Goal: Task Accomplishment & Management: Manage account settings

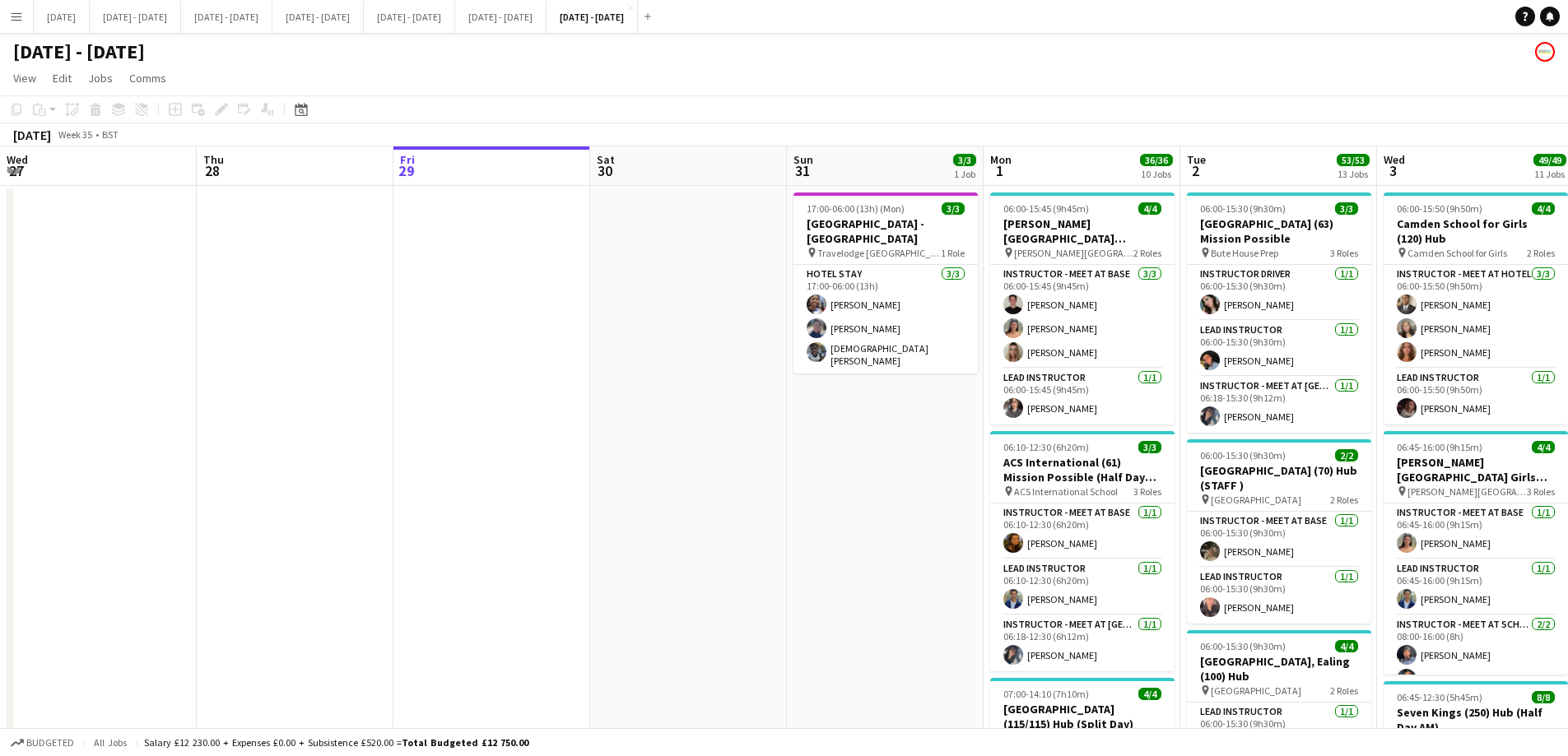
scroll to position [0, 542]
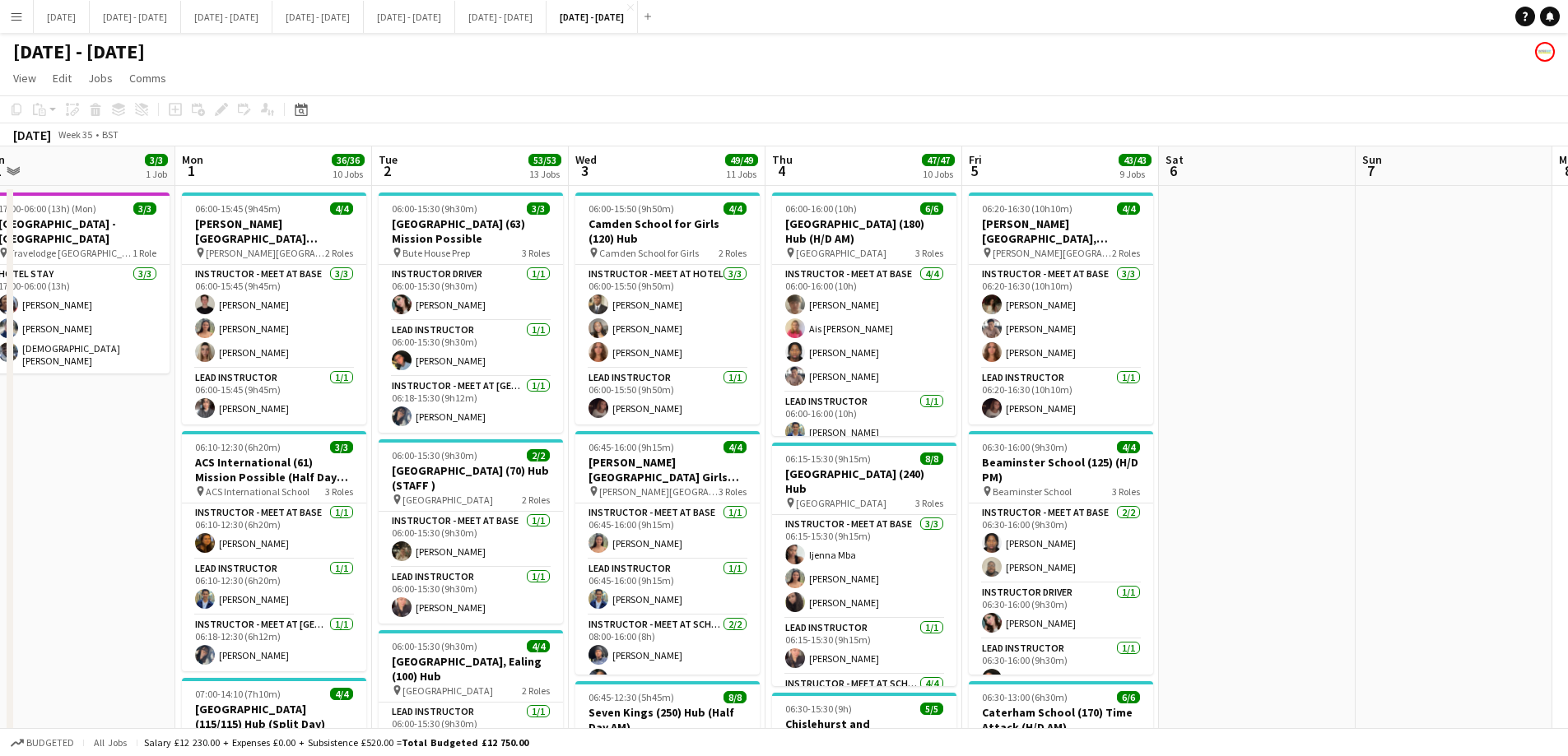
drag, startPoint x: 310, startPoint y: 533, endPoint x: 44, endPoint y: 531, distance: 266.0
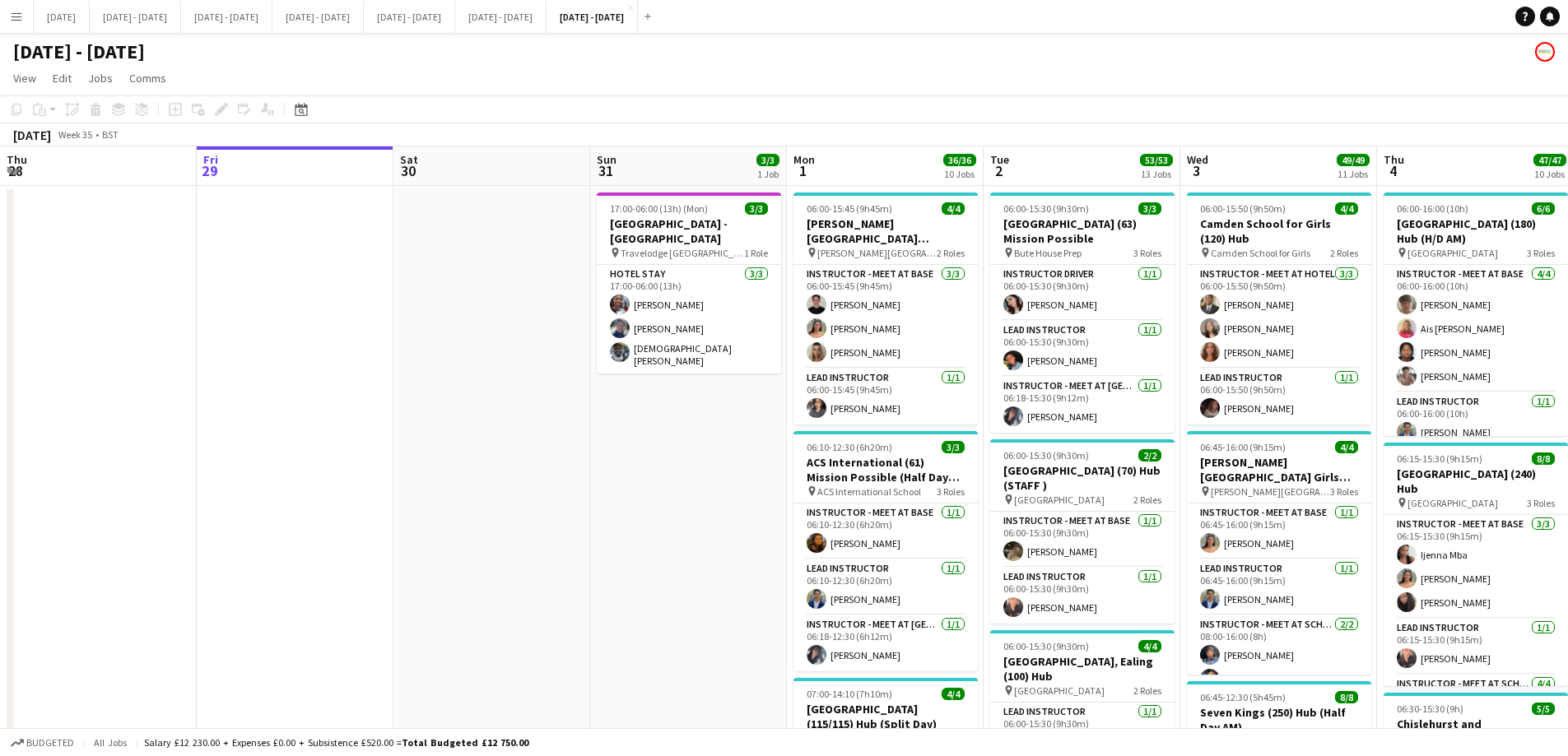
scroll to position [0, 409]
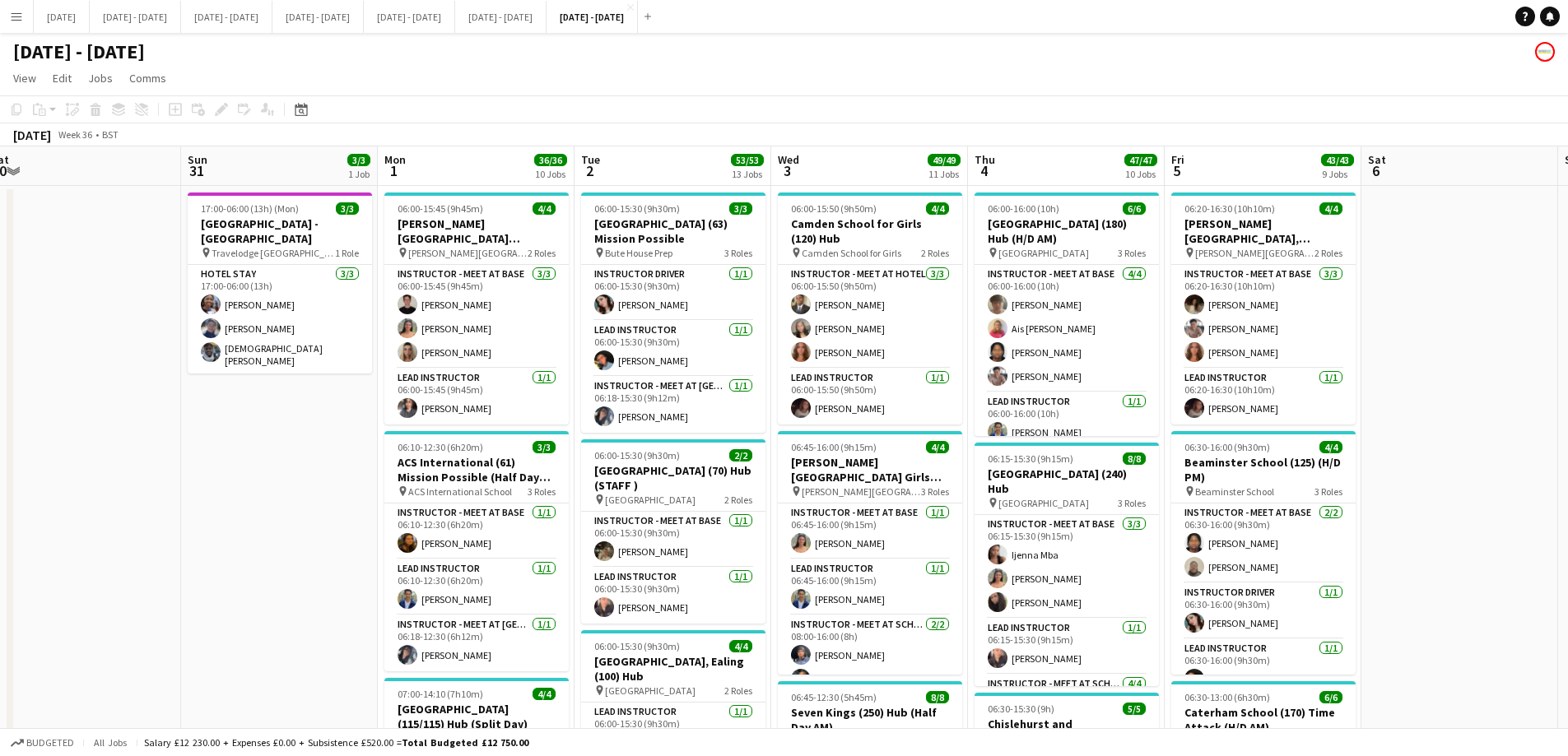
drag, startPoint x: 1360, startPoint y: 329, endPoint x: 1580, endPoint y: 357, distance: 221.8
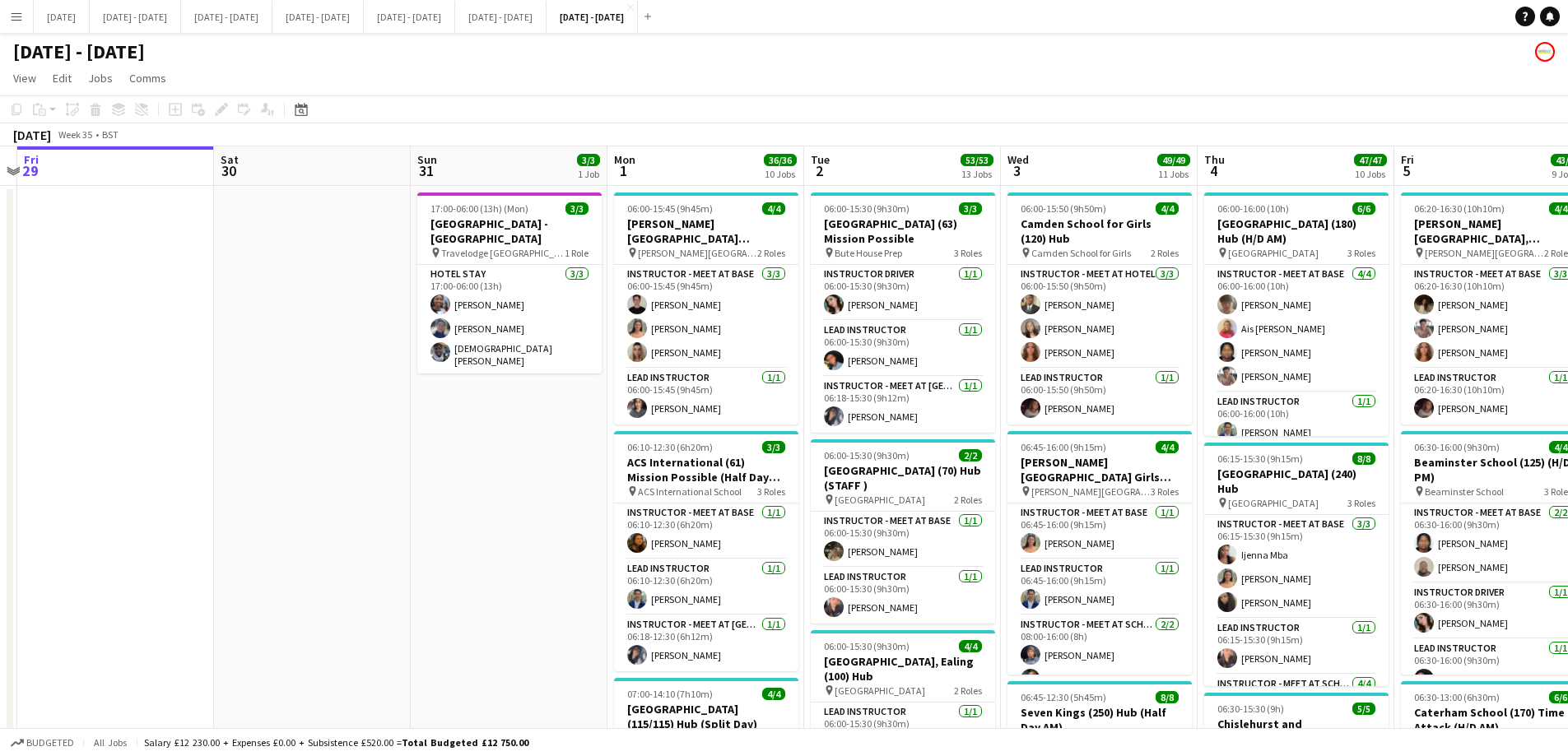
scroll to position [0, 576]
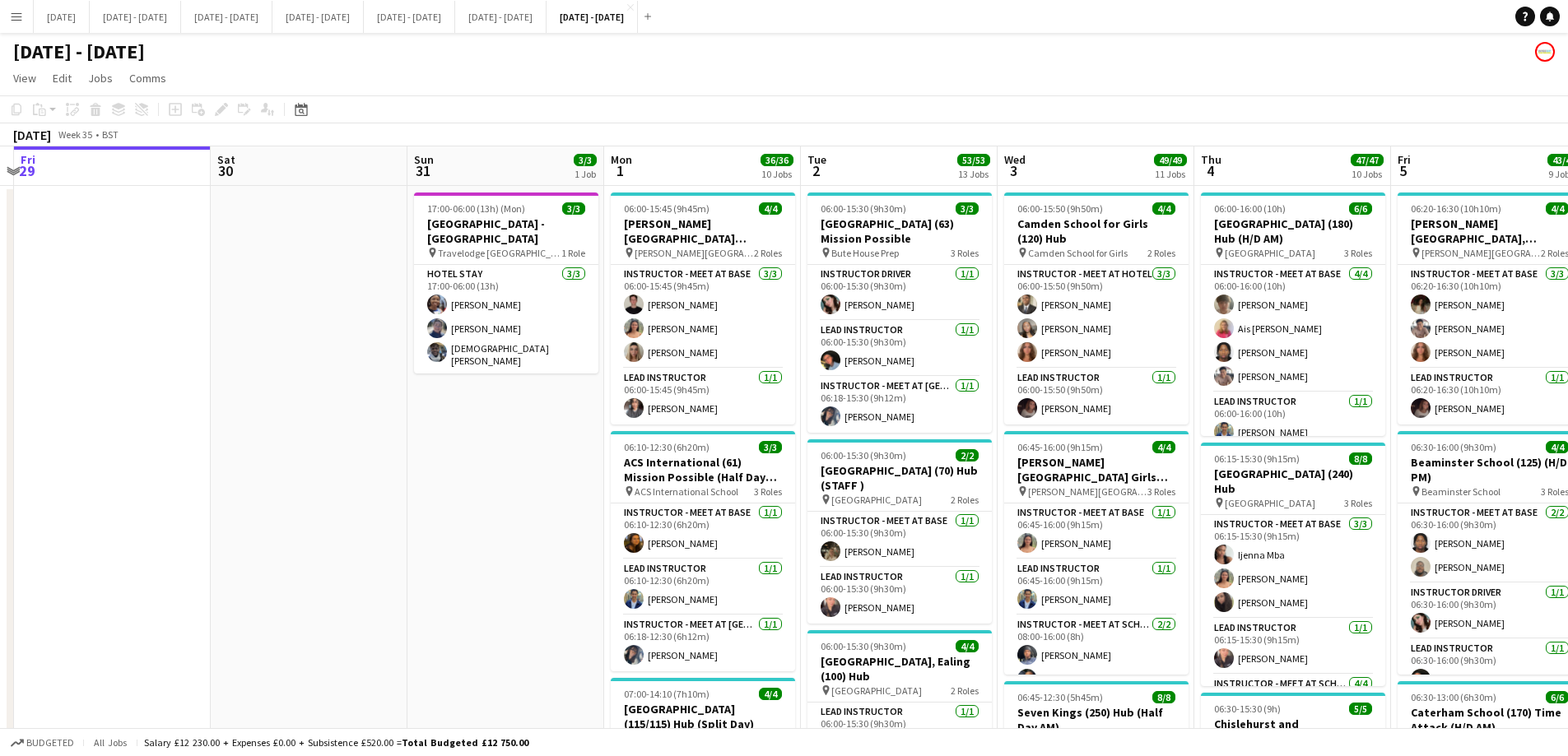
drag, startPoint x: 230, startPoint y: 454, endPoint x: 457, endPoint y: 507, distance: 233.1
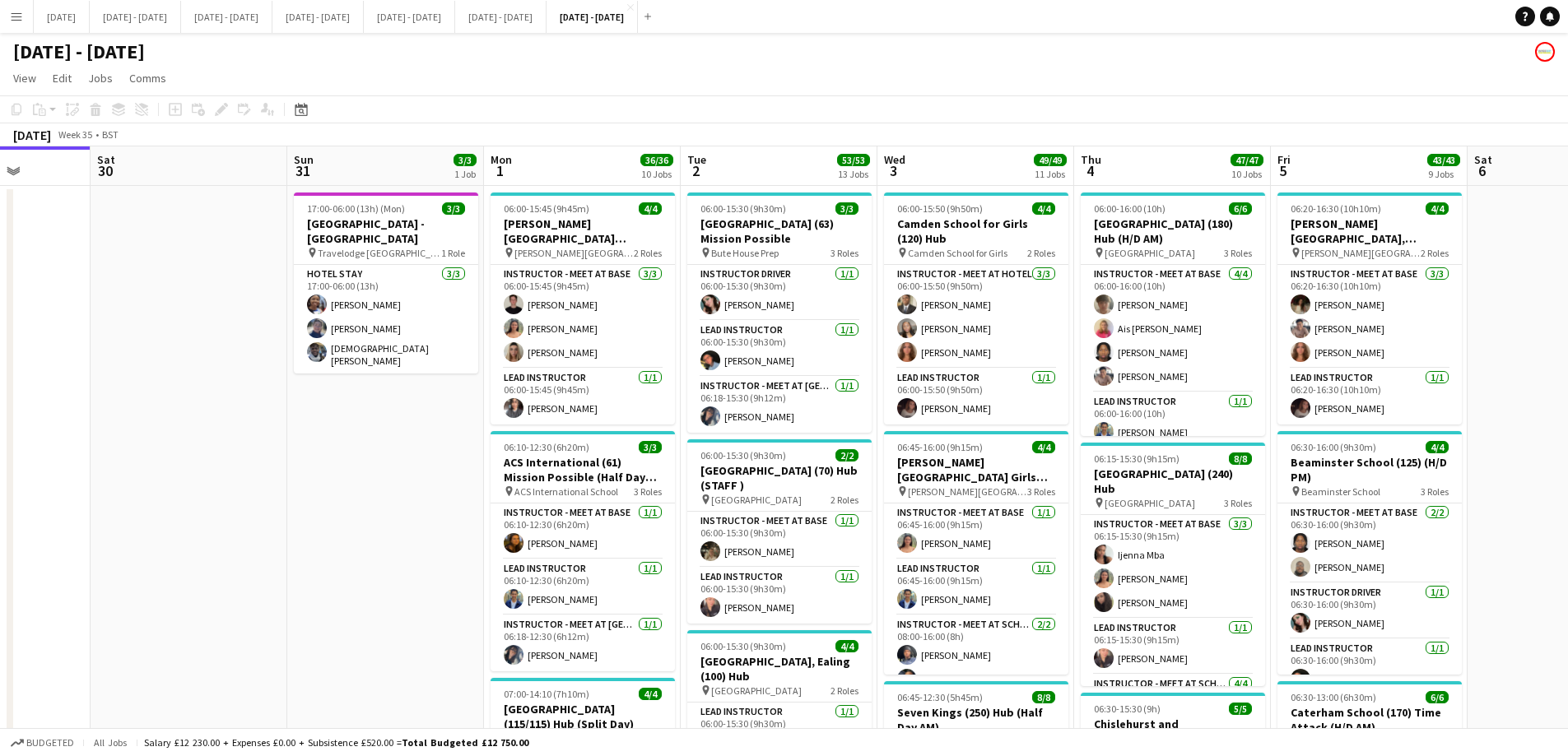
scroll to position [0, 506]
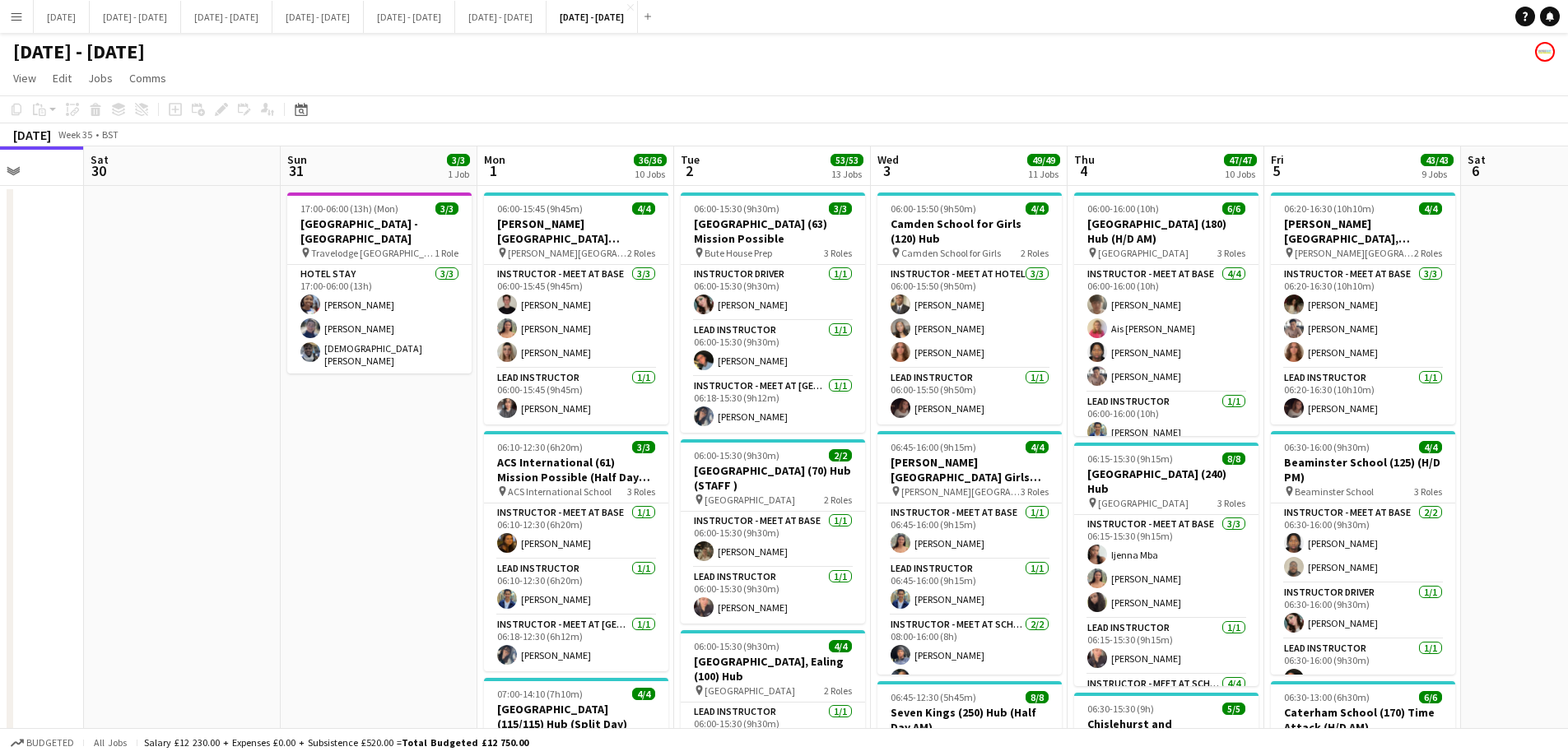
drag, startPoint x: 906, startPoint y: 157, endPoint x: 779, endPoint y: 179, distance: 128.9
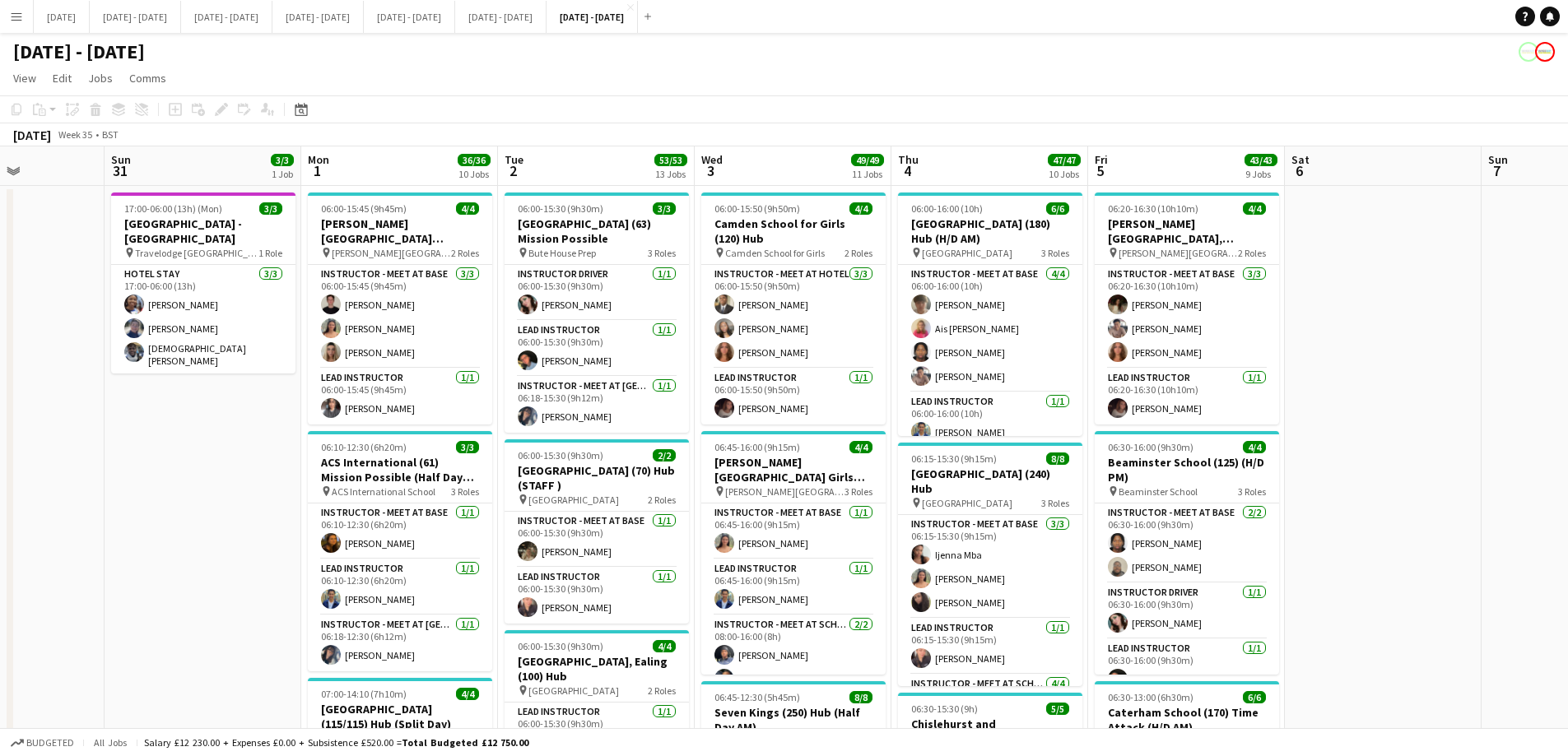
scroll to position [0, 401]
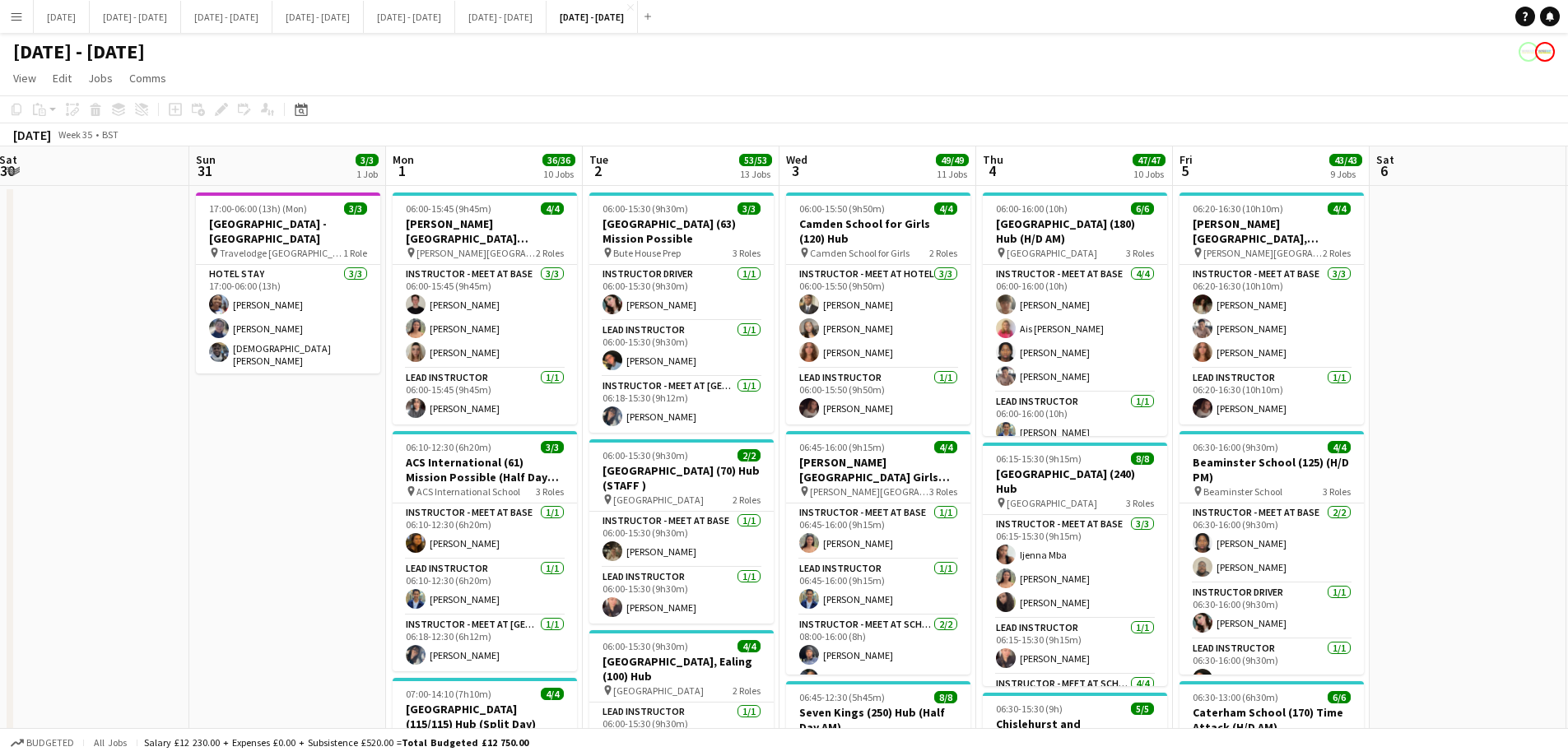
drag, startPoint x: 437, startPoint y: 583, endPoint x: 346, endPoint y: 581, distance: 91.0
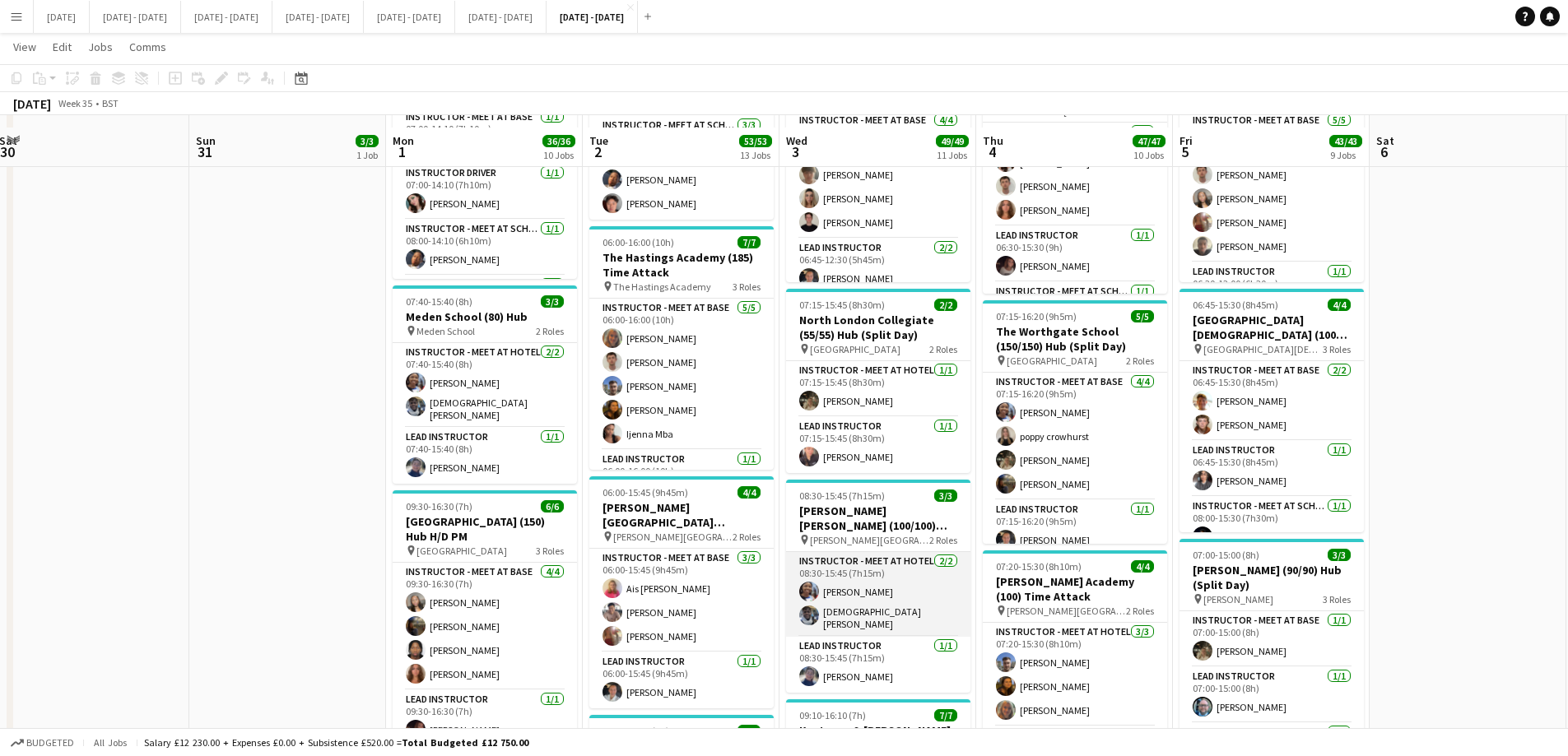
scroll to position [658, 0]
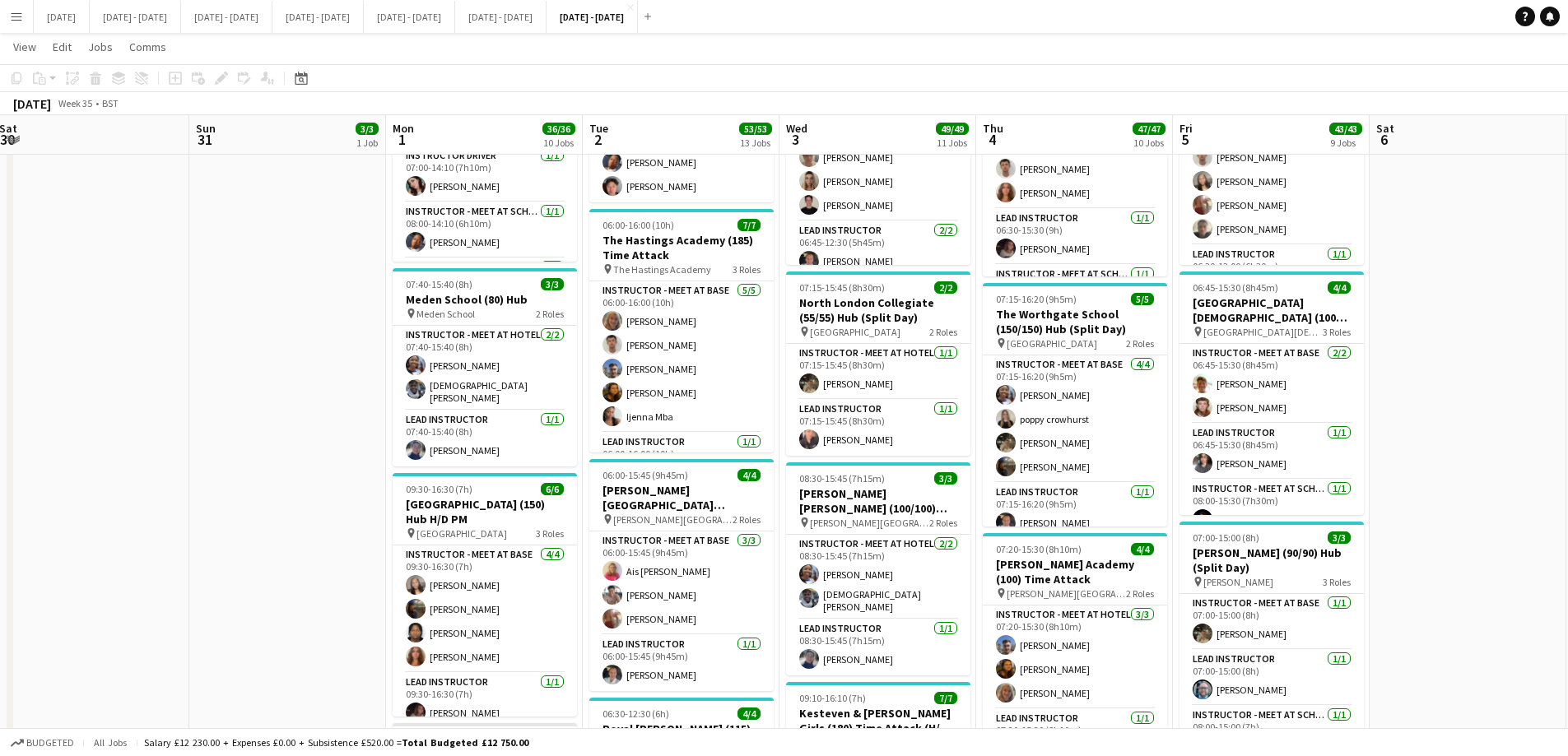
click at [15, 14] on app-icon "Menu" at bounding box center [16, 16] width 13 height 13
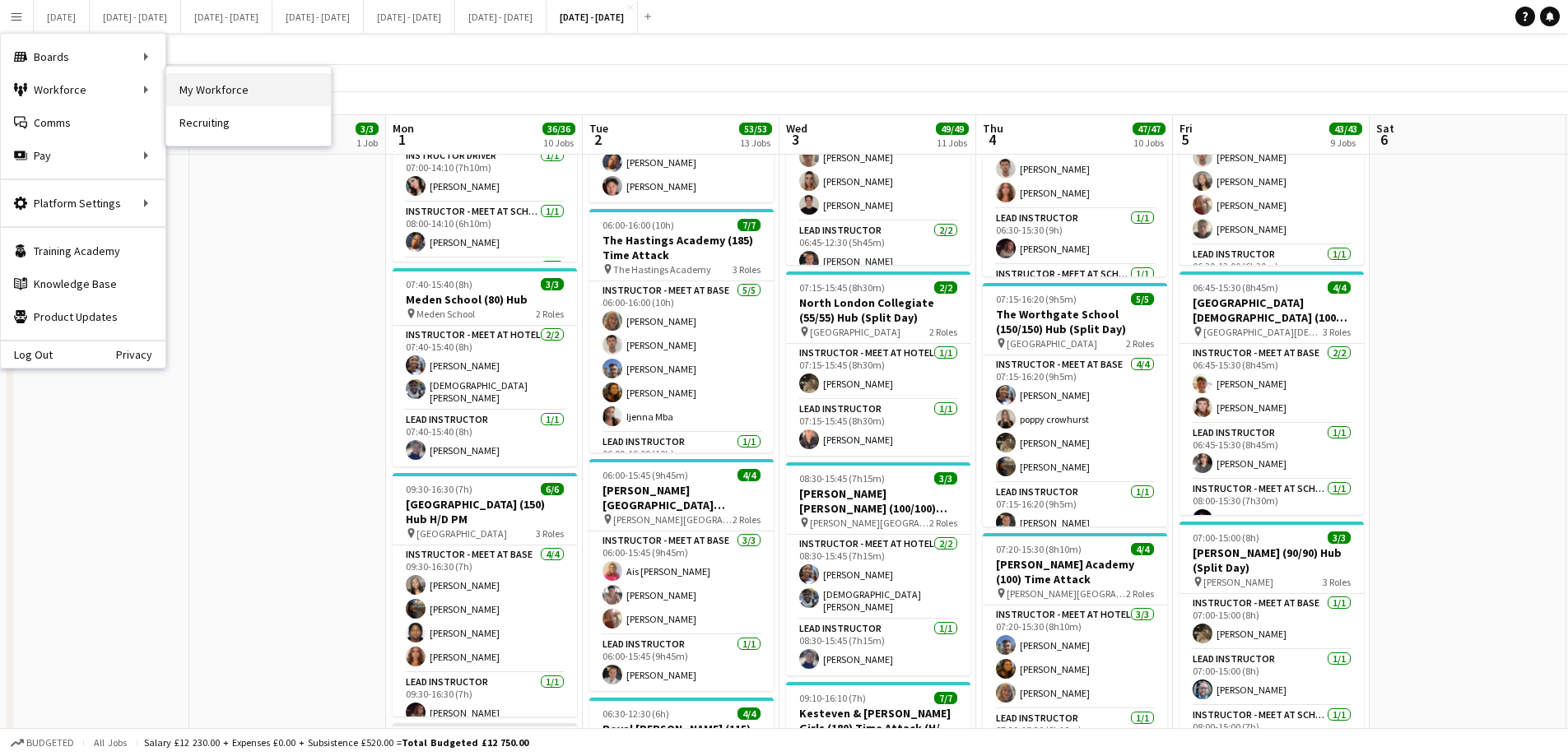
click at [202, 83] on link "My Workforce" at bounding box center [249, 90] width 165 height 33
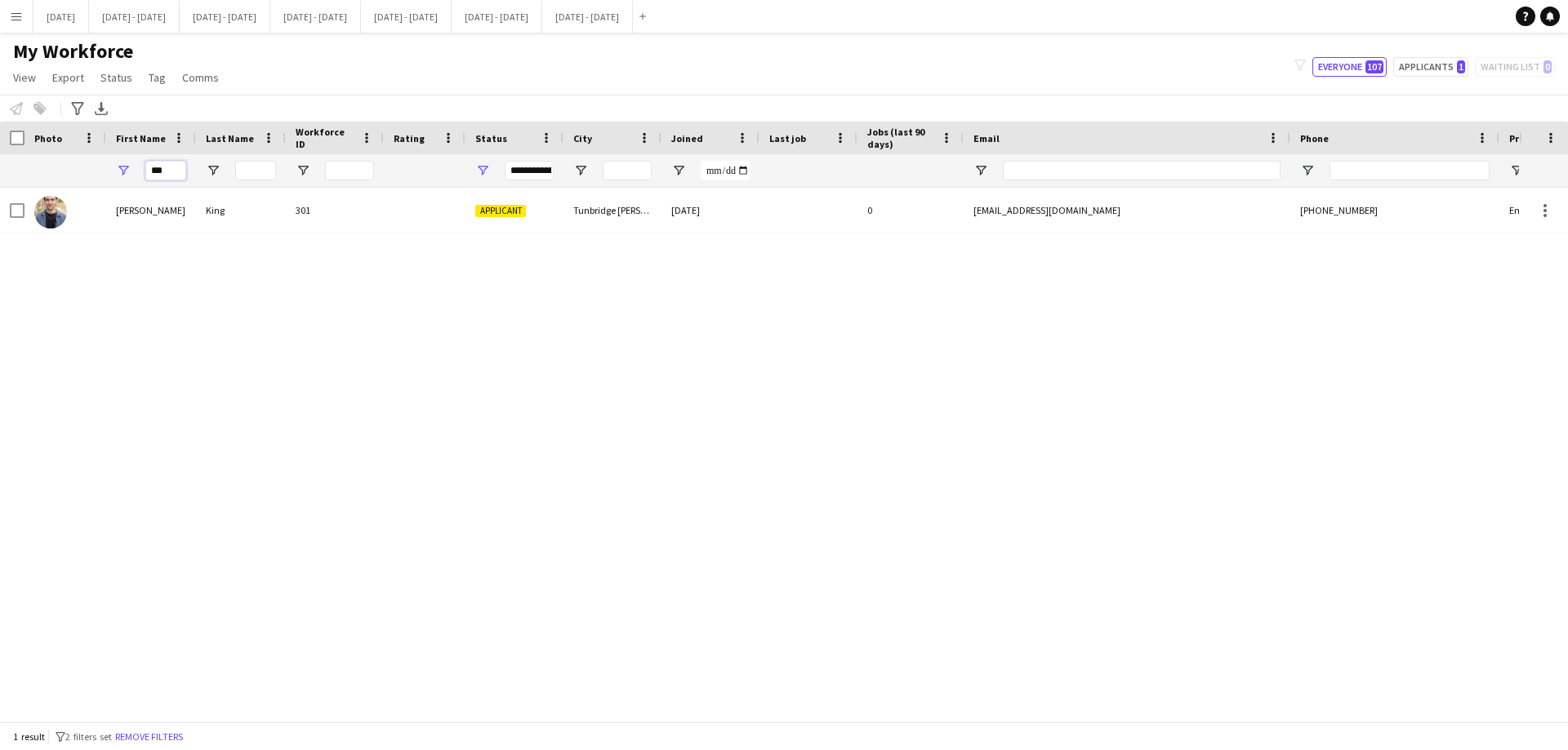
drag, startPoint x: 172, startPoint y: 172, endPoint x: 115, endPoint y: 171, distance: 57.0
click at [115, 171] on div "***" at bounding box center [150, 171] width 90 height 33
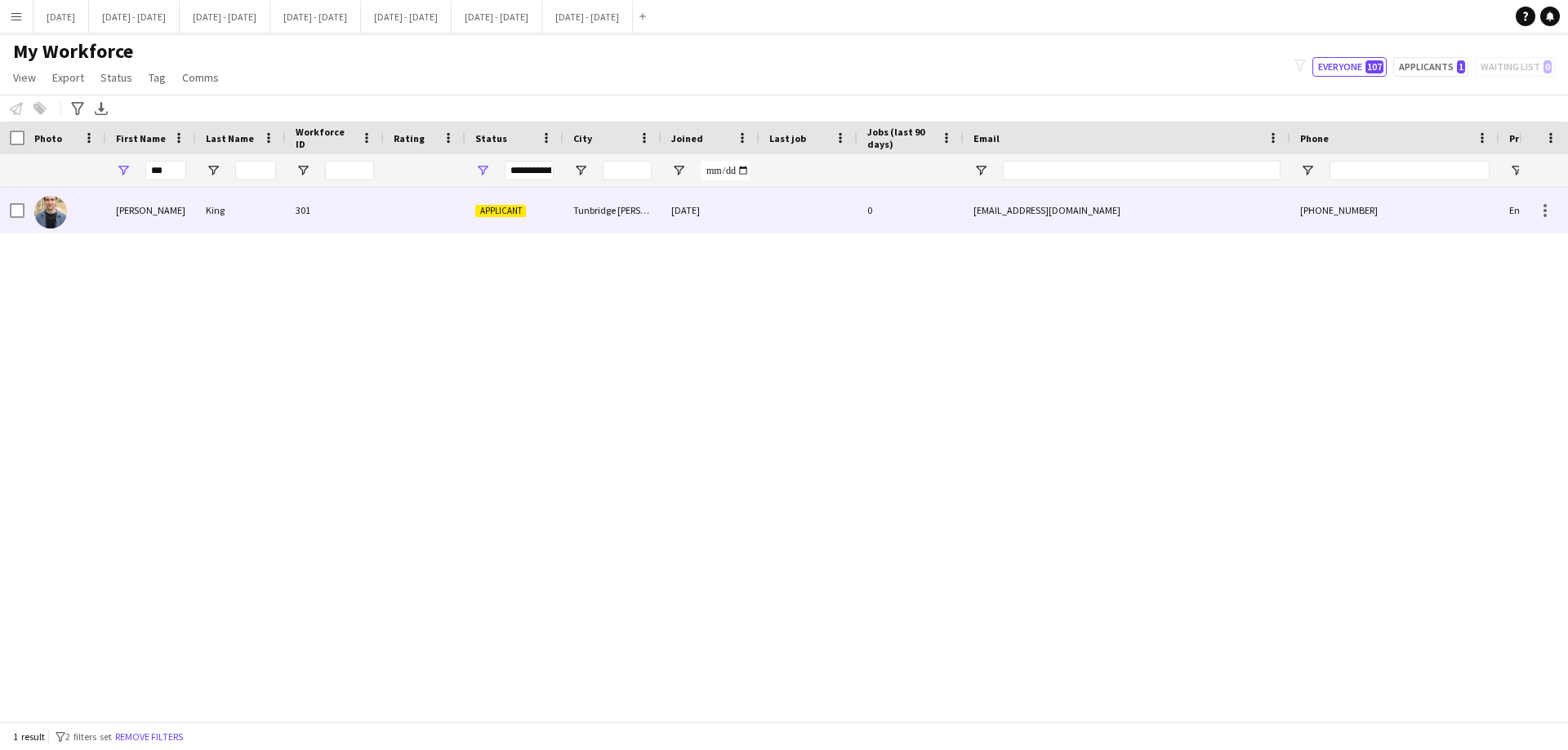
click at [419, 217] on div at bounding box center [425, 210] width 82 height 45
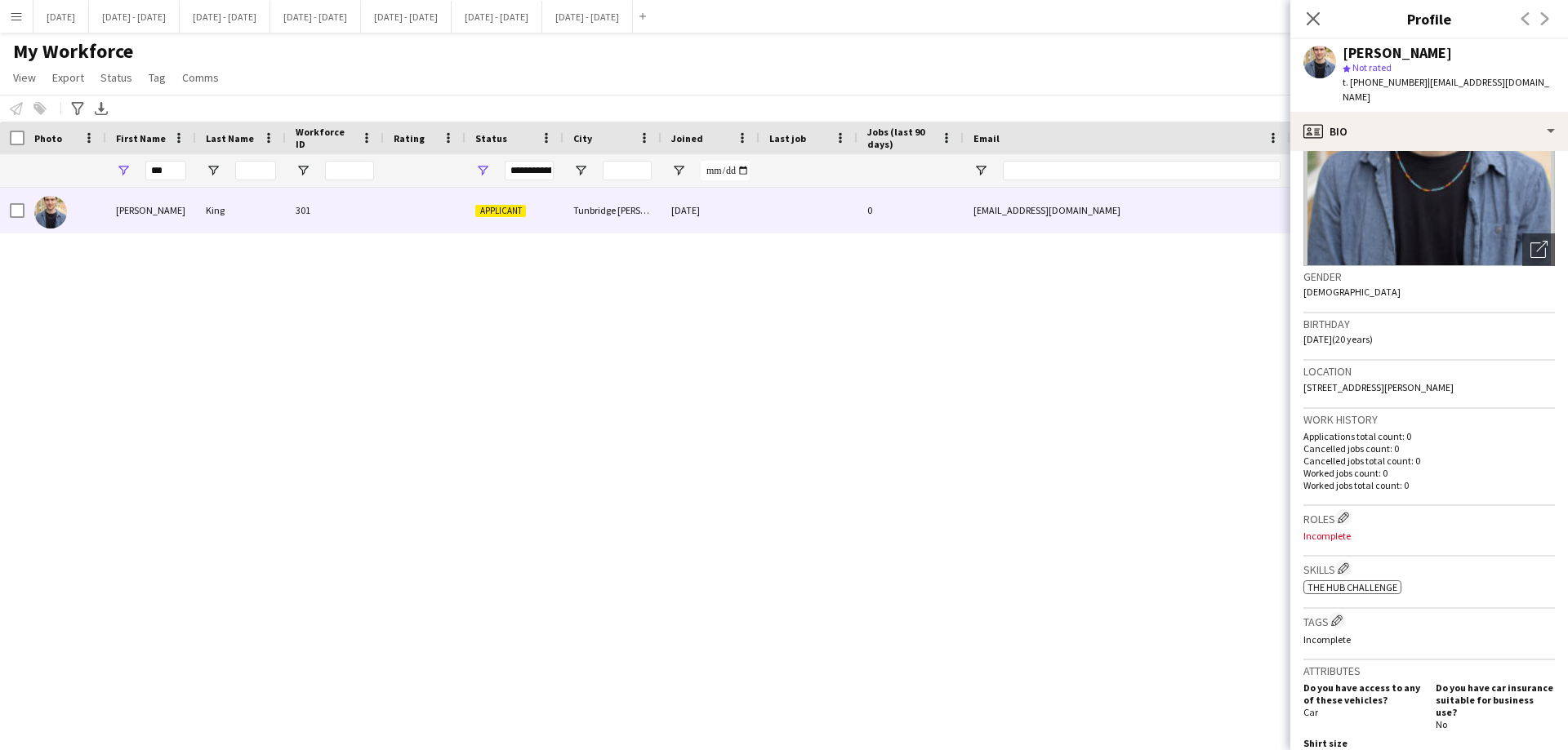
scroll to position [125, 0]
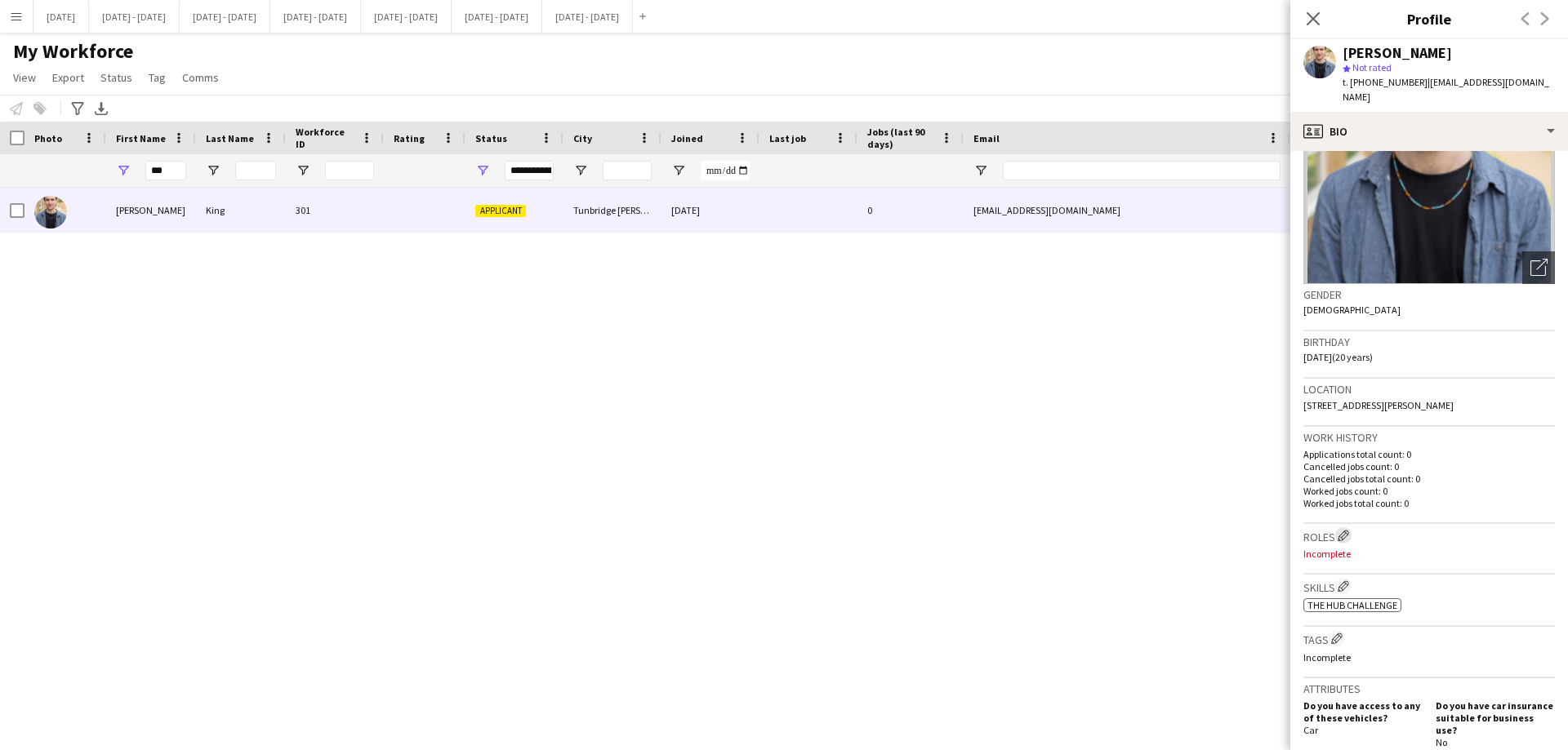
click at [1343, 530] on app-icon "Edit crew company roles" at bounding box center [1343, 535] width 12 height 12
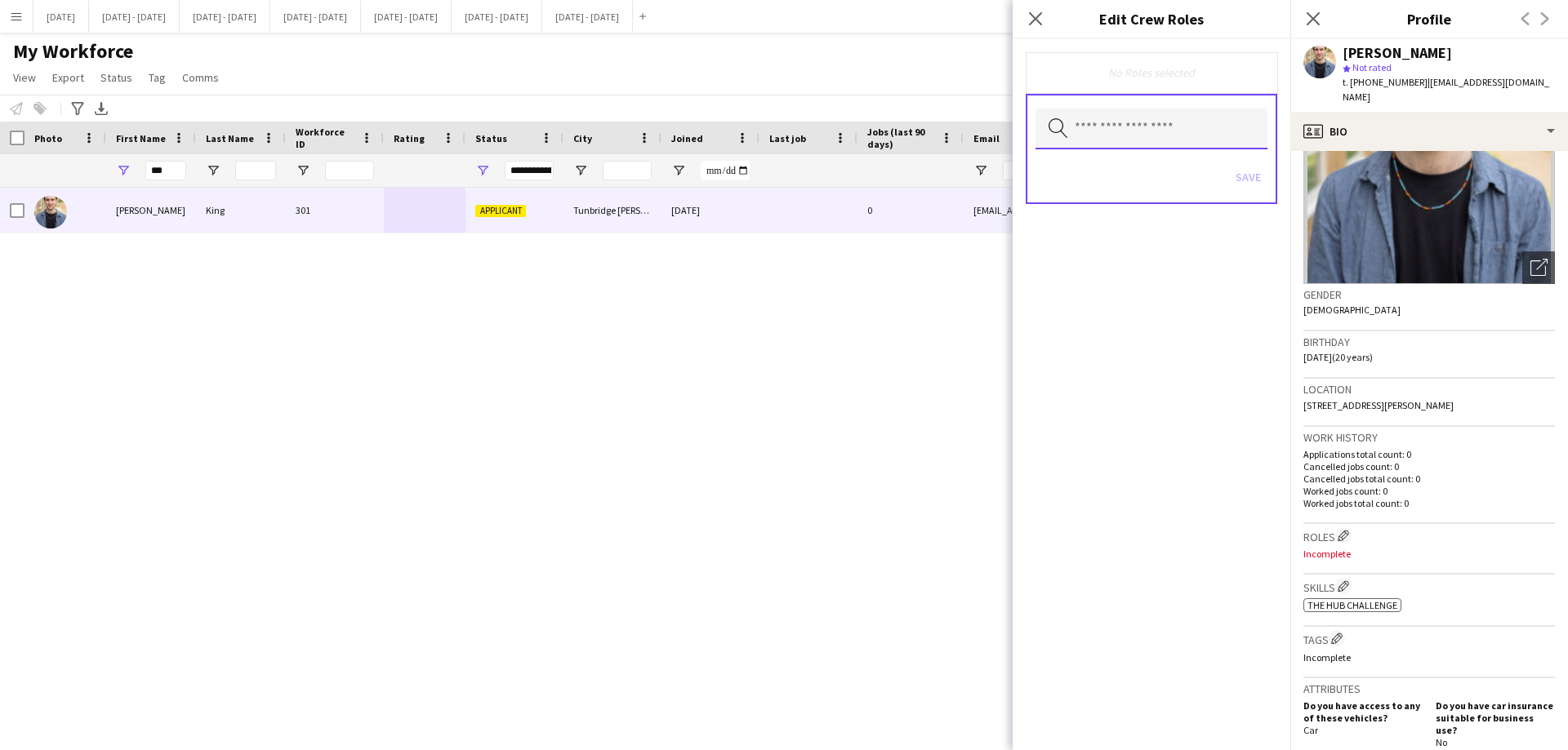
click at [1167, 124] on input "text" at bounding box center [1151, 129] width 232 height 41
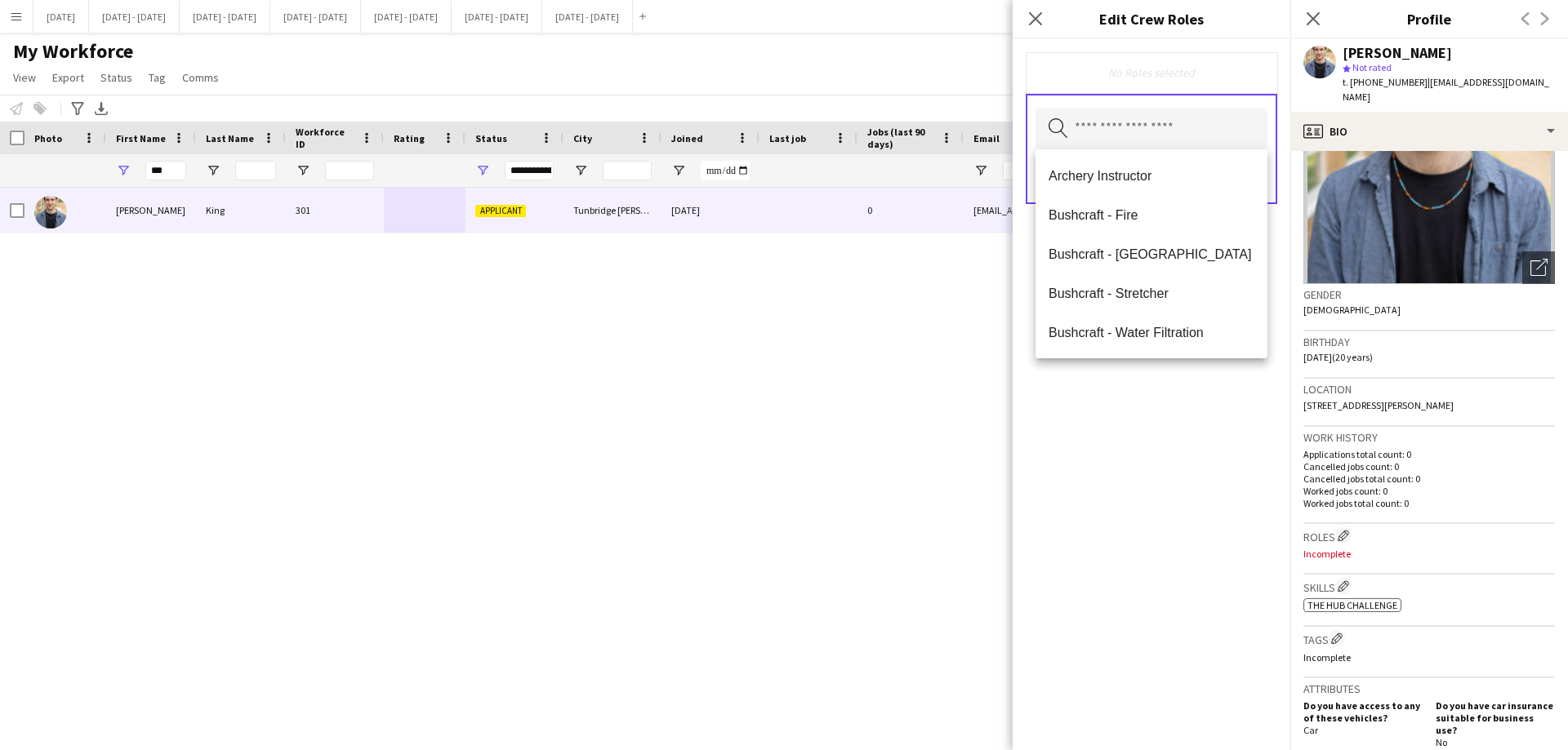
click at [1220, 532] on div "No Roles selected Search by role type Save" at bounding box center [1151, 395] width 277 height 711
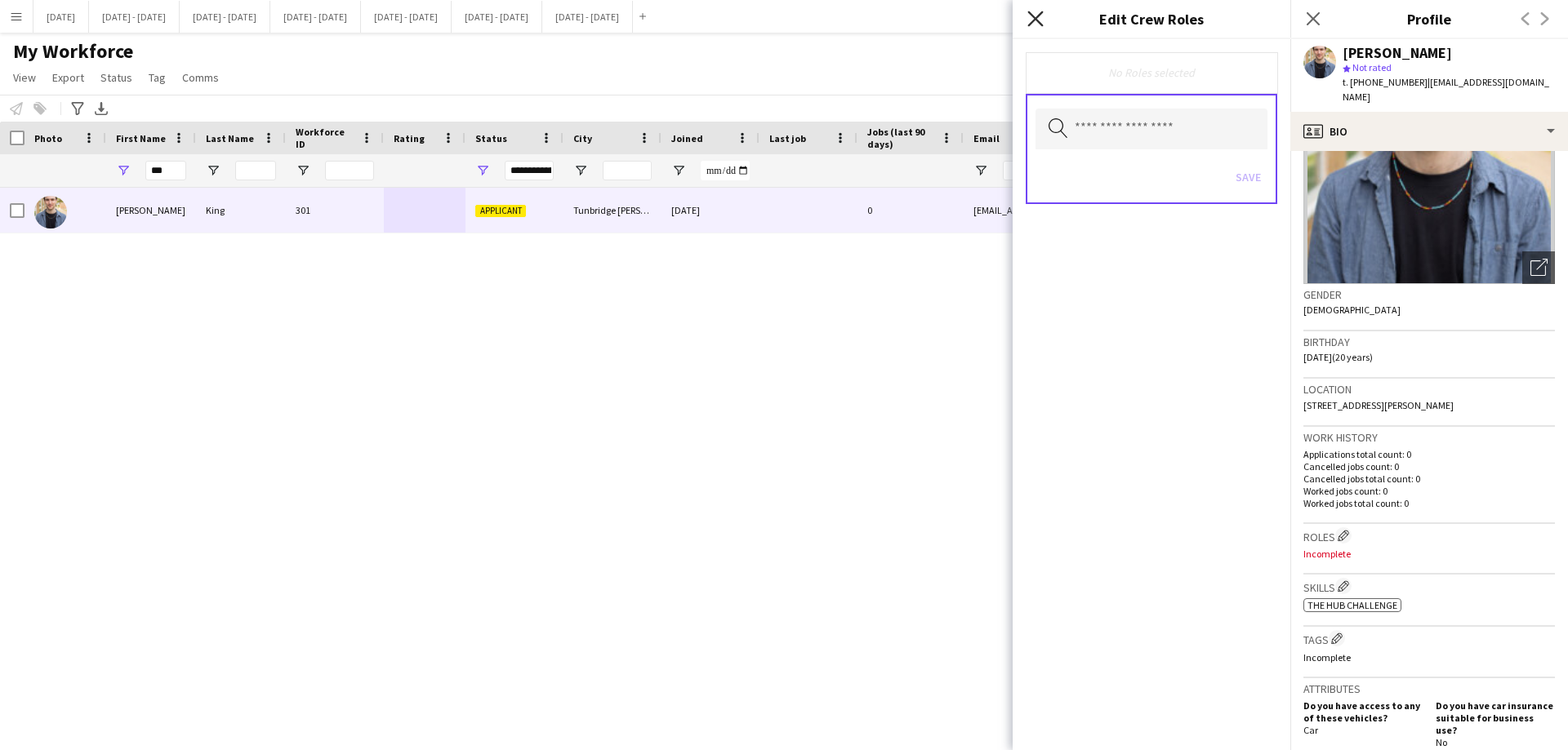
click at [1030, 18] on icon "Close pop-in" at bounding box center [1035, 18] width 15 height 15
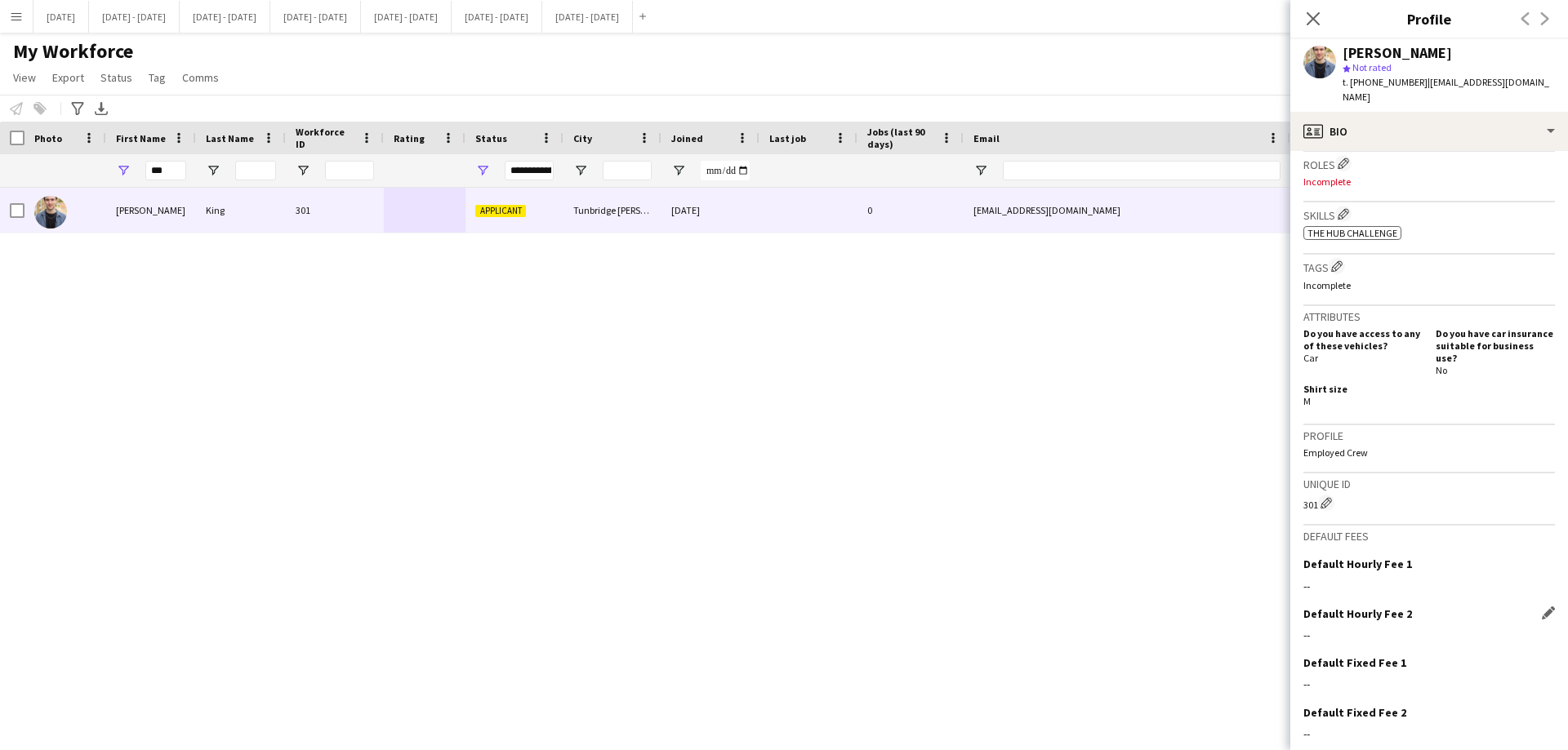
scroll to position [533, 0]
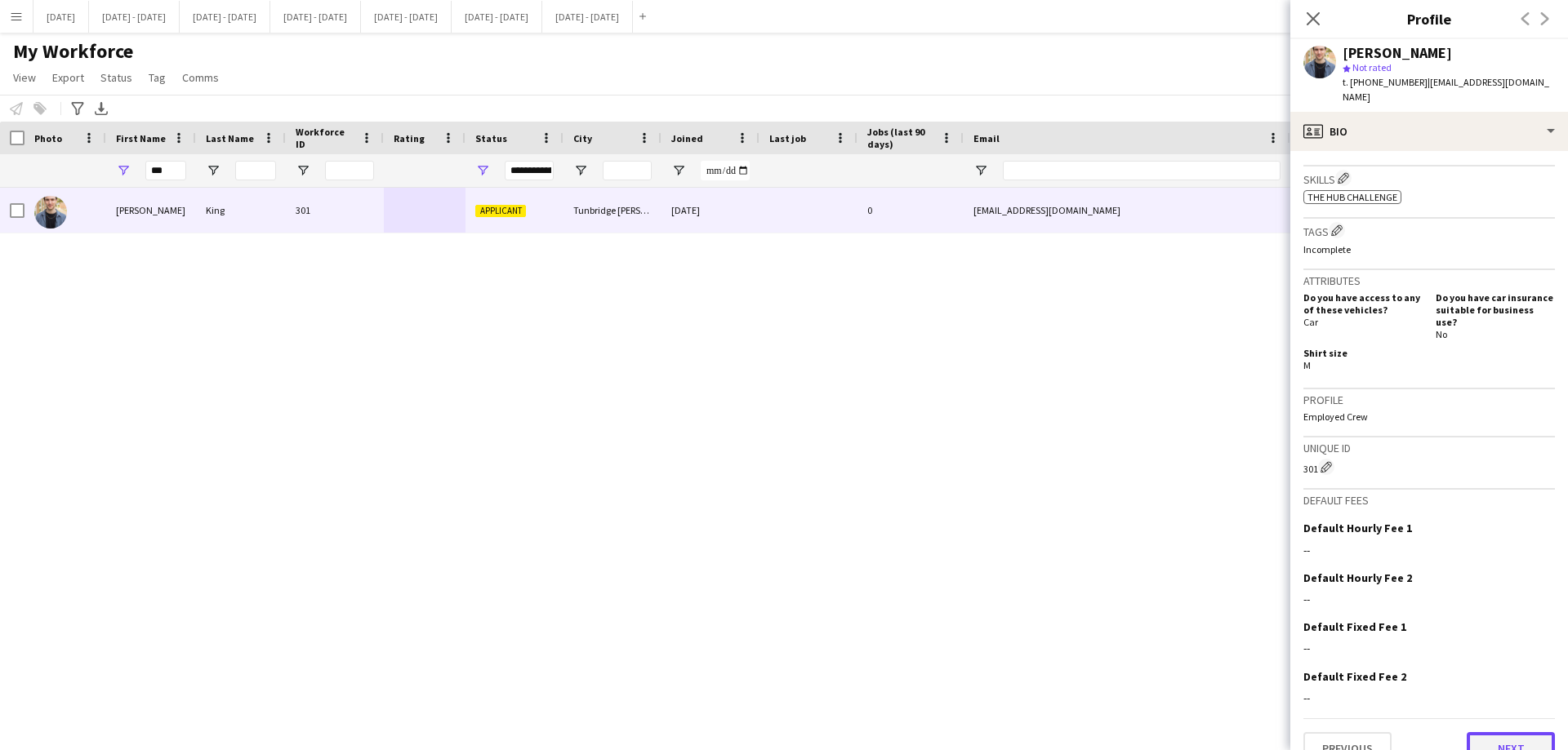
click at [1496, 732] on button "Next" at bounding box center [1510, 748] width 88 height 33
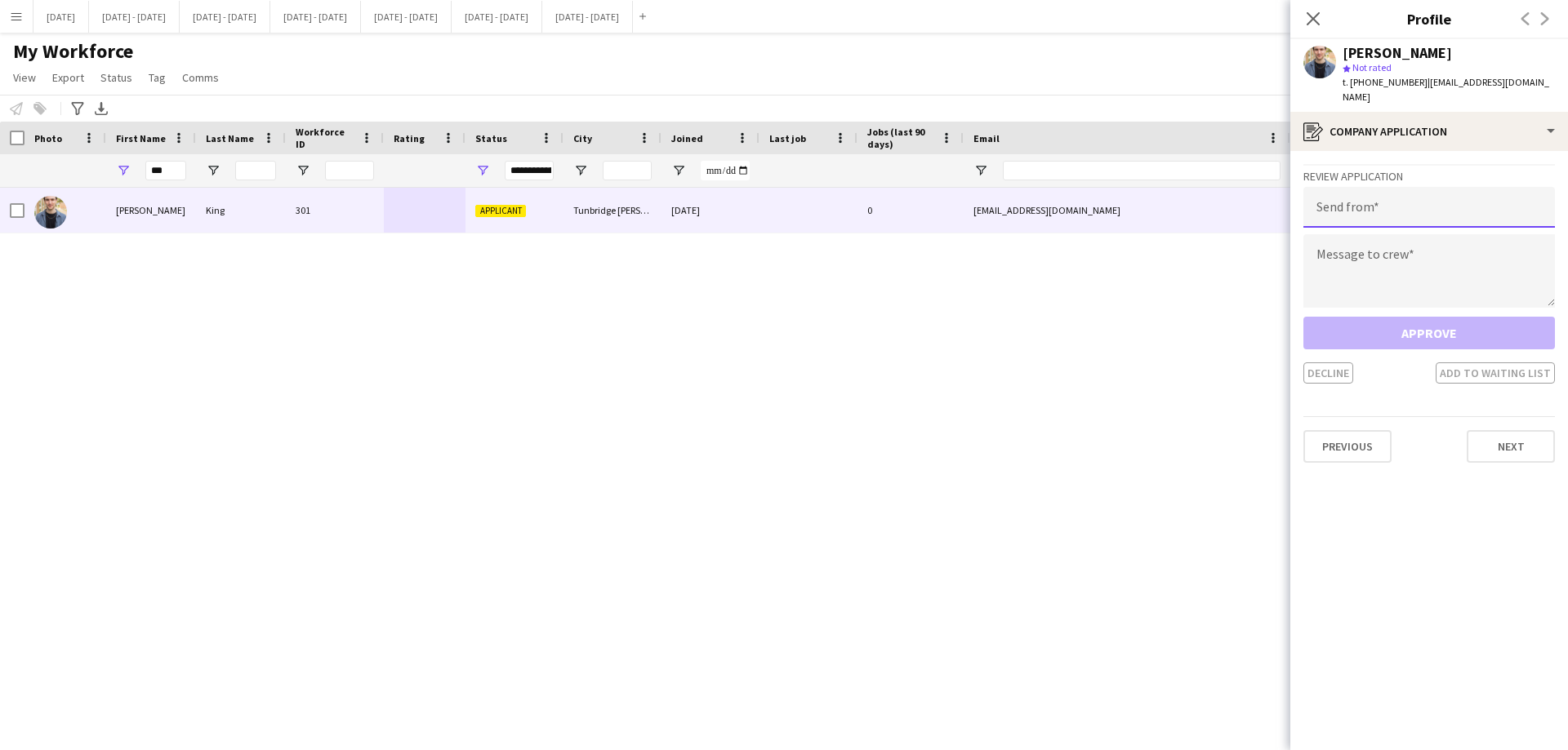
click at [1354, 190] on input "email" at bounding box center [1428, 207] width 252 height 41
type input "**********"
click at [1386, 276] on textarea at bounding box center [1428, 271] width 252 height 74
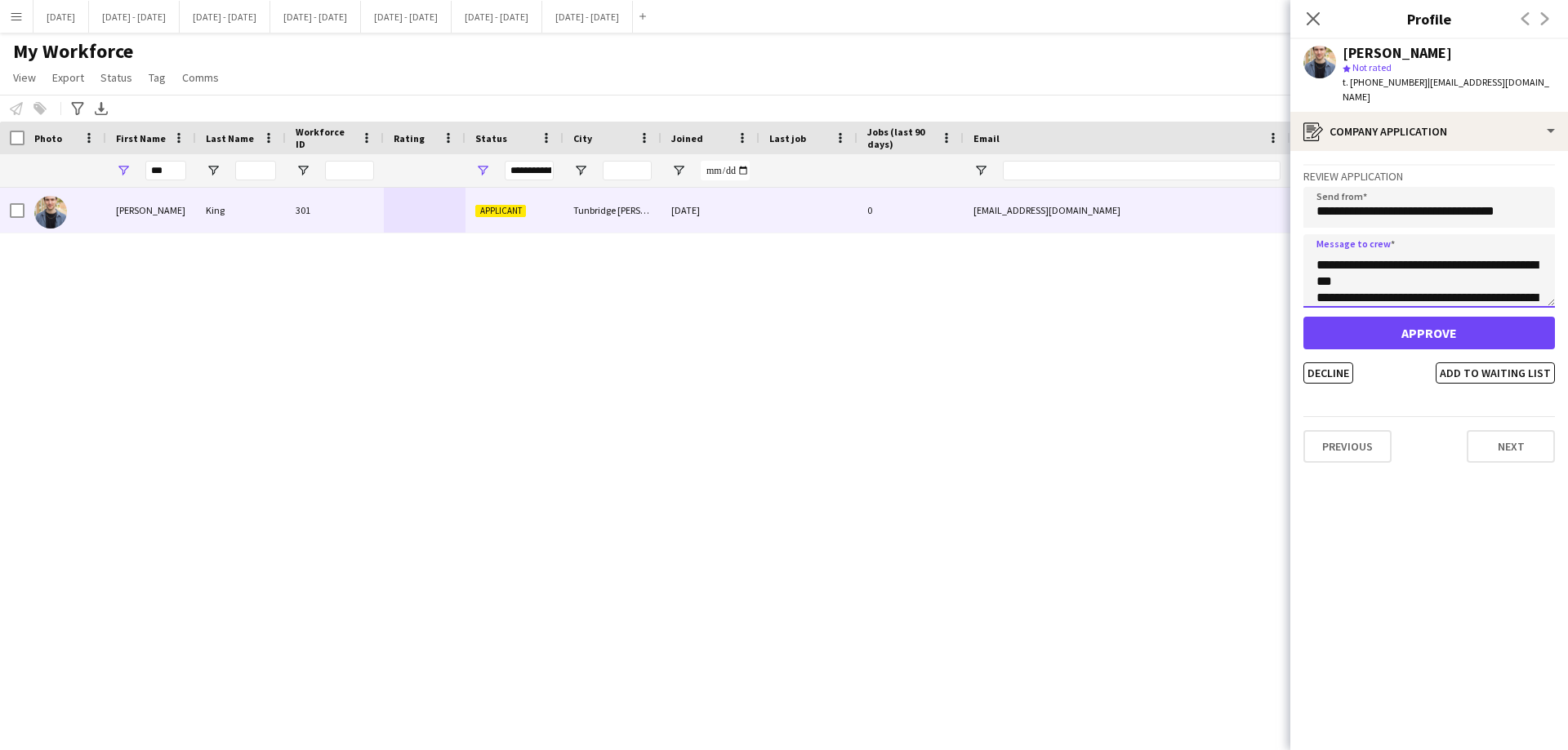
scroll to position [49, 0]
click at [1397, 246] on textarea "**********" at bounding box center [1428, 271] width 252 height 74
click at [1453, 271] on textarea "**********" at bounding box center [1428, 271] width 252 height 74
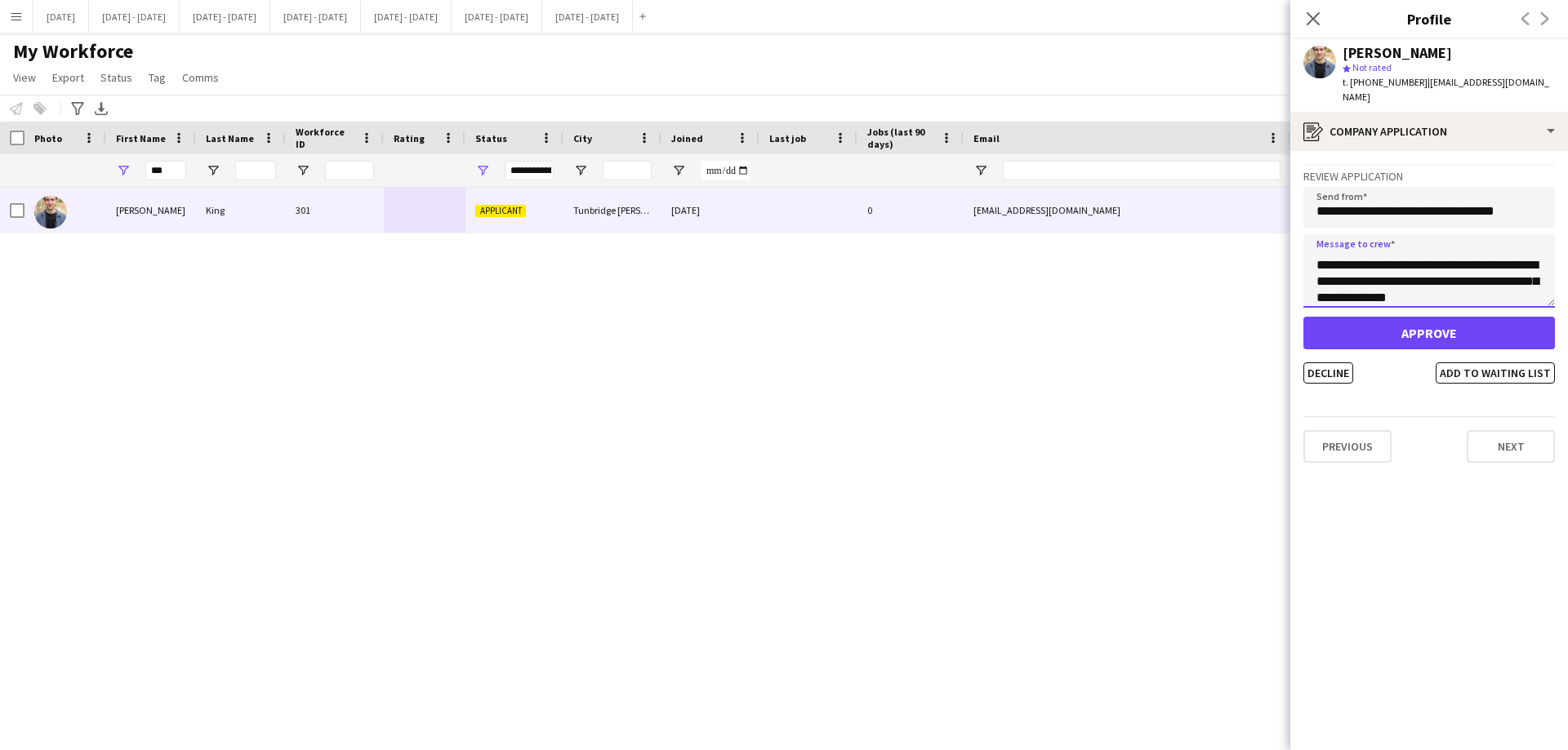
click at [1506, 265] on textarea "**********" at bounding box center [1428, 271] width 252 height 74
click at [1530, 279] on textarea "**********" at bounding box center [1428, 271] width 252 height 74
click at [1476, 256] on textarea "**********" at bounding box center [1428, 271] width 252 height 74
click at [1473, 267] on textarea "**********" at bounding box center [1428, 271] width 252 height 74
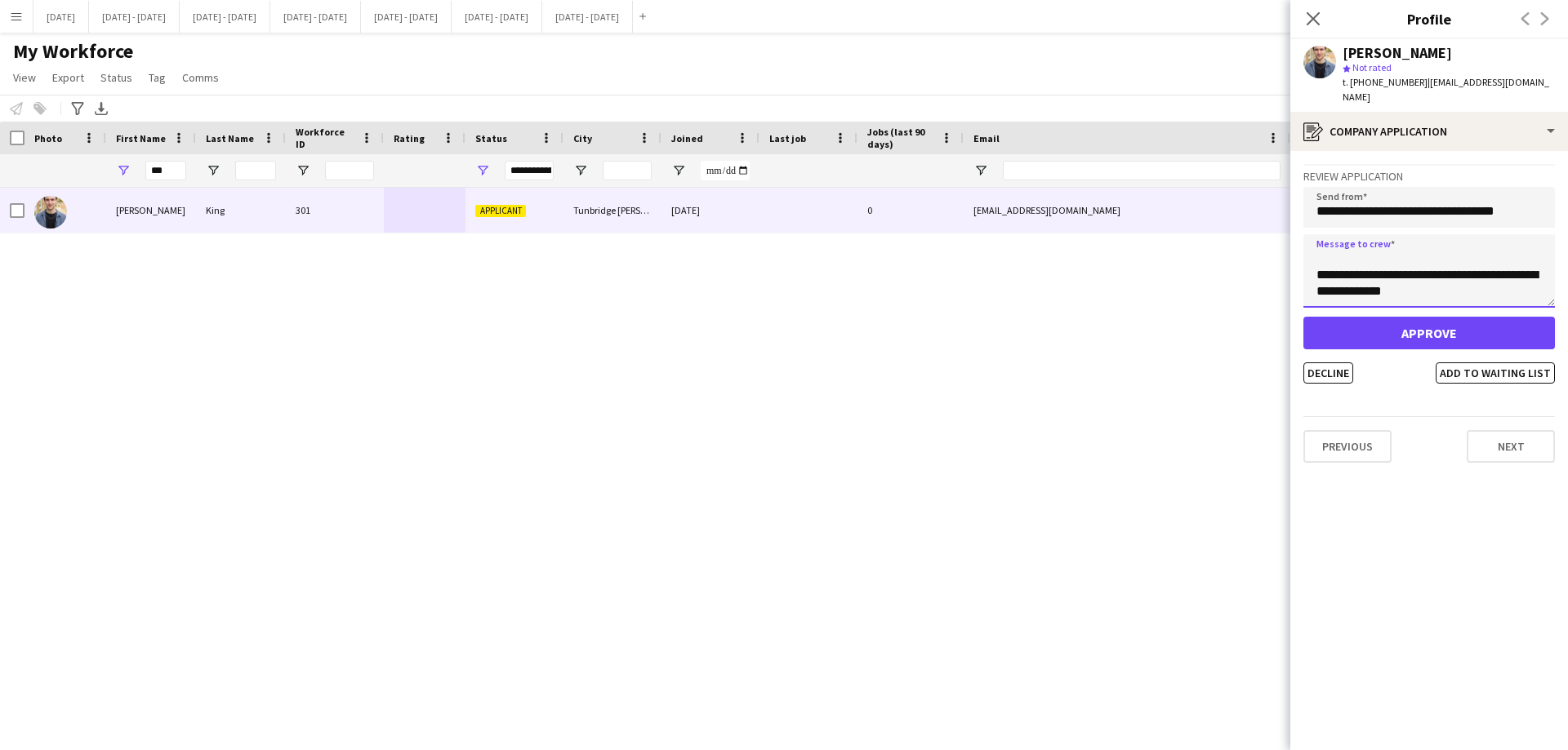
click at [1424, 281] on textarea "**********" at bounding box center [1428, 271] width 252 height 74
drag, startPoint x: 1424, startPoint y: 281, endPoint x: 1400, endPoint y: 177, distance: 106.7
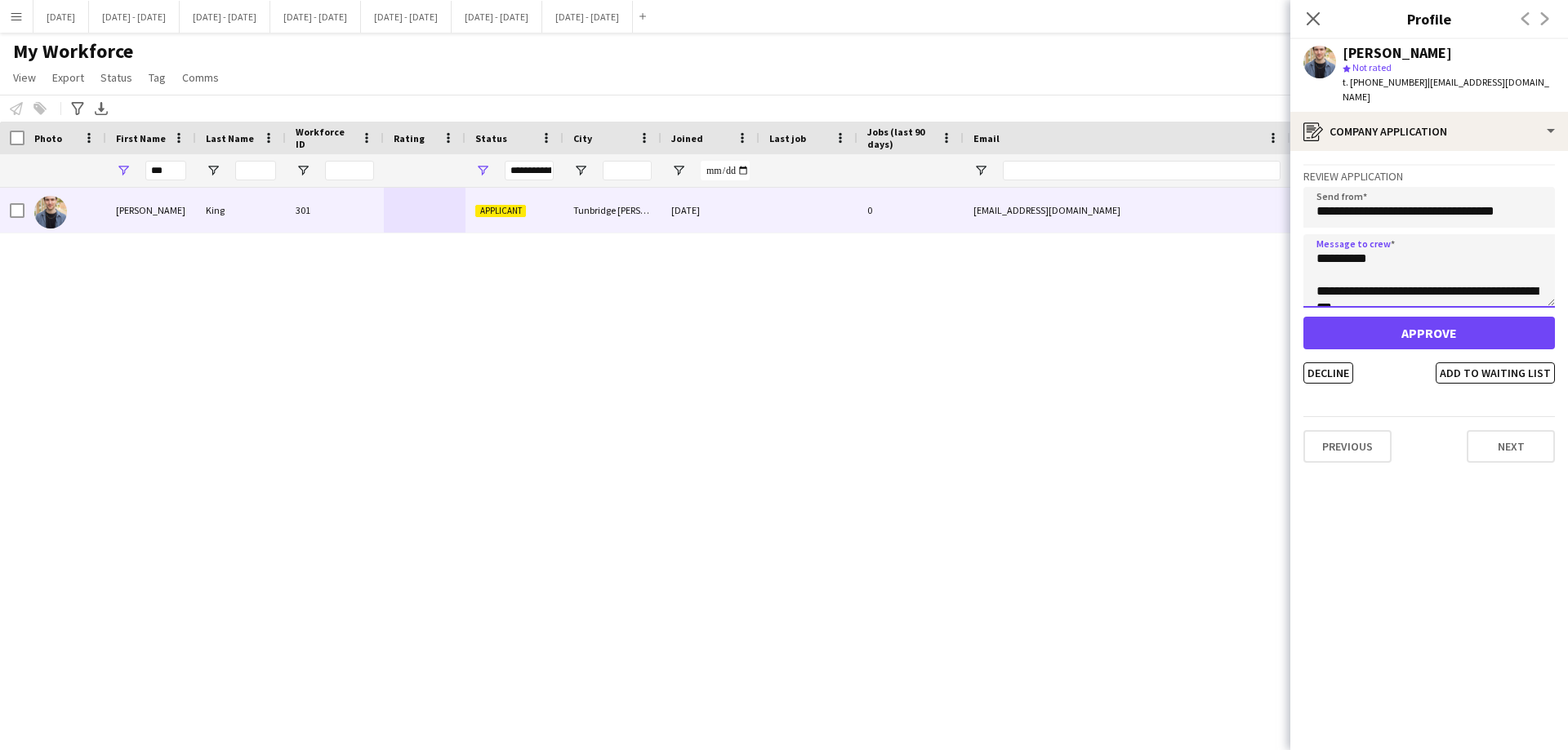
click at [1400, 177] on div "**********" at bounding box center [1428, 274] width 252 height 219
click at [1454, 279] on textarea "**********" at bounding box center [1428, 271] width 252 height 74
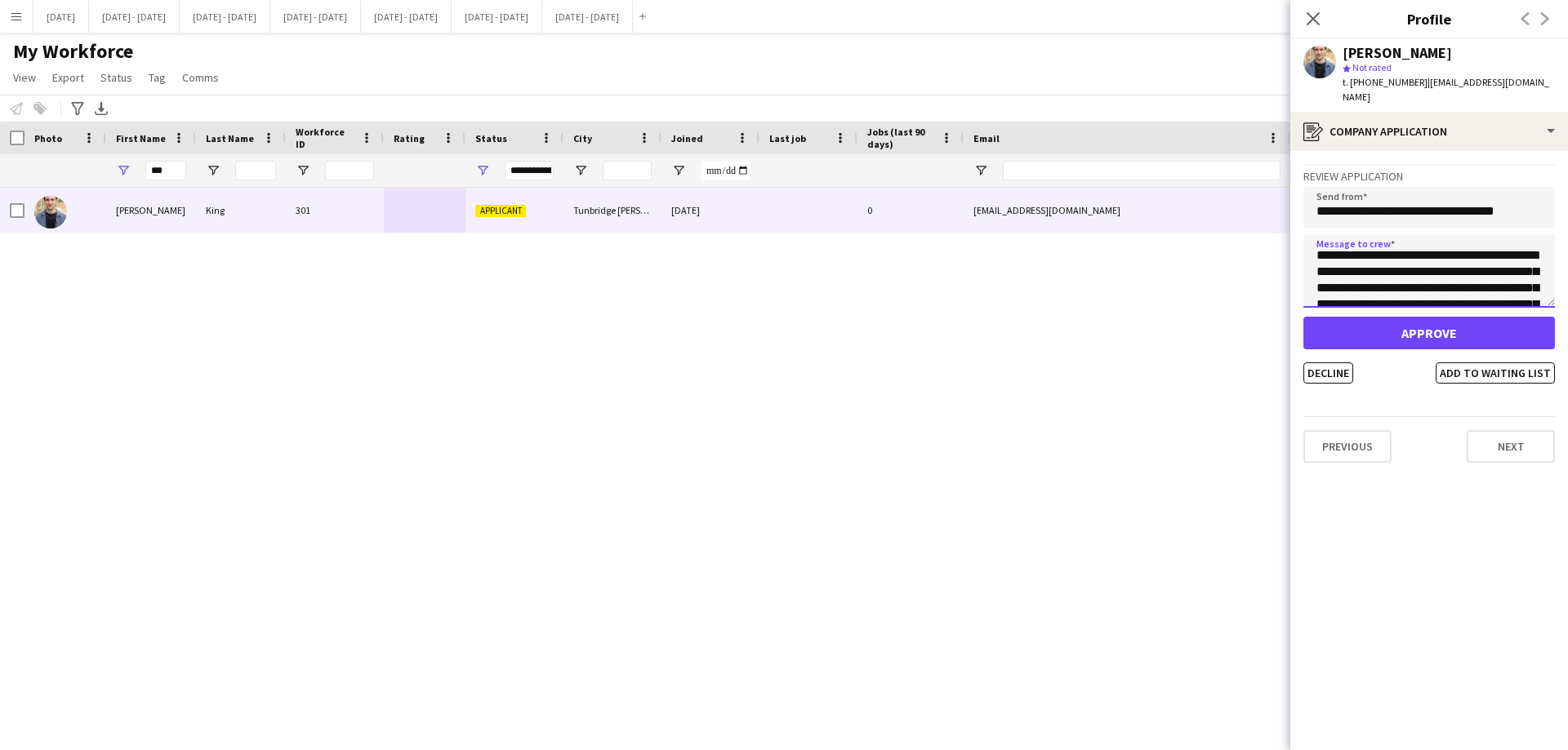
scroll to position [117, 0]
click at [1333, 275] on textarea "**********" at bounding box center [1428, 271] width 252 height 74
click at [1470, 267] on textarea "**********" at bounding box center [1428, 271] width 252 height 74
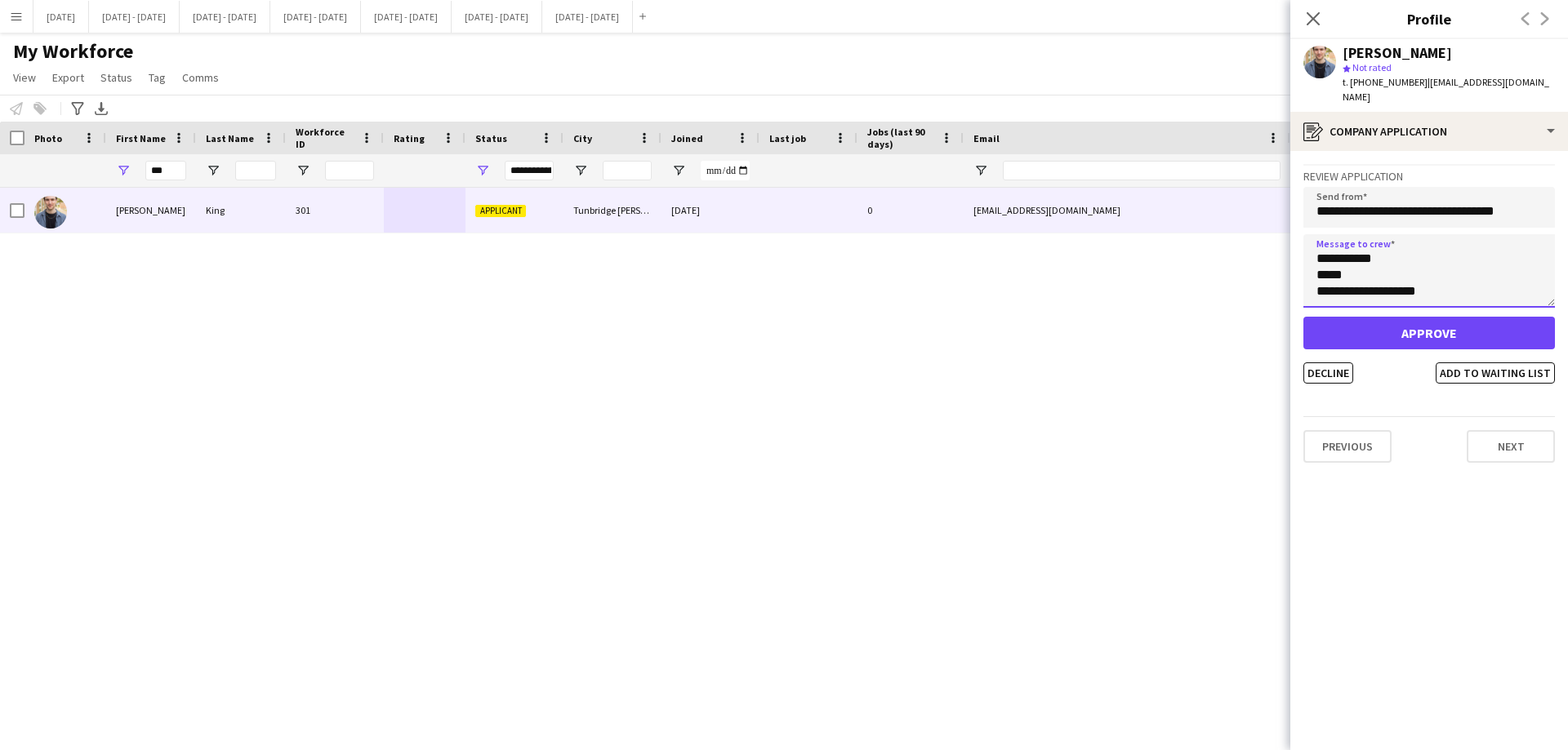
scroll to position [261, 0]
type textarea "**********"
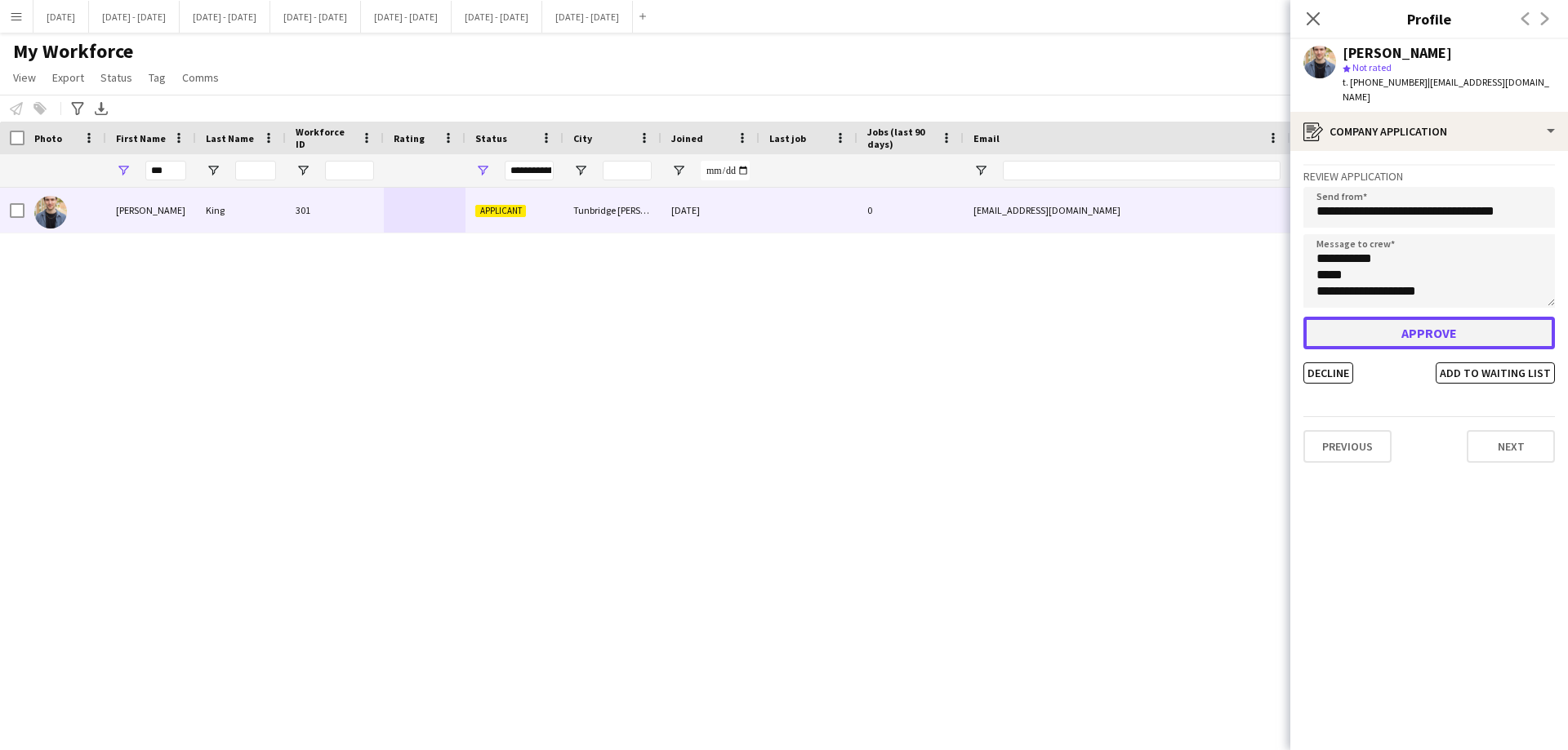
click at [1474, 322] on button "Approve" at bounding box center [1428, 332] width 252 height 33
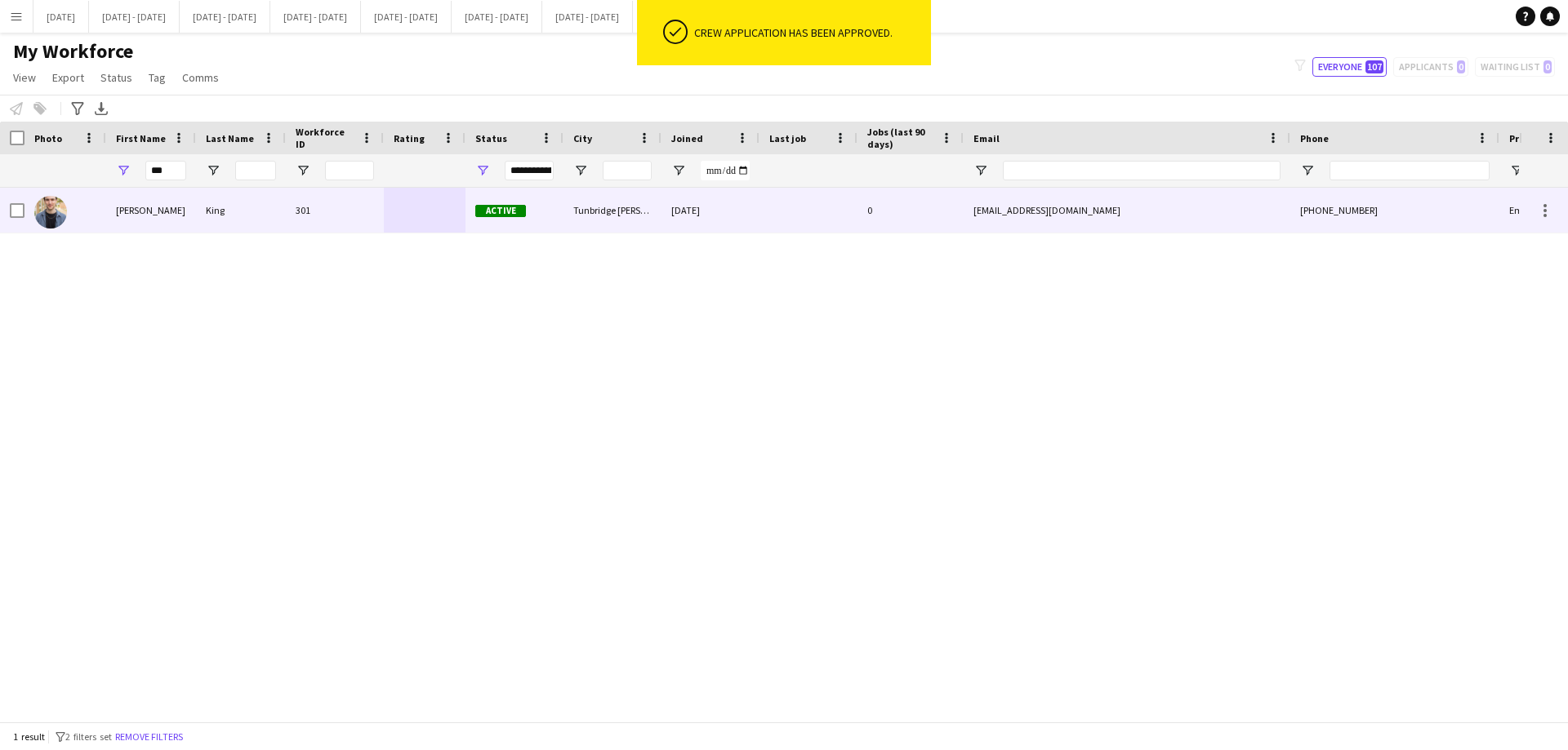
click at [187, 224] on div "[PERSON_NAME]" at bounding box center [150, 210] width 90 height 45
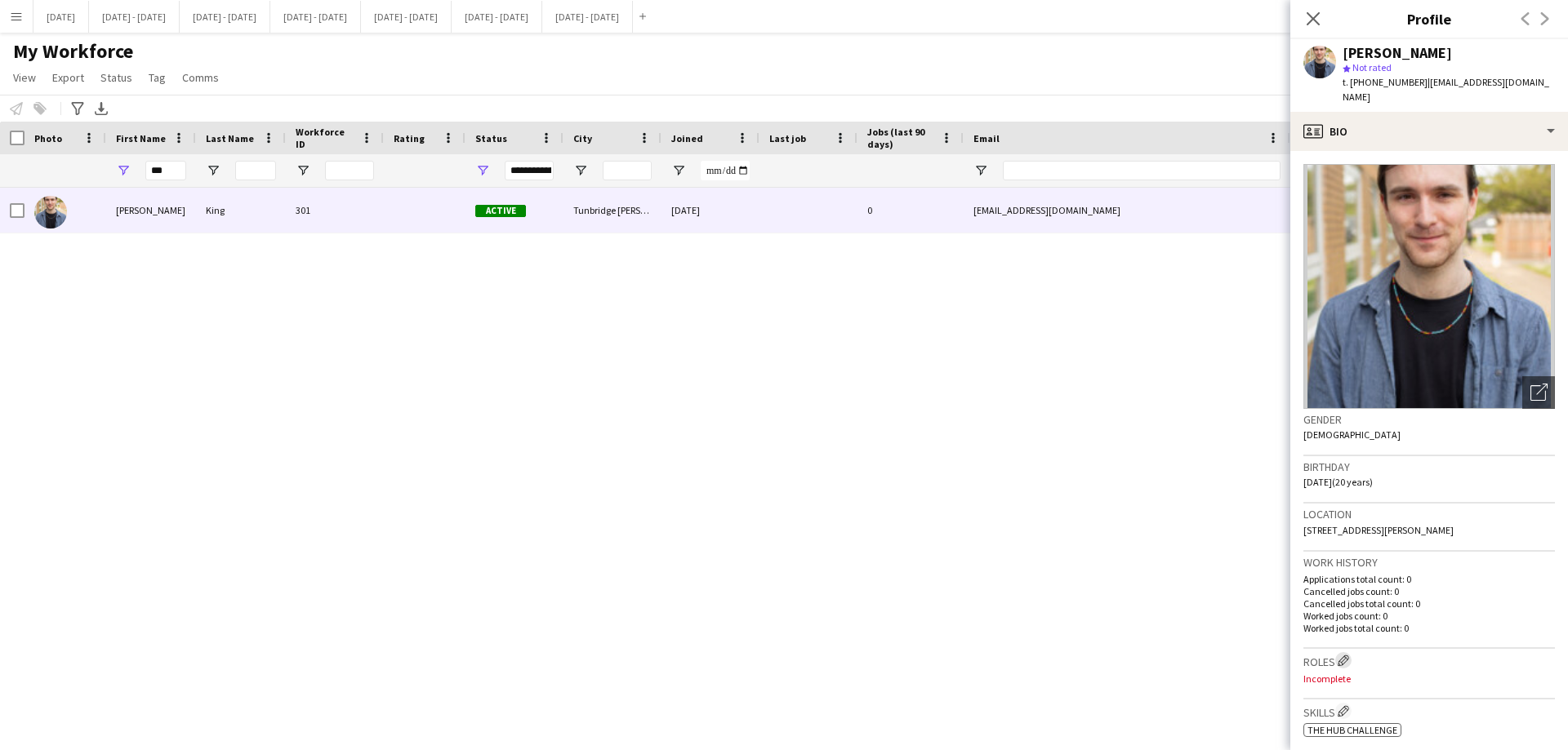
click at [1342, 655] on app-icon "Edit crew company roles" at bounding box center [1343, 660] width 12 height 12
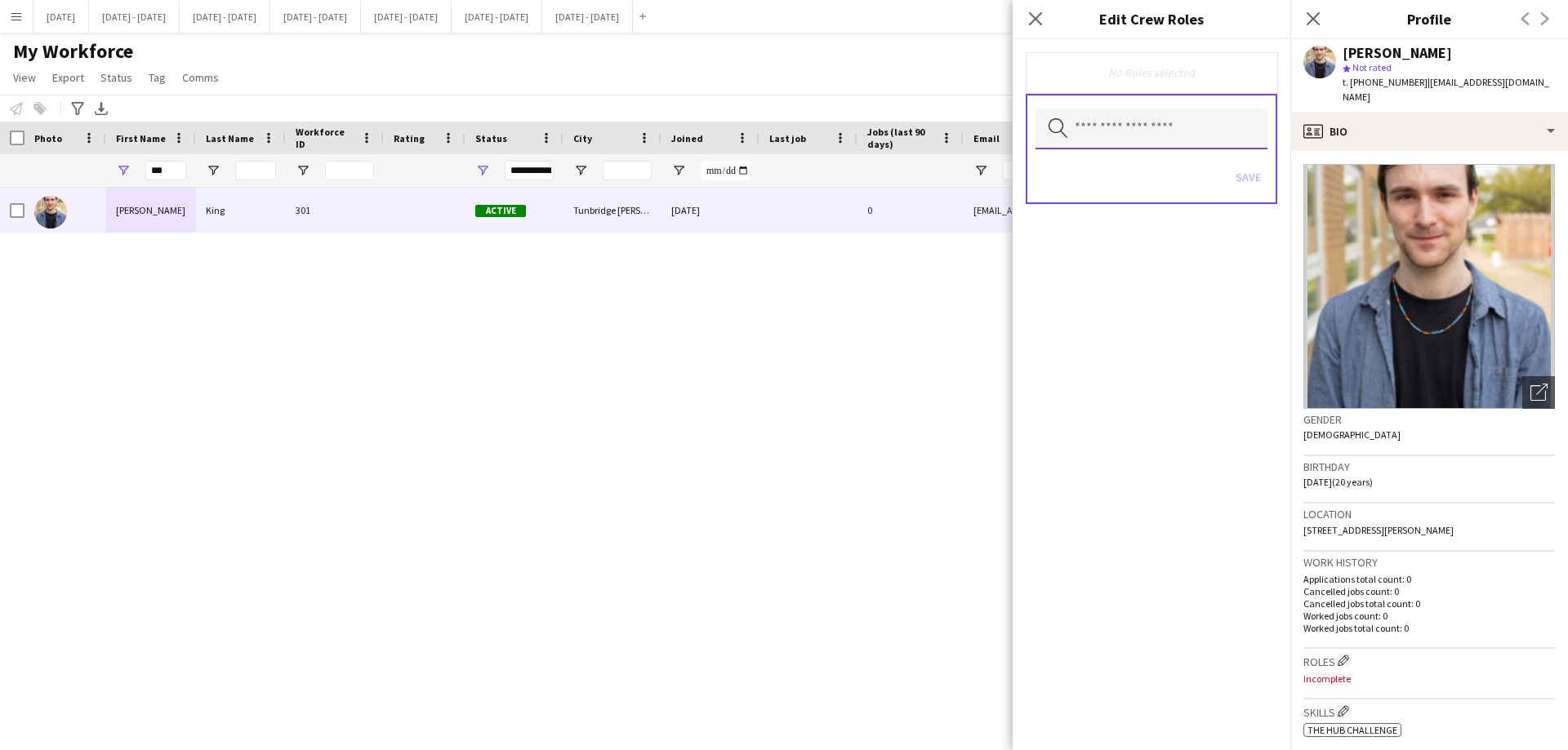
click at [1214, 136] on input "text" at bounding box center [1151, 129] width 232 height 41
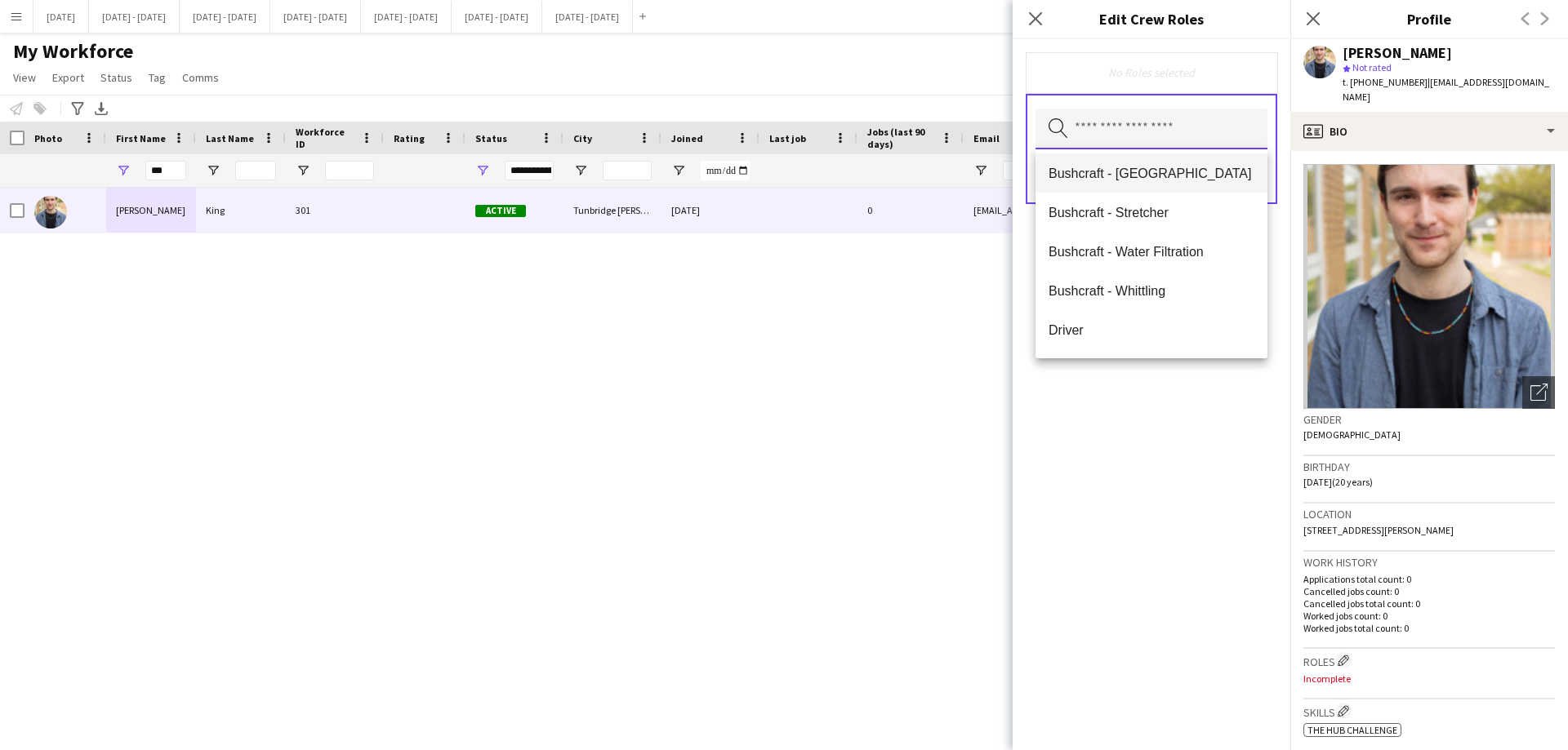
scroll to position [164, 0]
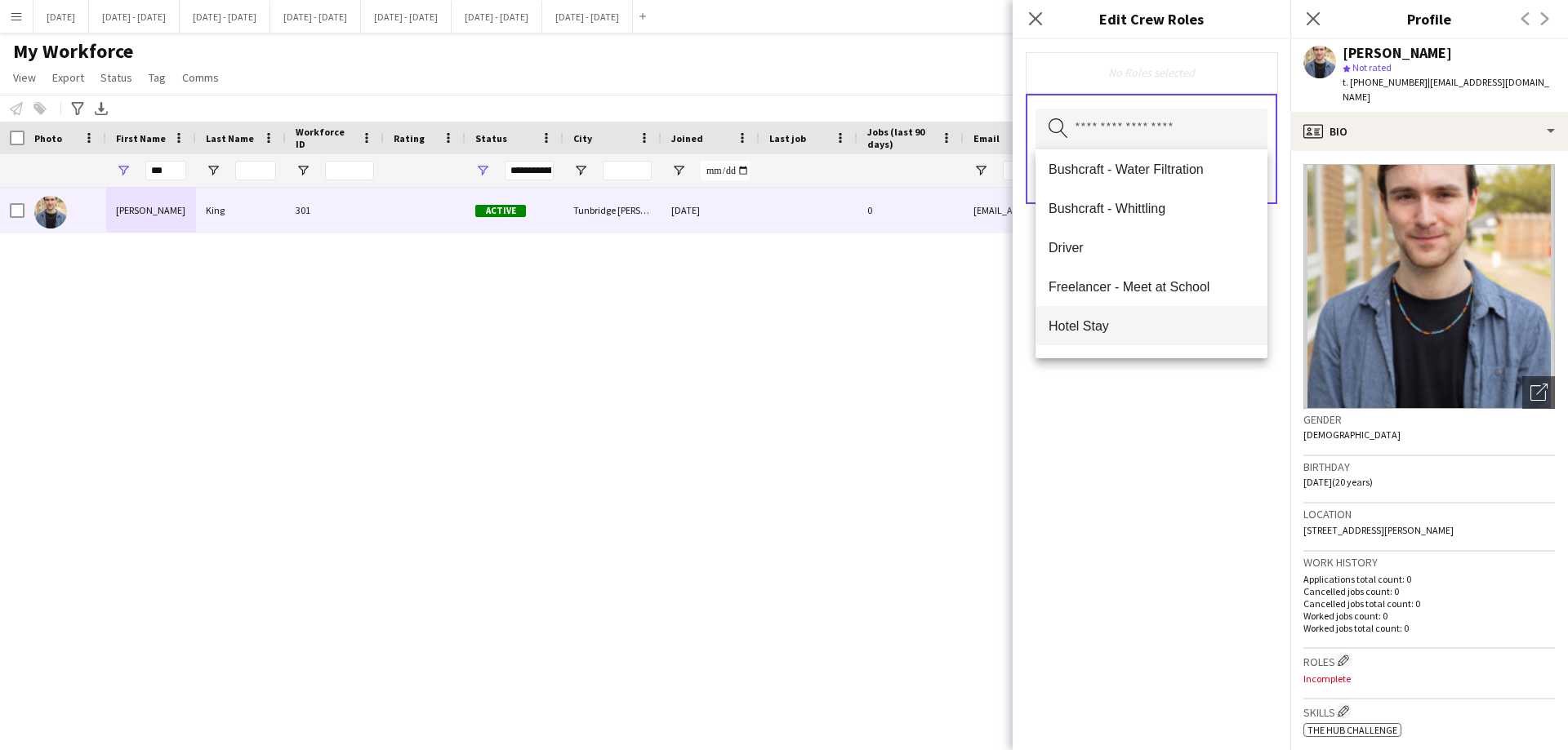
click at [1174, 313] on mat-option "Hotel Stay" at bounding box center [1151, 326] width 232 height 39
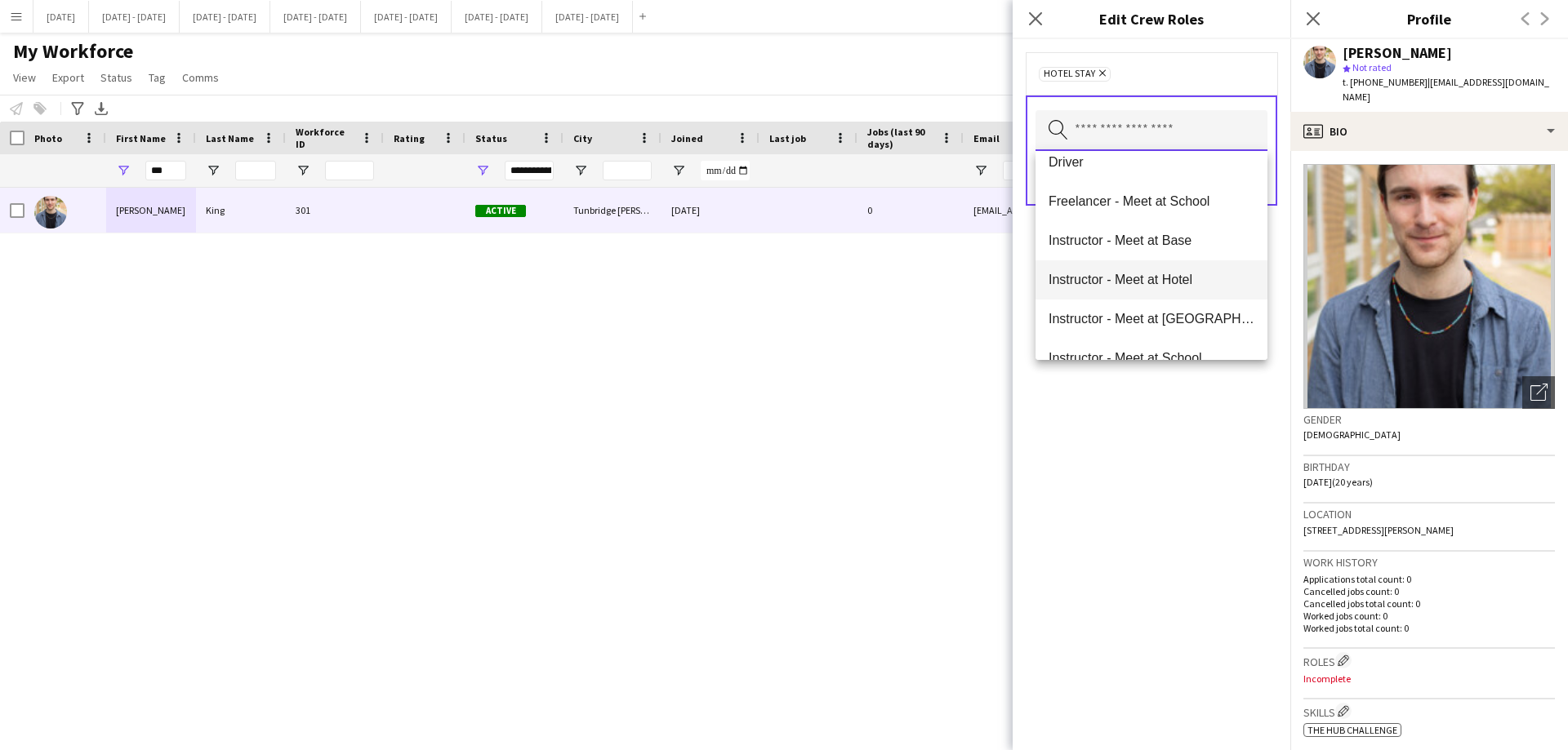
scroll to position [326, 0]
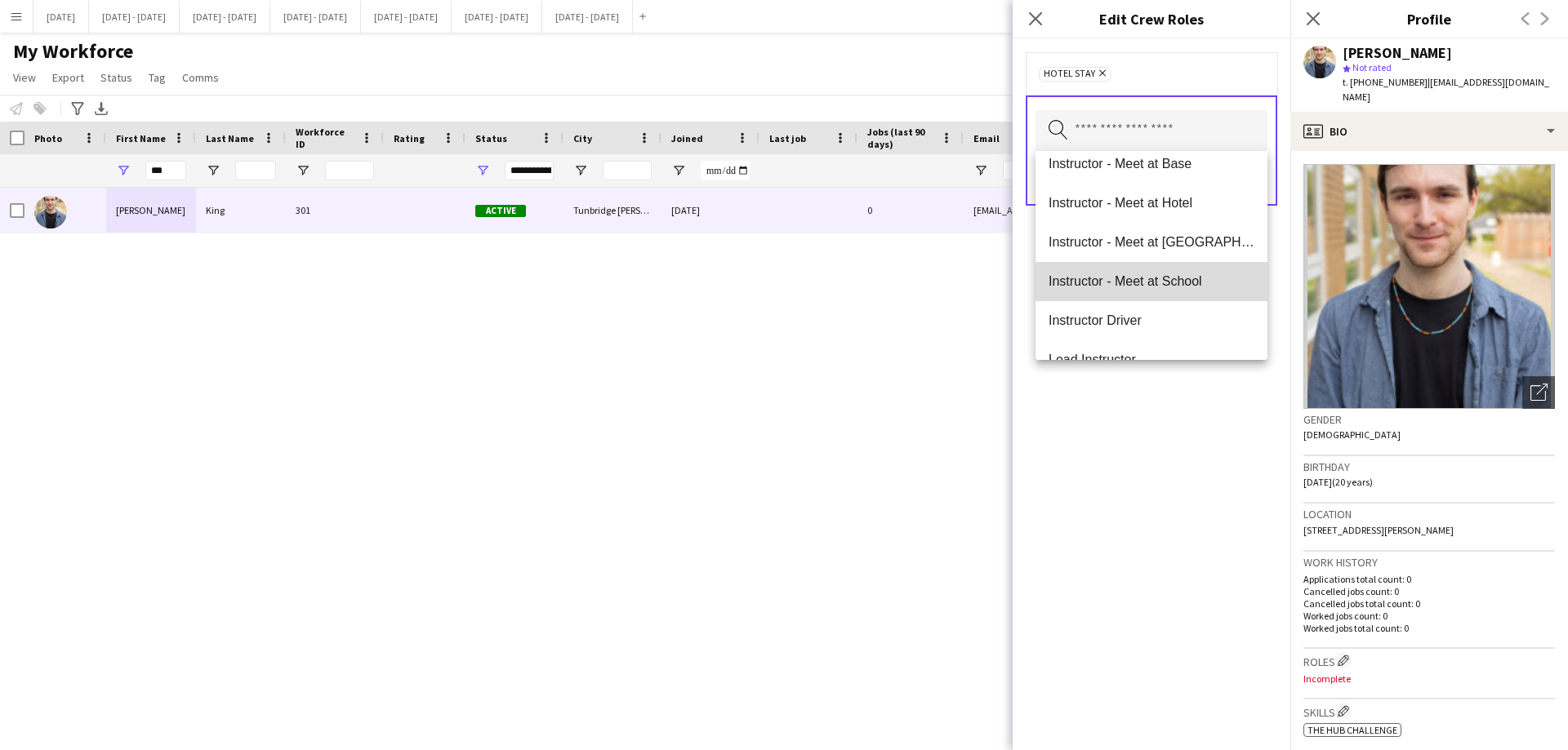
click at [1160, 274] on span "Instructor - Meet at School" at bounding box center [1152, 281] width 206 height 15
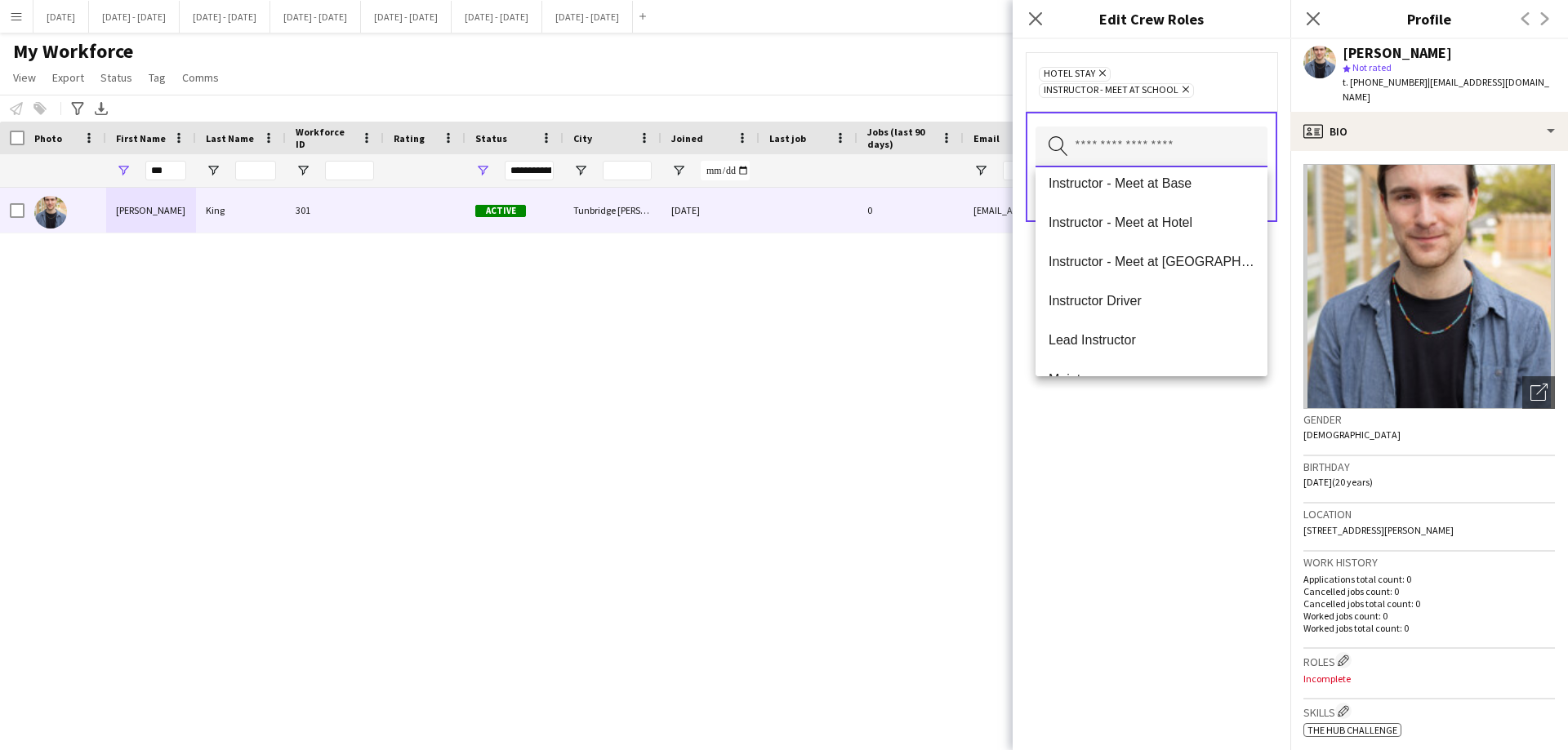
scroll to position [300, 0]
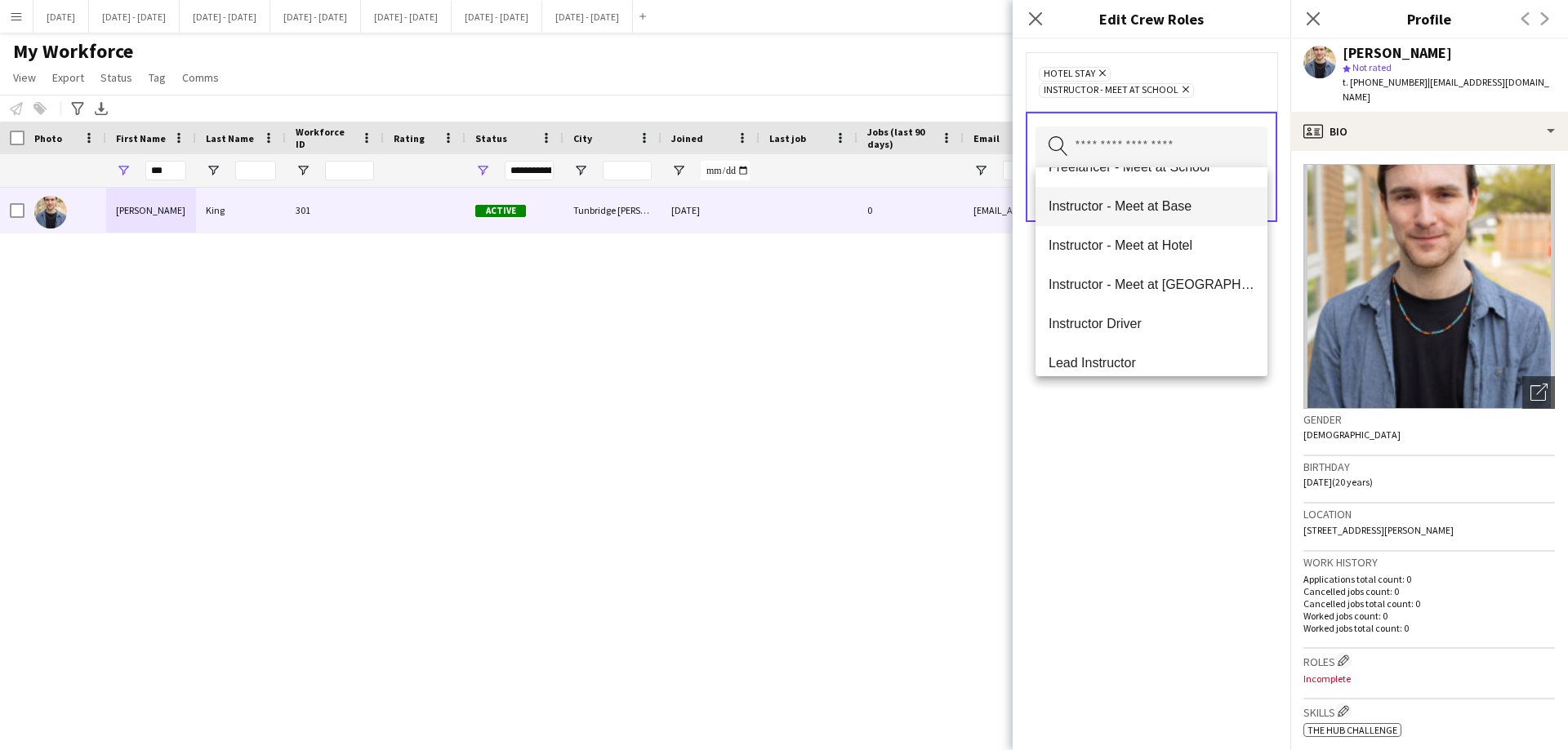
click at [1172, 210] on span "Instructor - Meet at Base" at bounding box center [1152, 205] width 206 height 15
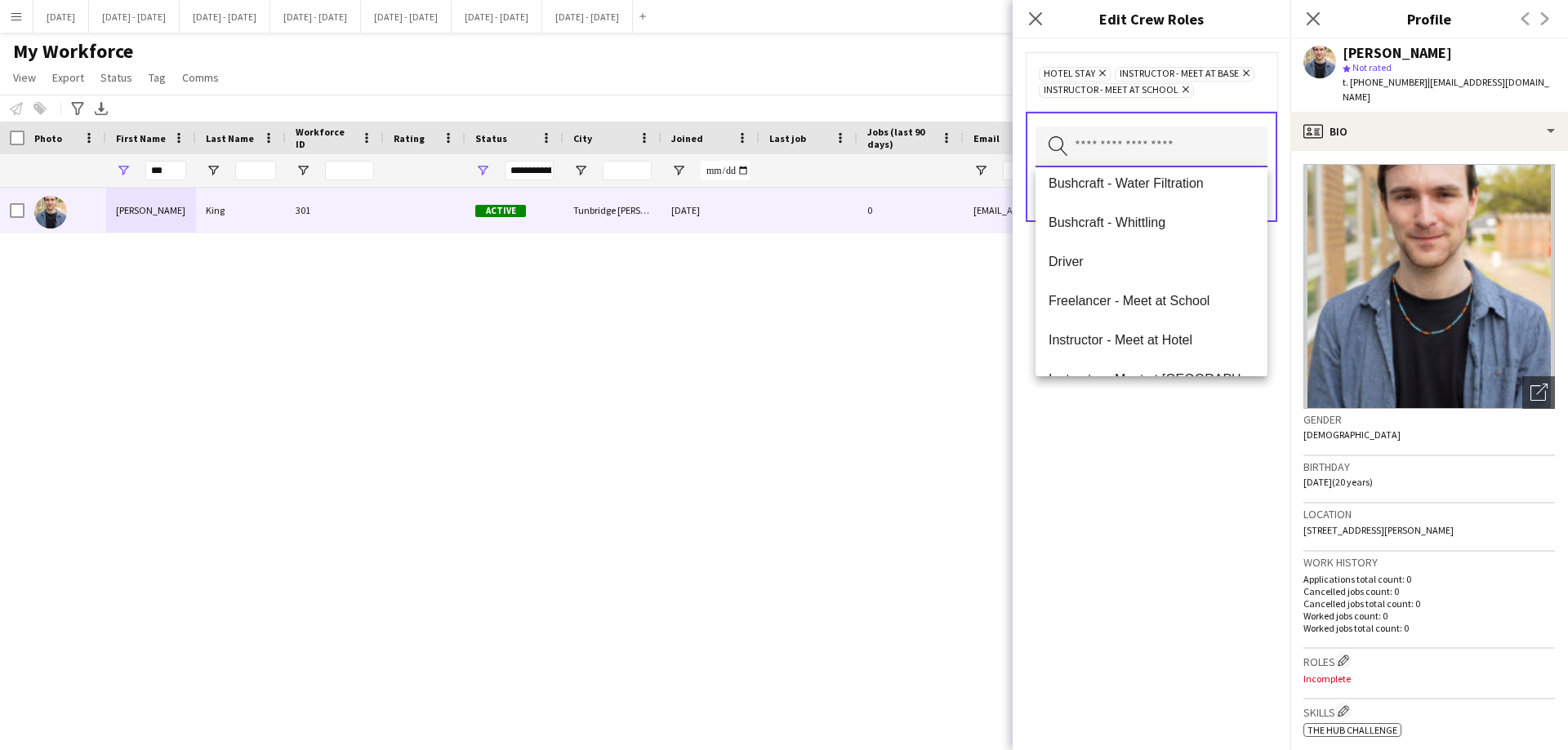
scroll to position [164, 0]
click at [1170, 337] on span "Instructor - Meet at Hotel" at bounding box center [1152, 343] width 206 height 15
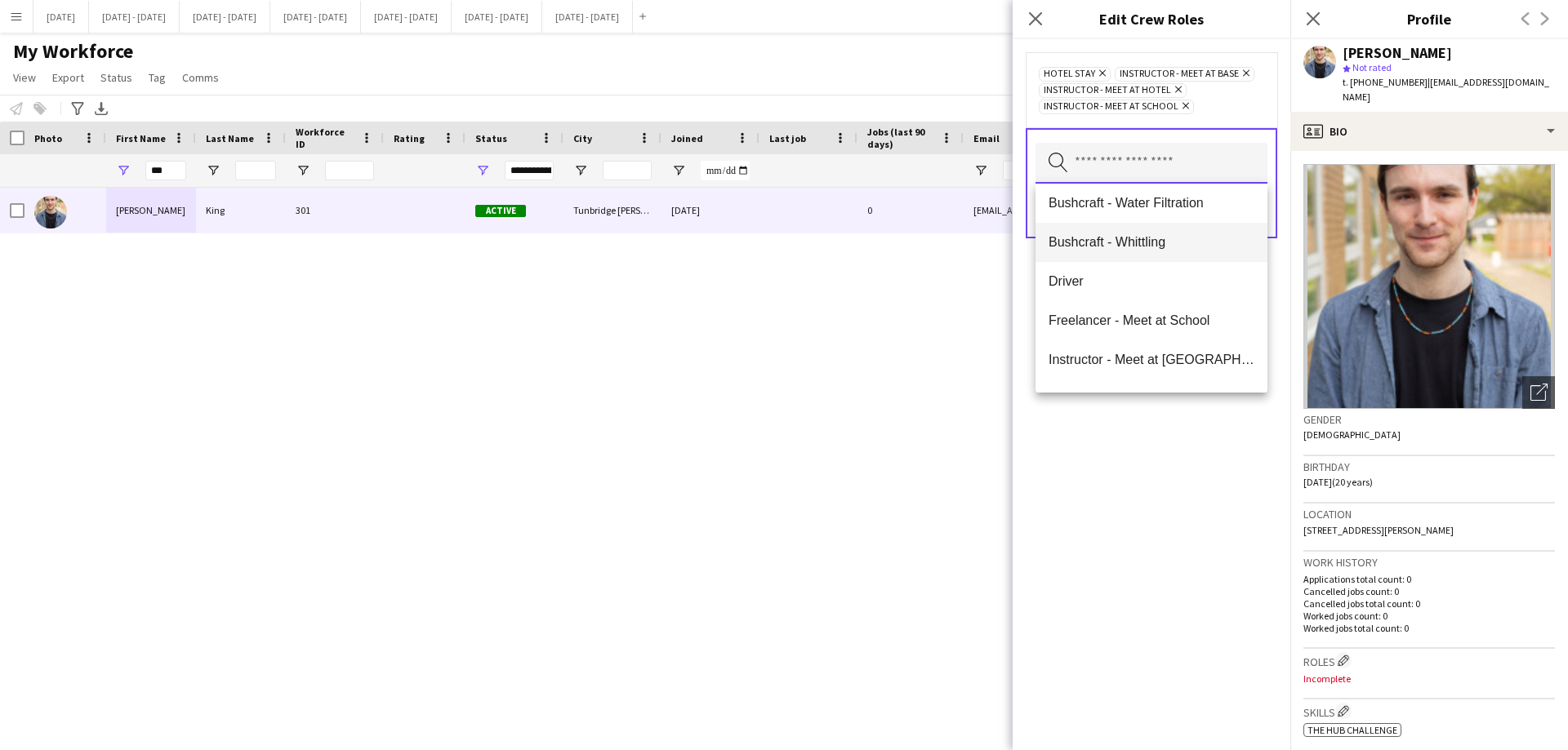
scroll to position [245, 0]
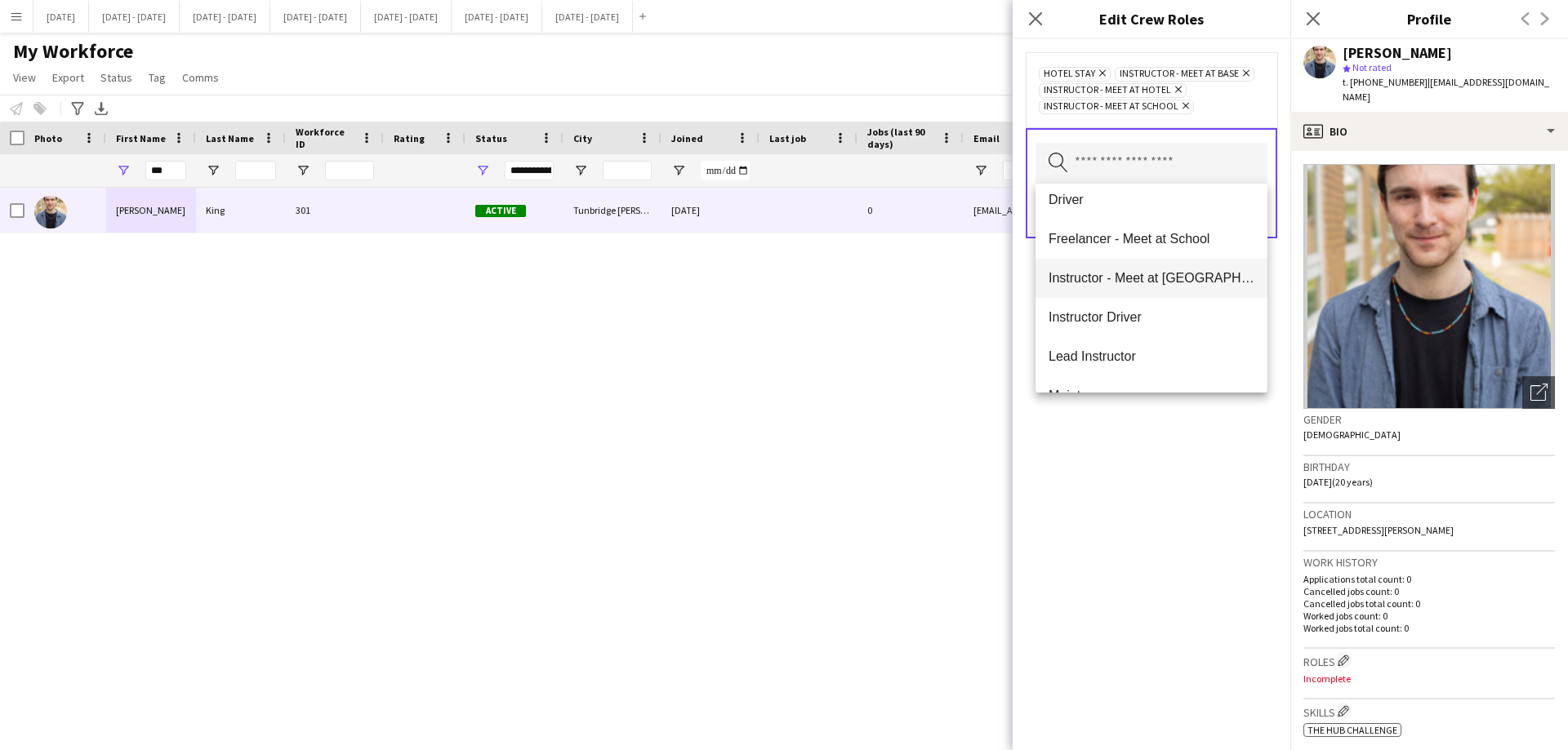
click at [1216, 284] on span "Instructor - Meet at [GEOGRAPHIC_DATA]" at bounding box center [1152, 277] width 206 height 15
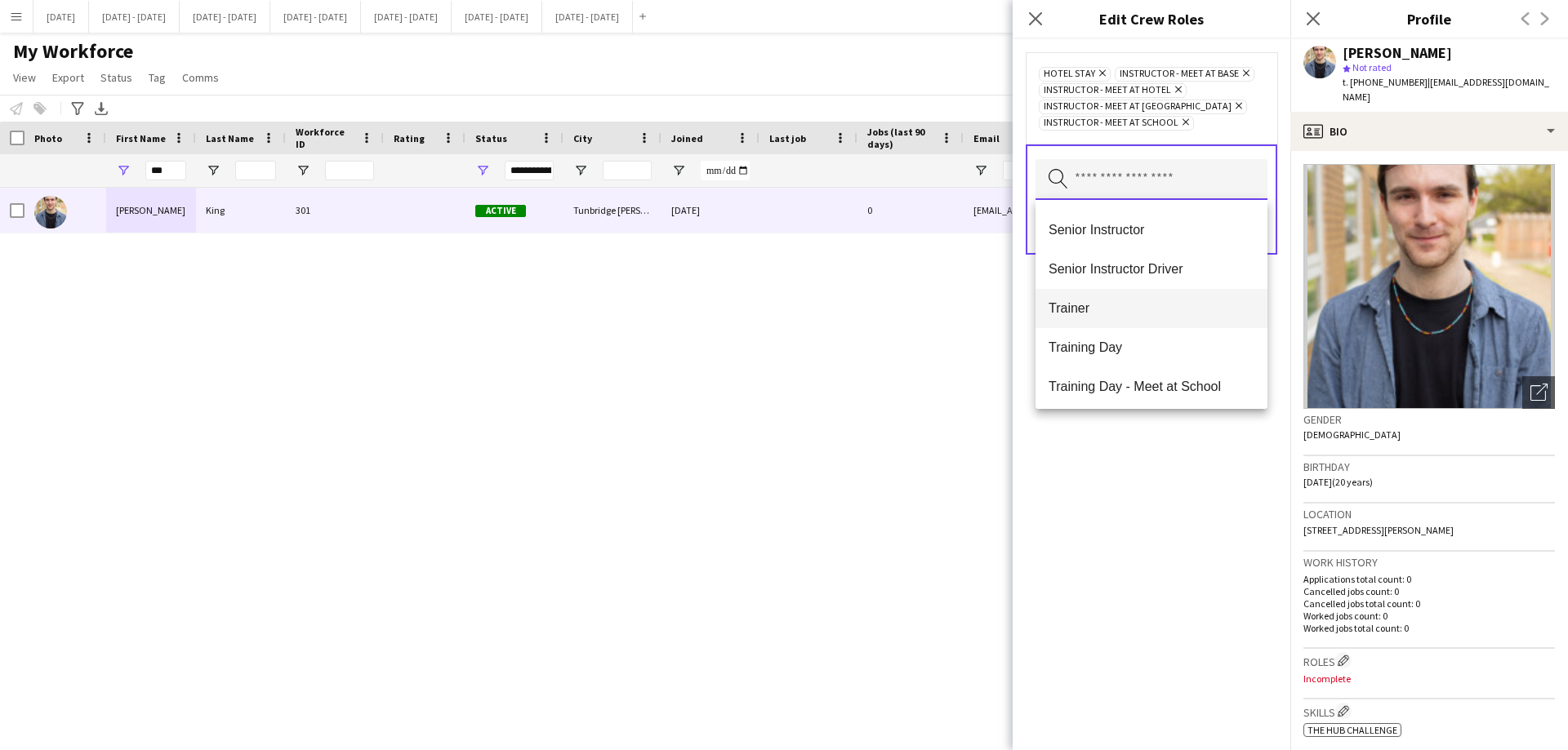
scroll to position [509, 0]
click at [1173, 468] on div "Hotel Stay Remove Instructor - Meet at Base Remove Instructor - Meet at [GEOGRA…" at bounding box center [1151, 395] width 277 height 711
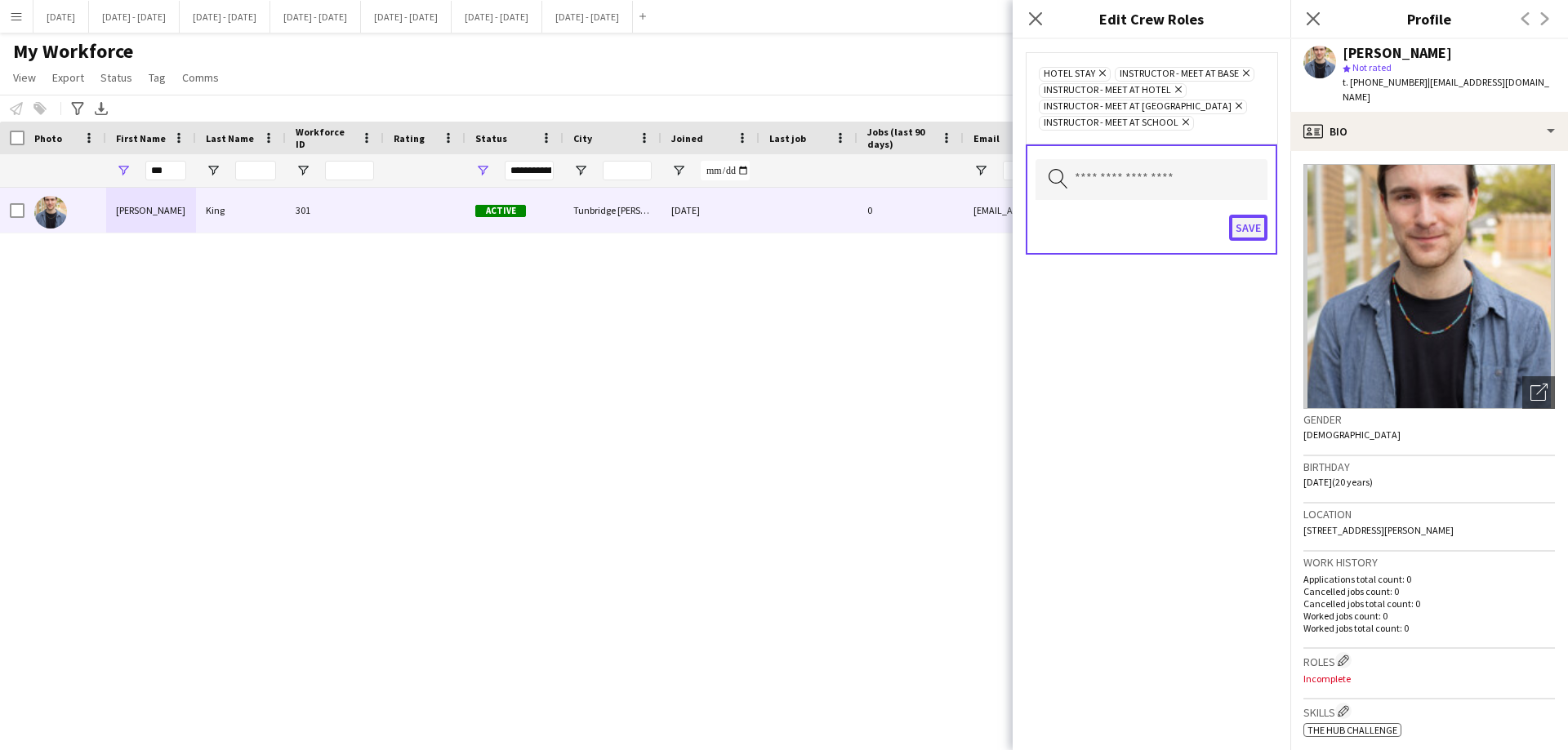
click at [1236, 229] on button "Save" at bounding box center [1248, 227] width 38 height 26
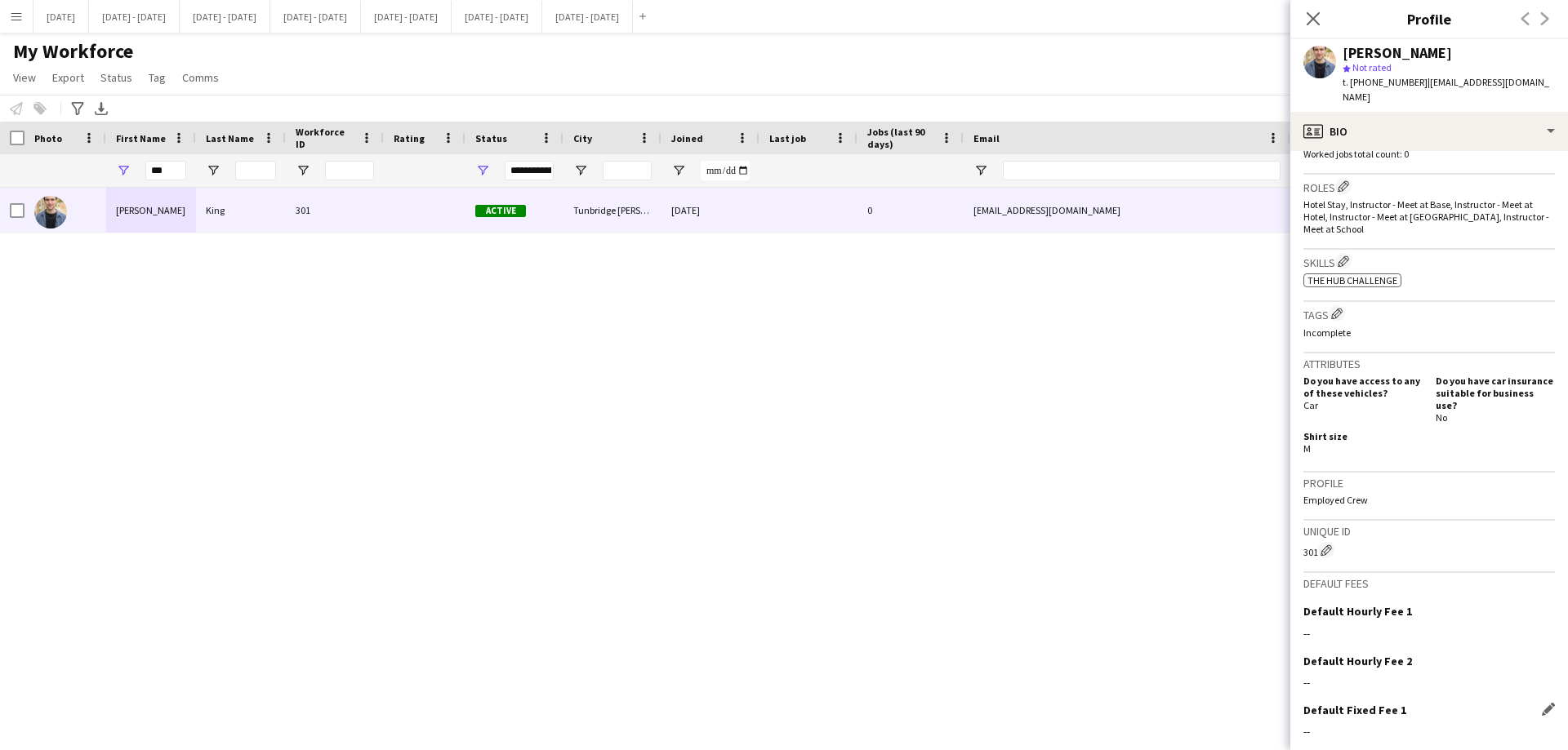
scroll to position [557, 0]
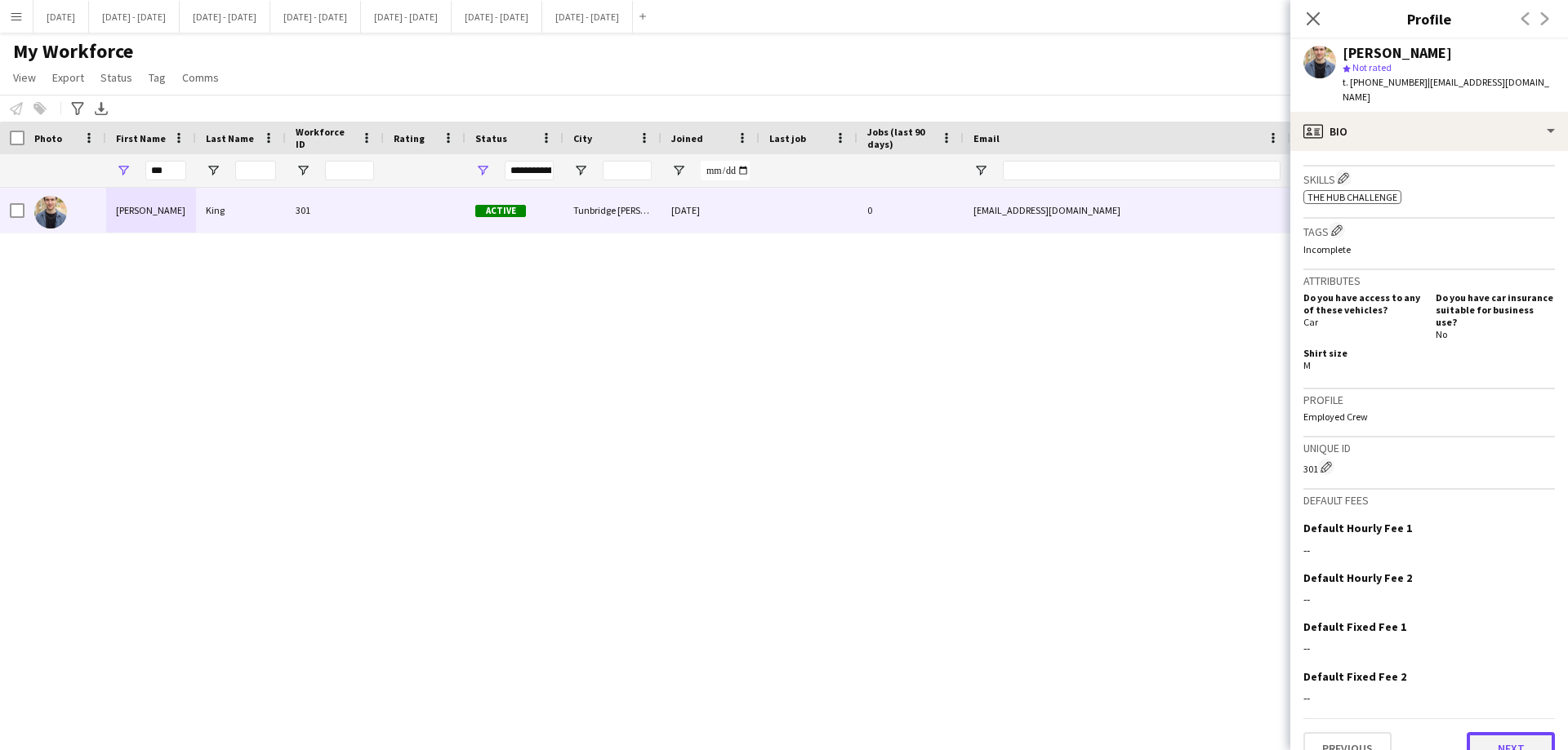
click at [1504, 732] on button "Next" at bounding box center [1510, 748] width 88 height 33
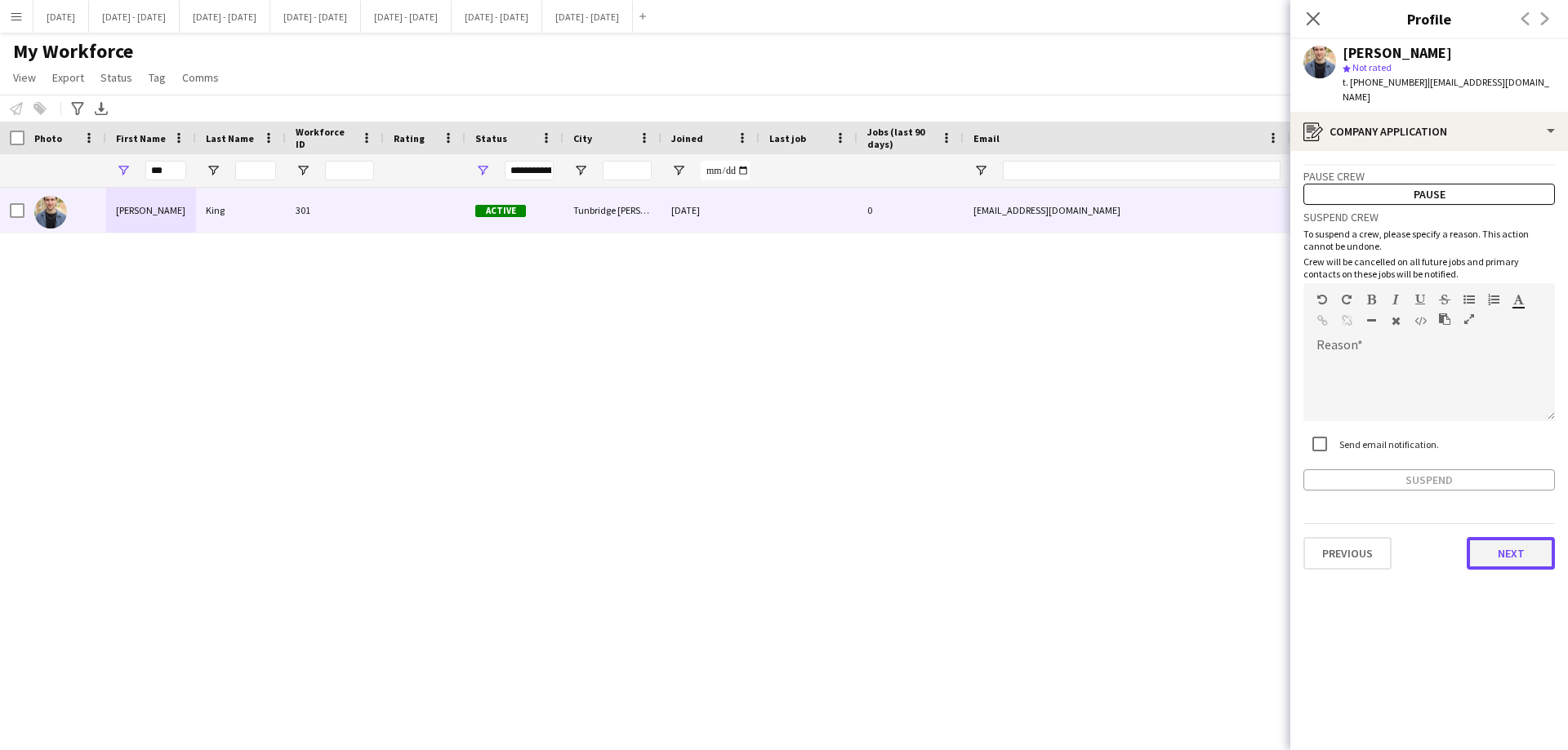
click at [1517, 555] on button "Next" at bounding box center [1510, 554] width 88 height 33
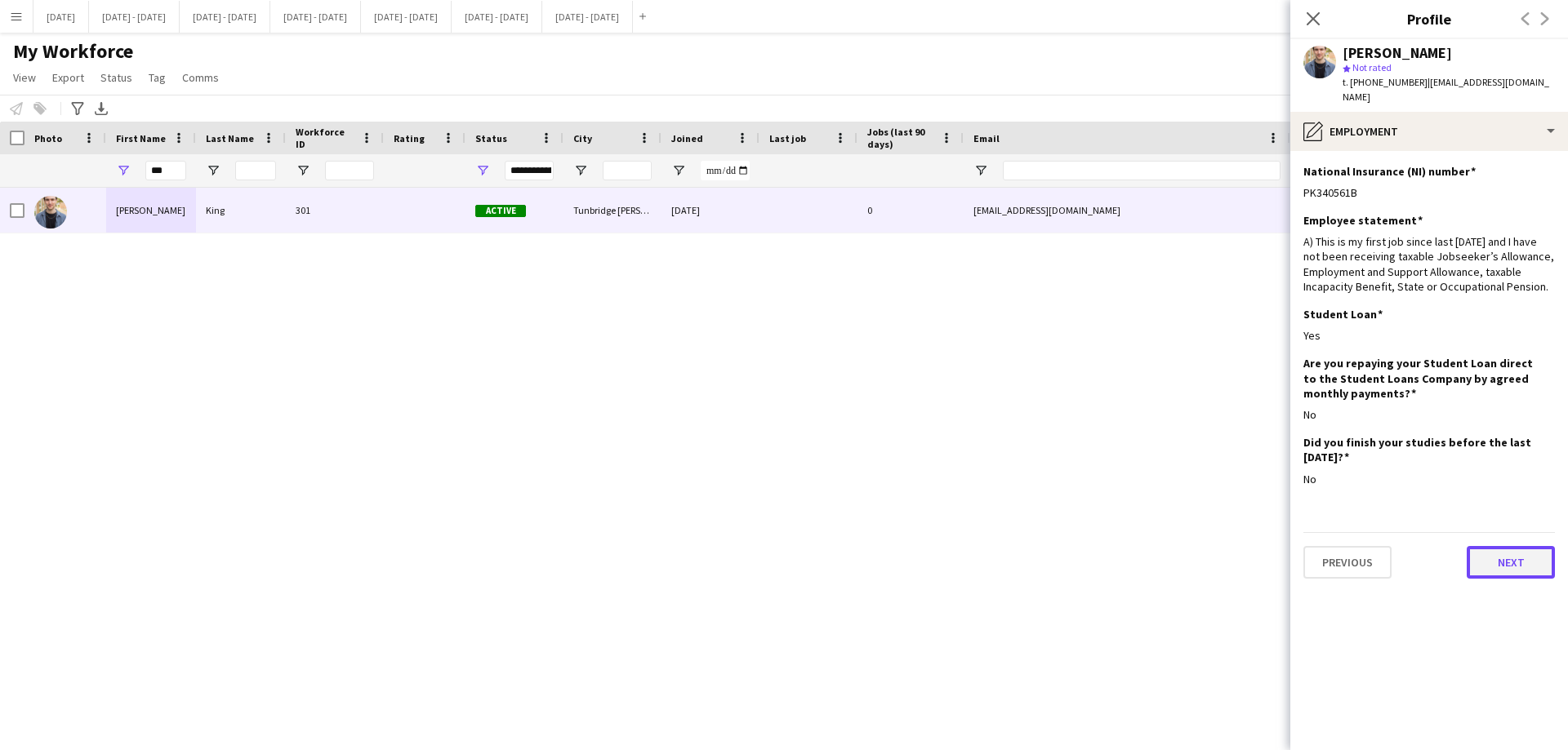
click at [1524, 547] on button "Next" at bounding box center [1510, 562] width 88 height 33
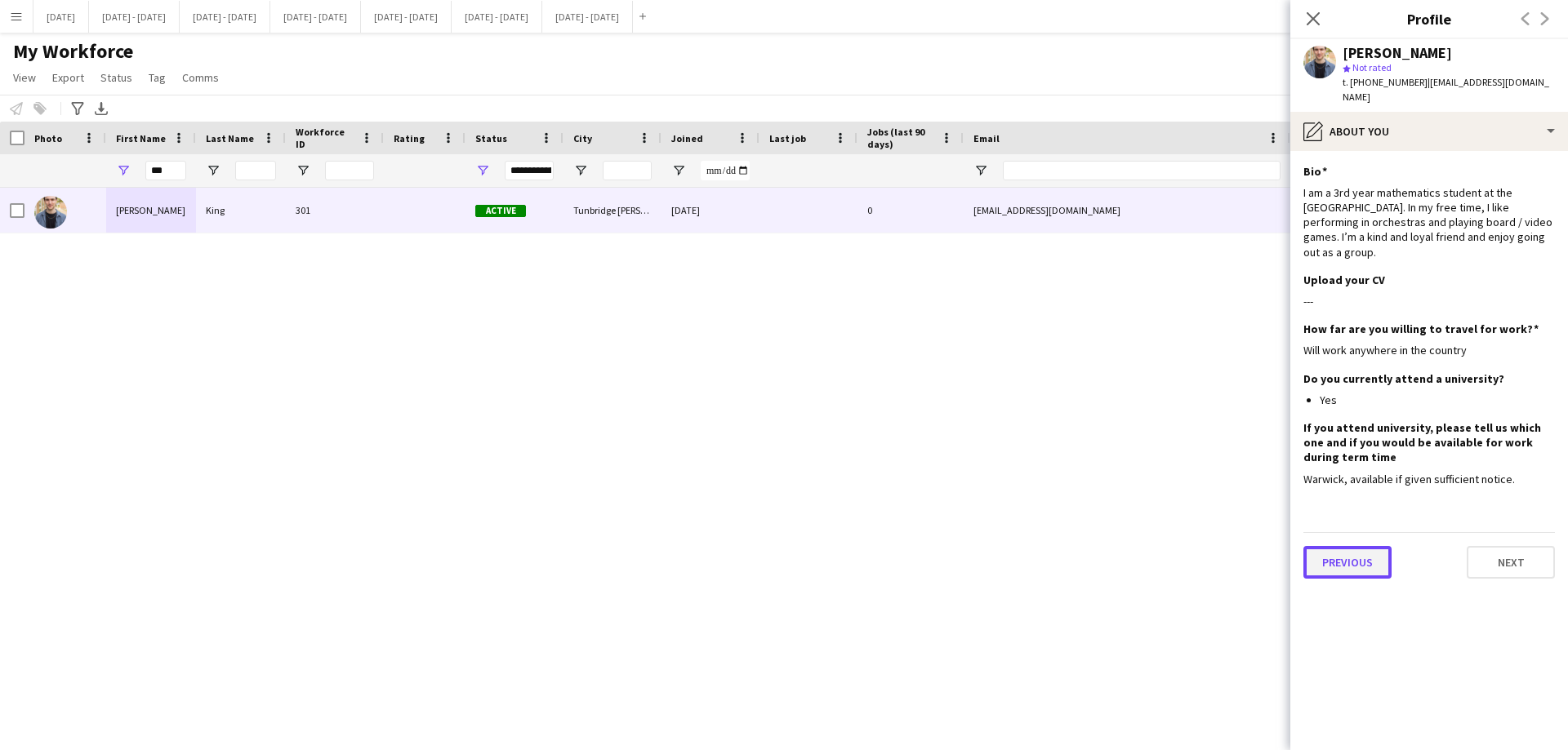
click at [1358, 548] on button "Previous" at bounding box center [1347, 562] width 88 height 33
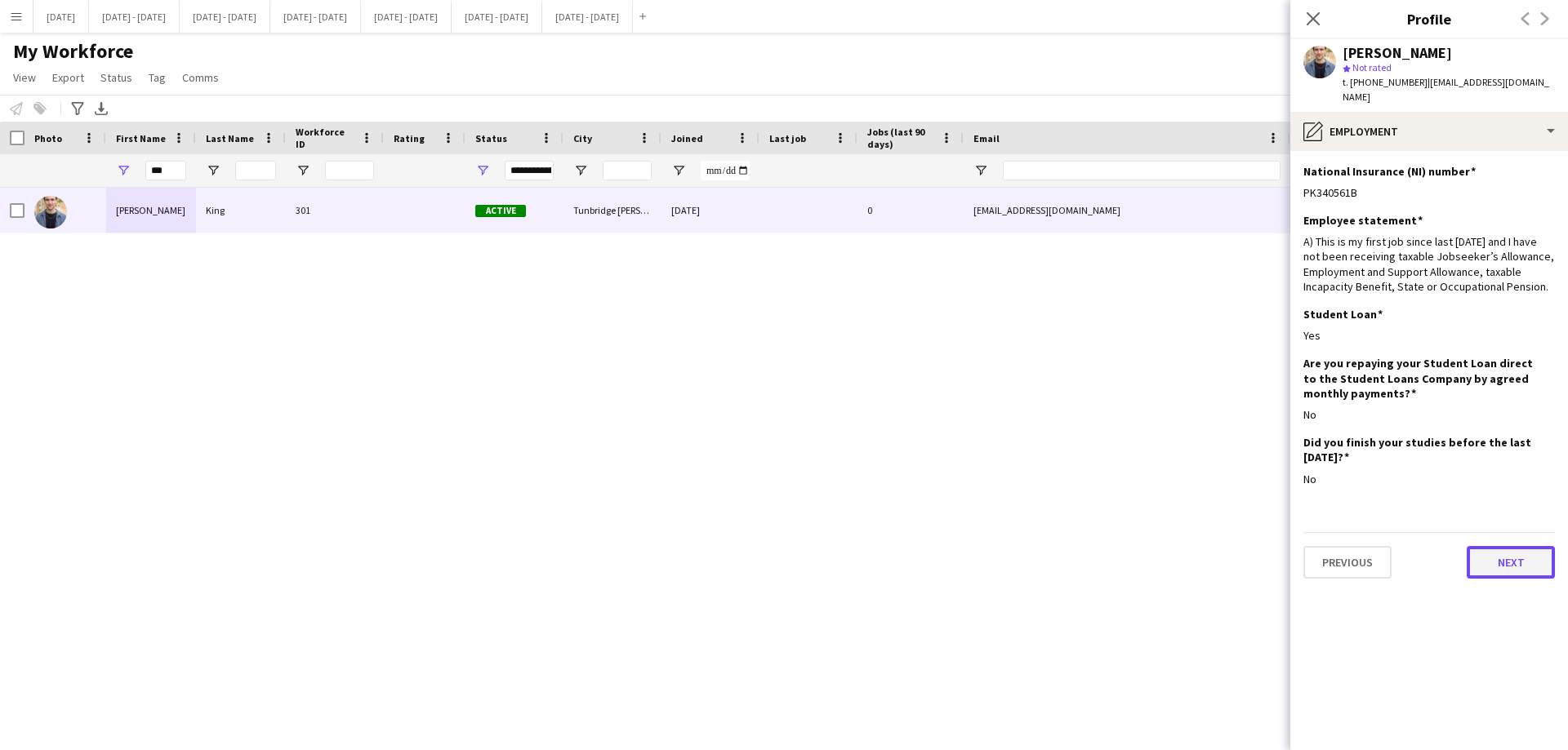
click at [1553, 547] on button "Next" at bounding box center [1510, 562] width 88 height 33
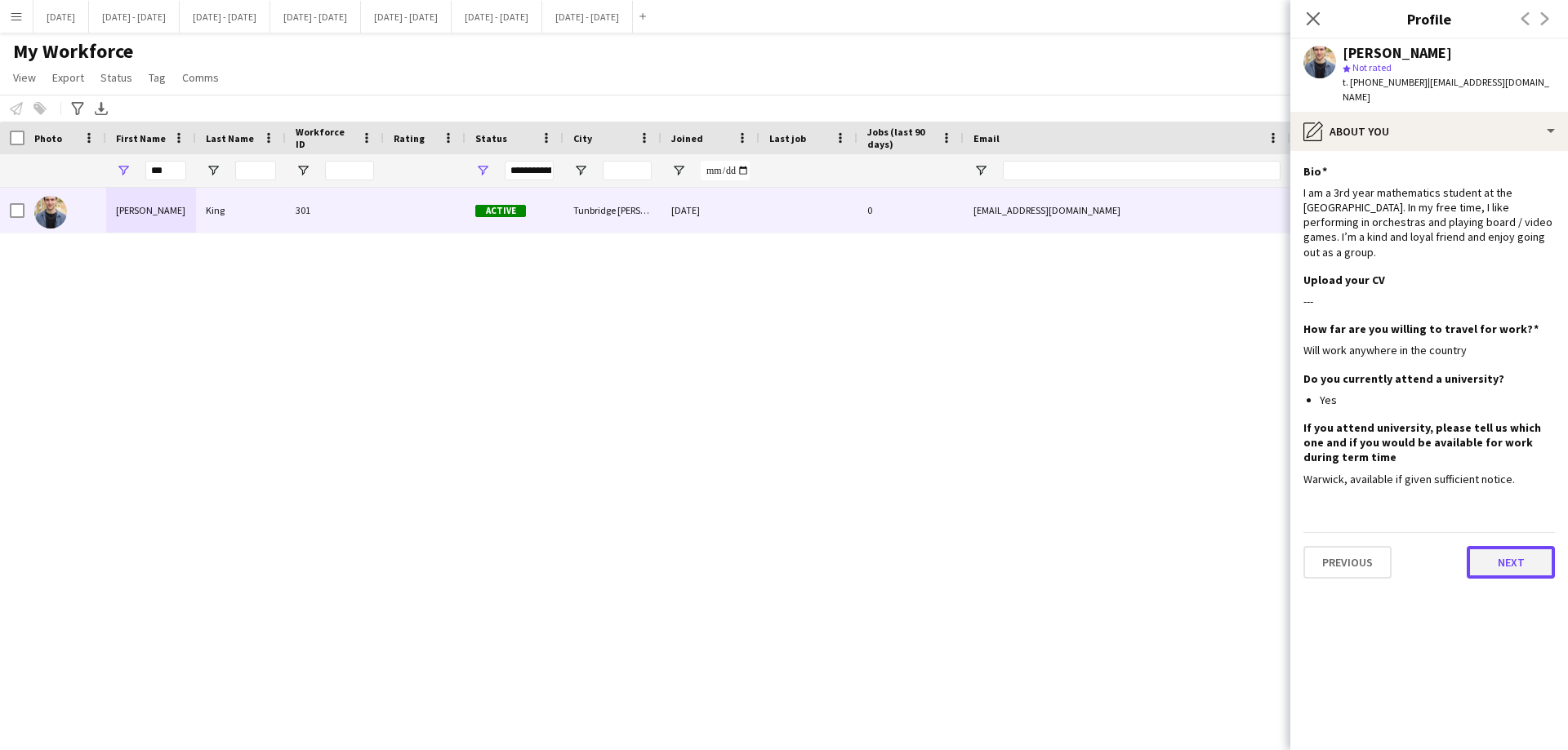
click at [1530, 547] on button "Next" at bounding box center [1510, 562] width 88 height 33
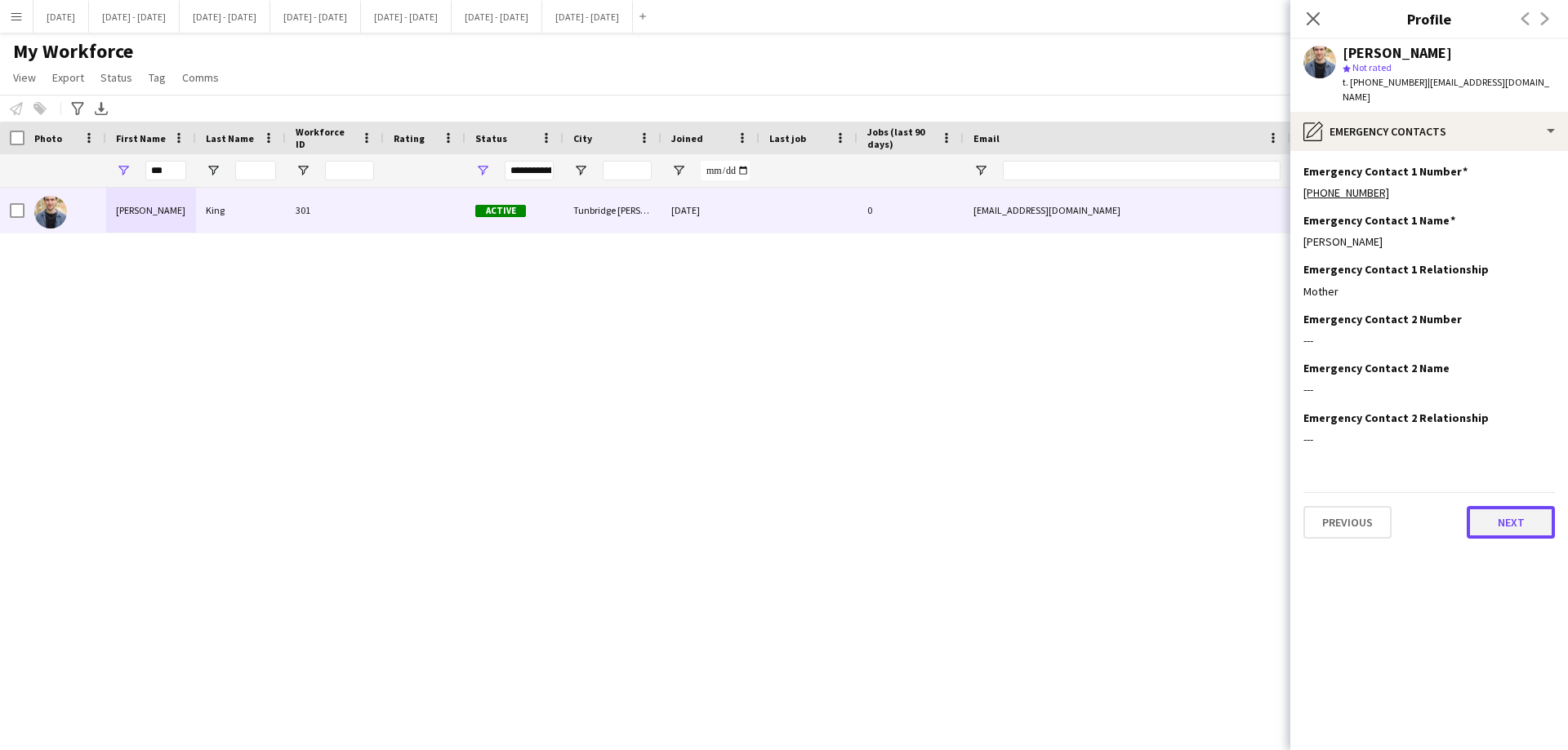
click at [1522, 507] on button "Next" at bounding box center [1510, 523] width 88 height 33
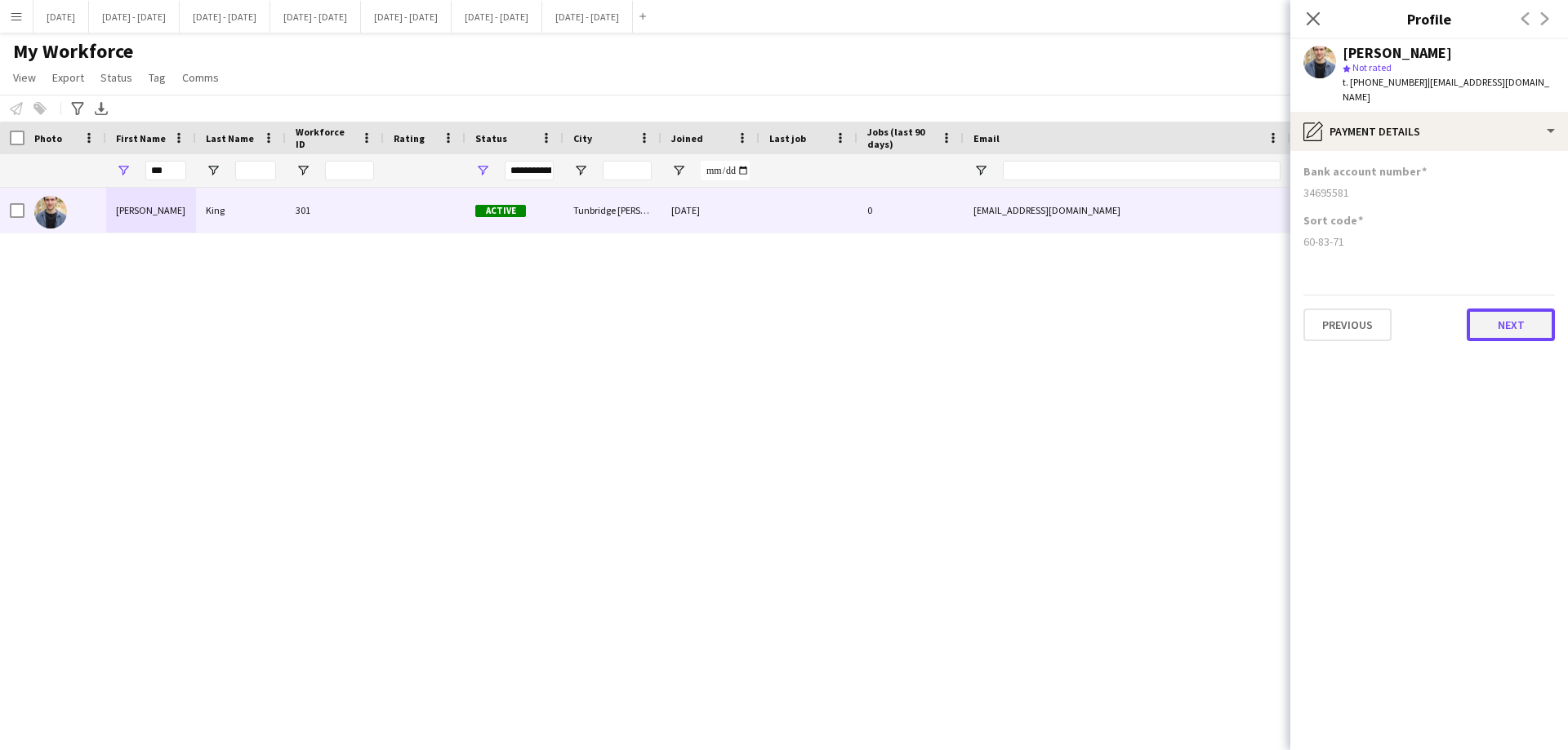
click at [1517, 315] on button "Next" at bounding box center [1510, 324] width 88 height 33
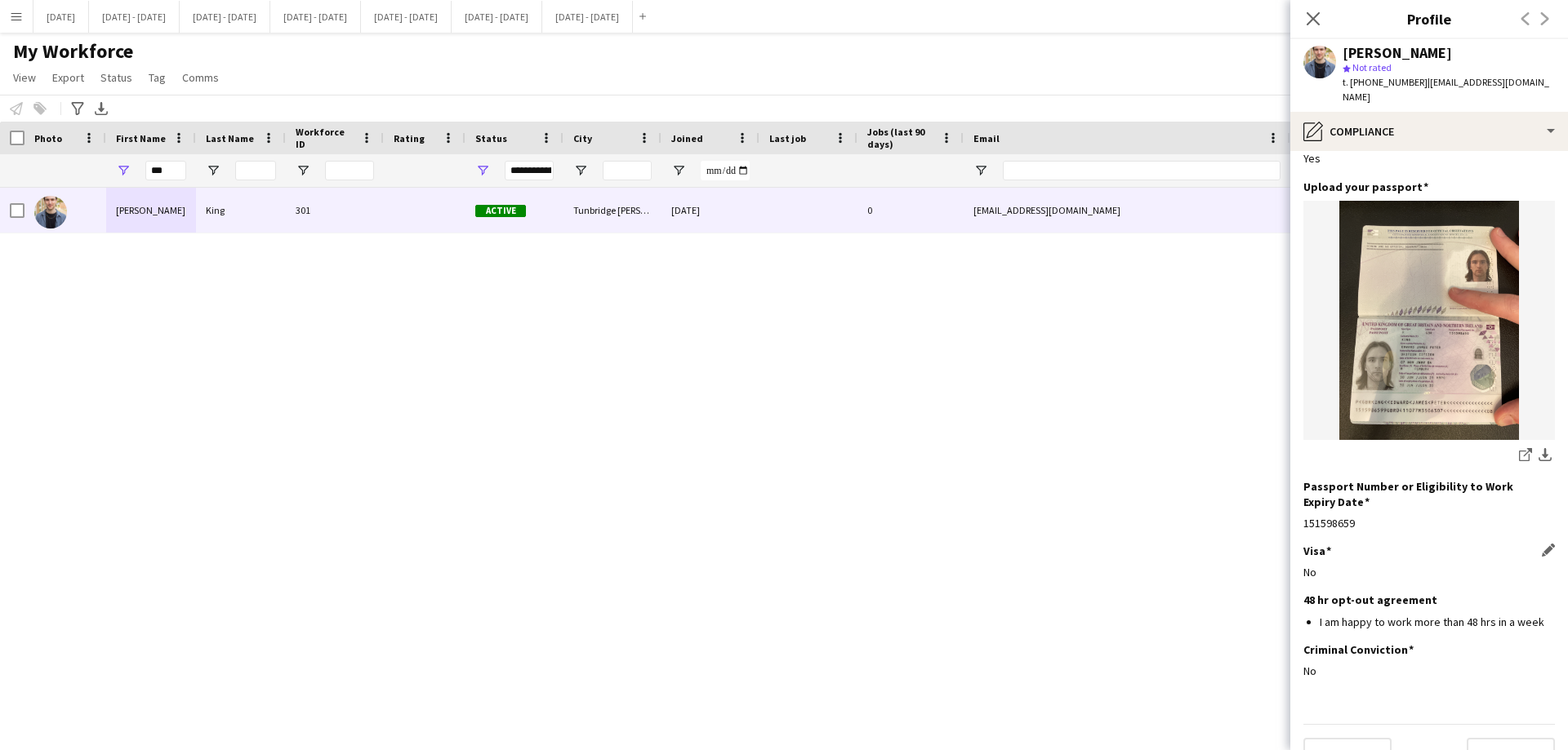
scroll to position [101, 0]
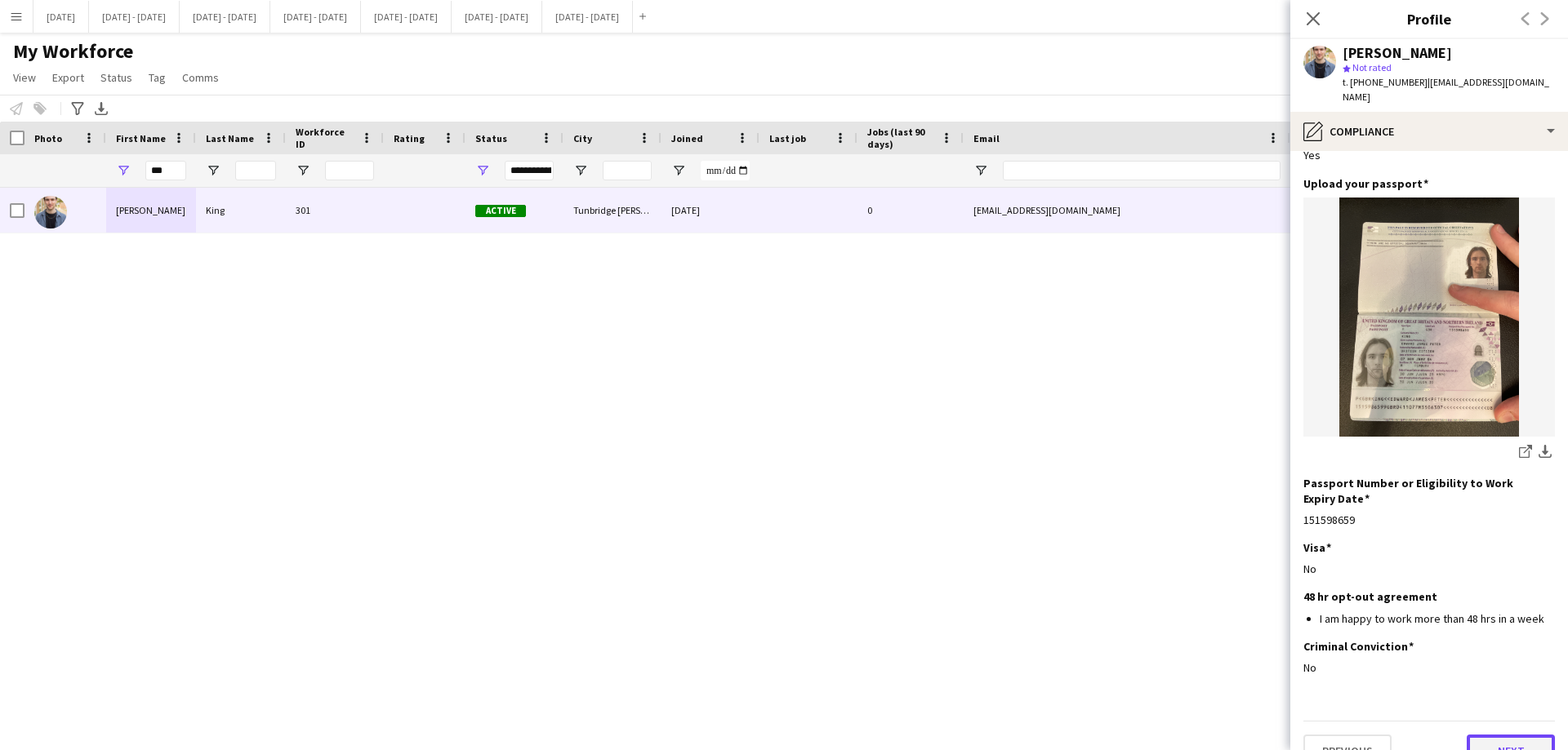
click at [1499, 735] on button "Next" at bounding box center [1510, 751] width 88 height 33
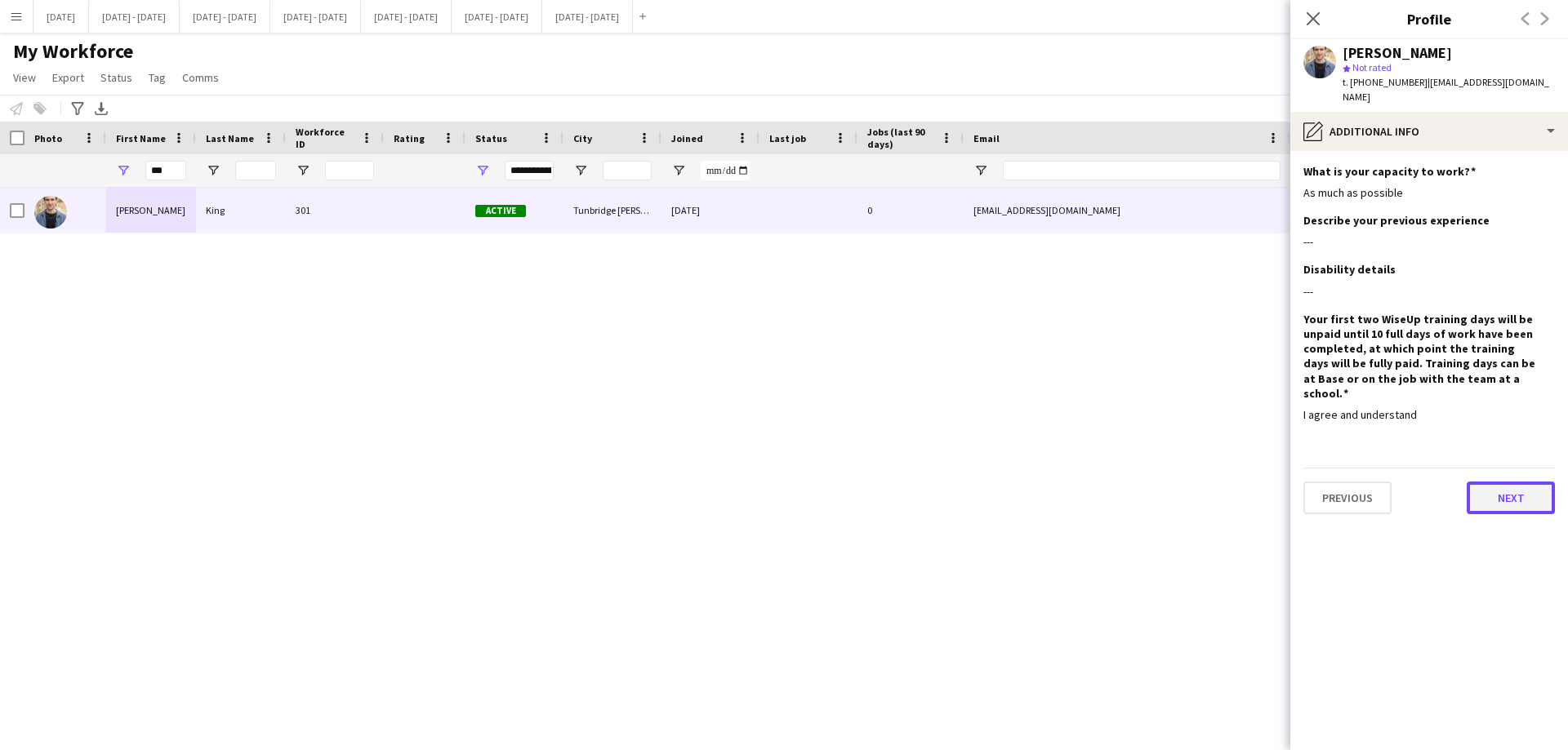
click at [1490, 482] on button "Next" at bounding box center [1510, 498] width 88 height 33
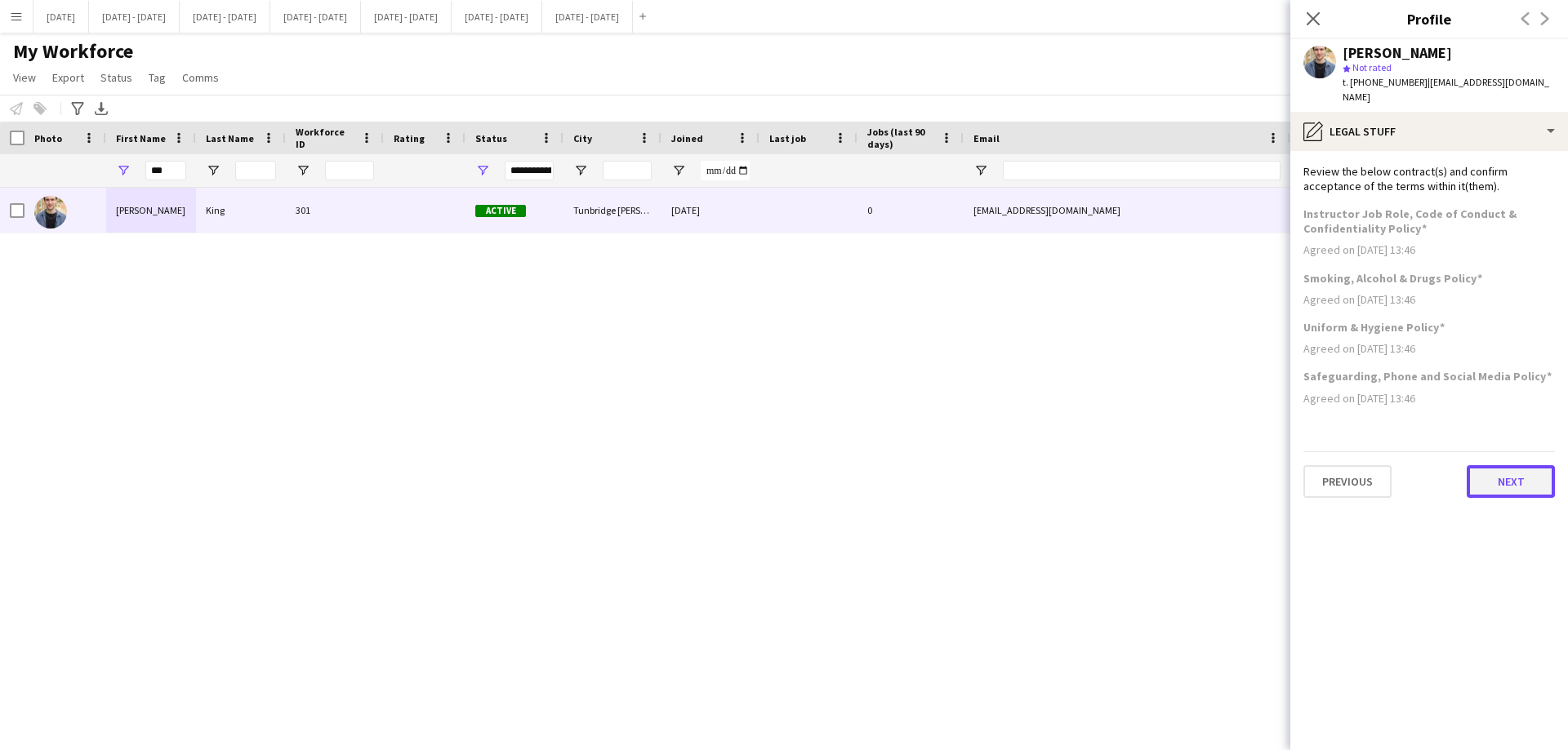
click at [1502, 466] on button "Next" at bounding box center [1510, 482] width 88 height 33
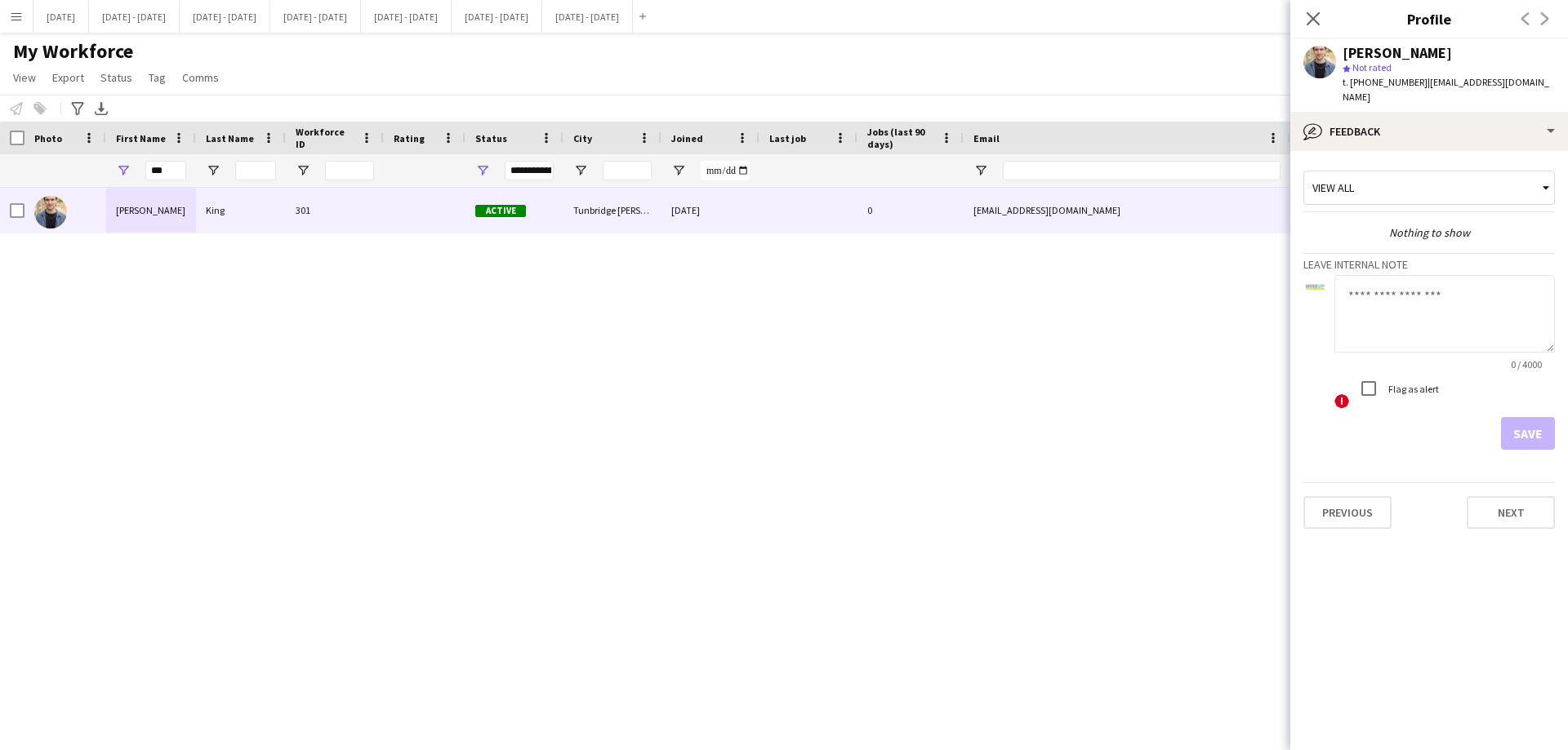
click at [1506, 516] on app-crew-profile-feedback-tab "View all Nothing to show Leave internal note 0 / 4000 ! Flag as alert Save Prev…" at bounding box center [1429, 451] width 277 height 599
click at [1509, 507] on button "Next" at bounding box center [1510, 513] width 88 height 33
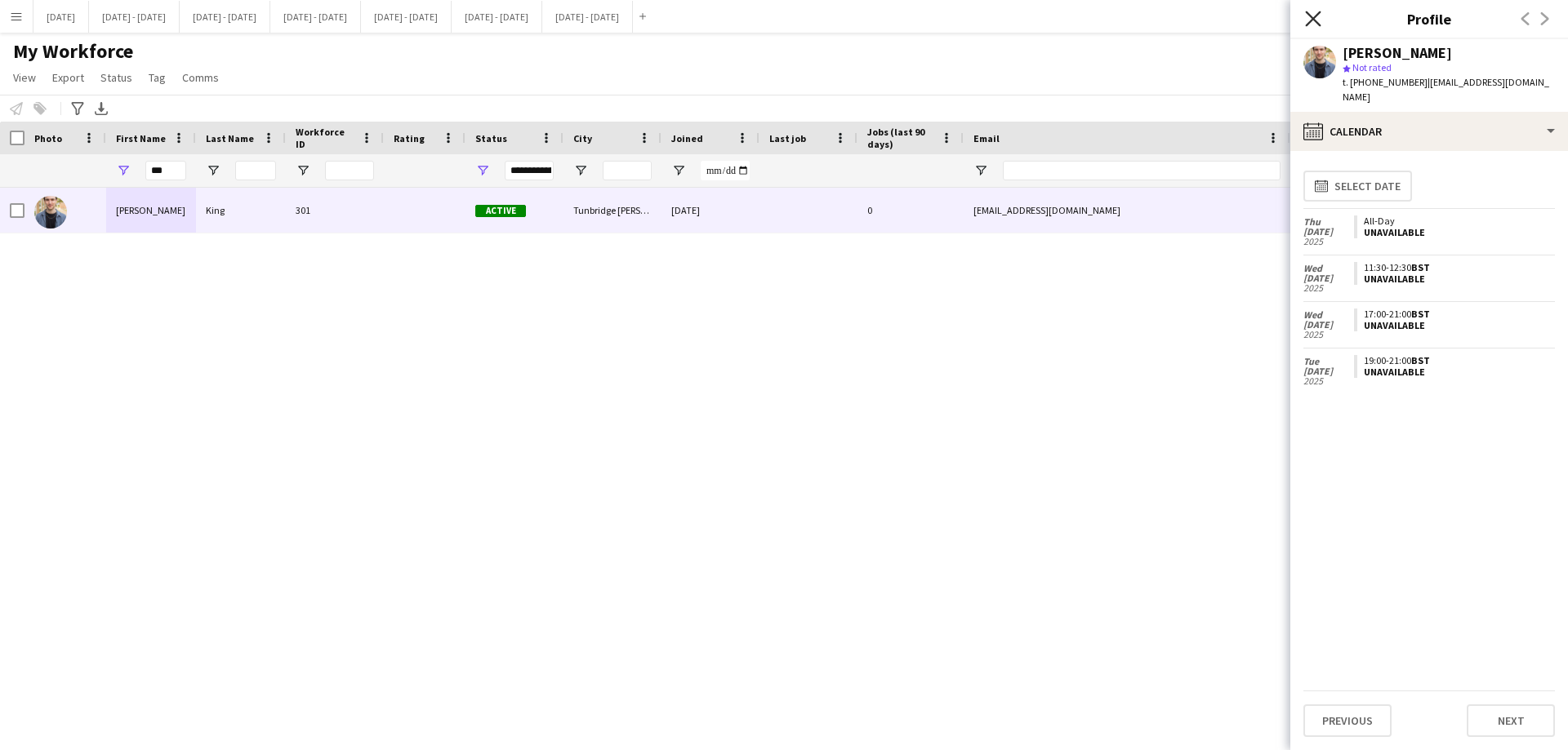
click at [1316, 15] on icon at bounding box center [1312, 18] width 15 height 15
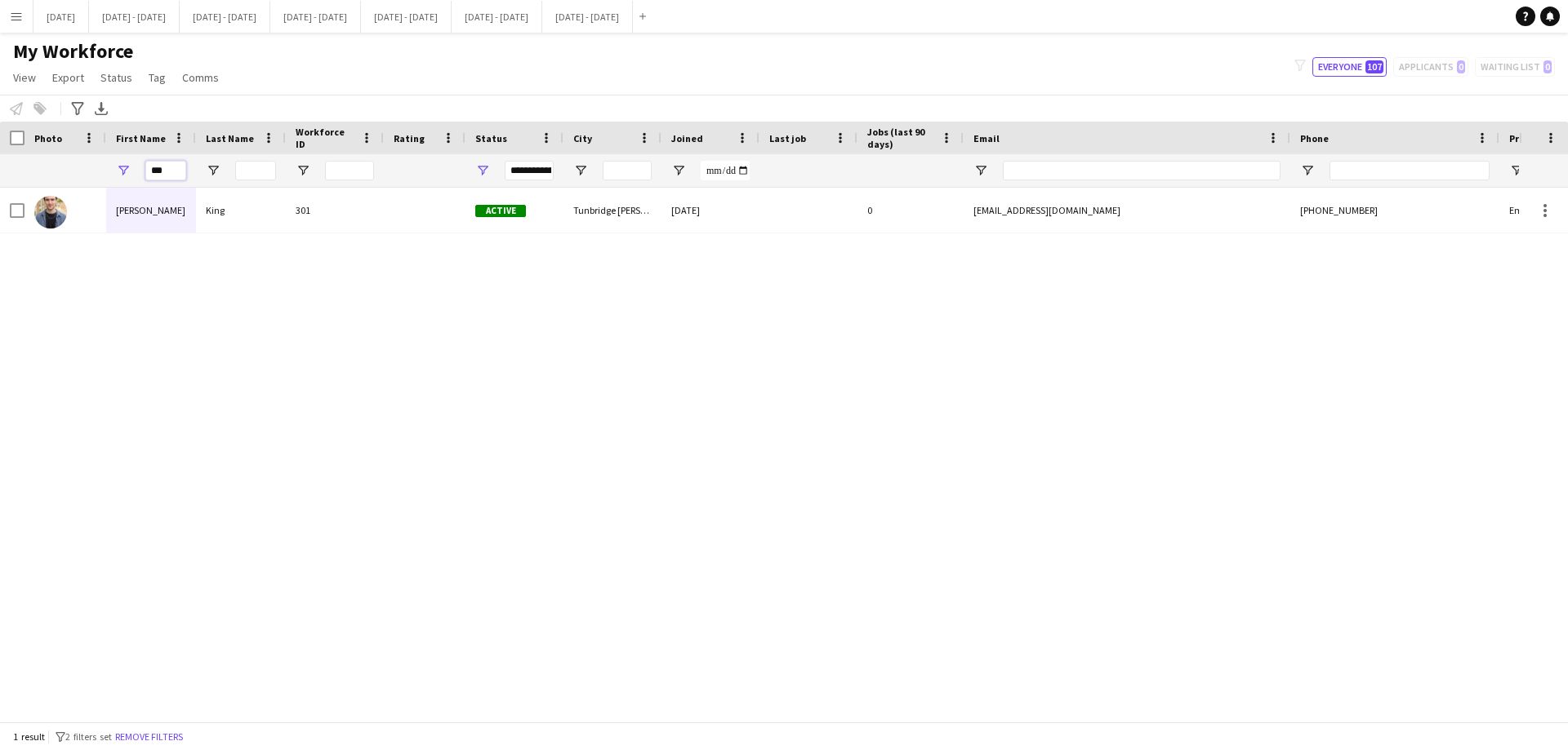
drag, startPoint x: 175, startPoint y: 167, endPoint x: 47, endPoint y: 164, distance: 128.0
click at [47, 164] on div "***" at bounding box center [885, 171] width 1771 height 33
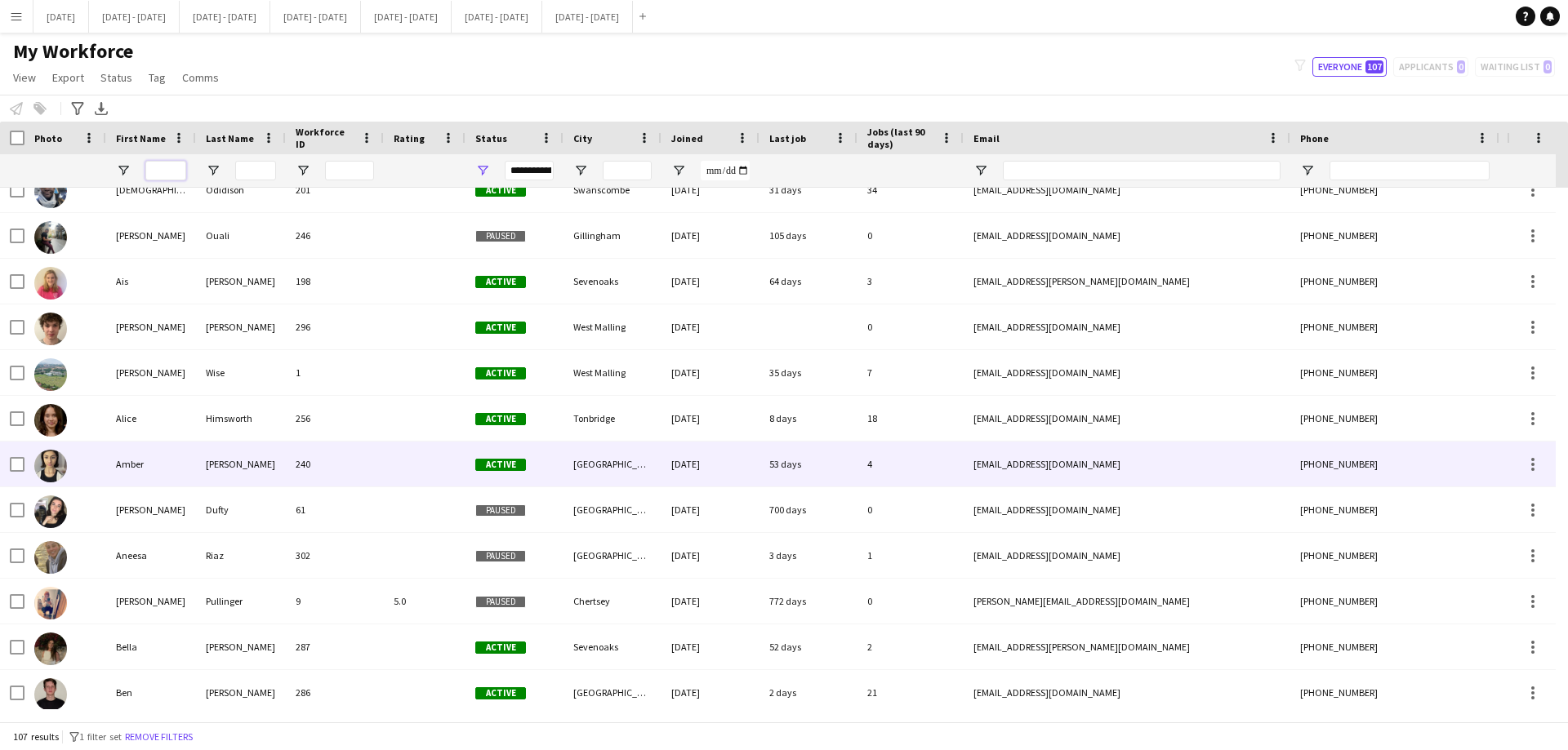
scroll to position [164, 0]
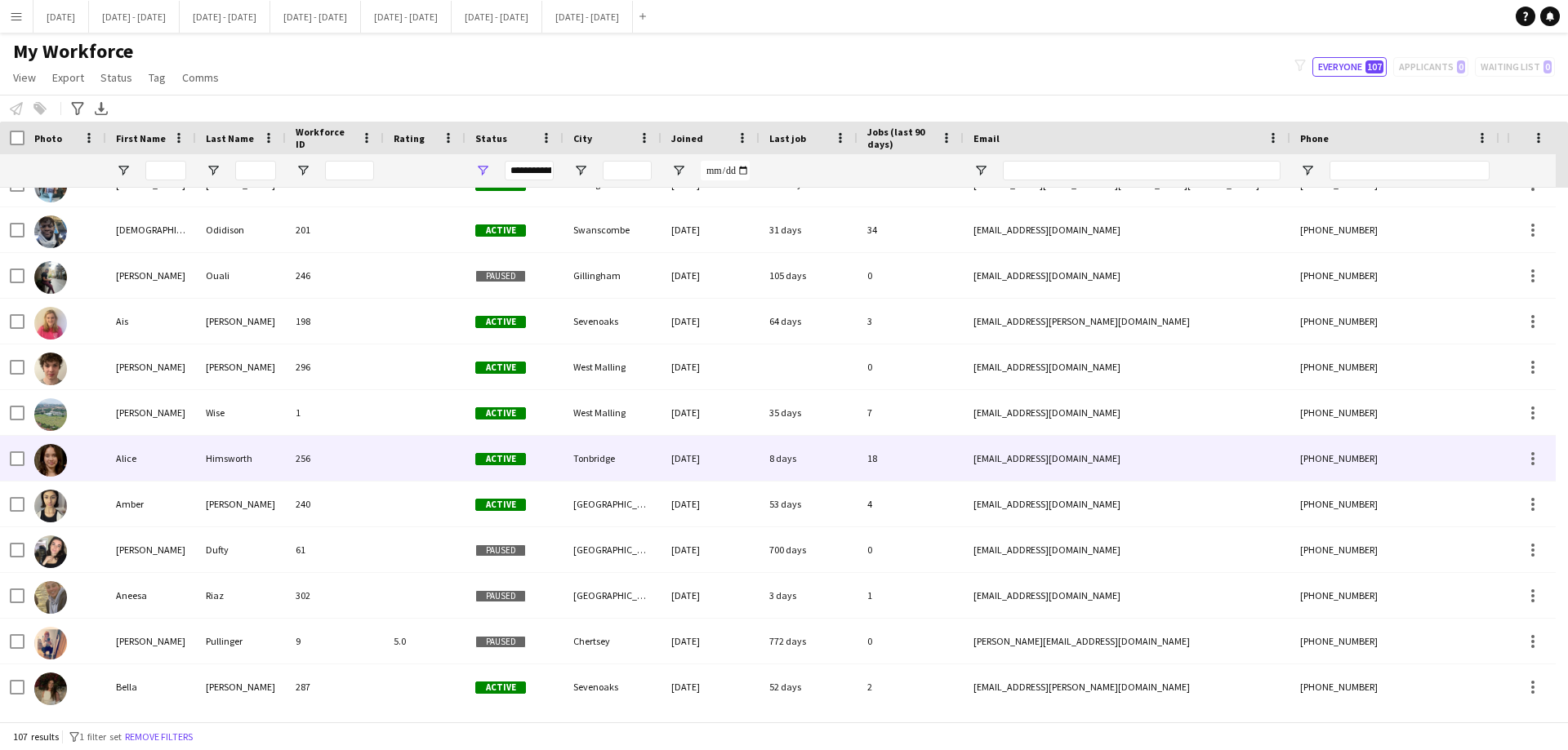
click at [420, 462] on div at bounding box center [425, 459] width 82 height 45
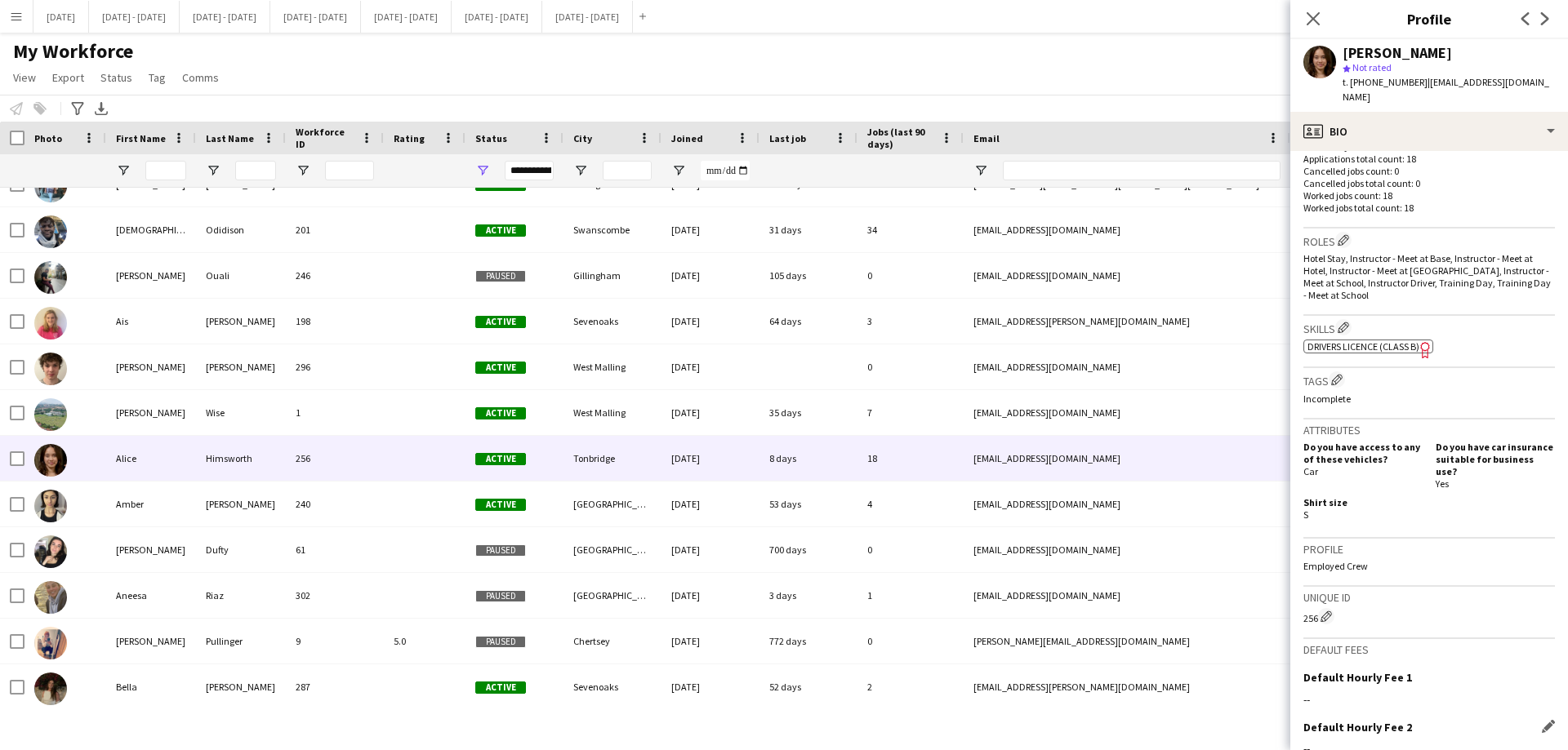
scroll to position [607, 0]
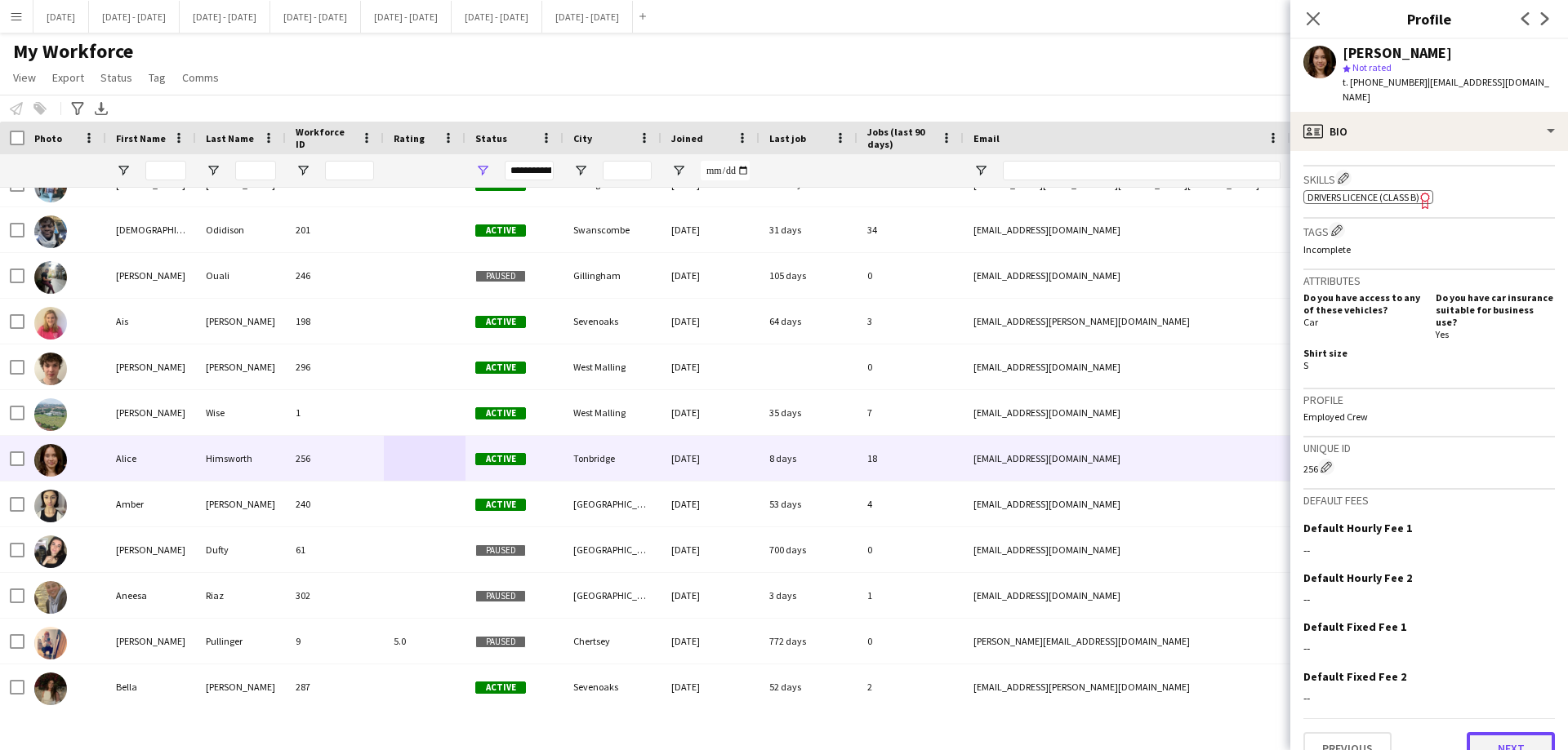
click at [1500, 732] on button "Next" at bounding box center [1510, 748] width 88 height 33
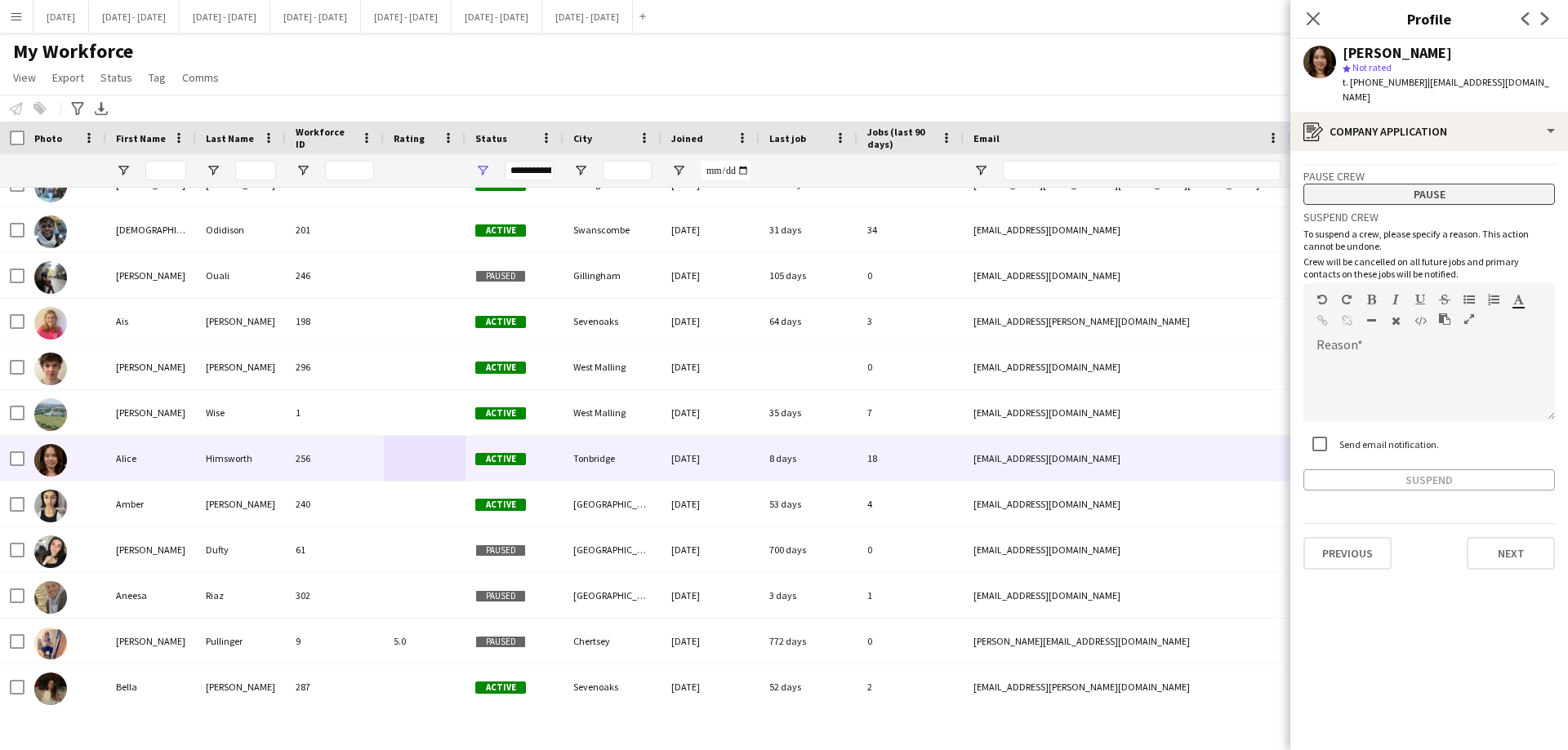
click at [1416, 184] on button "Pause" at bounding box center [1428, 195] width 252 height 21
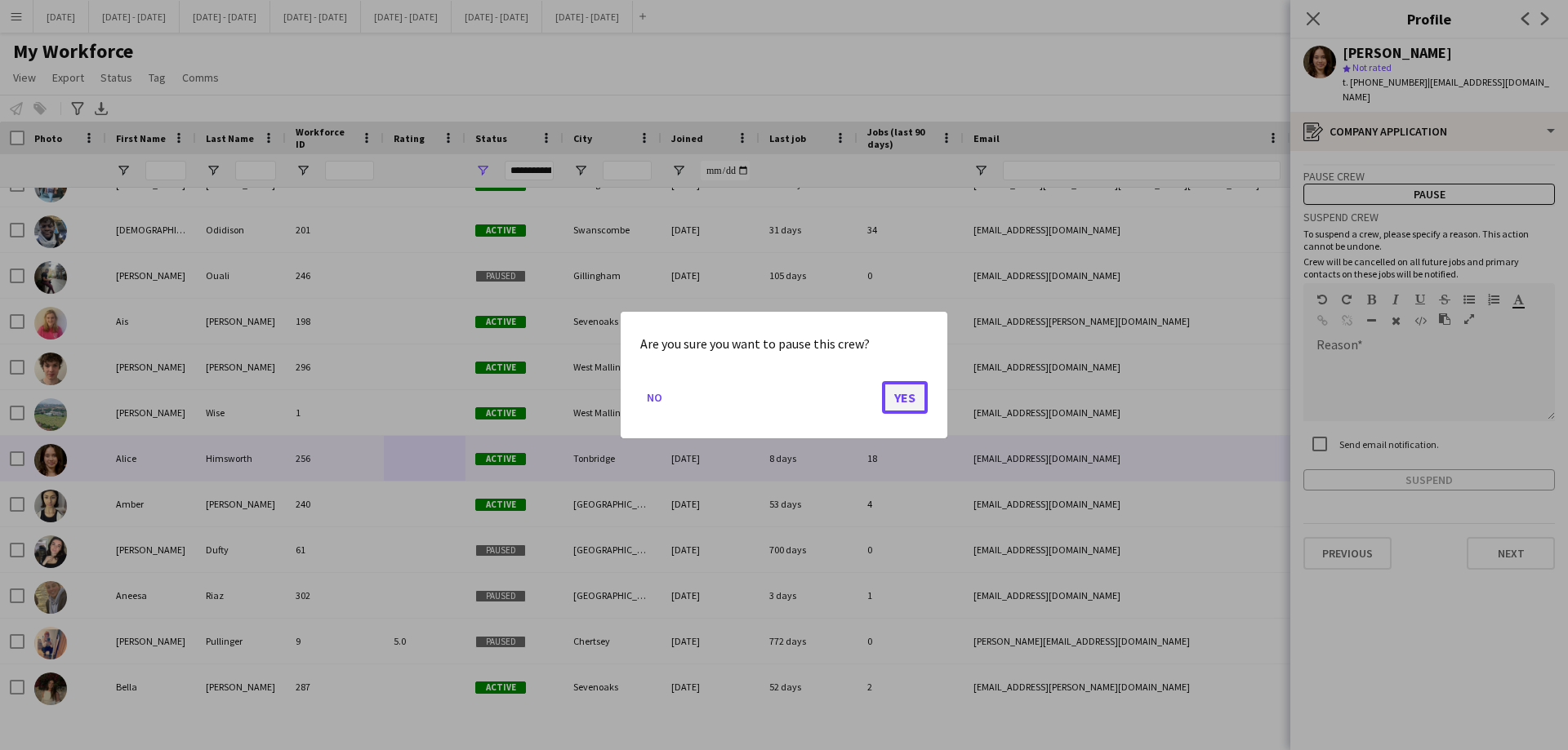
click at [914, 406] on button "Yes" at bounding box center [904, 397] width 45 height 33
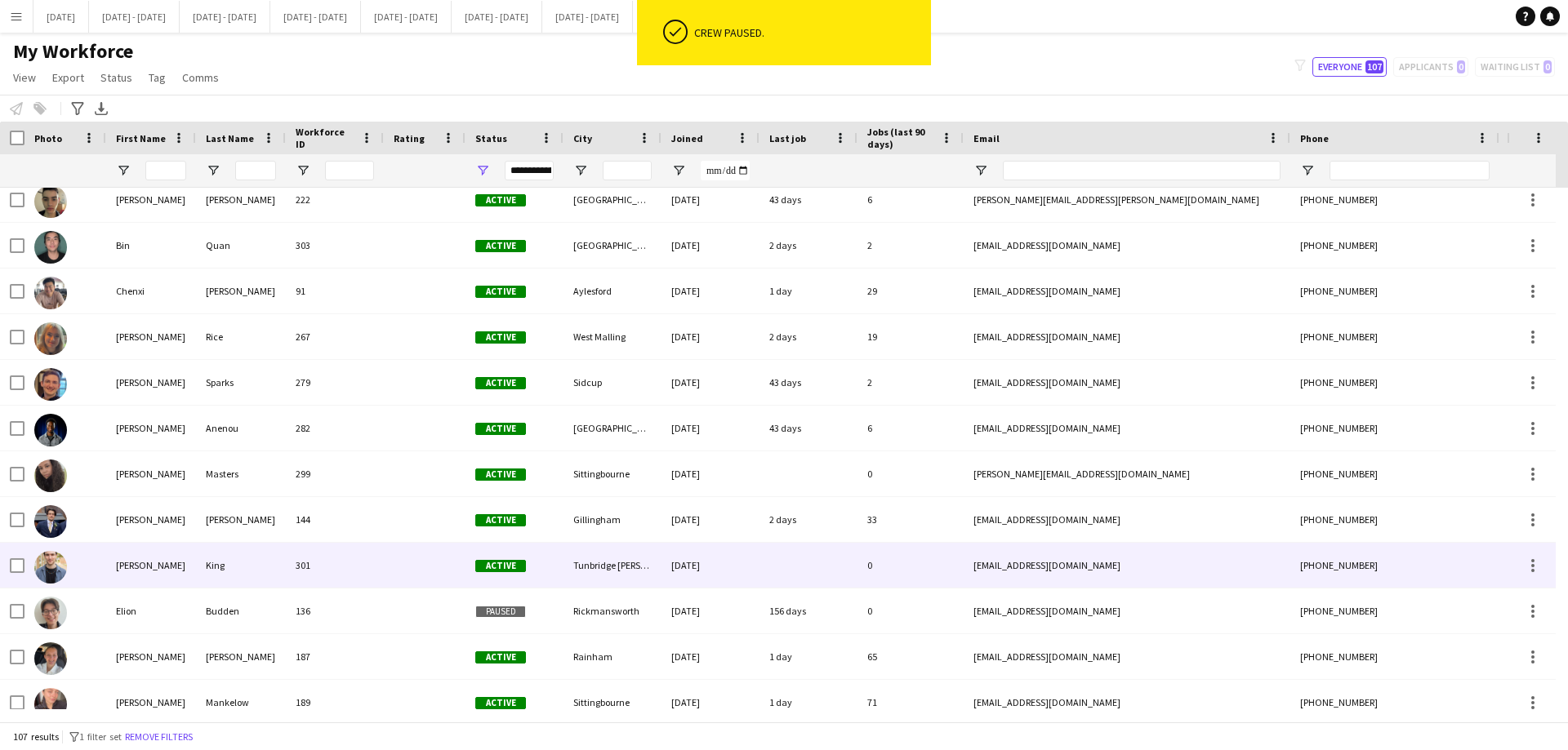
scroll to position [0, 0]
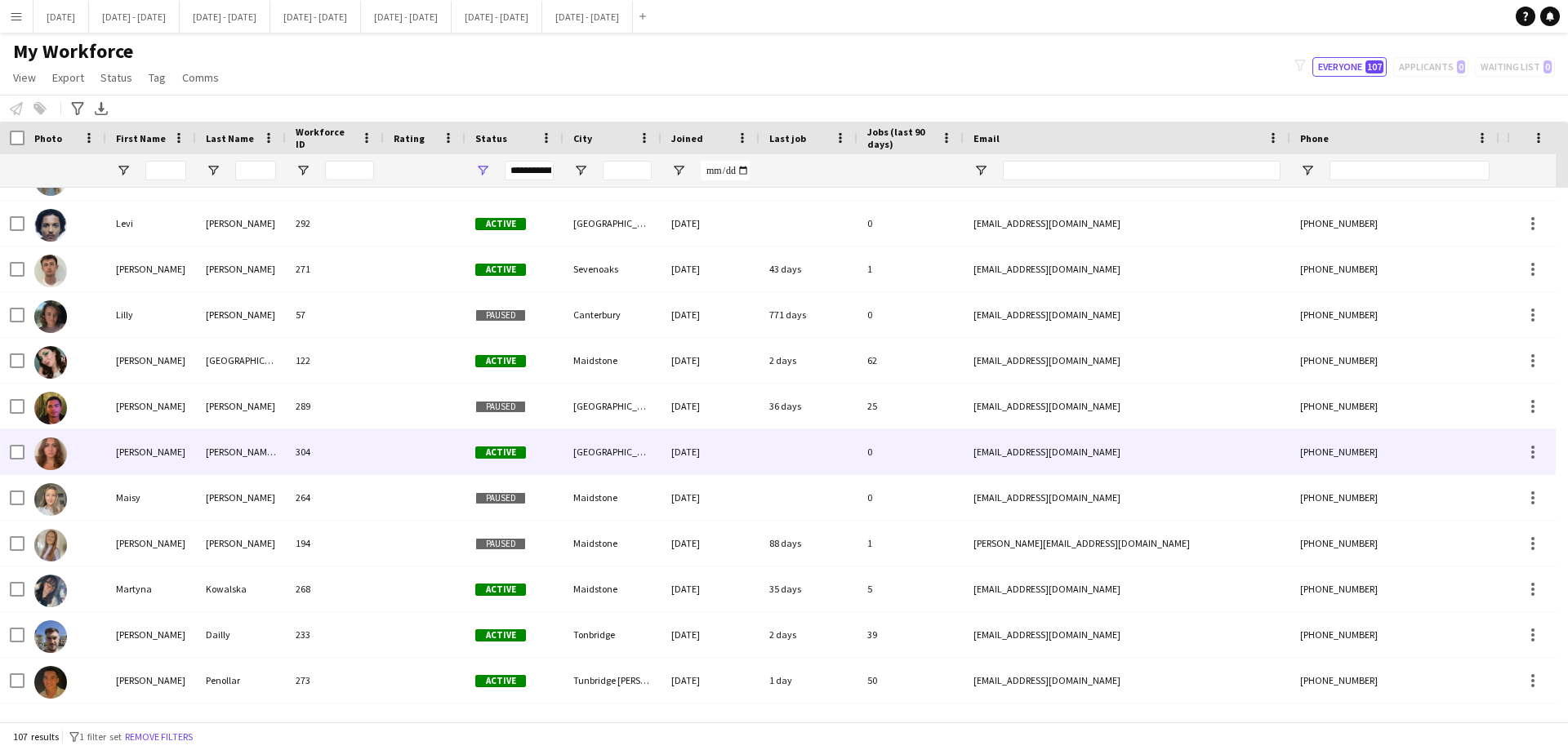
click at [387, 451] on div at bounding box center [425, 451] width 82 height 45
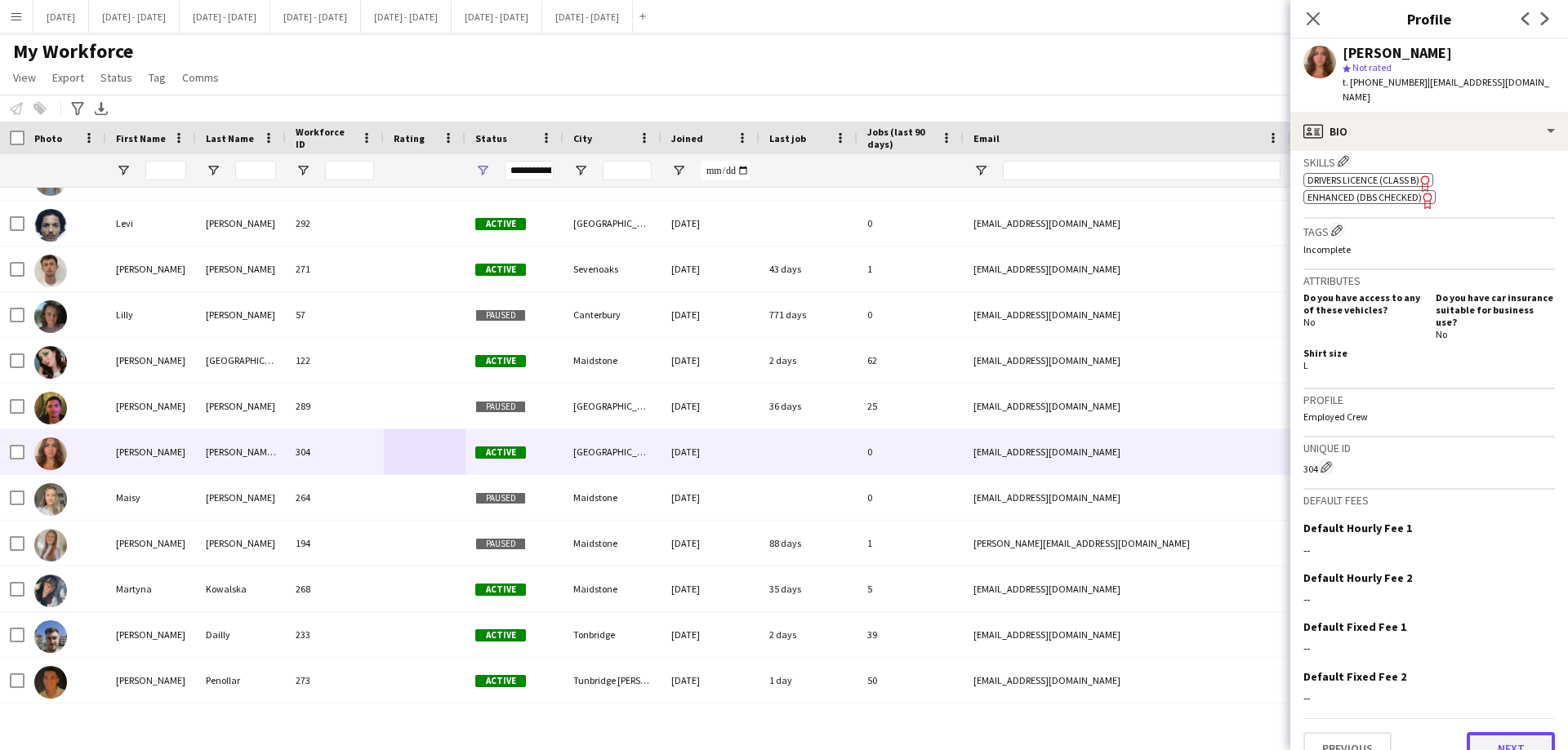
click at [1479, 732] on button "Next" at bounding box center [1510, 748] width 88 height 33
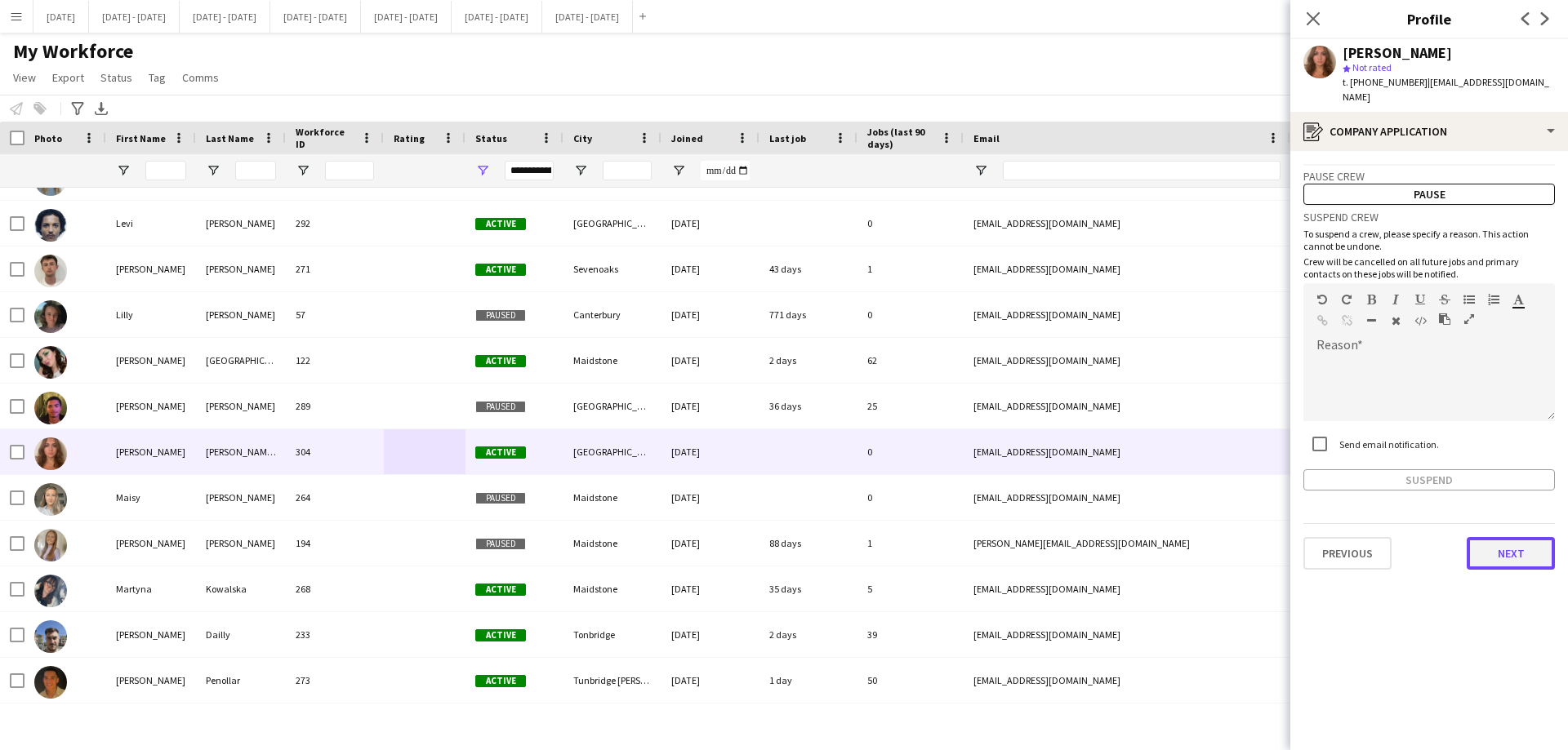
click at [1502, 553] on button "Next" at bounding box center [1510, 554] width 88 height 33
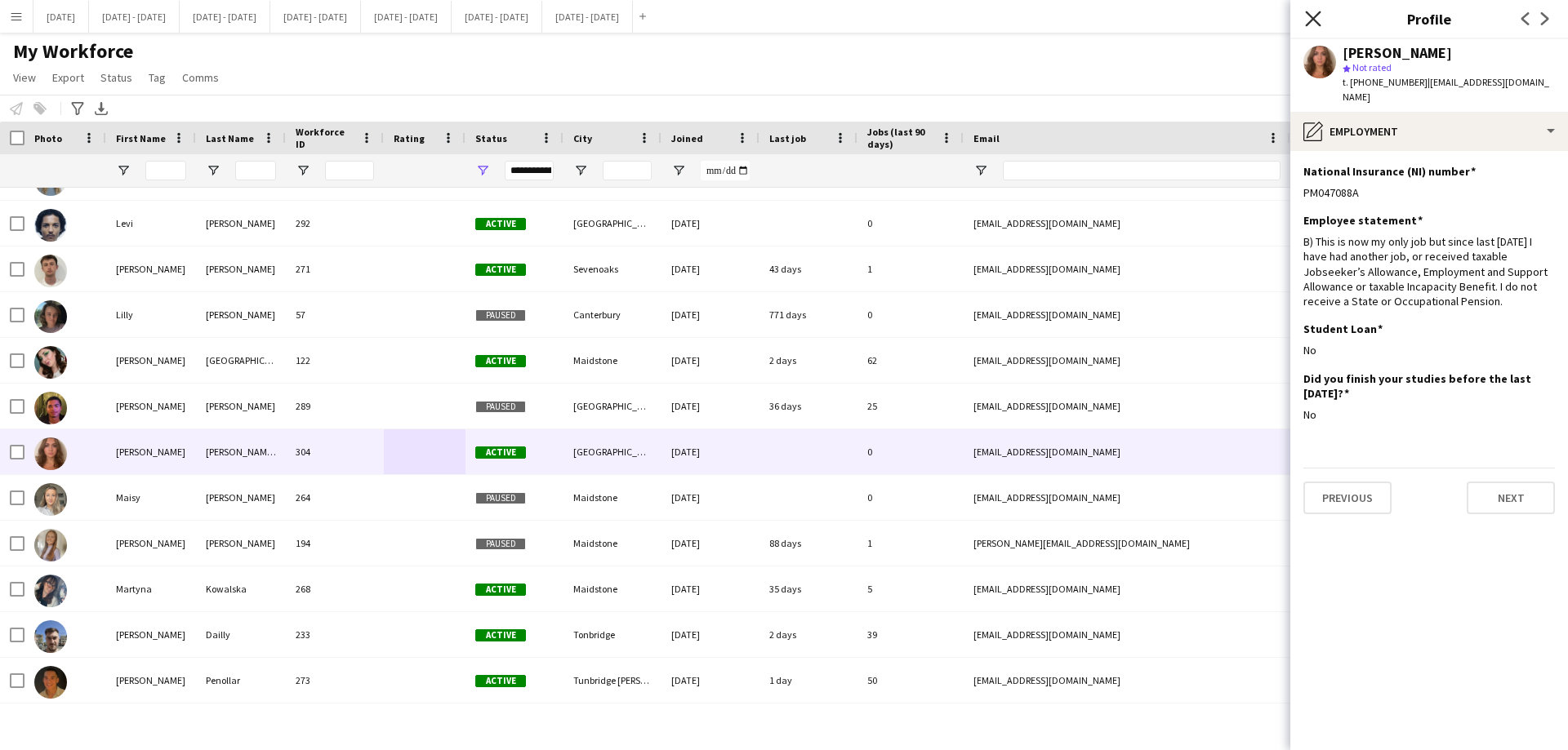
click at [1317, 20] on icon "Close pop-in" at bounding box center [1312, 18] width 15 height 15
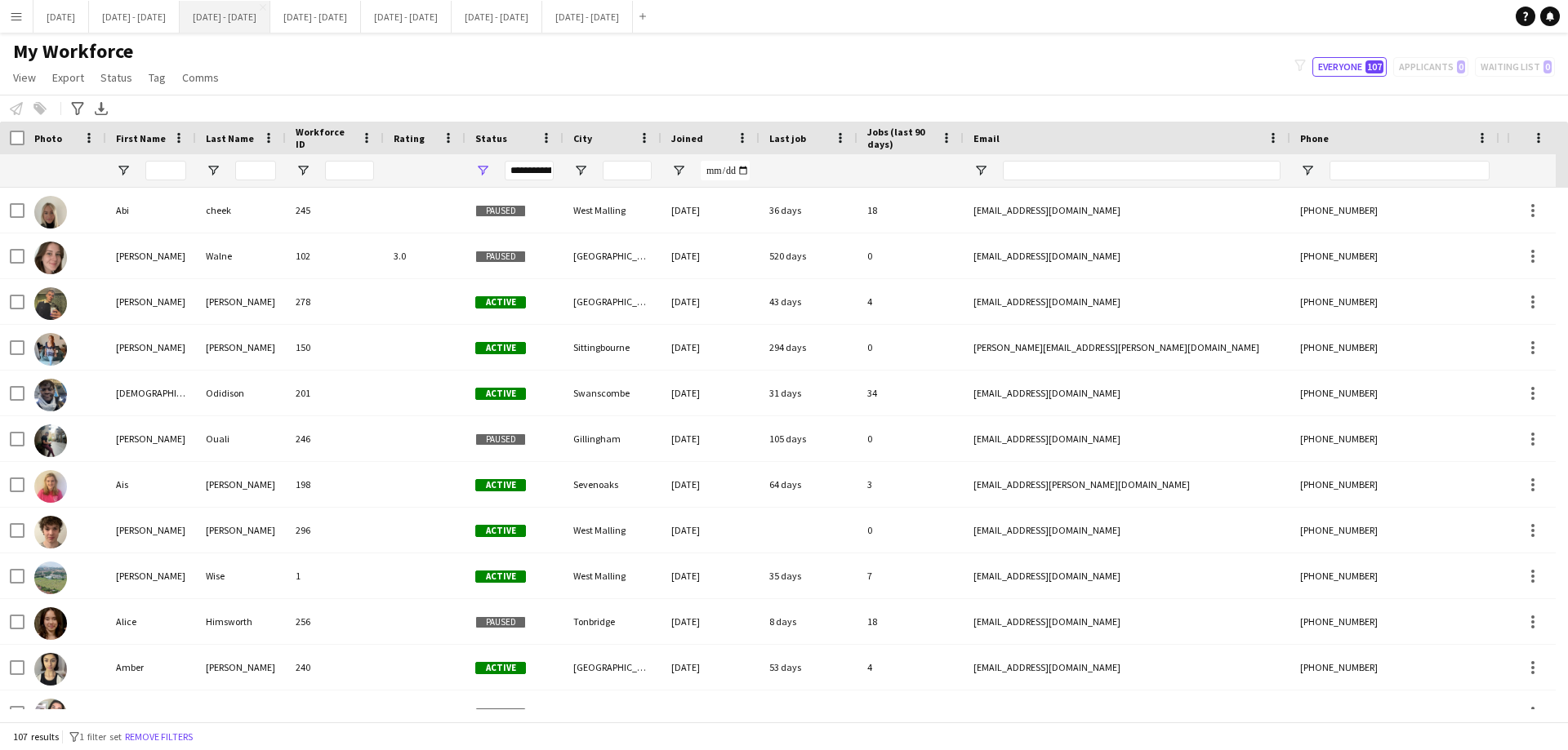
click at [266, 5] on button "[DATE] - [DATE] Close" at bounding box center [225, 17] width 91 height 32
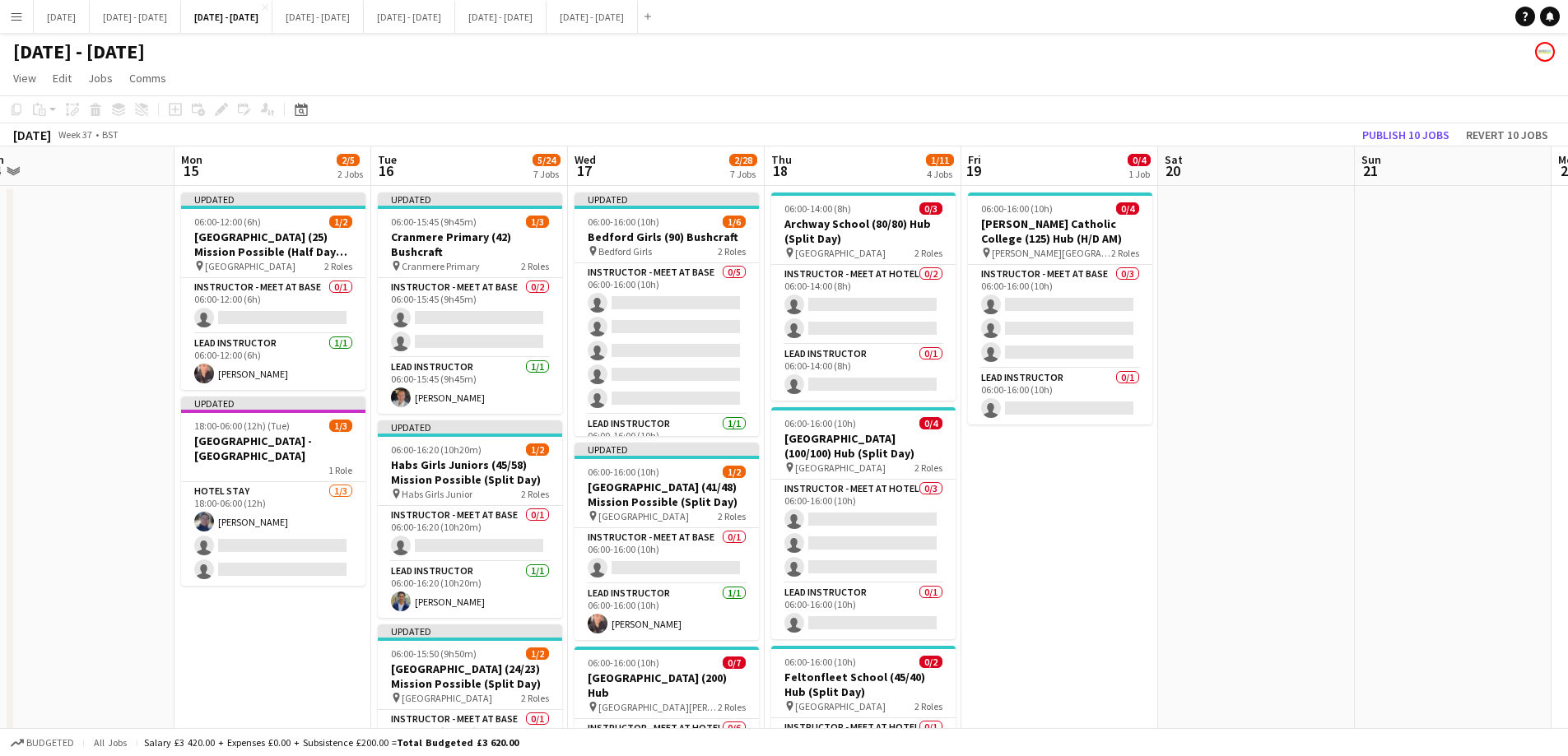
drag, startPoint x: 444, startPoint y: 628, endPoint x: 276, endPoint y: 634, distance: 168.1
click at [364, 20] on button "[DATE] - [DATE] Close" at bounding box center [318, 17] width 91 height 32
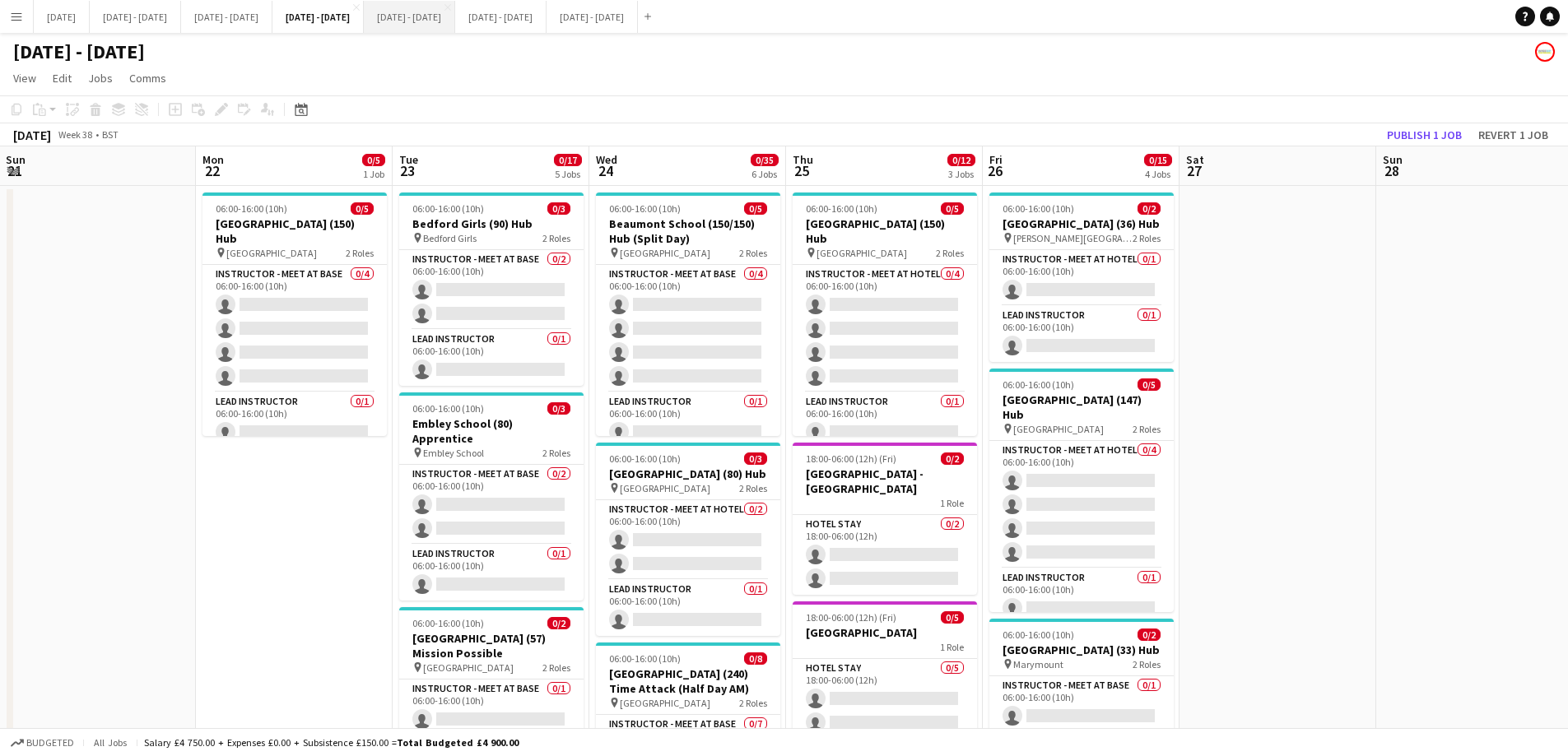
click at [455, 16] on button "[DATE] - [DATE] Close" at bounding box center [409, 17] width 91 height 32
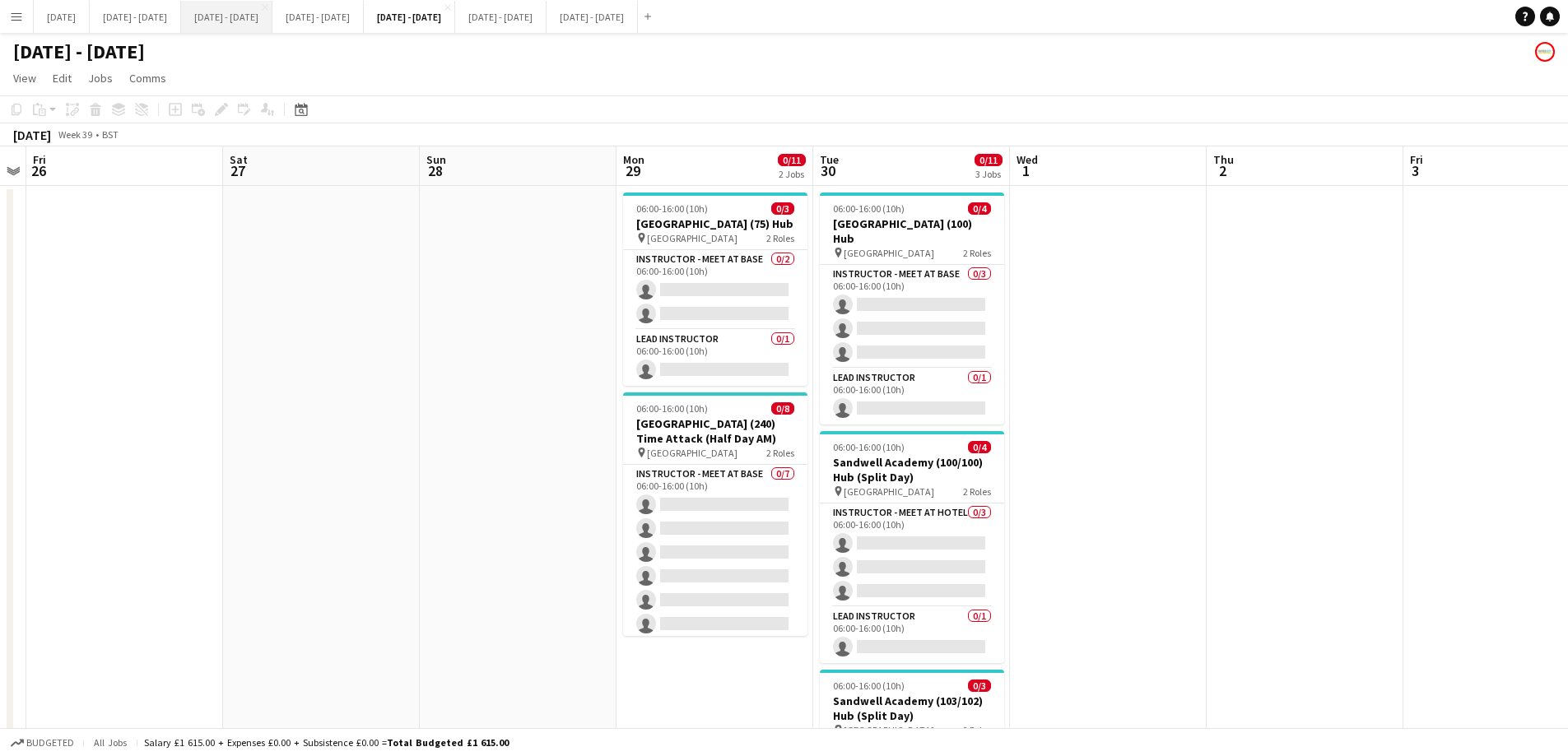
click at [272, 25] on button "[DATE] - [DATE] Close" at bounding box center [227, 17] width 91 height 32
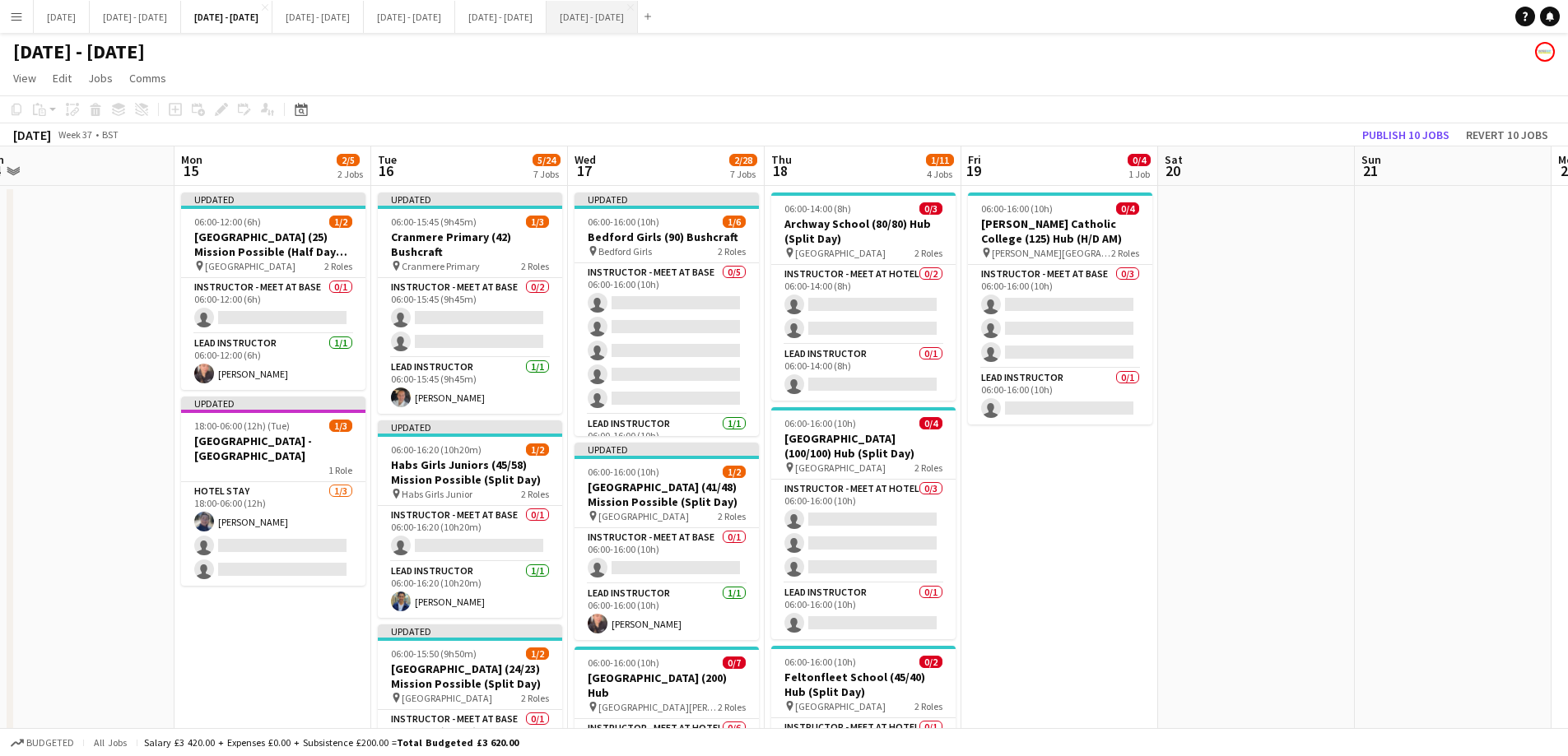
click at [638, 21] on button "[DATE] - [DATE] Close" at bounding box center [592, 17] width 91 height 32
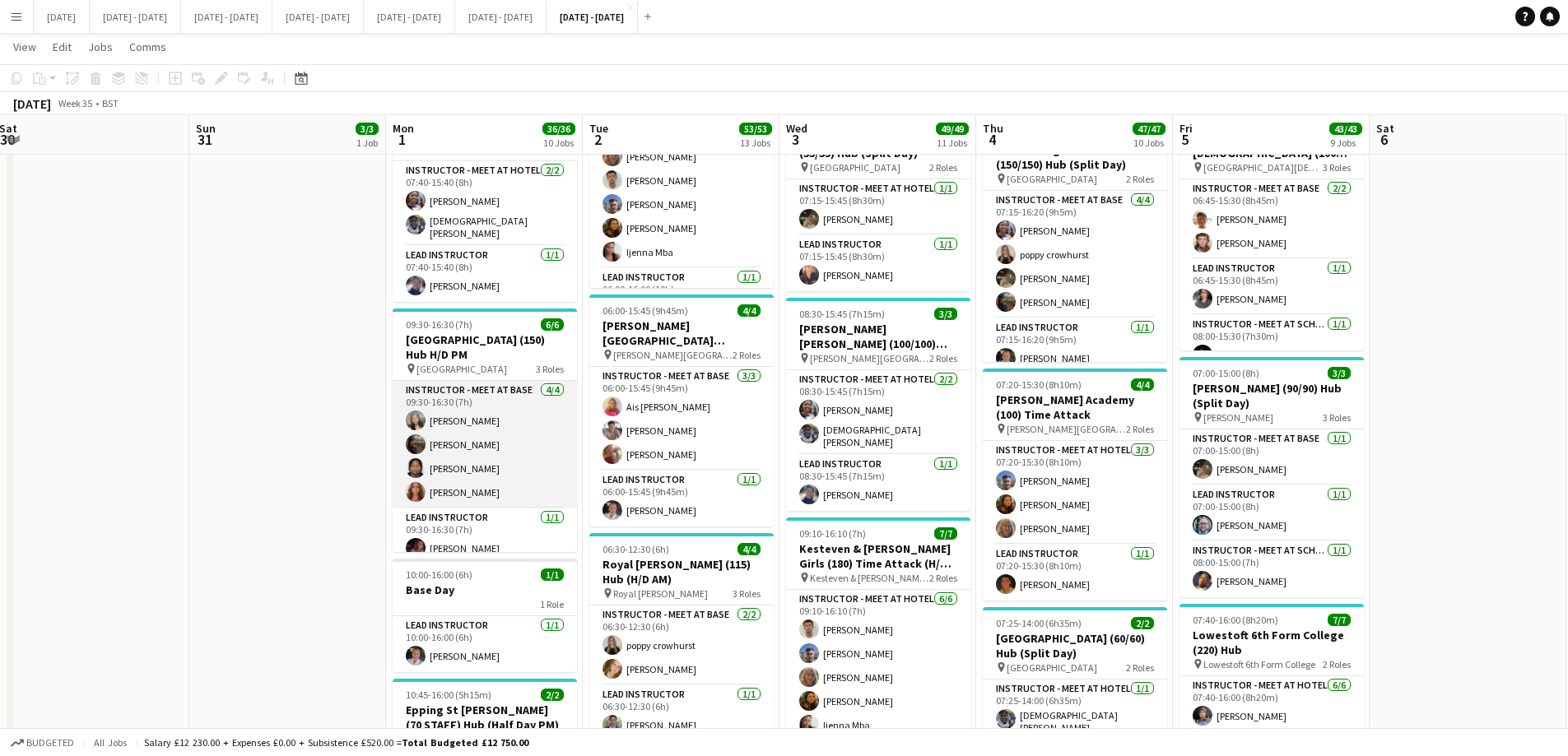
click at [493, 452] on app-card-role "Instructor - Meet at Base [DATE] 09:30-16:30 (7h) [PERSON_NAME] [PERSON_NAME] […" at bounding box center [485, 444] width 185 height 127
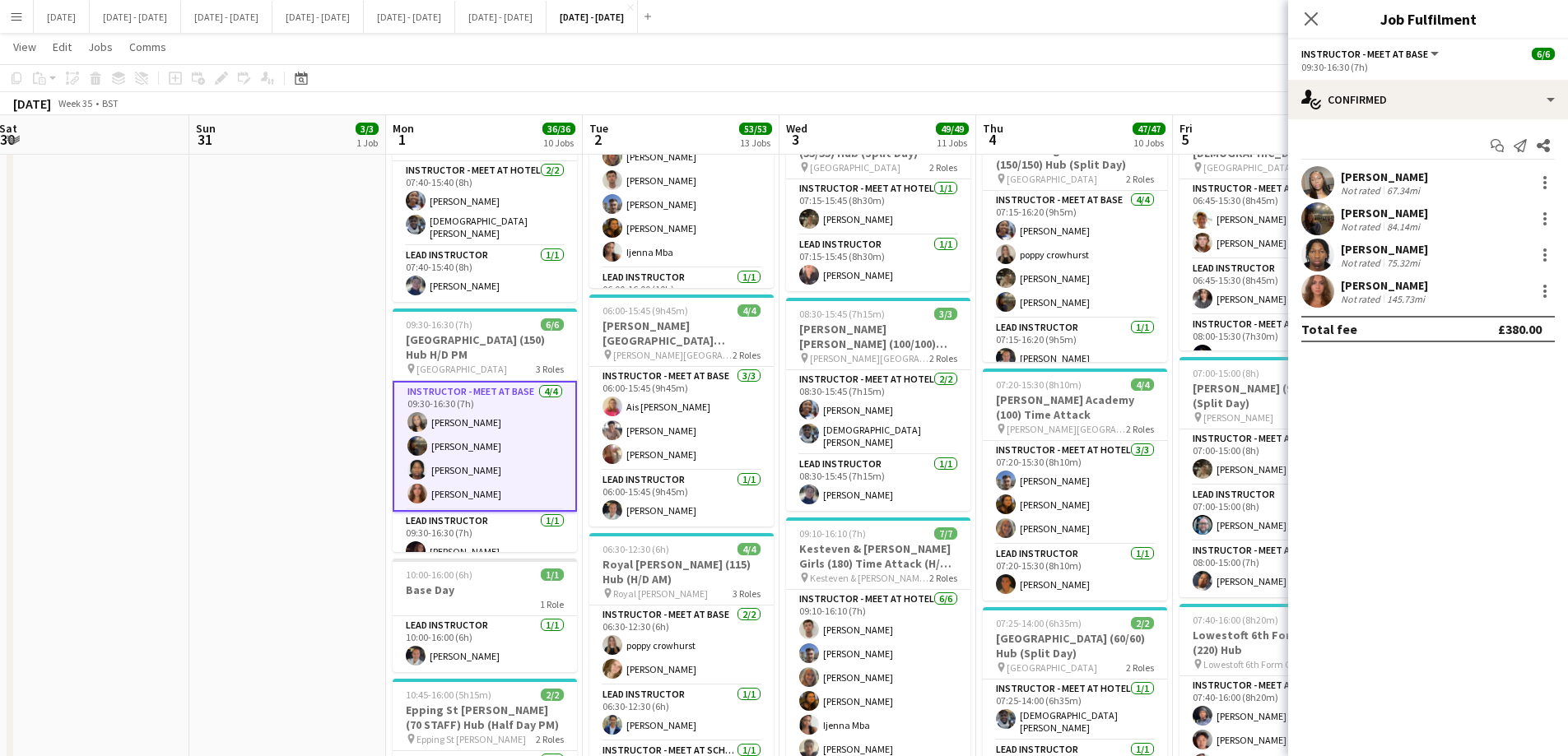
click at [1415, 242] on div "[PERSON_NAME]" at bounding box center [1384, 249] width 87 height 15
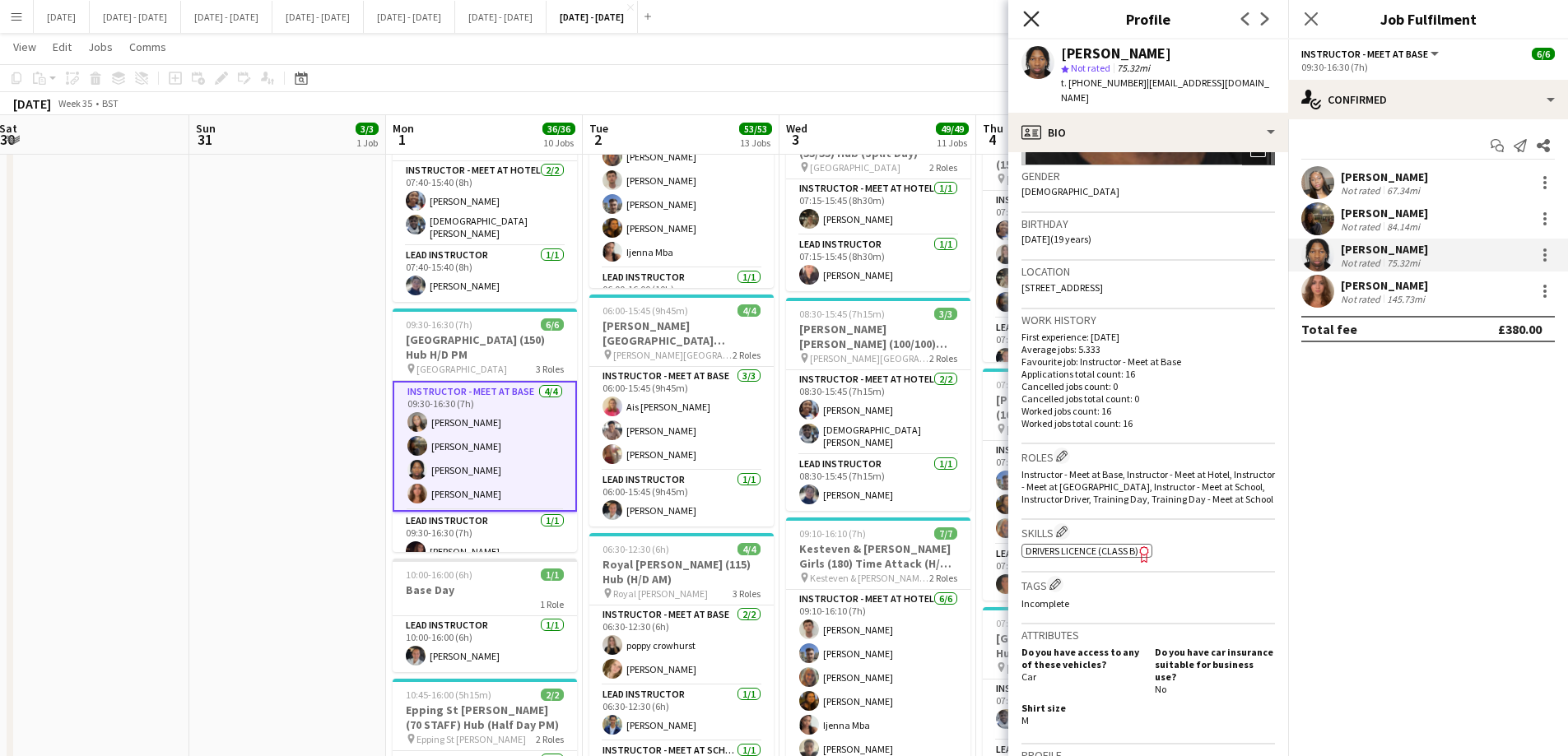
click at [1028, 15] on icon at bounding box center [1030, 18] width 15 height 15
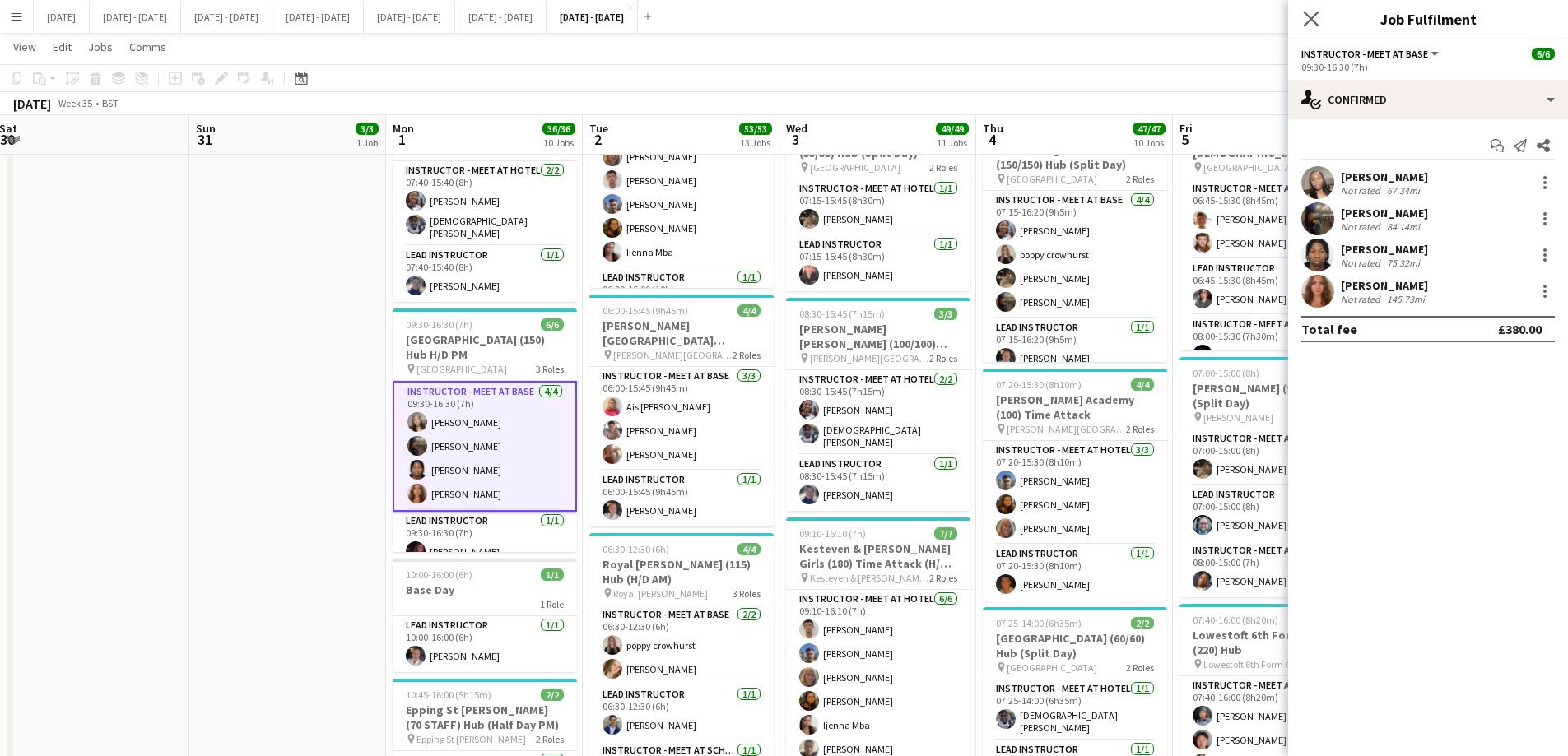
click at [1321, 19] on app-icon "Close pop-in" at bounding box center [1312, 19] width 24 height 24
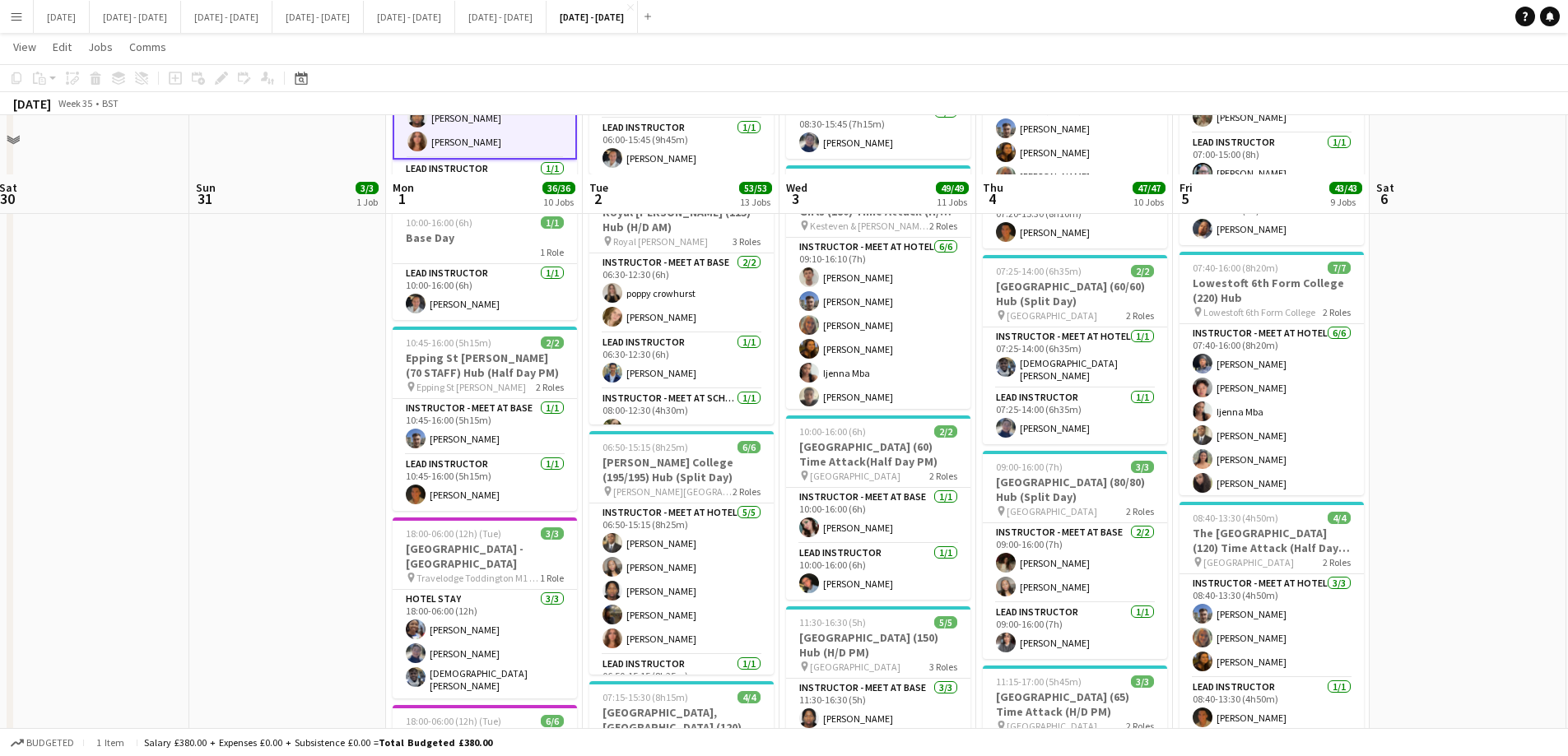
scroll to position [1234, 0]
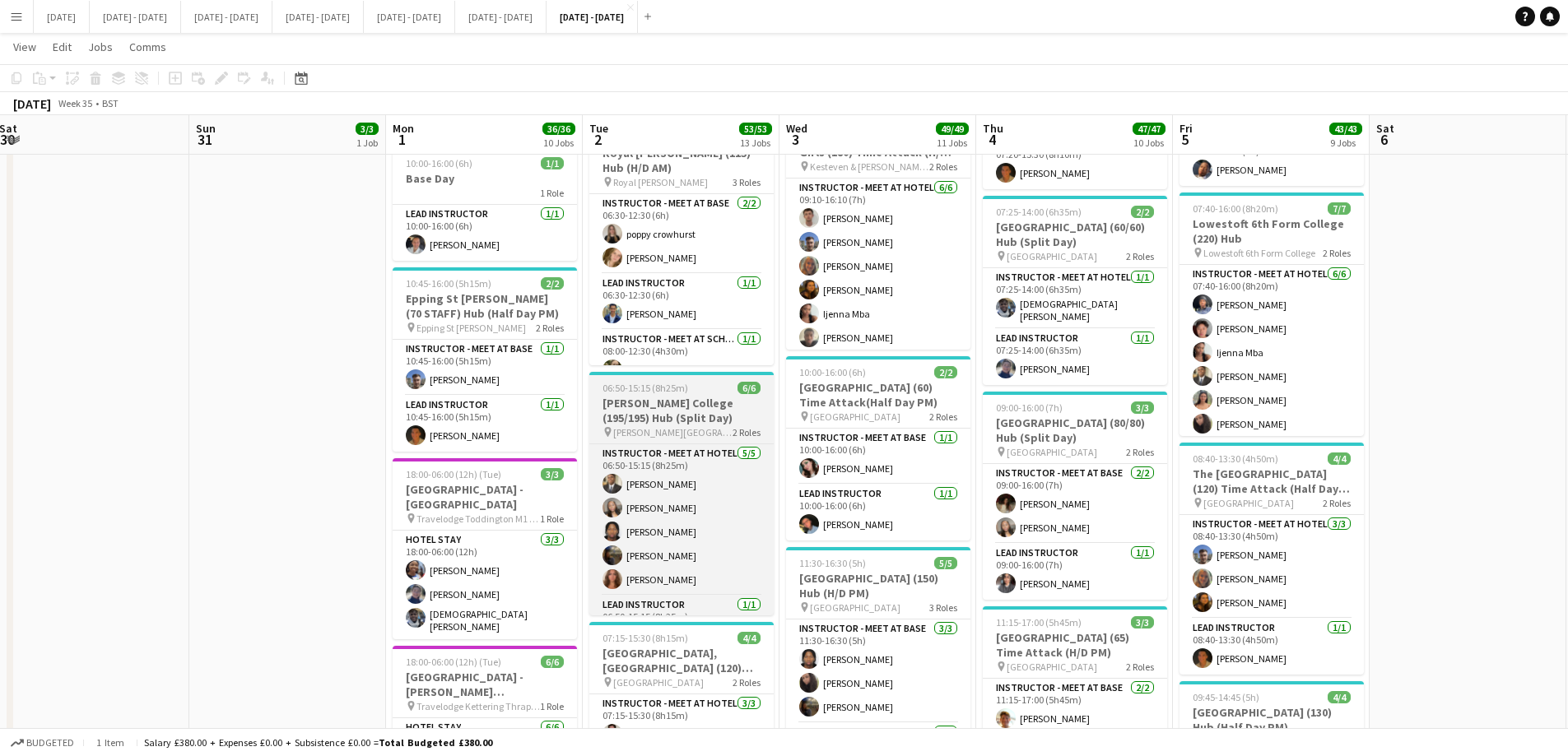
click at [667, 415] on h3 "[PERSON_NAME] College (195/195) Hub (Split Day)" at bounding box center [682, 410] width 185 height 30
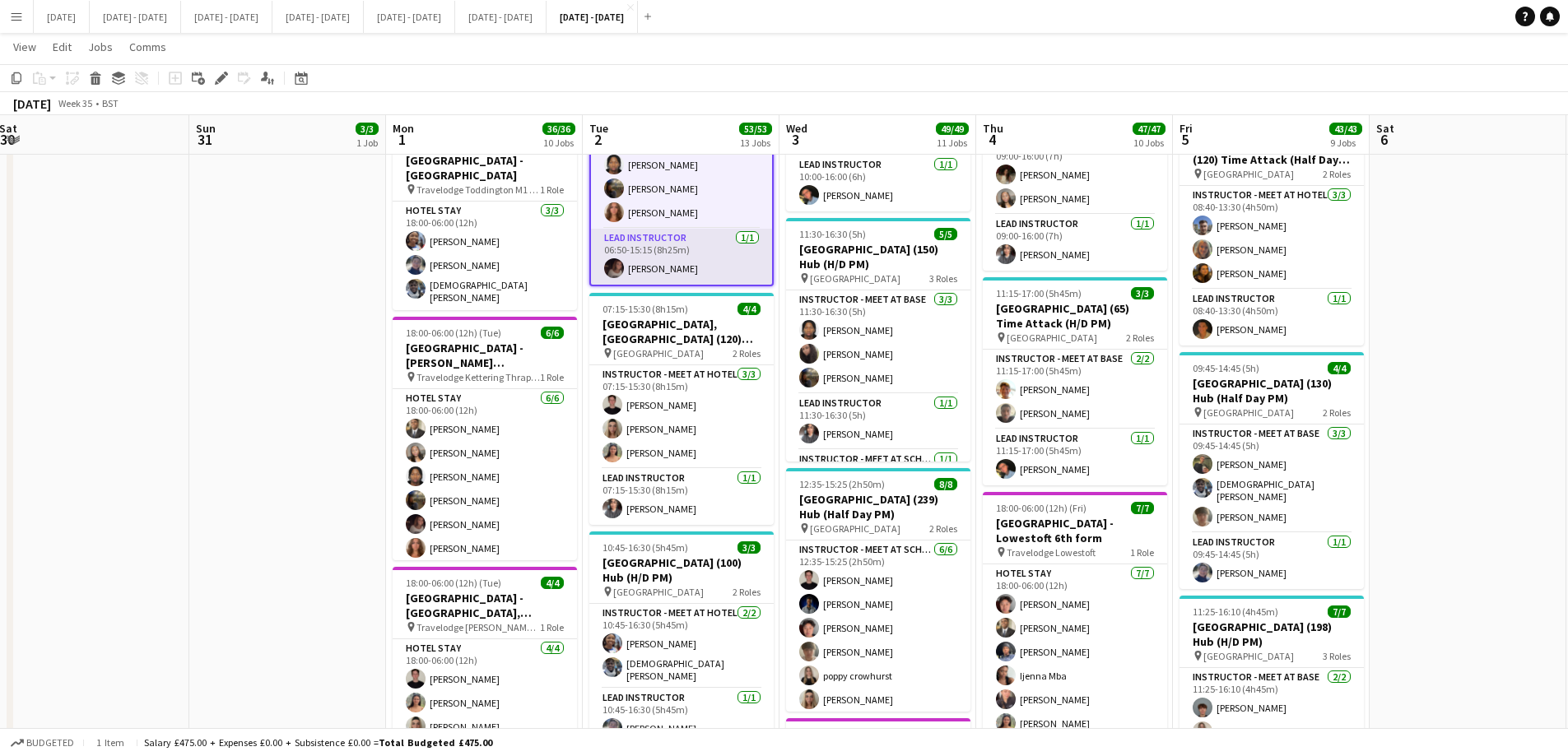
scroll to position [0, 0]
click at [662, 225] on app-card-role "Instructor - Meet at Hotel [DATE] 06:50-15:15 (8h25m) [PERSON_NAME] Adio [PERSO…" at bounding box center [682, 192] width 181 height 151
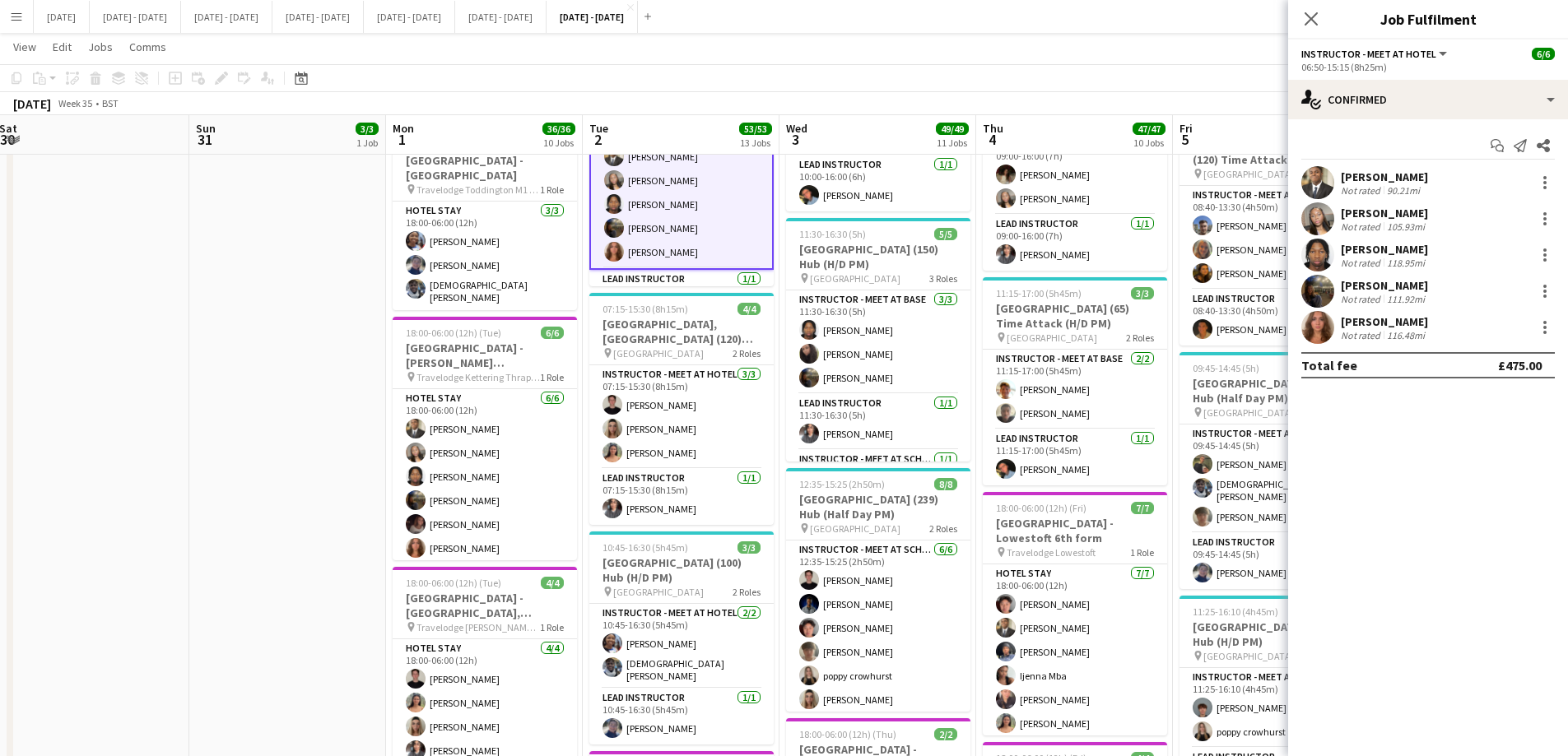
click at [1374, 287] on div "[PERSON_NAME]" at bounding box center [1384, 286] width 87 height 15
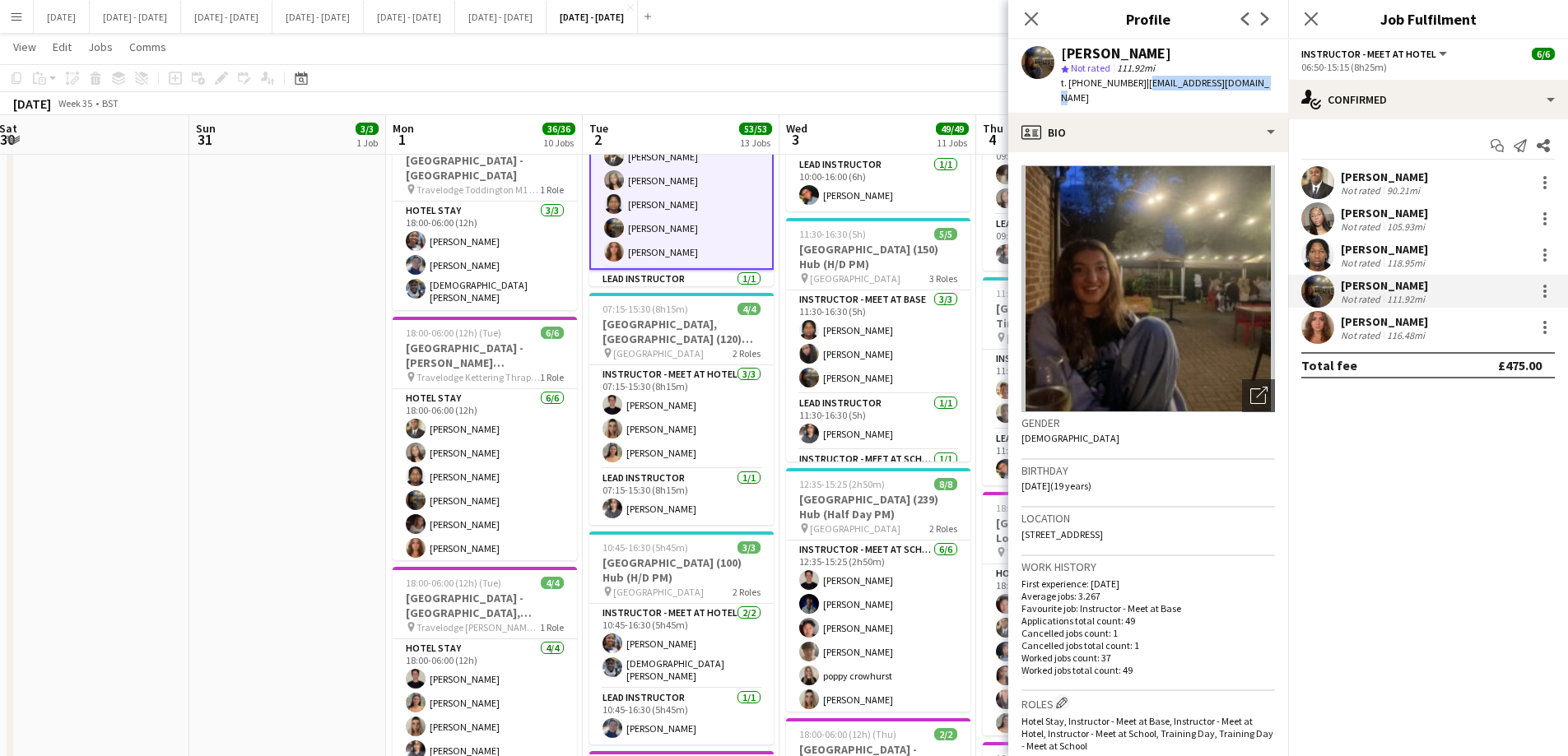
drag, startPoint x: 1247, startPoint y: 82, endPoint x: 1140, endPoint y: 89, distance: 107.2
click at [1140, 89] on span "| [EMAIL_ADDRESS][DOMAIN_NAME]" at bounding box center [1165, 90] width 208 height 27
copy span "[EMAIL_ADDRESS][DOMAIN_NAME]"
drag, startPoint x: 1028, startPoint y: 15, endPoint x: 1005, endPoint y: 36, distance: 31.1
click at [1028, 15] on icon at bounding box center [1031, 19] width 13 height 13
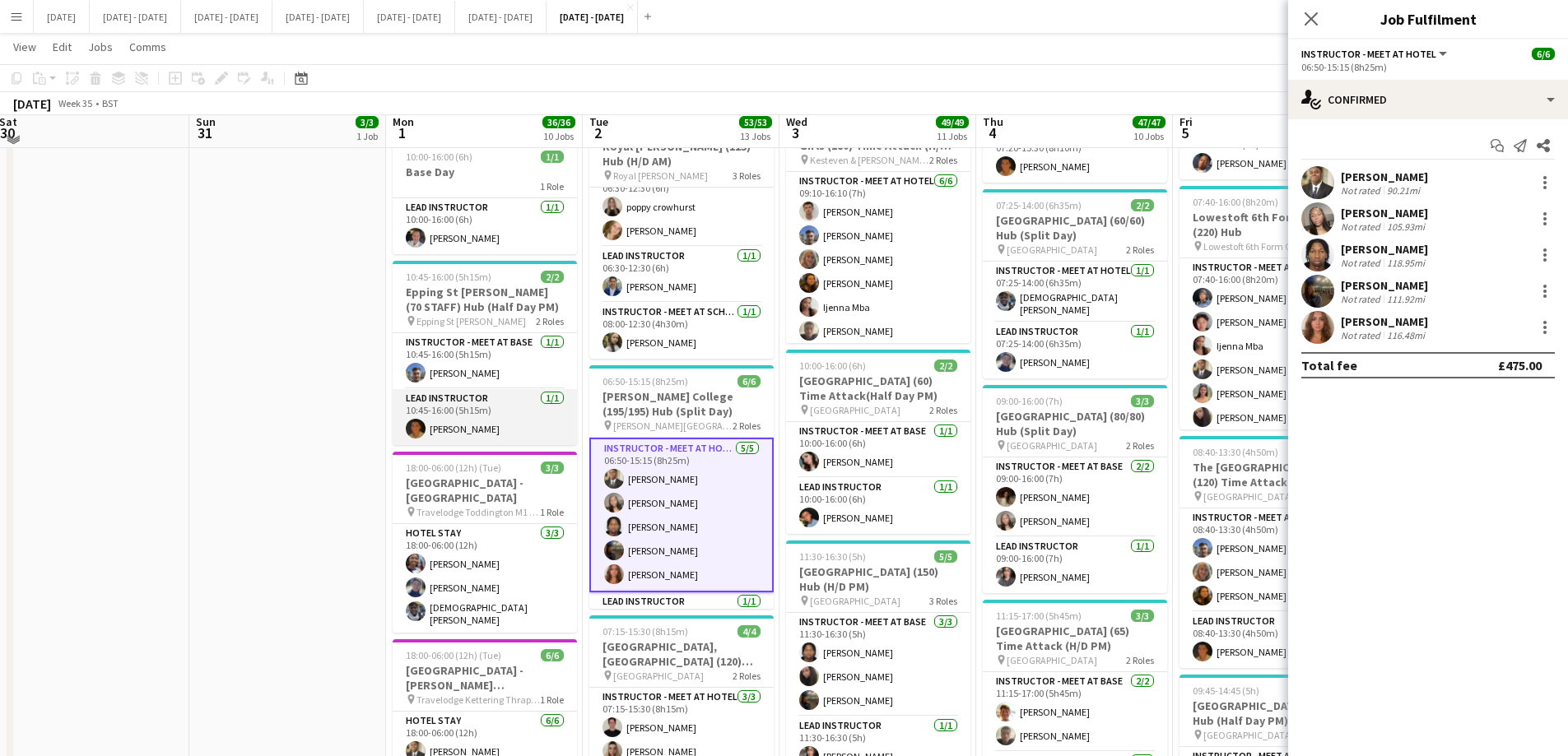
scroll to position [1234, 0]
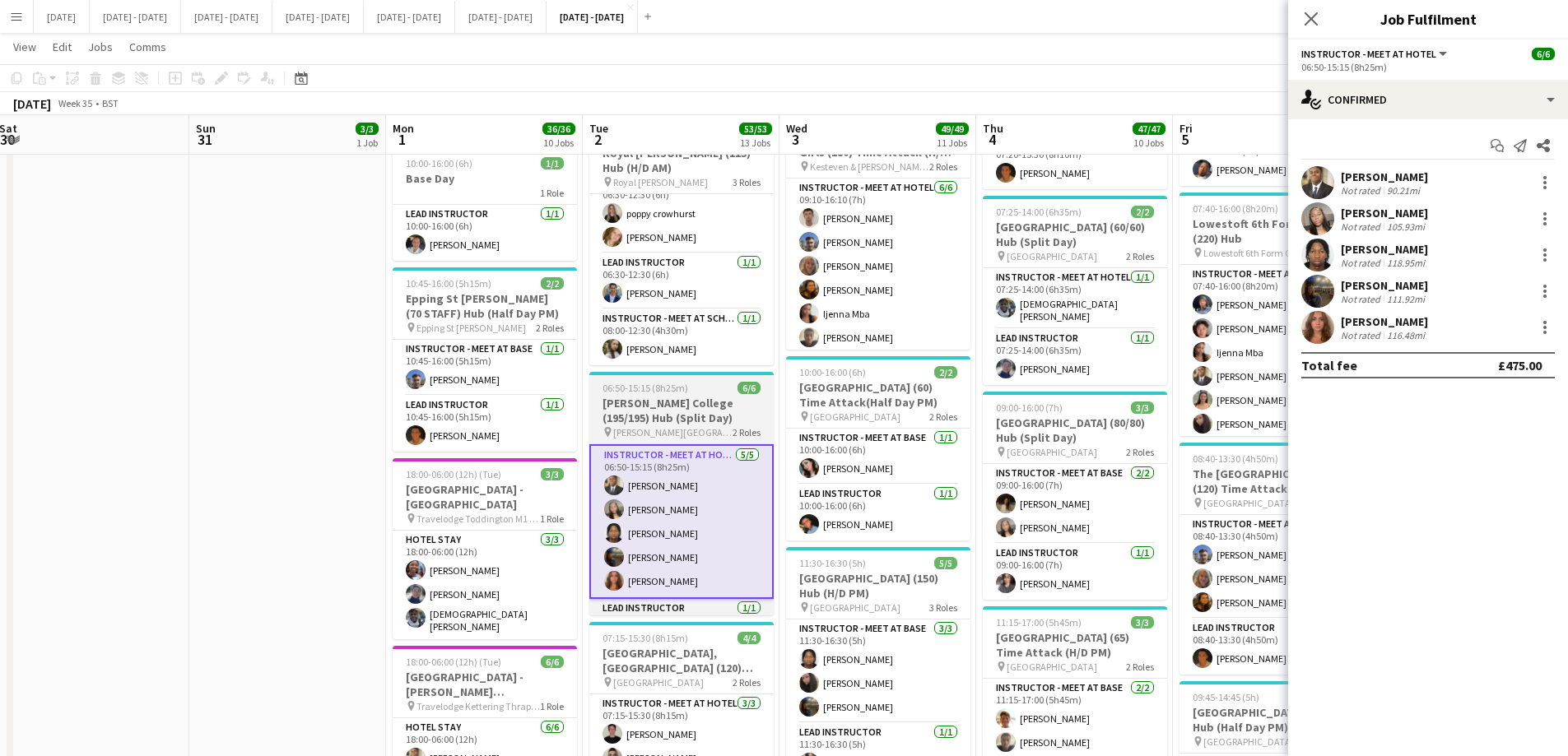
click at [673, 410] on h3 "[PERSON_NAME] College (195/195) Hub (Split Day)" at bounding box center [682, 410] width 185 height 30
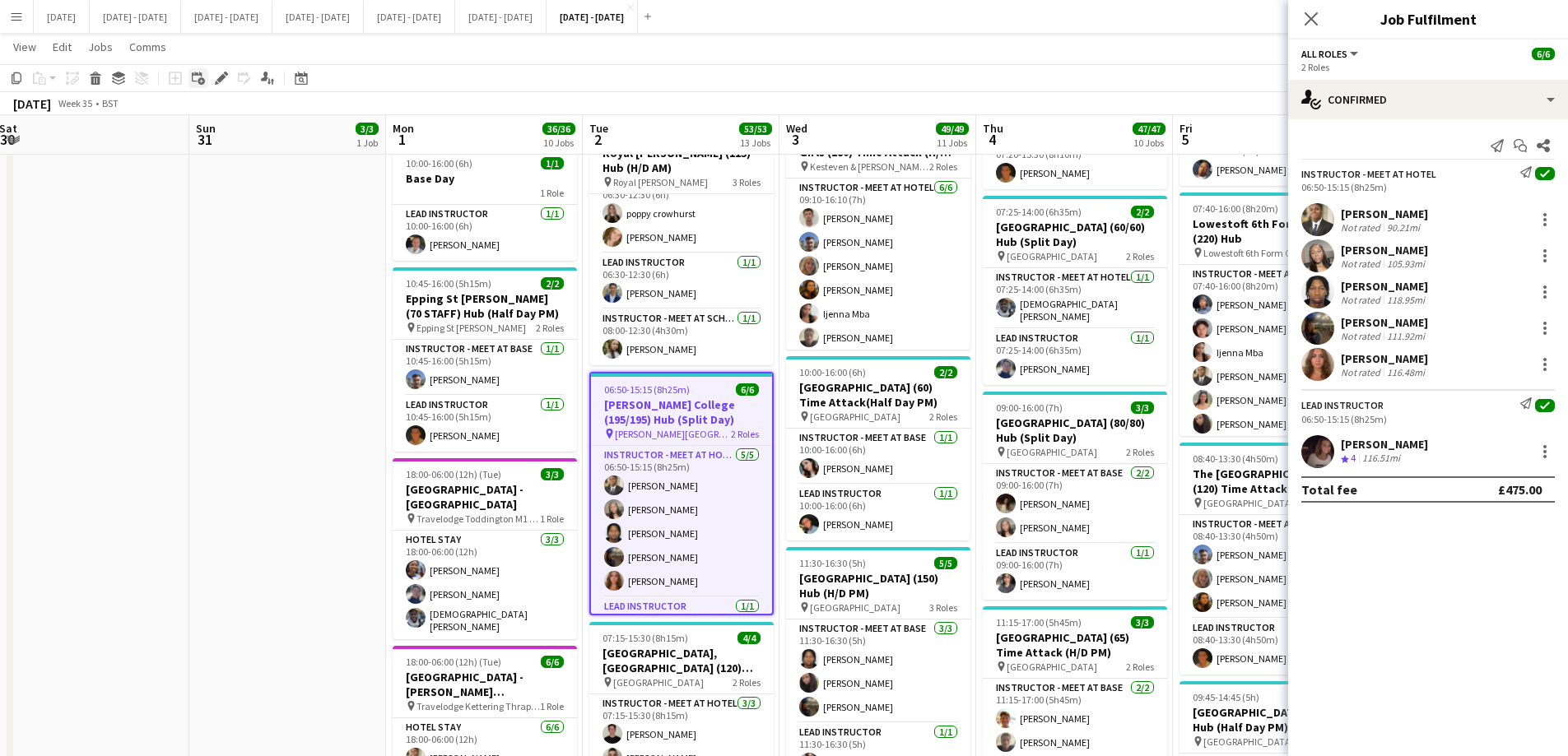
click at [220, 76] on icon at bounding box center [221, 79] width 9 height 9
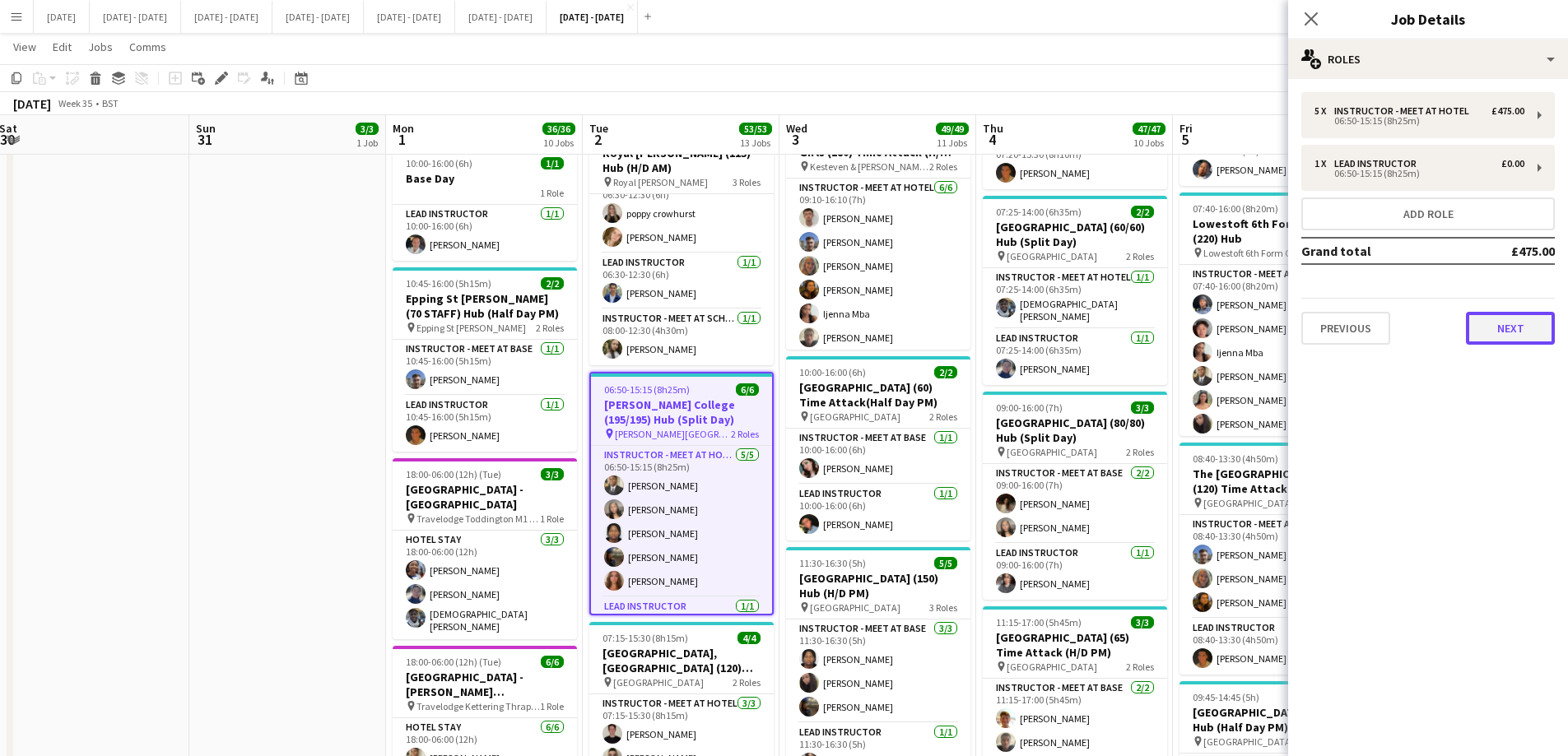
click at [1525, 312] on button "Next" at bounding box center [1510, 328] width 89 height 33
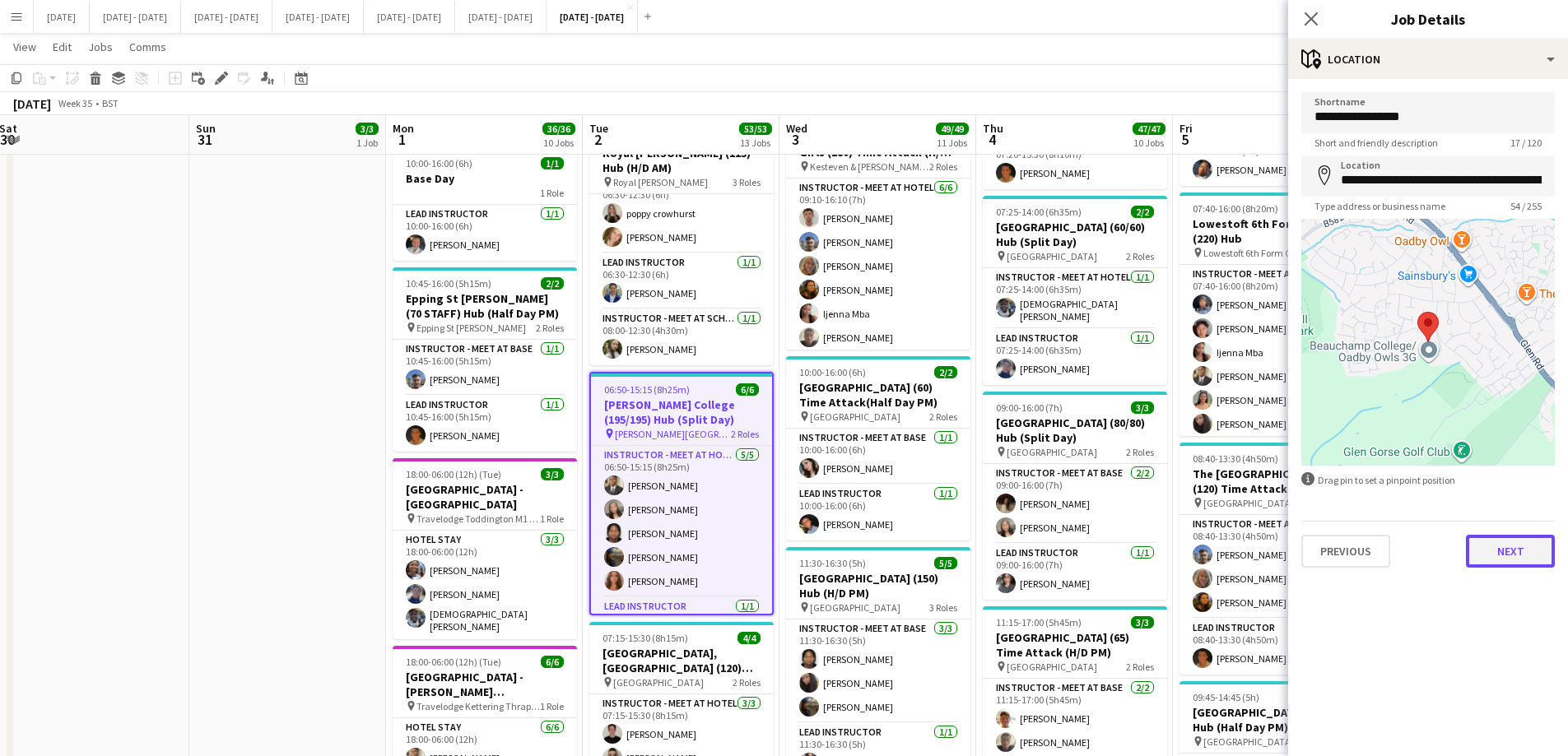
click at [1511, 557] on button "Next" at bounding box center [1510, 551] width 89 height 33
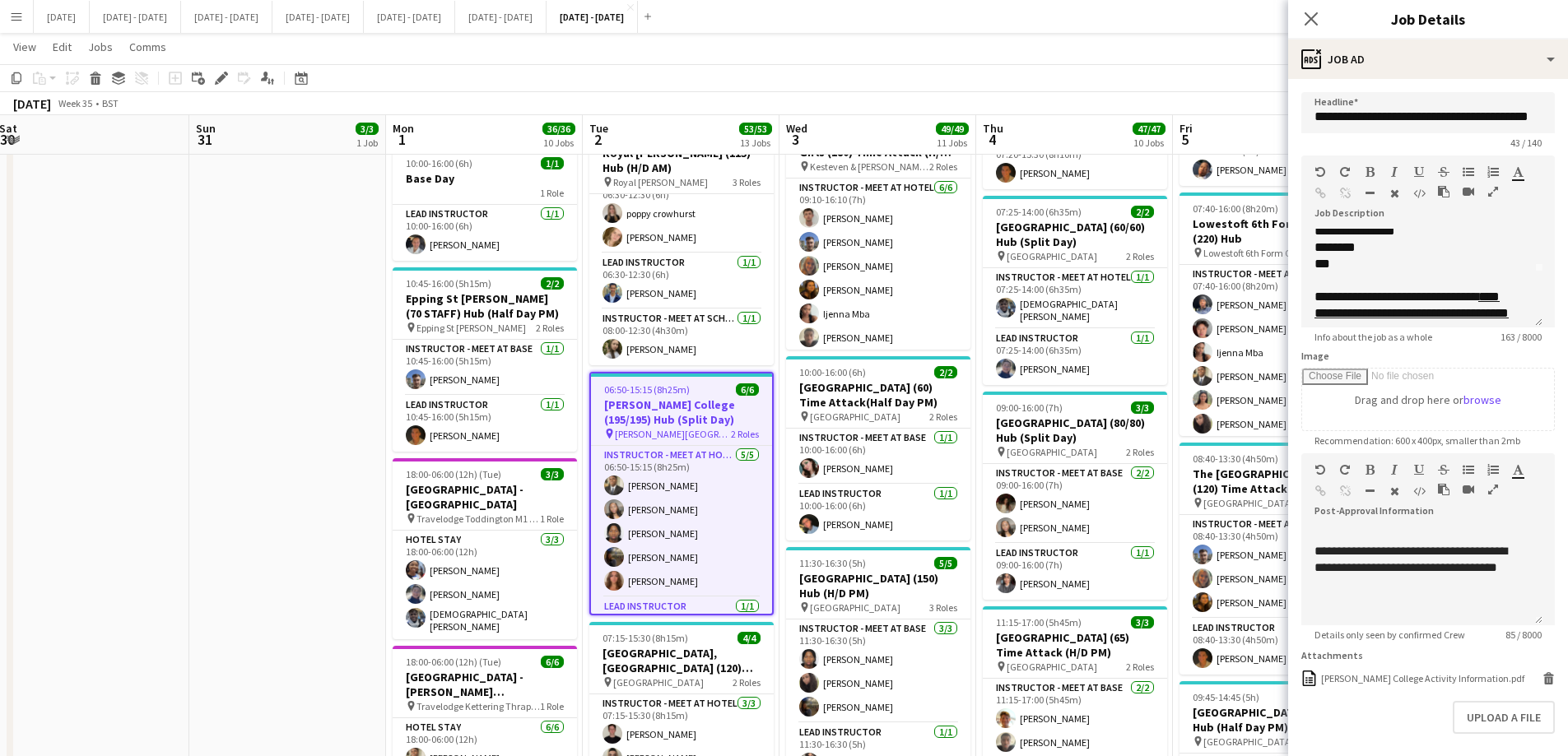
scroll to position [30, 0]
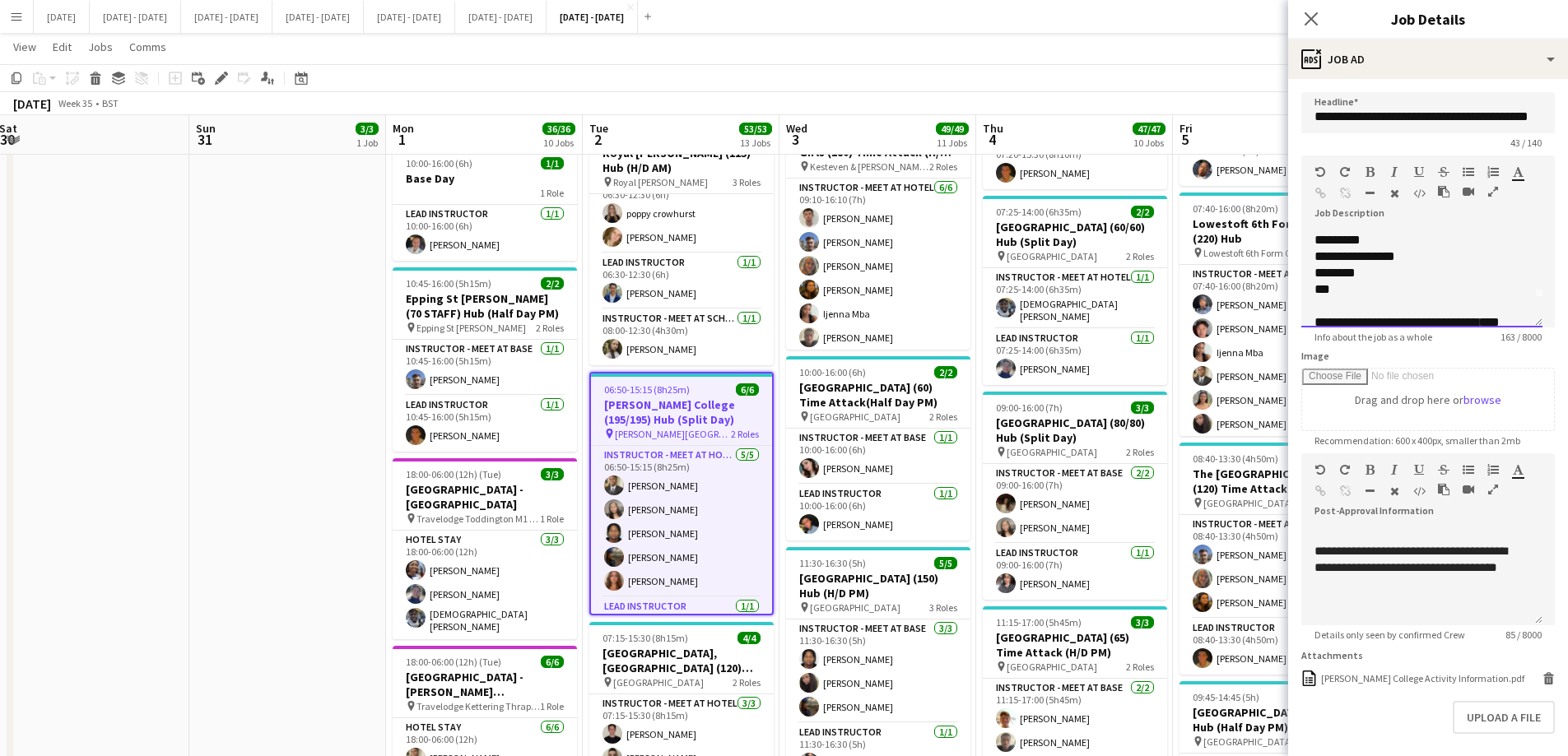
click at [1362, 292] on div "***" at bounding box center [1416, 289] width 202 height 16
click at [1436, 319] on div "**********" at bounding box center [1416, 309] width 202 height 33
click at [1492, 317] on div "**********" at bounding box center [1416, 309] width 202 height 33
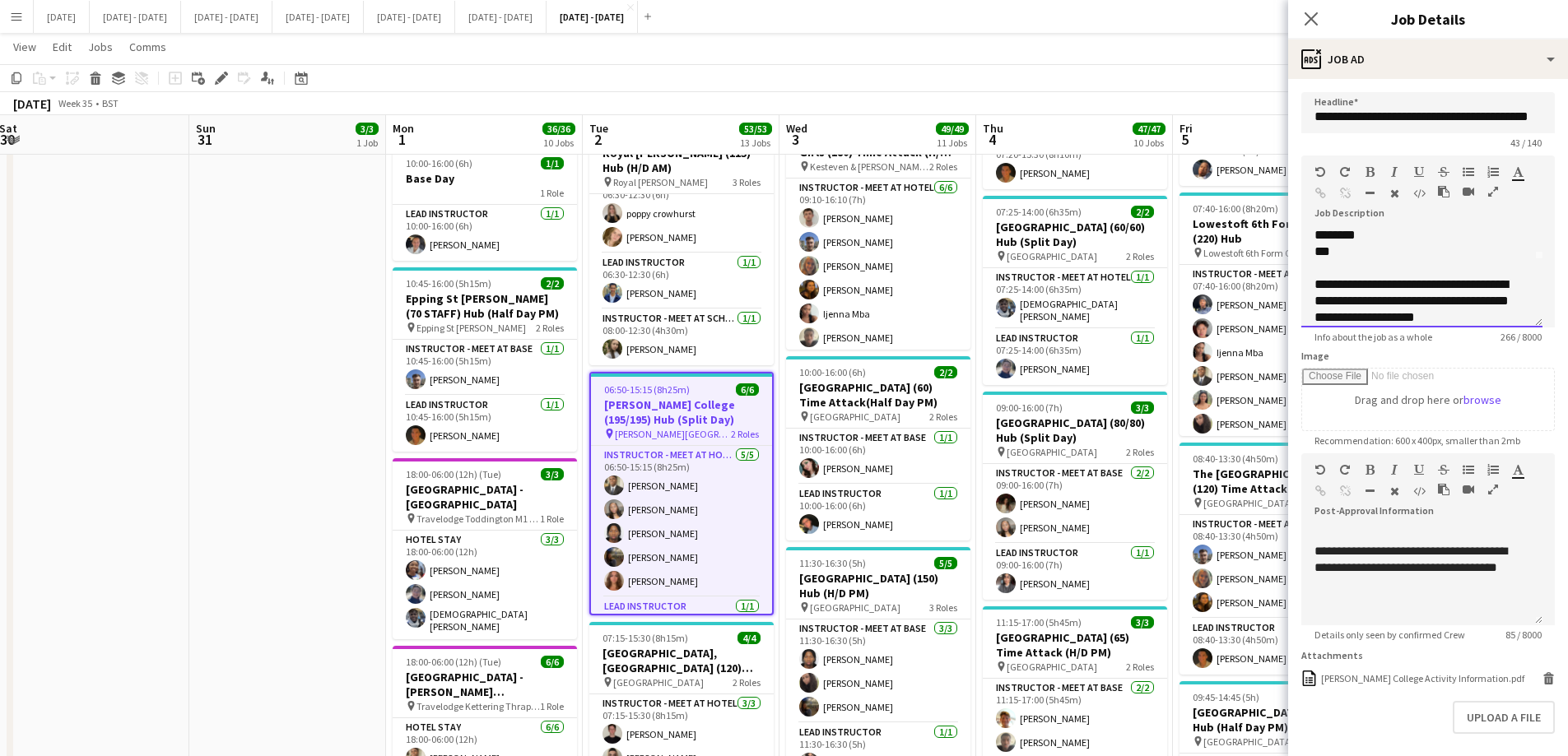
click at [1503, 319] on div "**********" at bounding box center [1416, 301] width 202 height 49
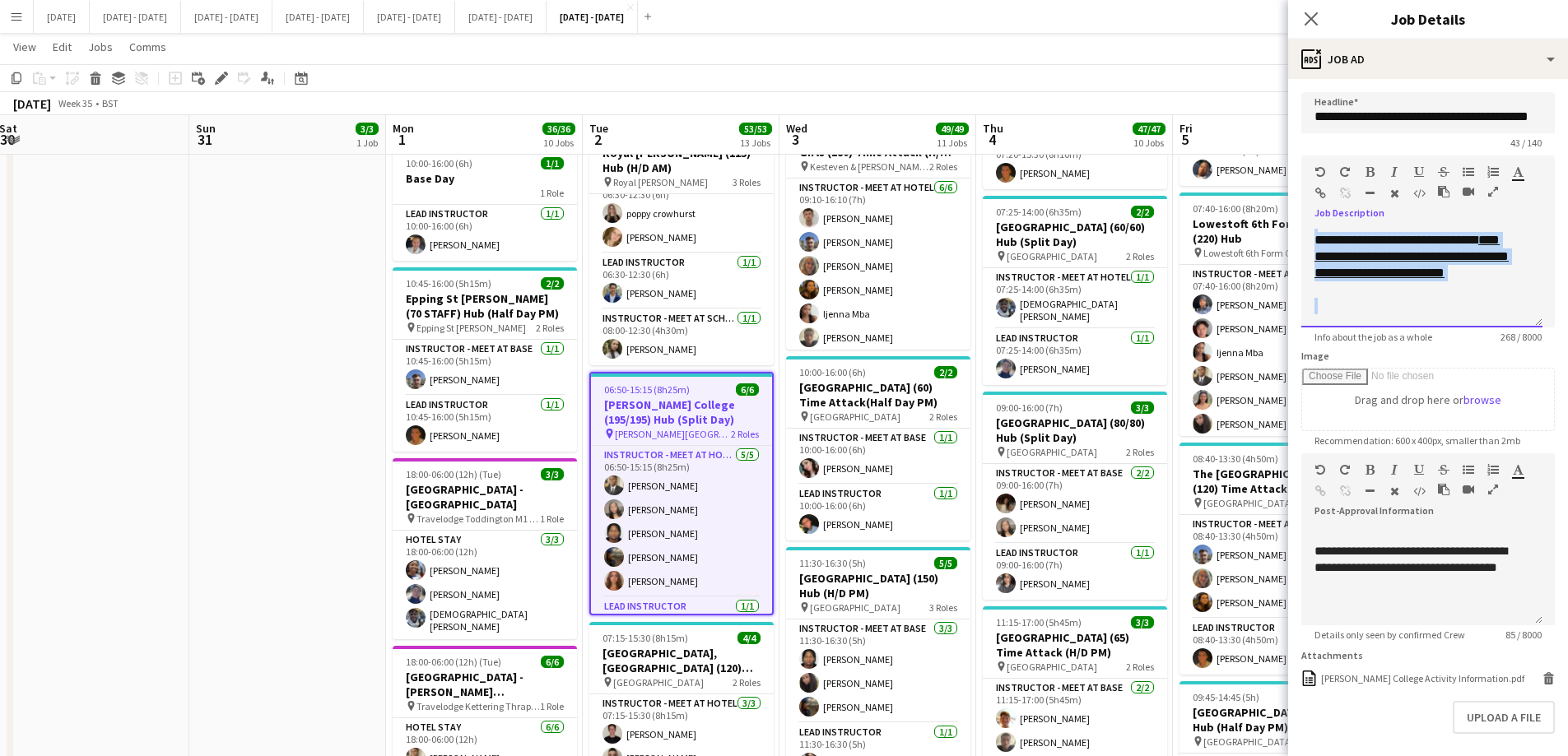
drag, startPoint x: 1505, startPoint y: 318, endPoint x: 1405, endPoint y: 322, distance: 100.1
click at [1405, 322] on div "**********" at bounding box center [1421, 278] width 241 height 99
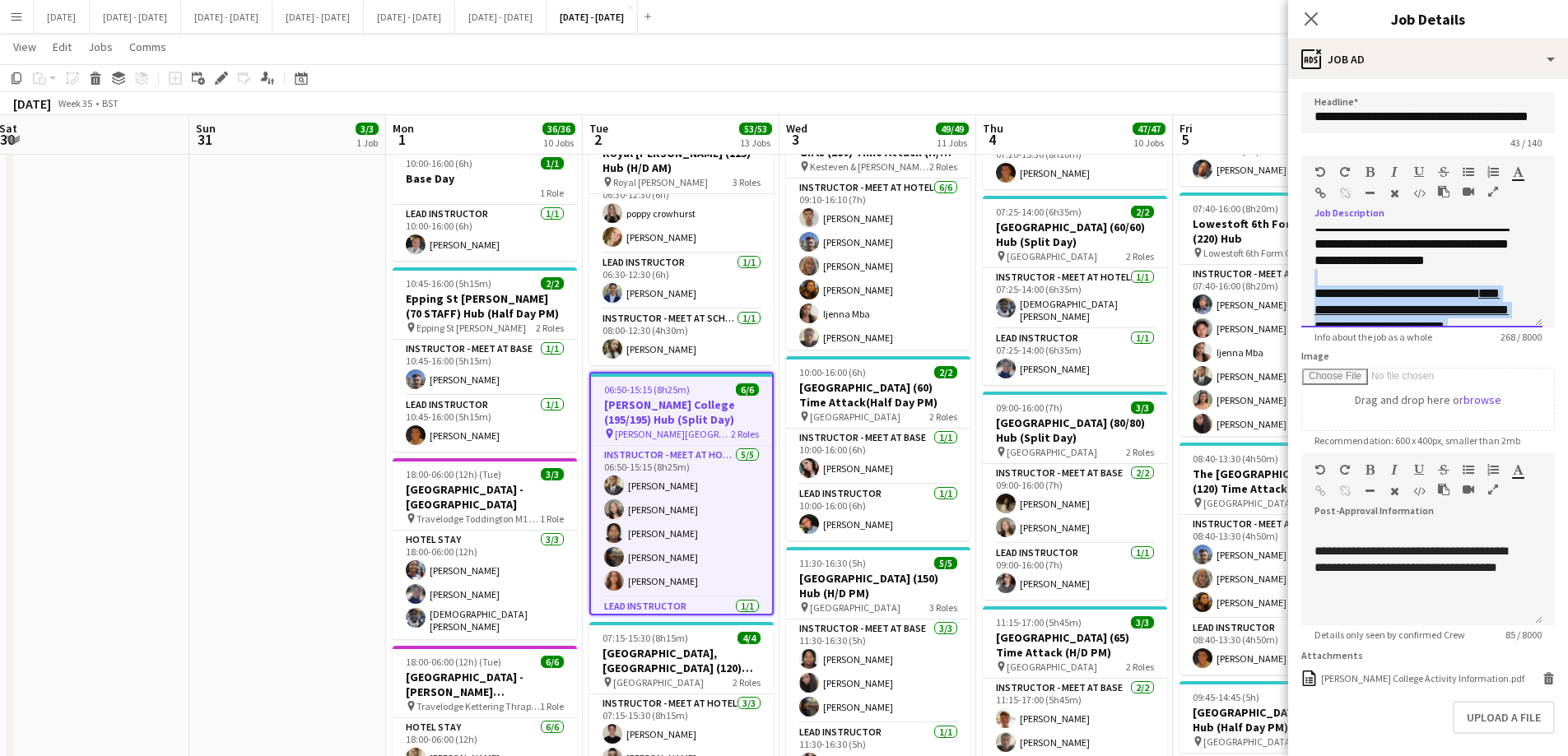
scroll to position [96, 0]
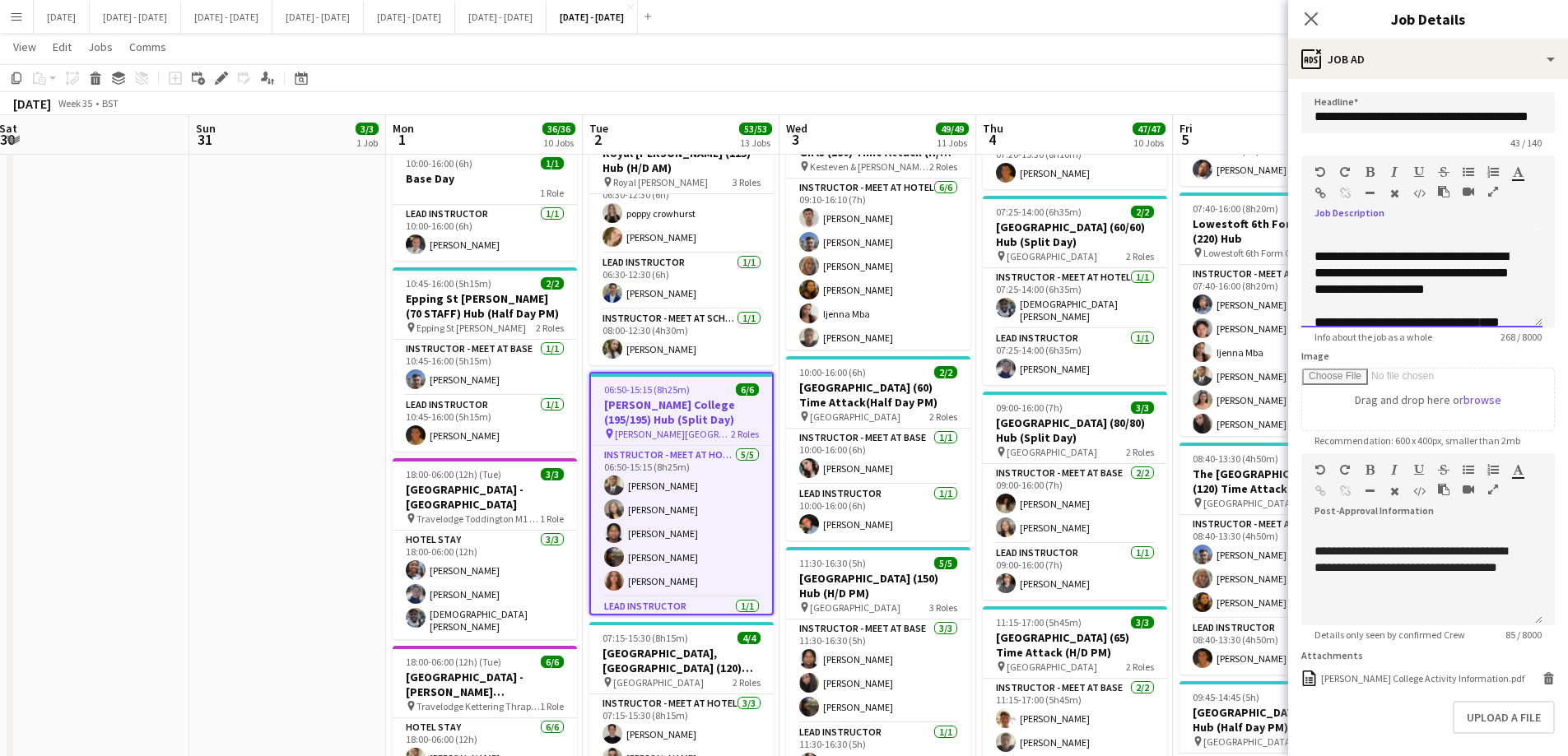
click at [1509, 263] on div "**********" at bounding box center [1416, 272] width 202 height 49
drag, startPoint x: 1315, startPoint y: 258, endPoint x: 1538, endPoint y: 291, distance: 225.4
click at [1538, 291] on div "**********" at bounding box center [1421, 278] width 241 height 99
click at [1374, 169] on icon "button" at bounding box center [1370, 172] width 9 height 12
click at [1505, 248] on div at bounding box center [1422, 240] width 215 height 16
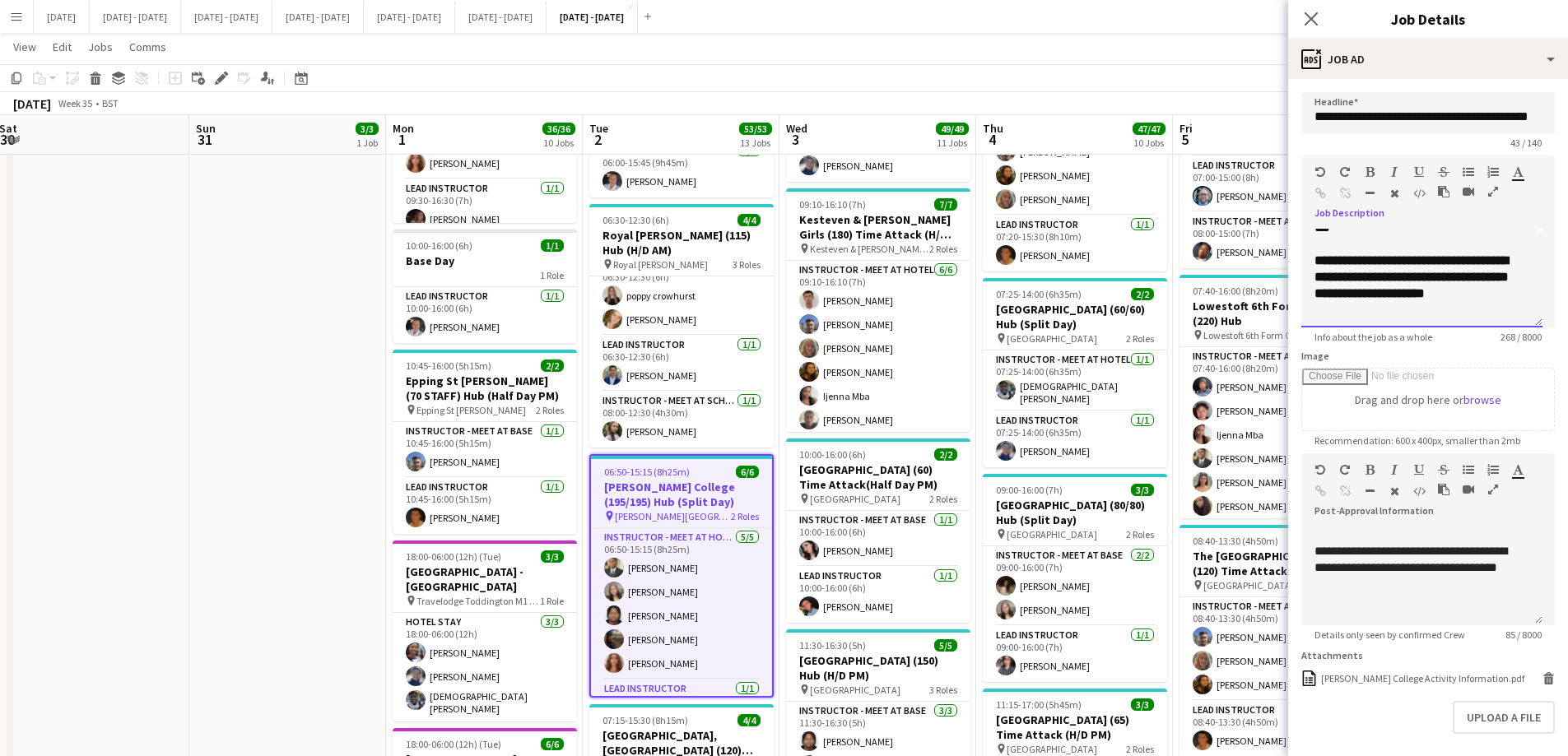
scroll to position [126, 0]
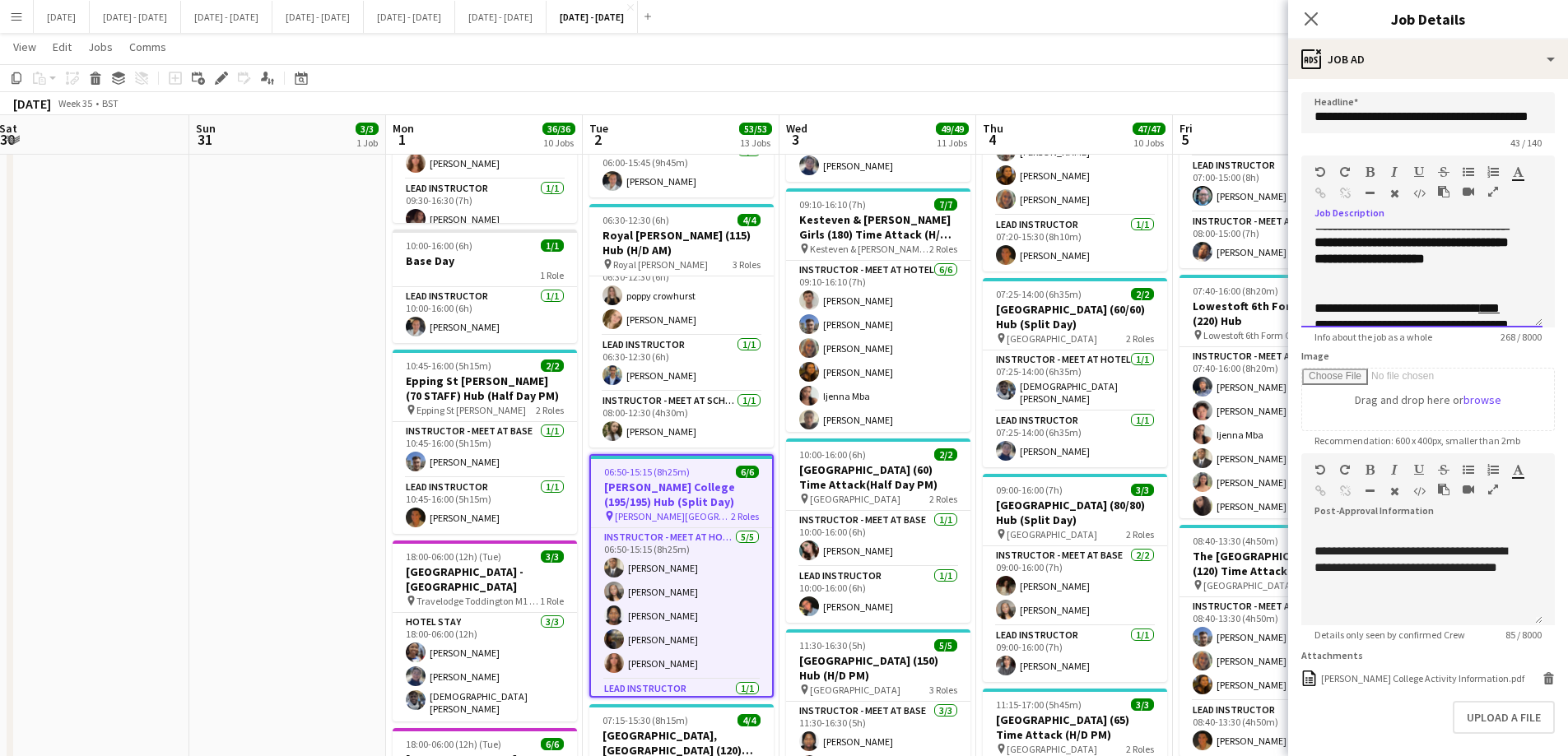
click at [1423, 265] on b "**********" at bounding box center [1411, 242] width 194 height 46
click at [1413, 303] on div "**********" at bounding box center [1416, 332] width 202 height 65
click at [1410, 260] on b "**********" at bounding box center [1411, 242] width 194 height 46
click at [1423, 263] on b "**********" at bounding box center [1411, 242] width 194 height 46
click at [1318, 16] on icon "Close pop-in" at bounding box center [1310, 18] width 15 height 15
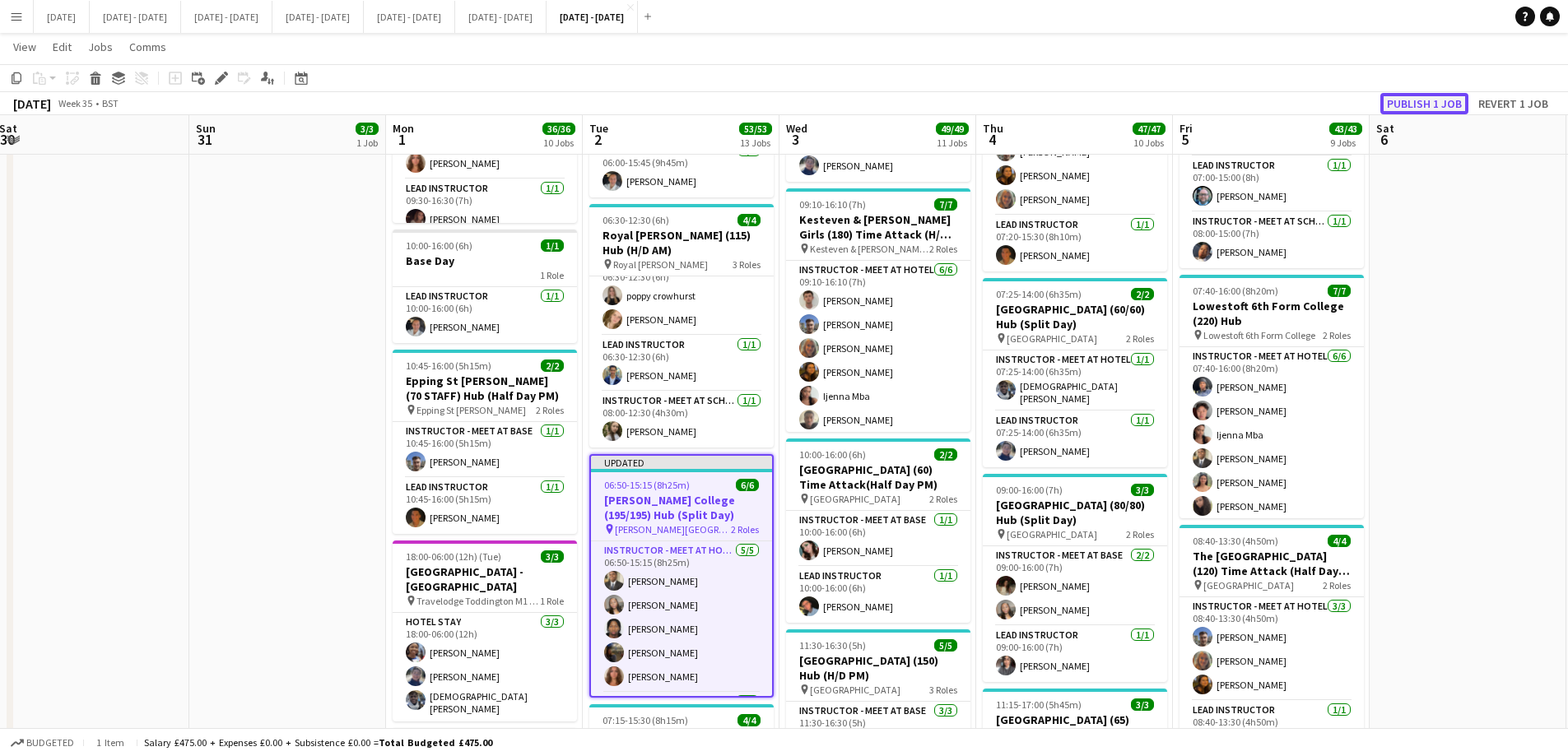
click at [1448, 99] on button "Publish 1 job" at bounding box center [1425, 104] width 88 height 21
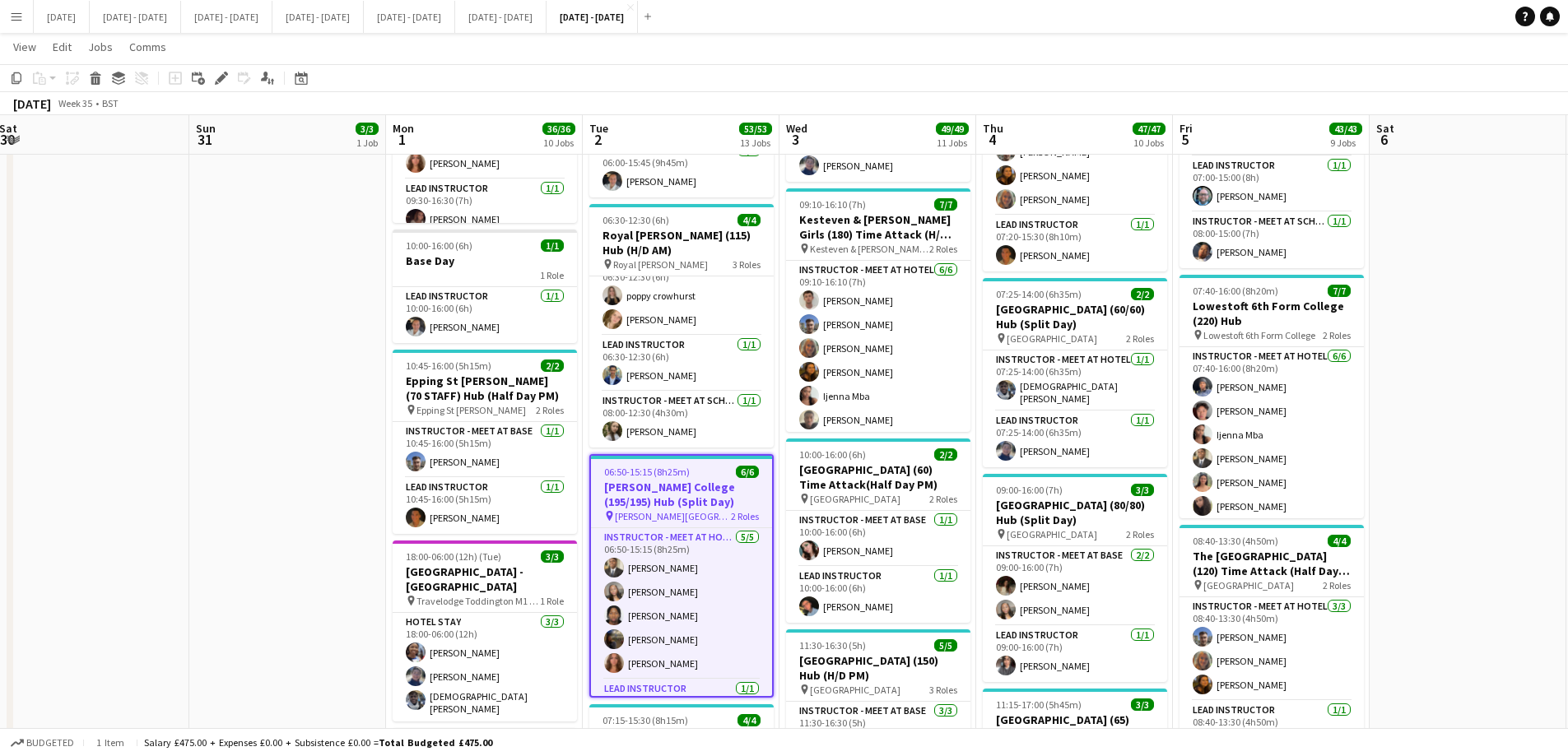
click at [1195, 592] on app-calendar-viewport "Thu 28 Fri 29 Sat 30 Sun 31 3/3 1 Job Mon 1 36/36 10 Jobs Tue 2 53/53 13 Jobs W…" at bounding box center [784, 452] width 1568 height 3082
click at [1353, 755] on html "Menu Boards Boards Boards All jobs Status Workforce Workforce My Workforce Recr…" at bounding box center [784, 434] width 1568 height 3174
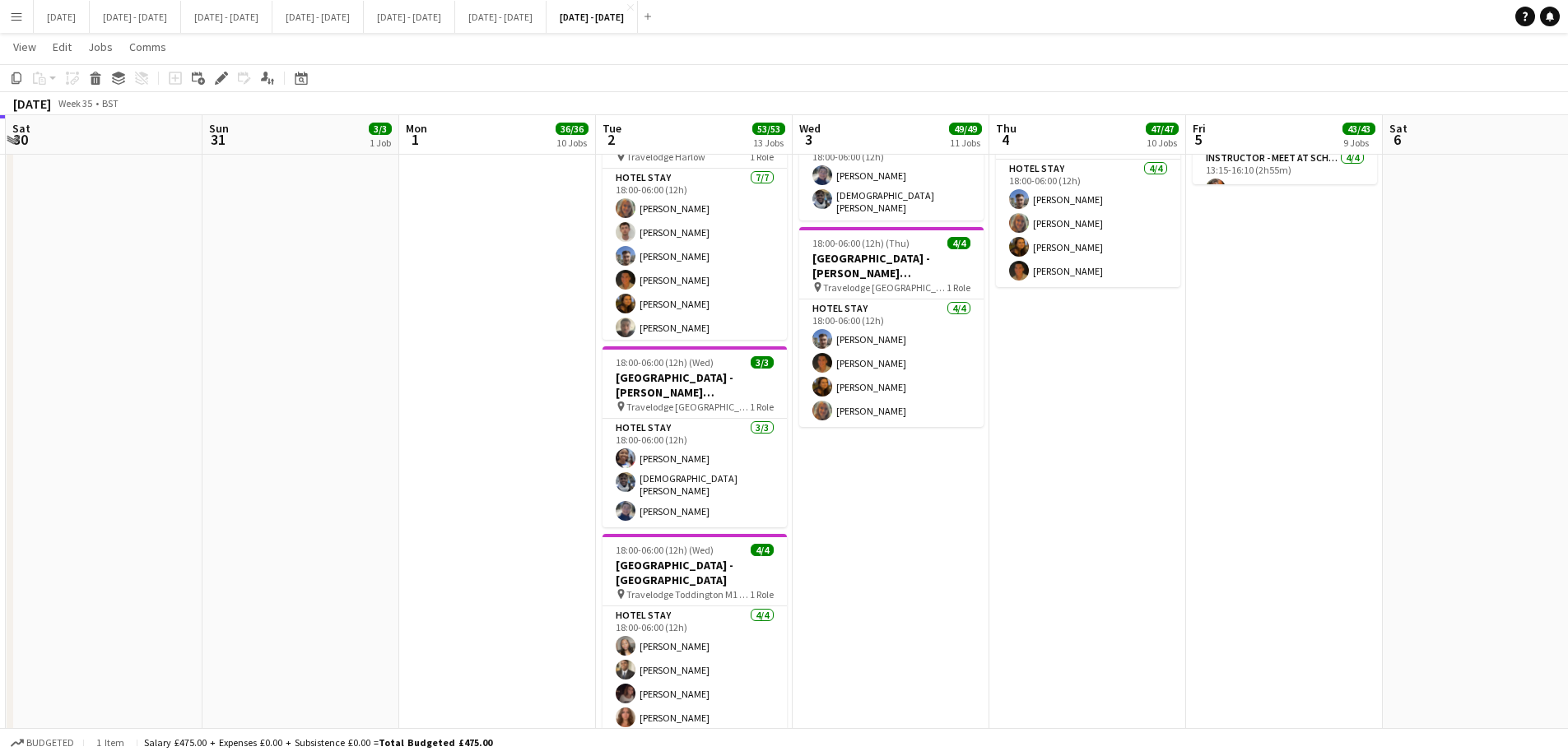
scroll to position [2222, 0]
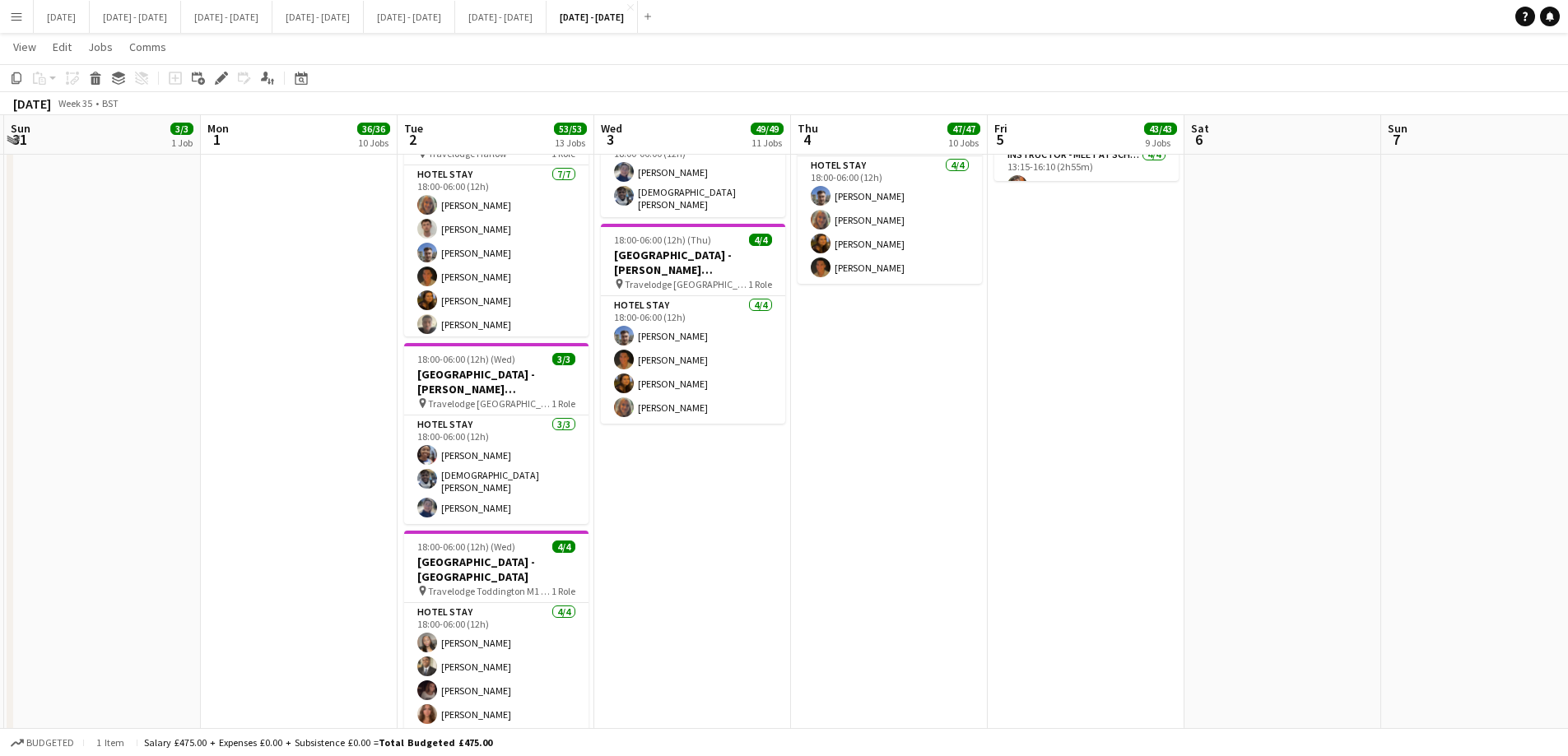
drag, startPoint x: 853, startPoint y: 475, endPoint x: 637, endPoint y: 514, distance: 219.5
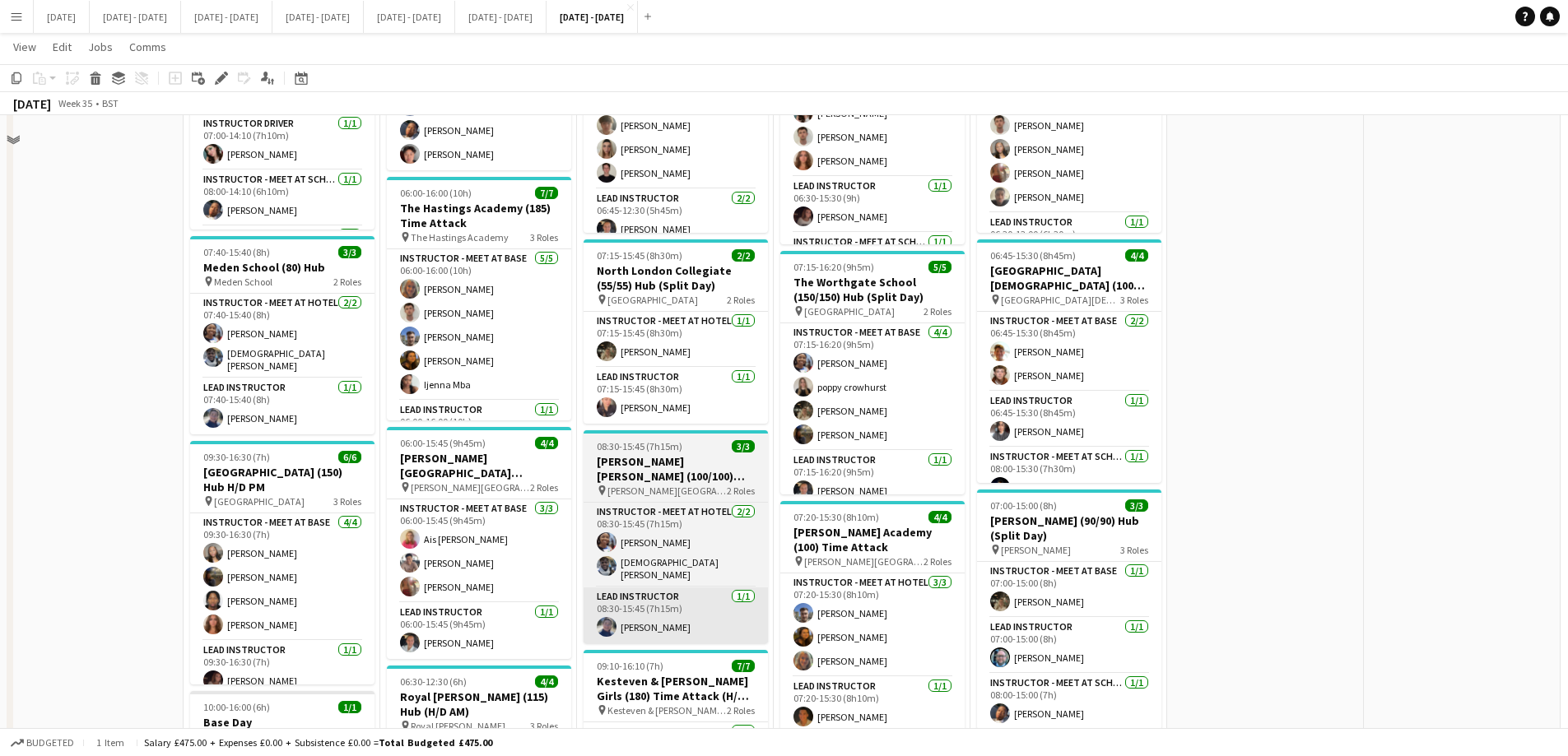
scroll to position [823, 0]
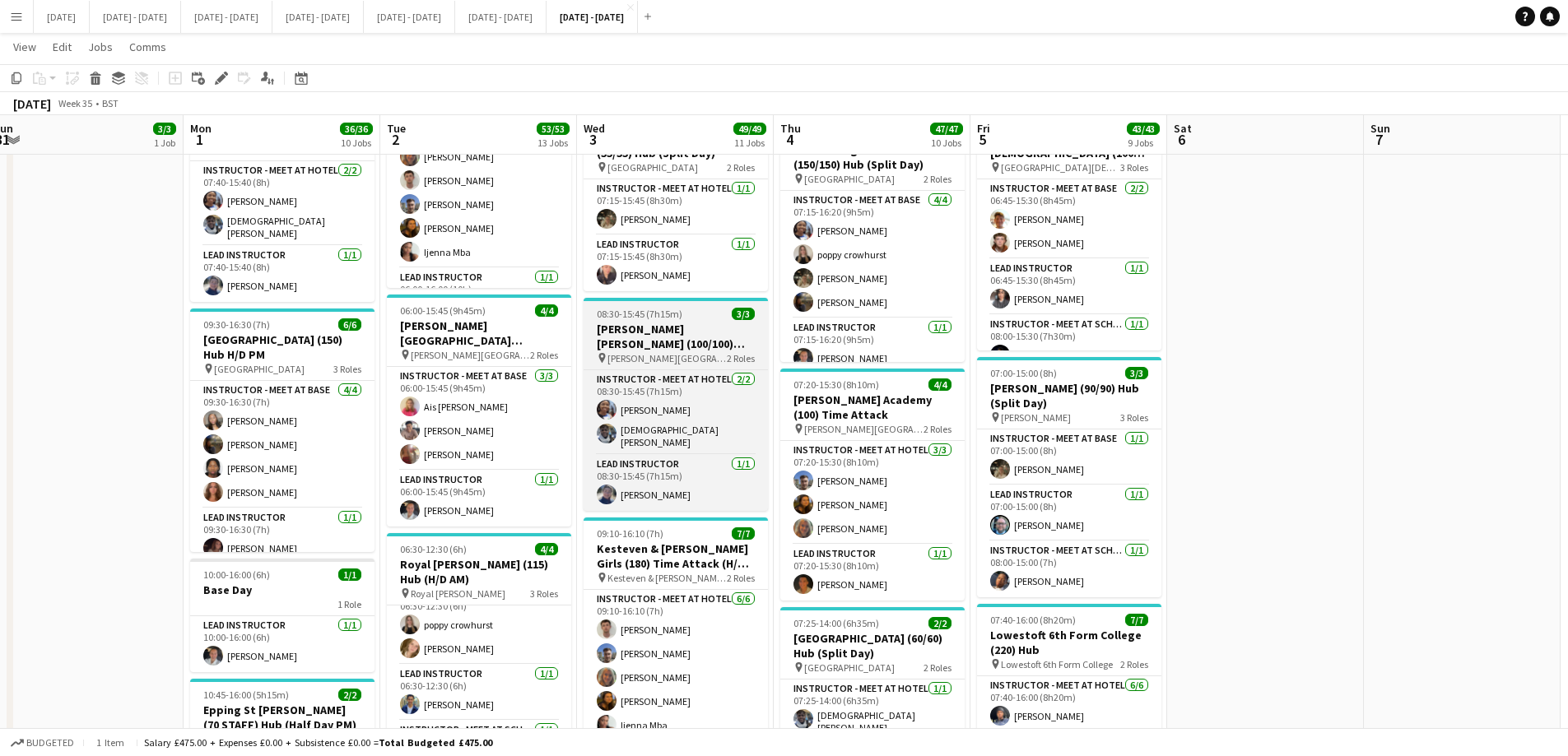
click at [657, 345] on h3 "[PERSON_NAME] [PERSON_NAME] (100/100) Hub (Split Day)" at bounding box center [676, 336] width 185 height 30
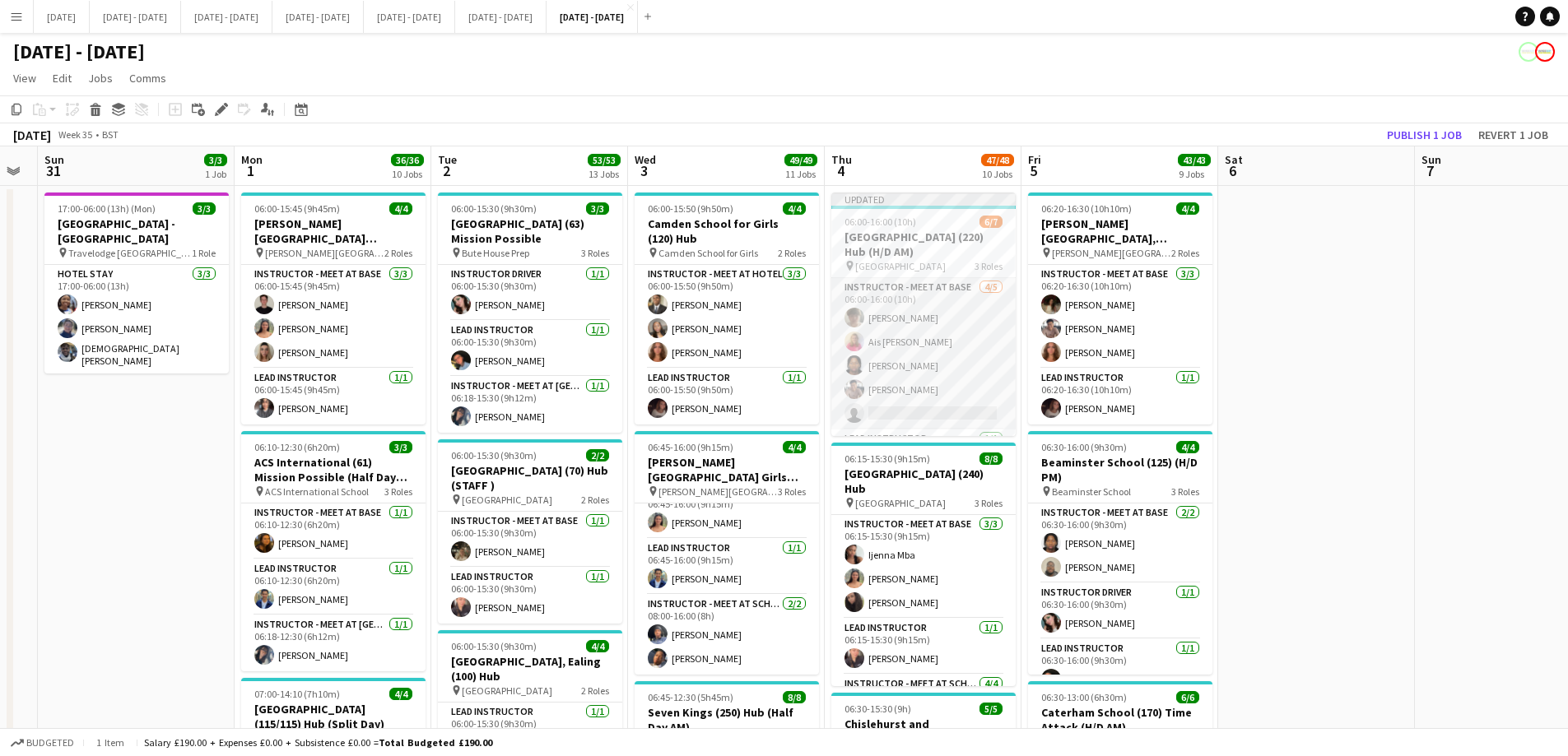
scroll to position [82, 0]
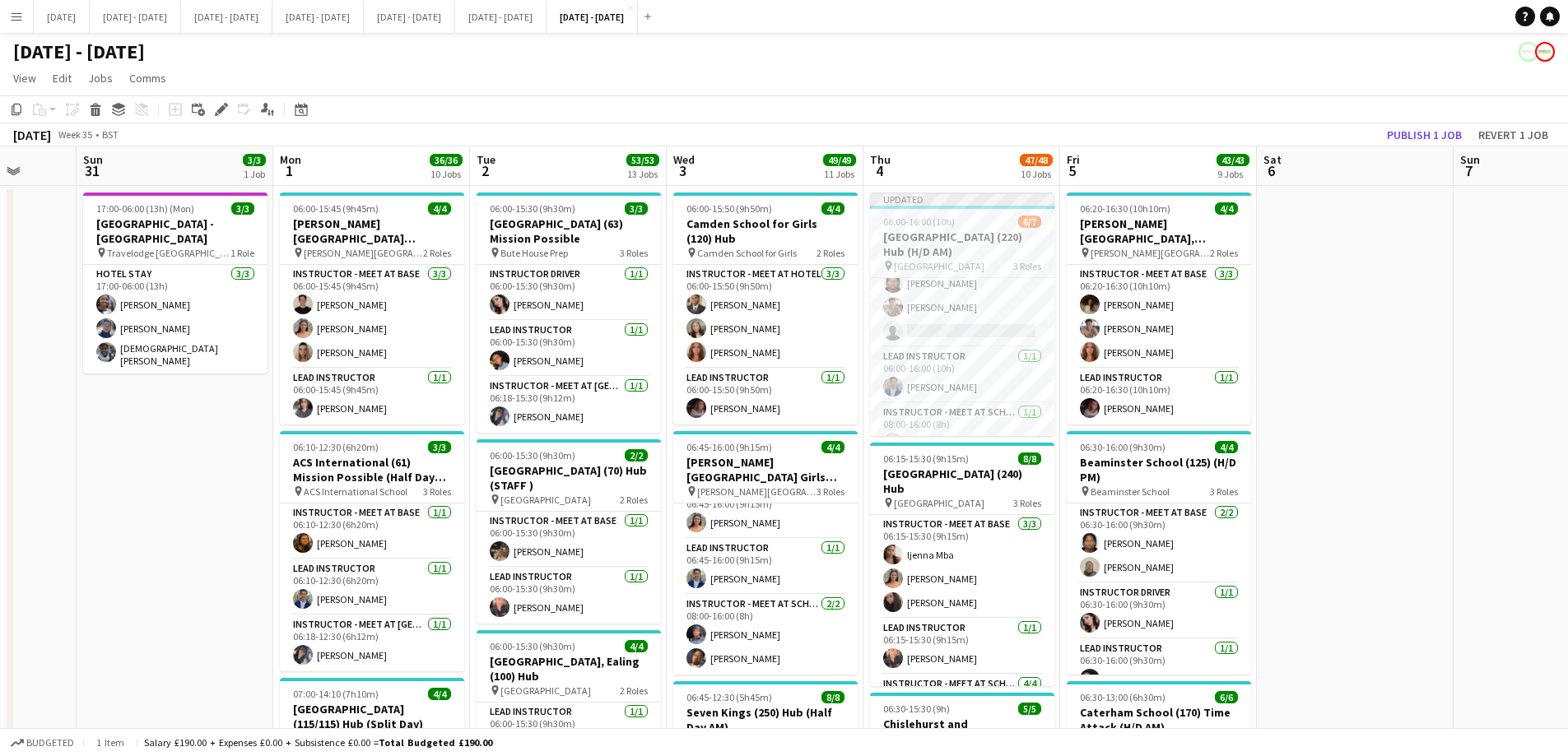
drag, startPoint x: 1334, startPoint y: 567, endPoint x: 1366, endPoint y: 561, distance: 32.6
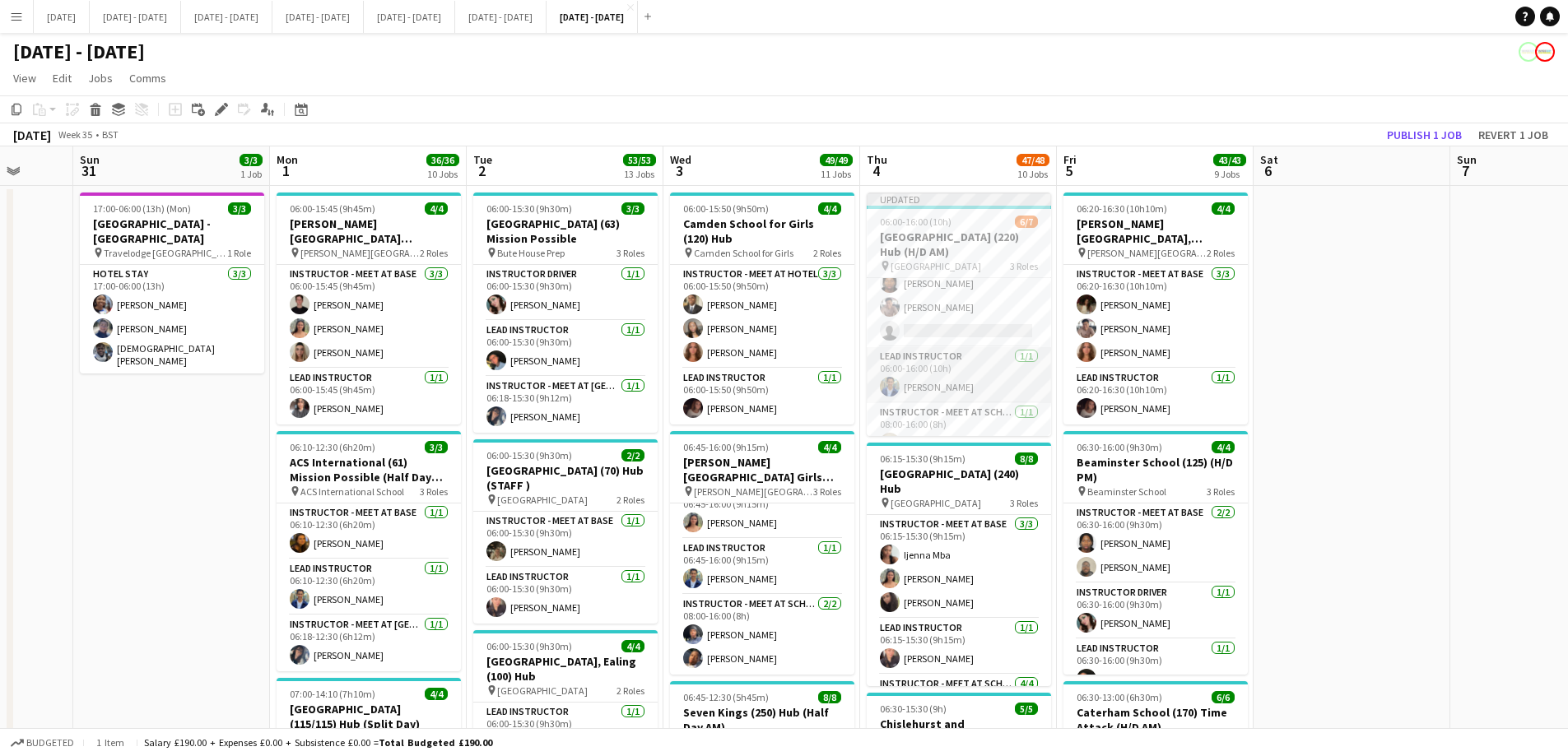
scroll to position [106, 0]
click at [981, 302] on app-card-role "Instructor - Meet at Base [DATE] 06:00-16:00 (10h) [PERSON_NAME] Ais [PERSON_NA…" at bounding box center [959, 248] width 185 height 151
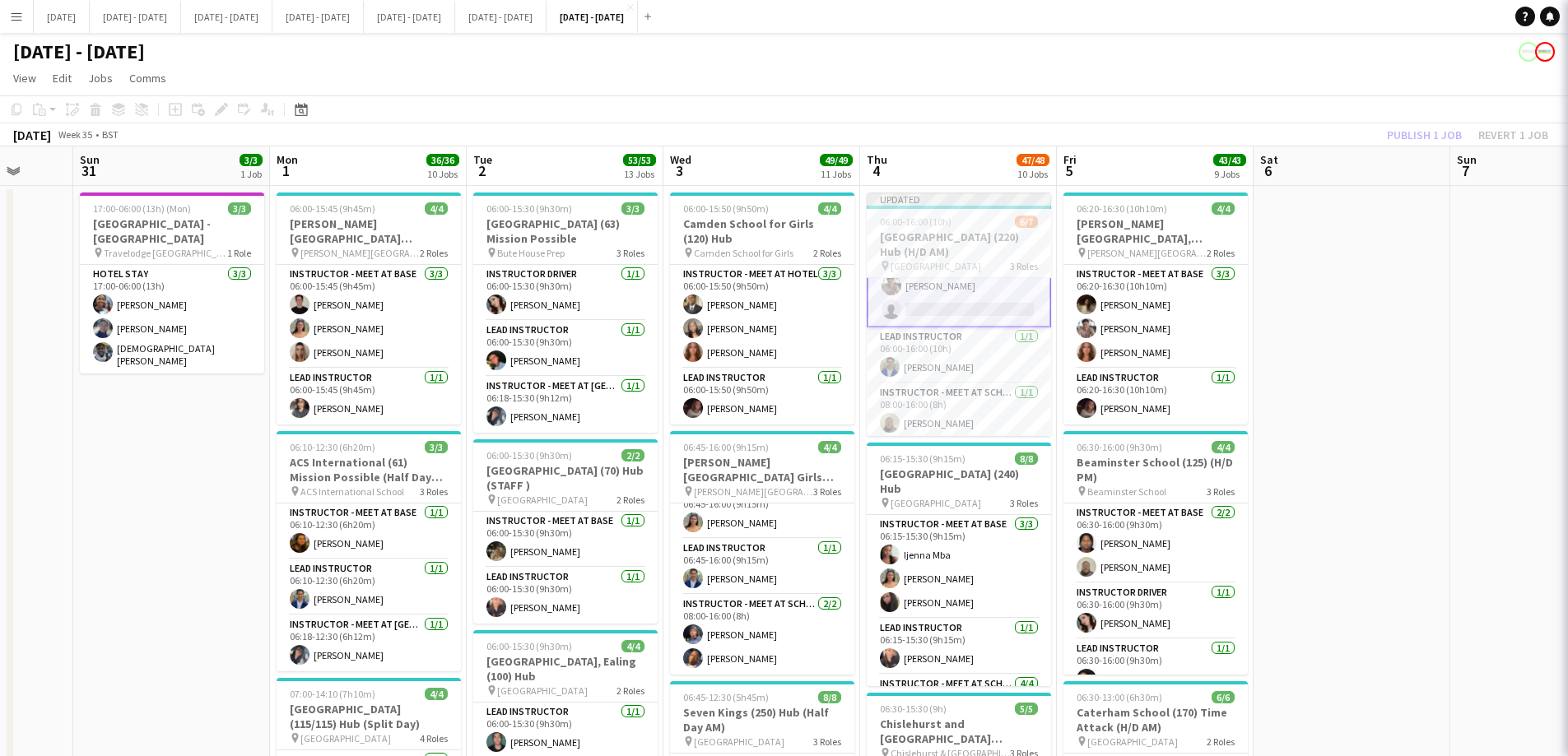
scroll to position [107, 0]
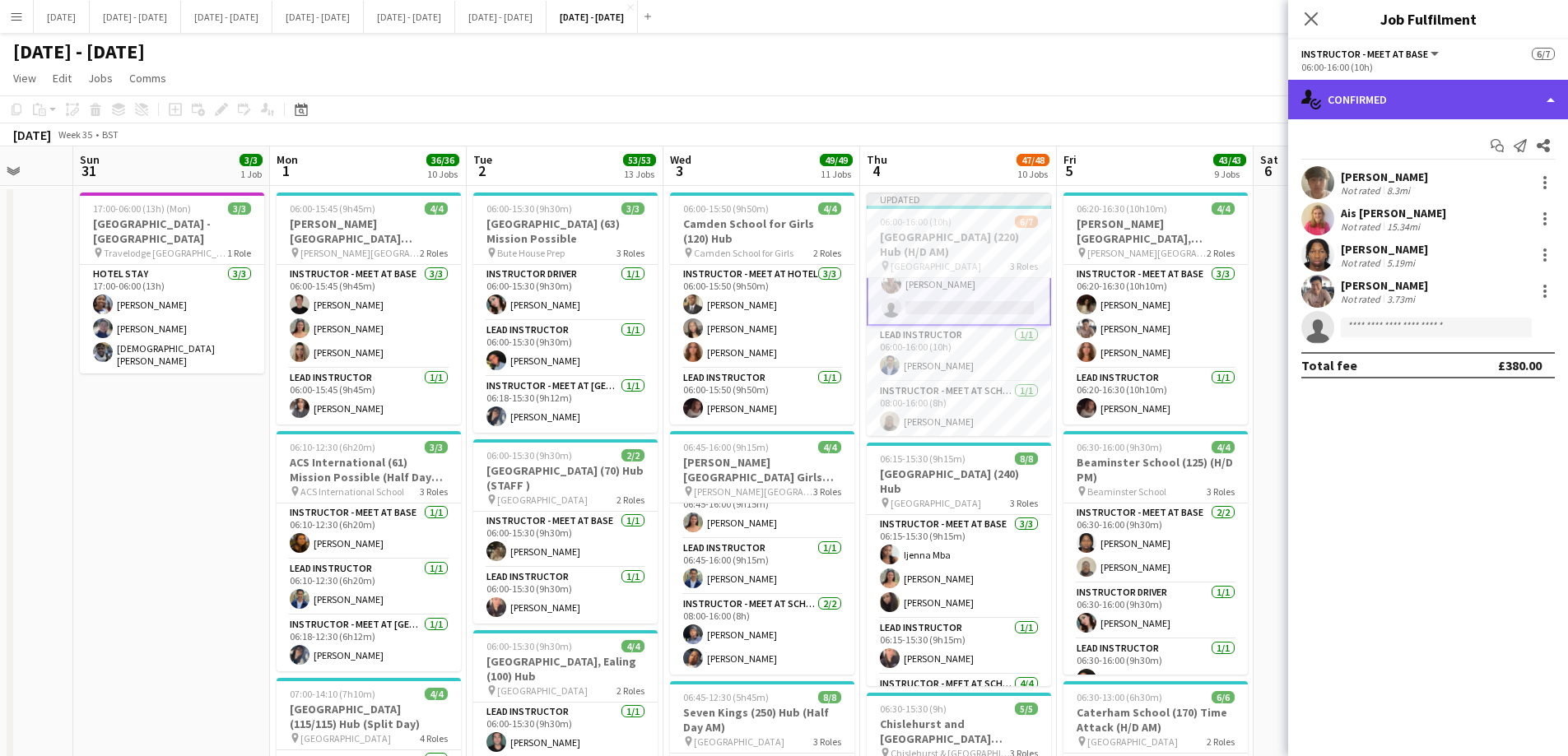
click at [1459, 92] on div "single-neutral-actions-check-2 Confirmed" at bounding box center [1428, 99] width 280 height 39
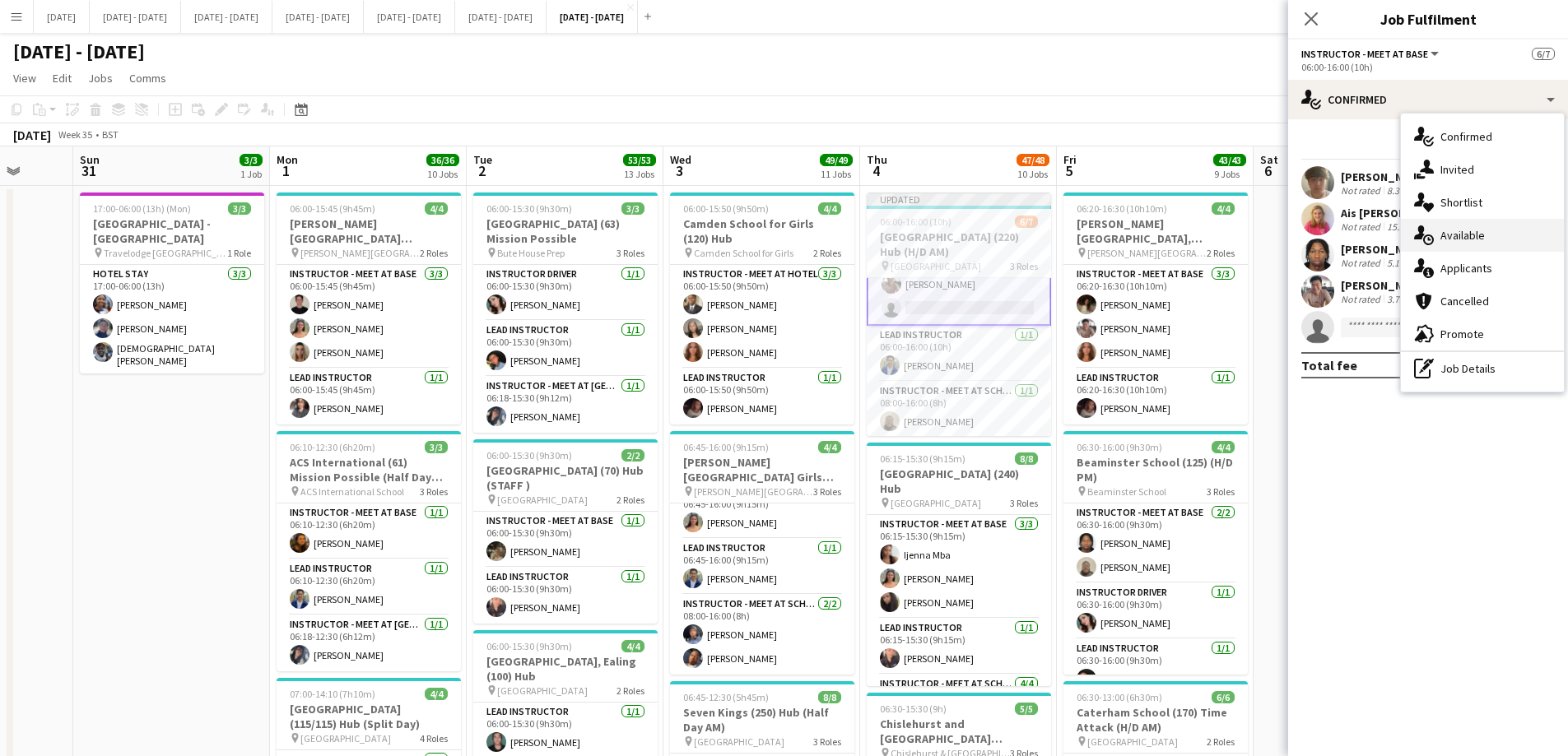
click at [1490, 238] on div "single-neutral-actions-upload Available" at bounding box center [1483, 235] width 163 height 33
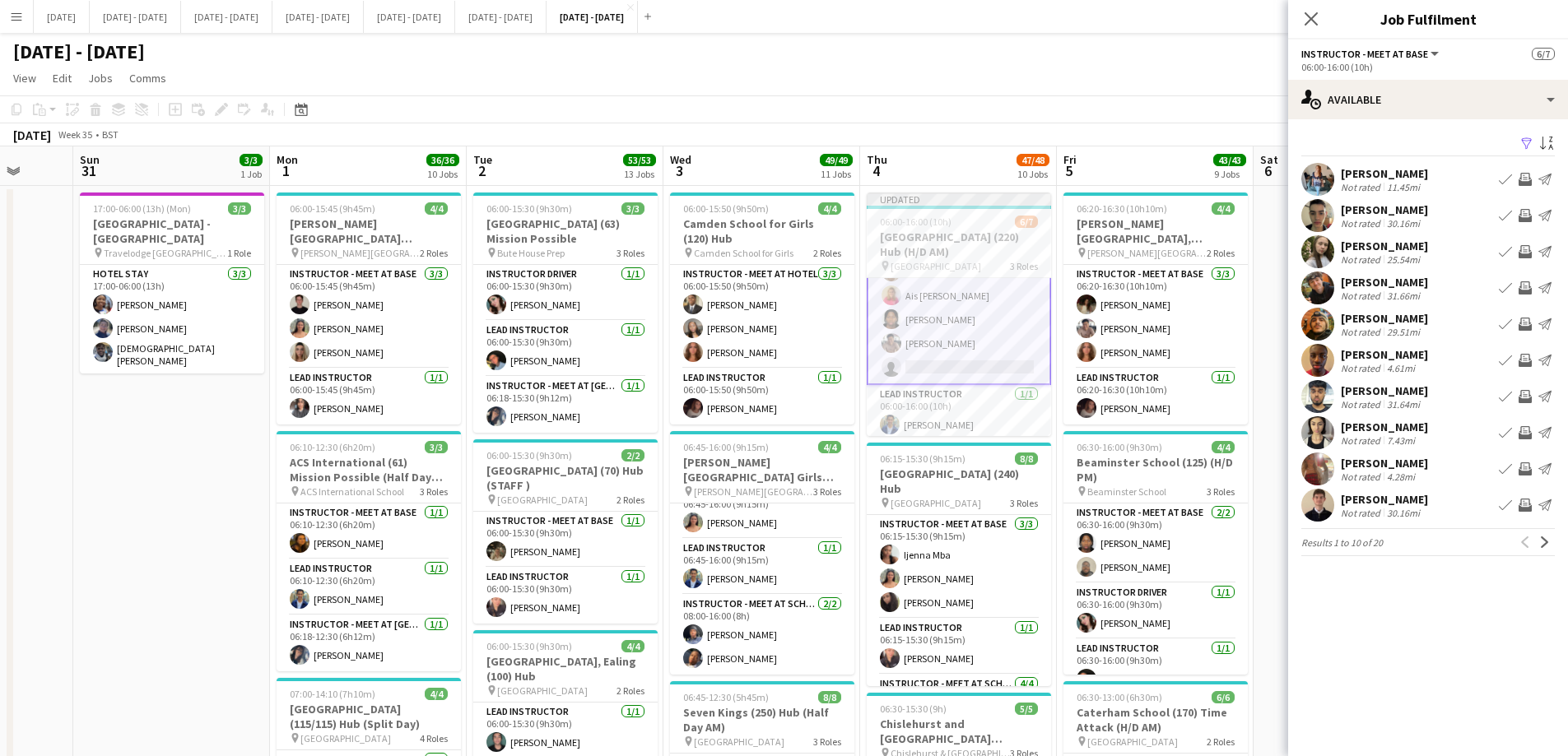
scroll to position [25, 0]
click at [1547, 546] on app-icon "Next" at bounding box center [1545, 542] width 12 height 12
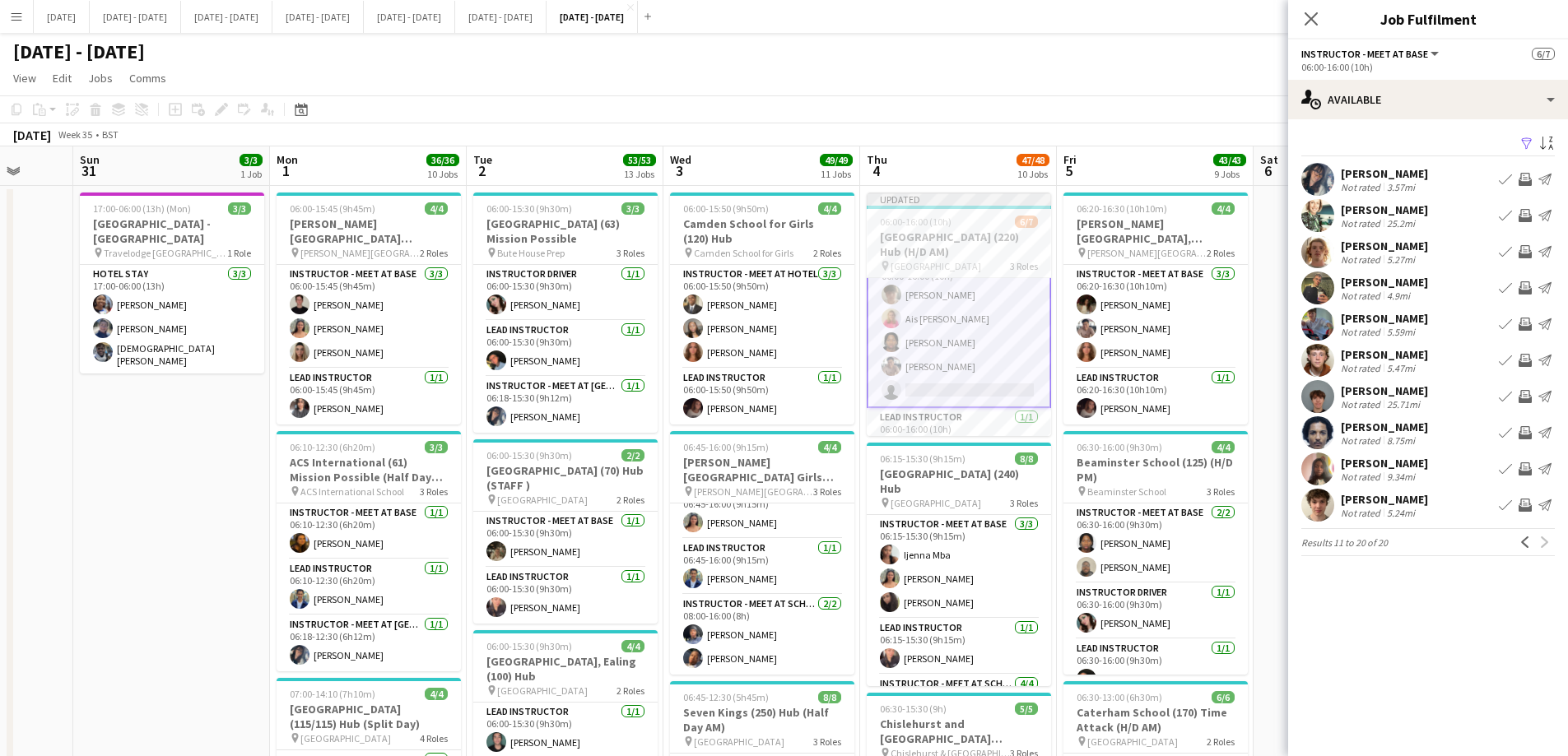
click at [1386, 285] on div "[PERSON_NAME]" at bounding box center [1384, 282] width 87 height 15
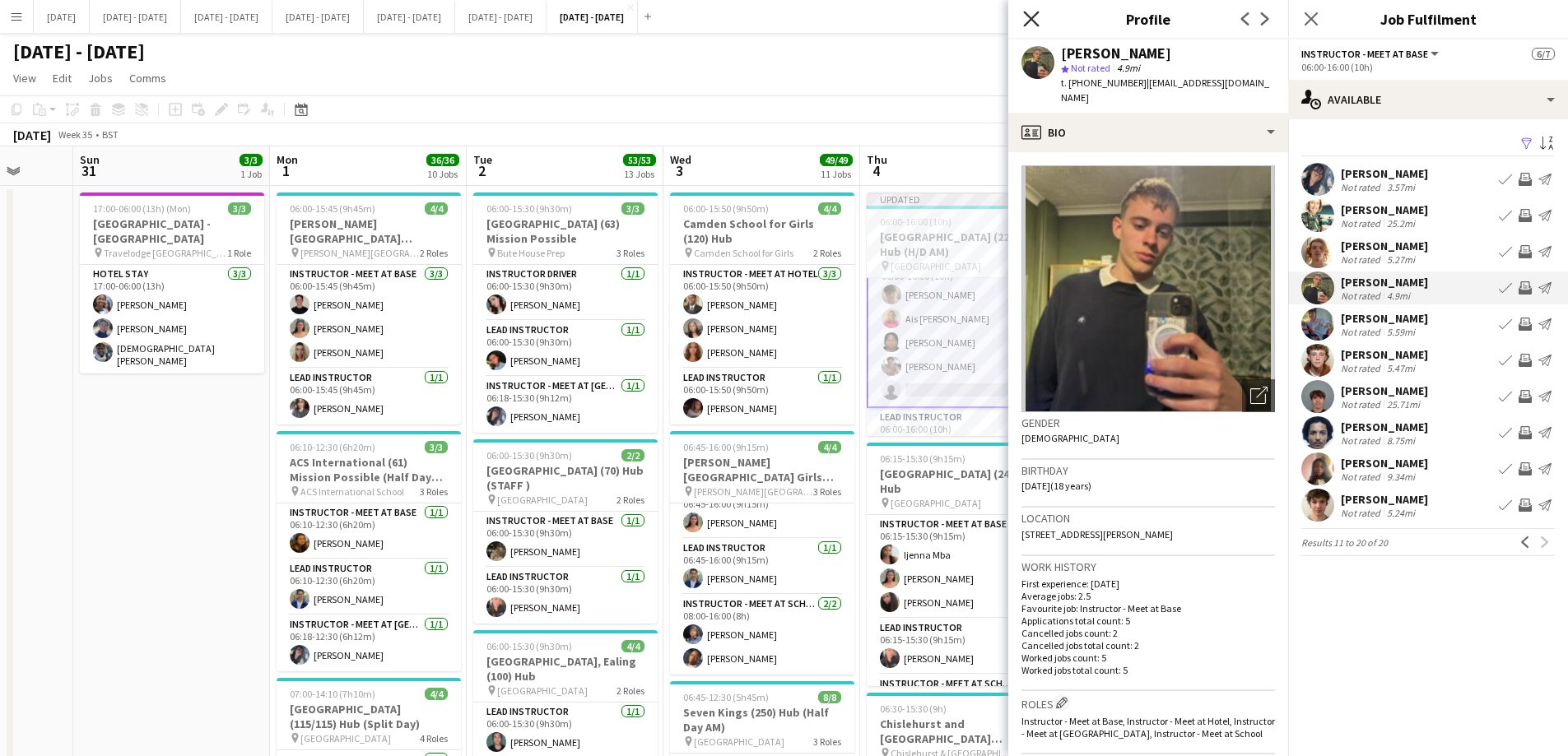
click at [1030, 24] on icon "Close pop-in" at bounding box center [1030, 18] width 15 height 15
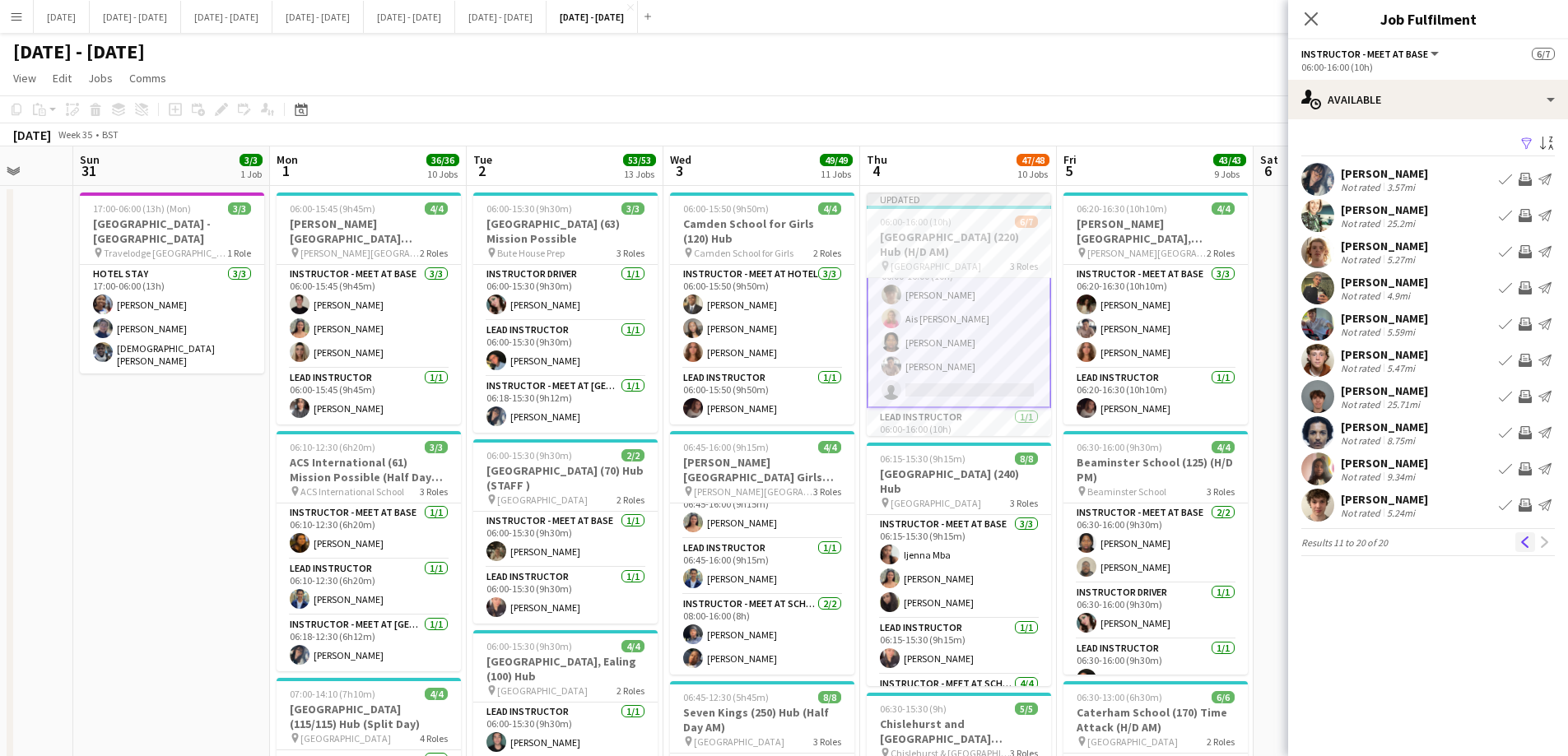
click at [1520, 546] on app-icon "Previous" at bounding box center [1525, 542] width 12 height 12
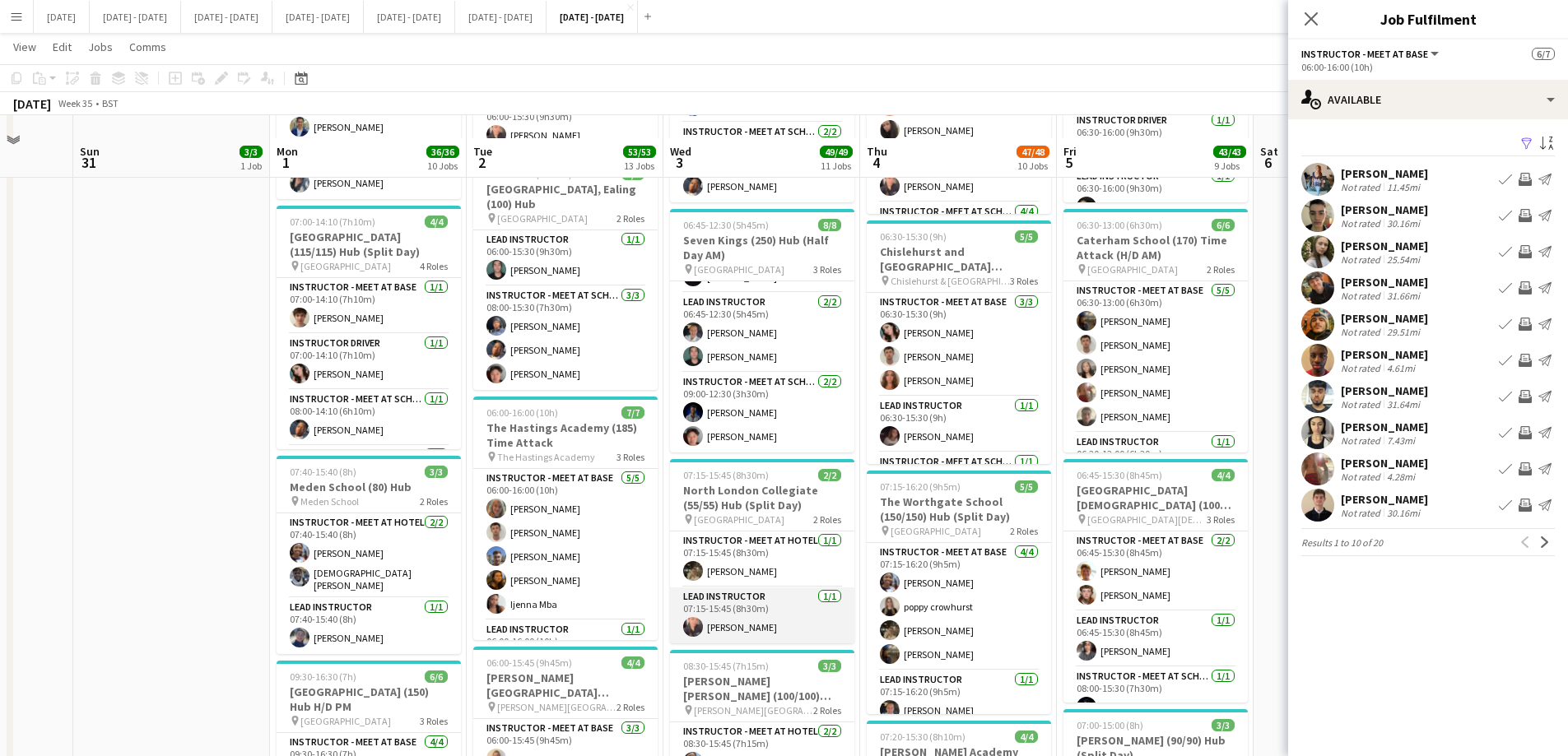
scroll to position [494, 0]
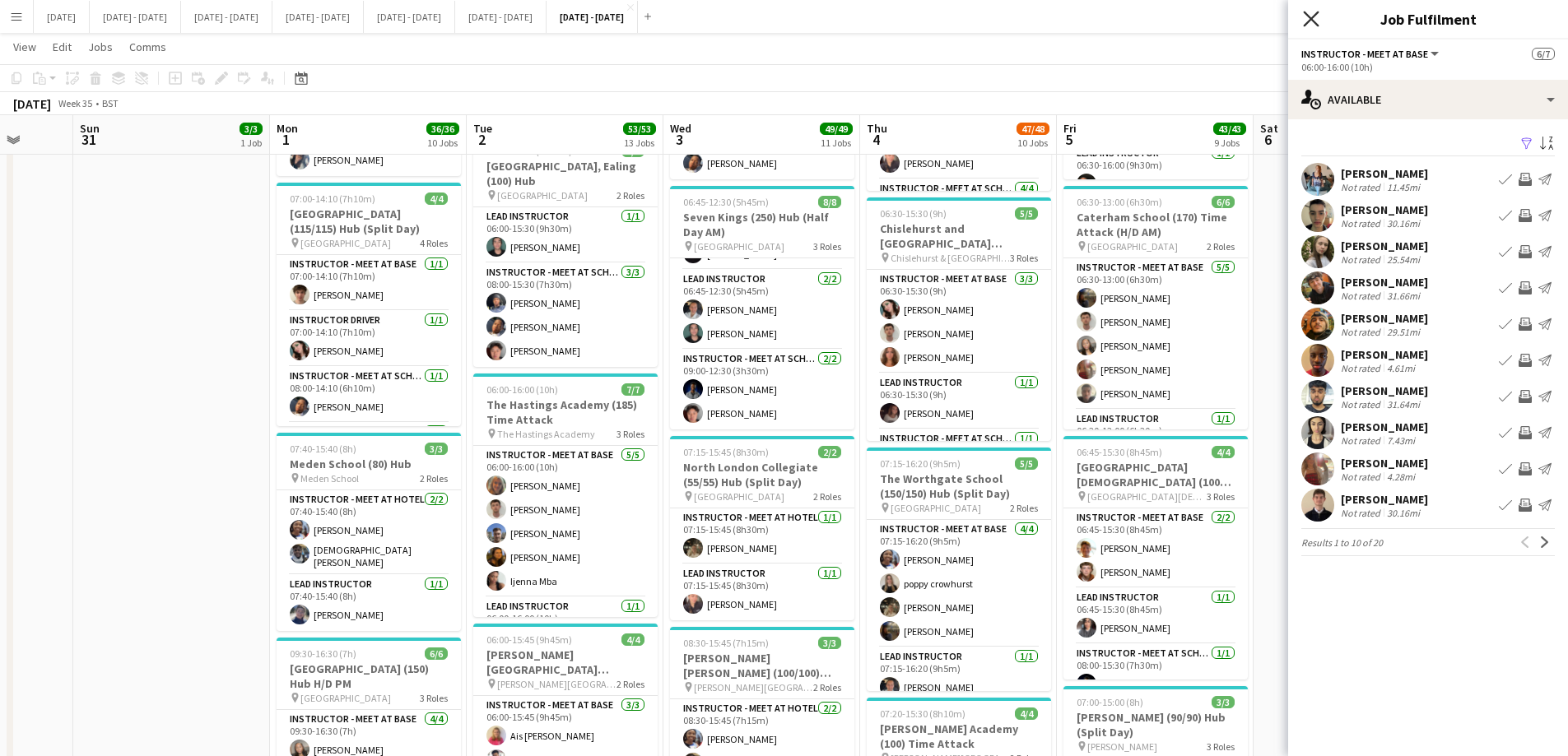
click at [1305, 26] on icon at bounding box center [1310, 18] width 15 height 15
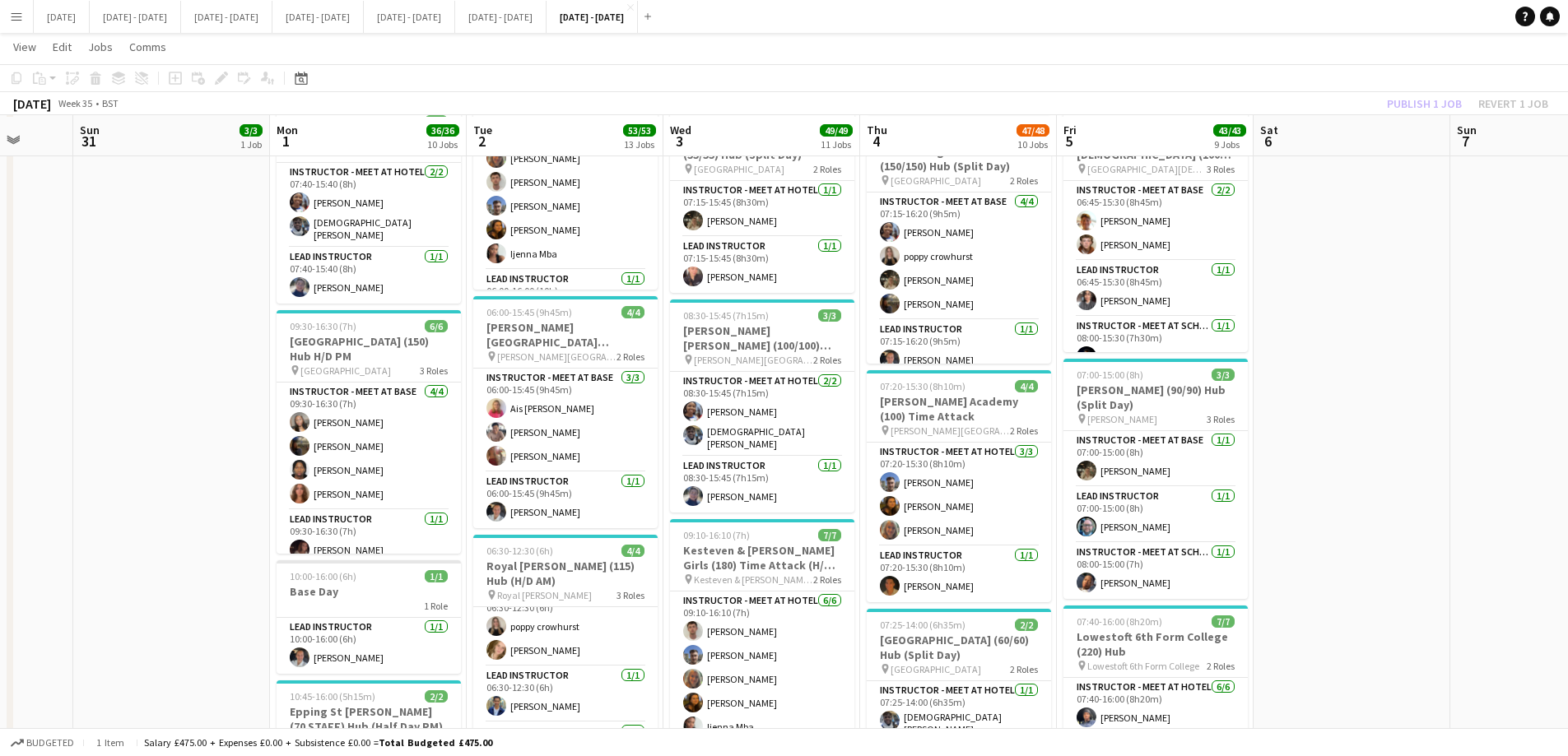
scroll to position [823, 0]
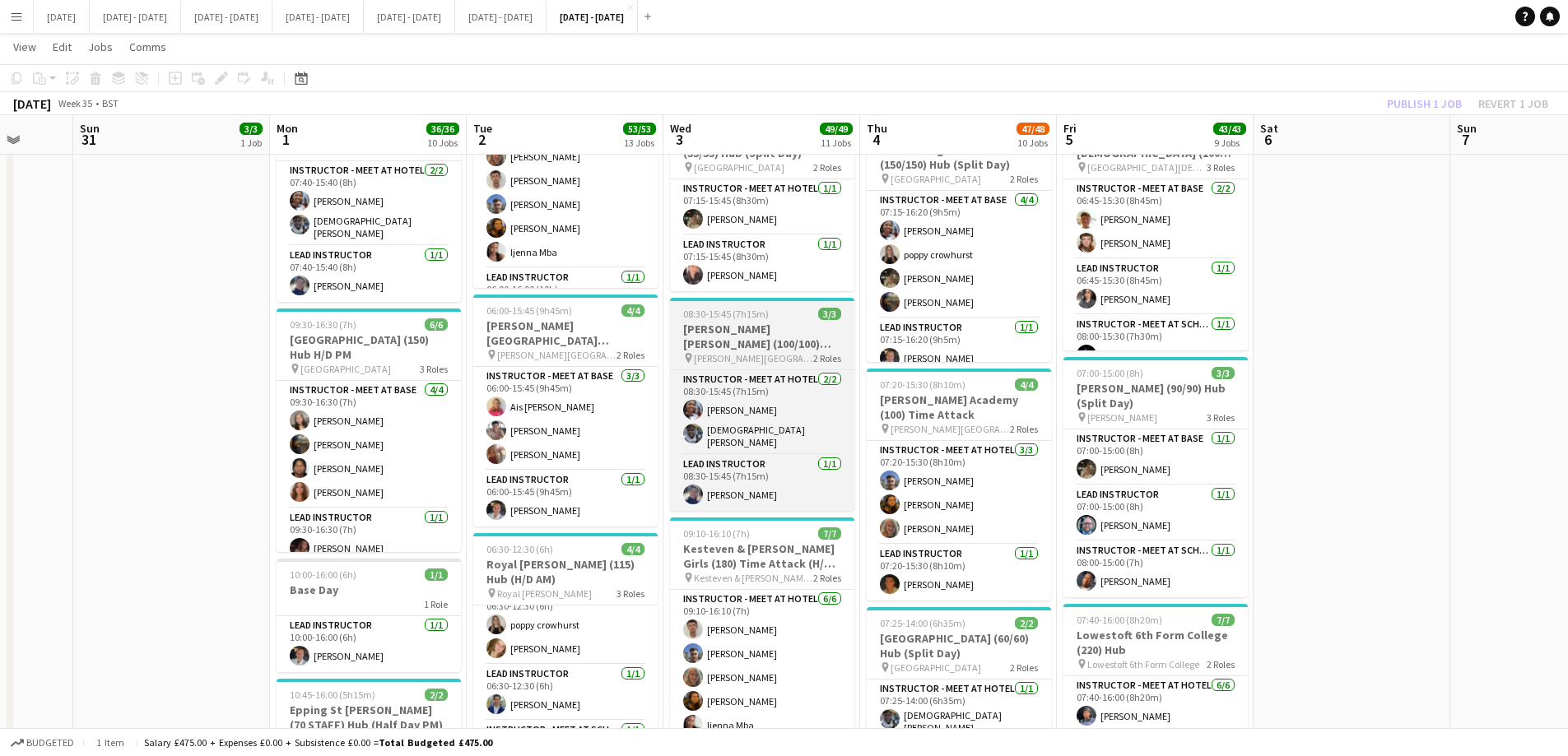
click at [728, 344] on h3 "[PERSON_NAME] [PERSON_NAME] (100/100) Hub (Split Day)" at bounding box center [762, 336] width 185 height 30
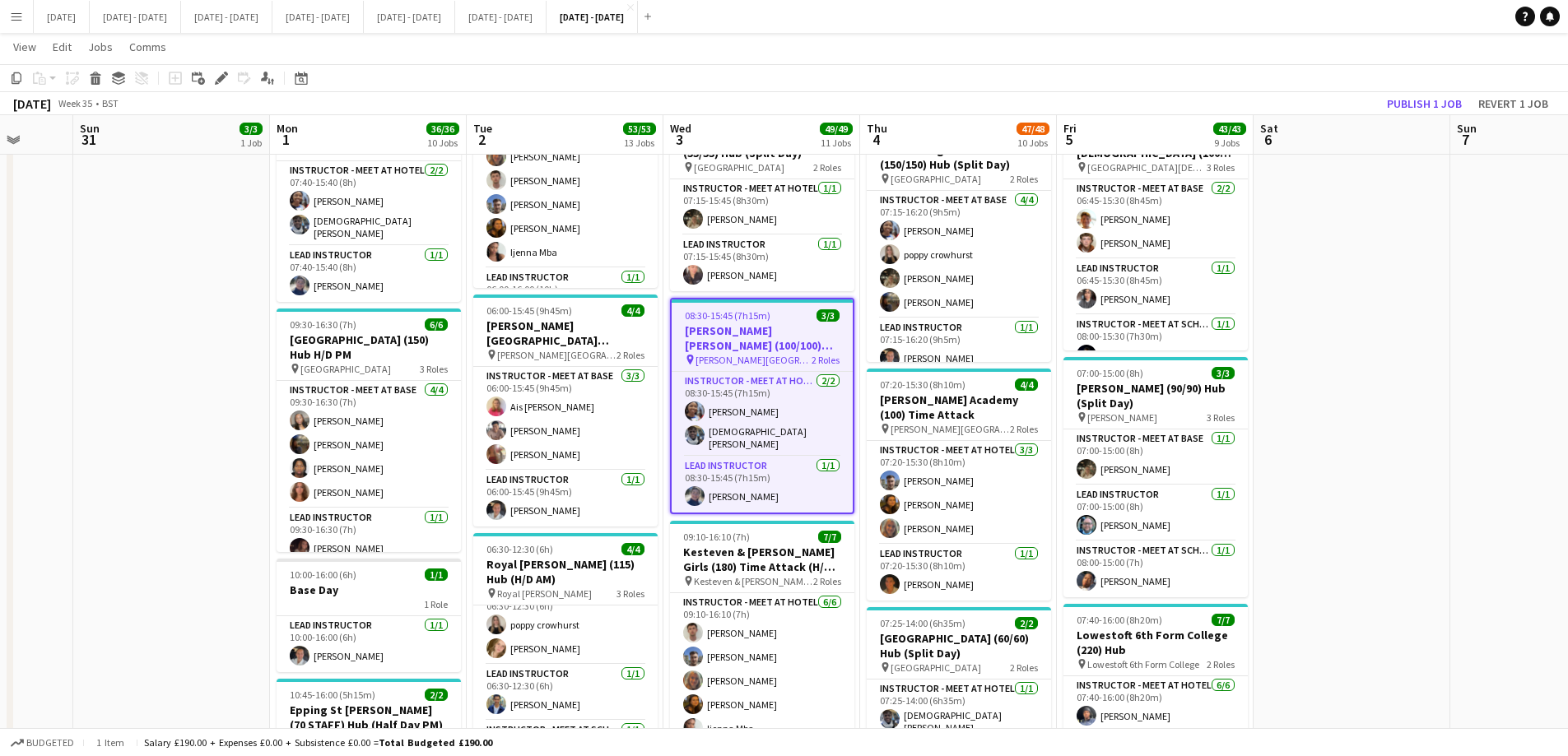
scroll to position [23, 0]
click at [217, 82] on icon at bounding box center [217, 82] width 4 height 4
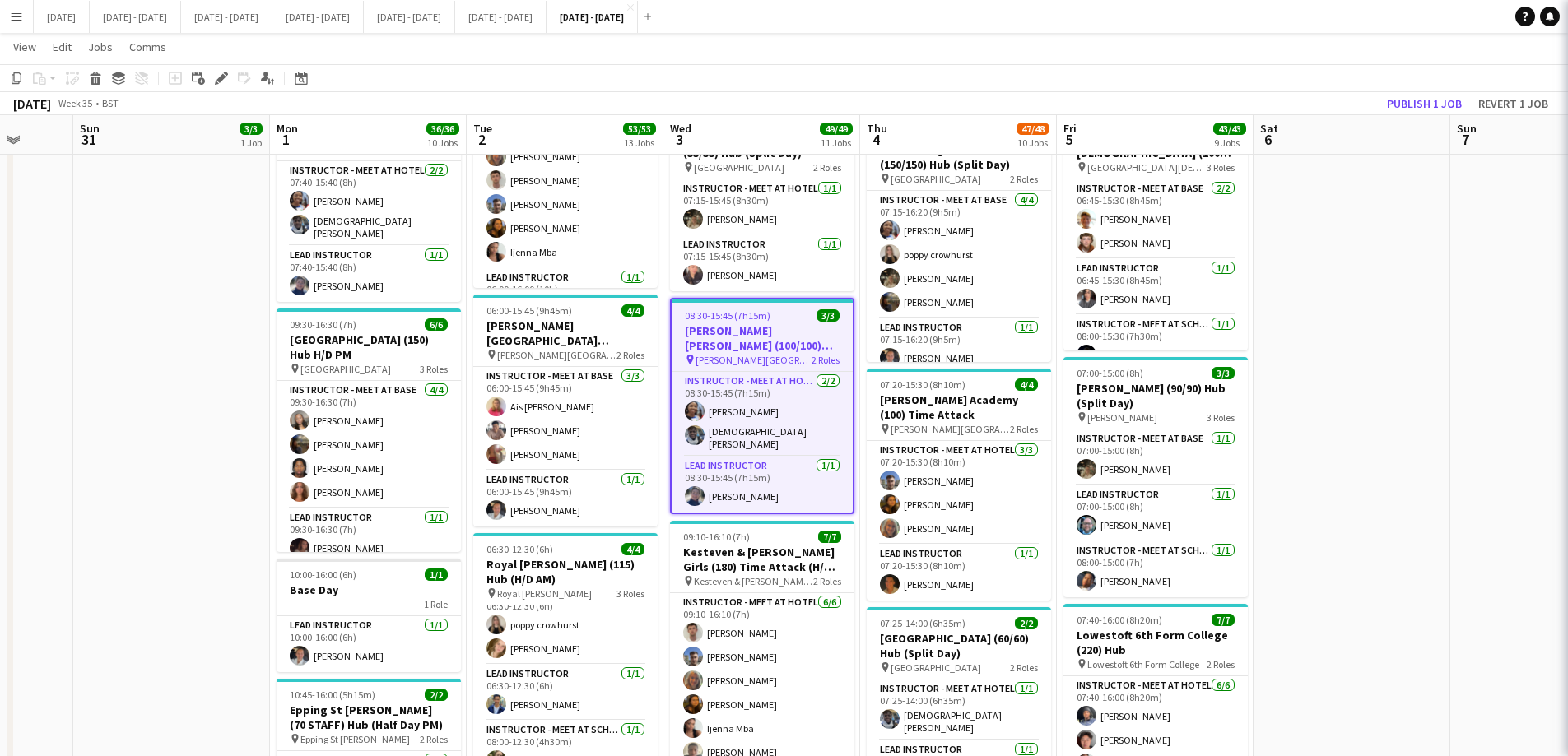
type input "**********"
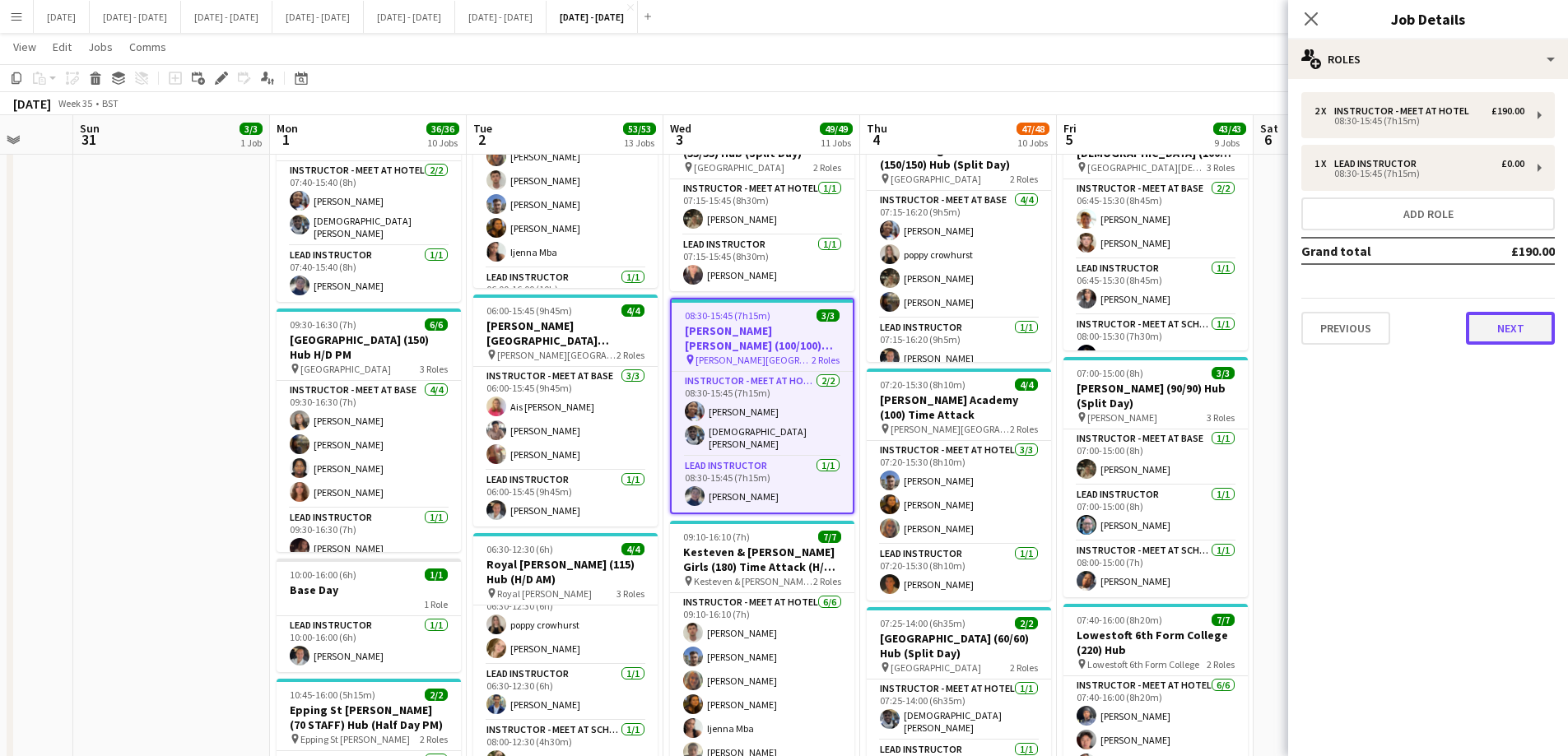
click at [1506, 330] on button "Next" at bounding box center [1510, 328] width 89 height 33
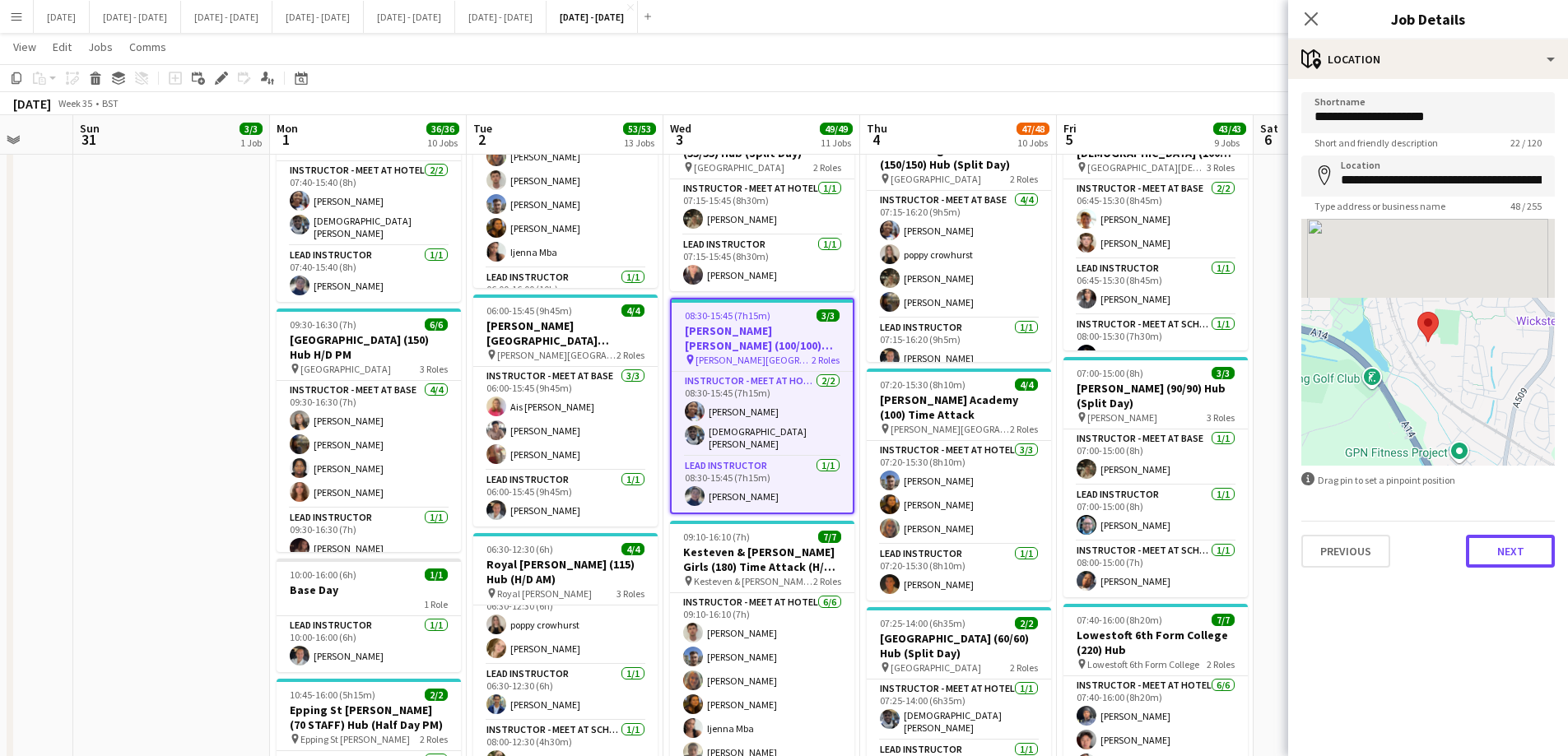
click at [1514, 554] on button "Next" at bounding box center [1510, 551] width 89 height 33
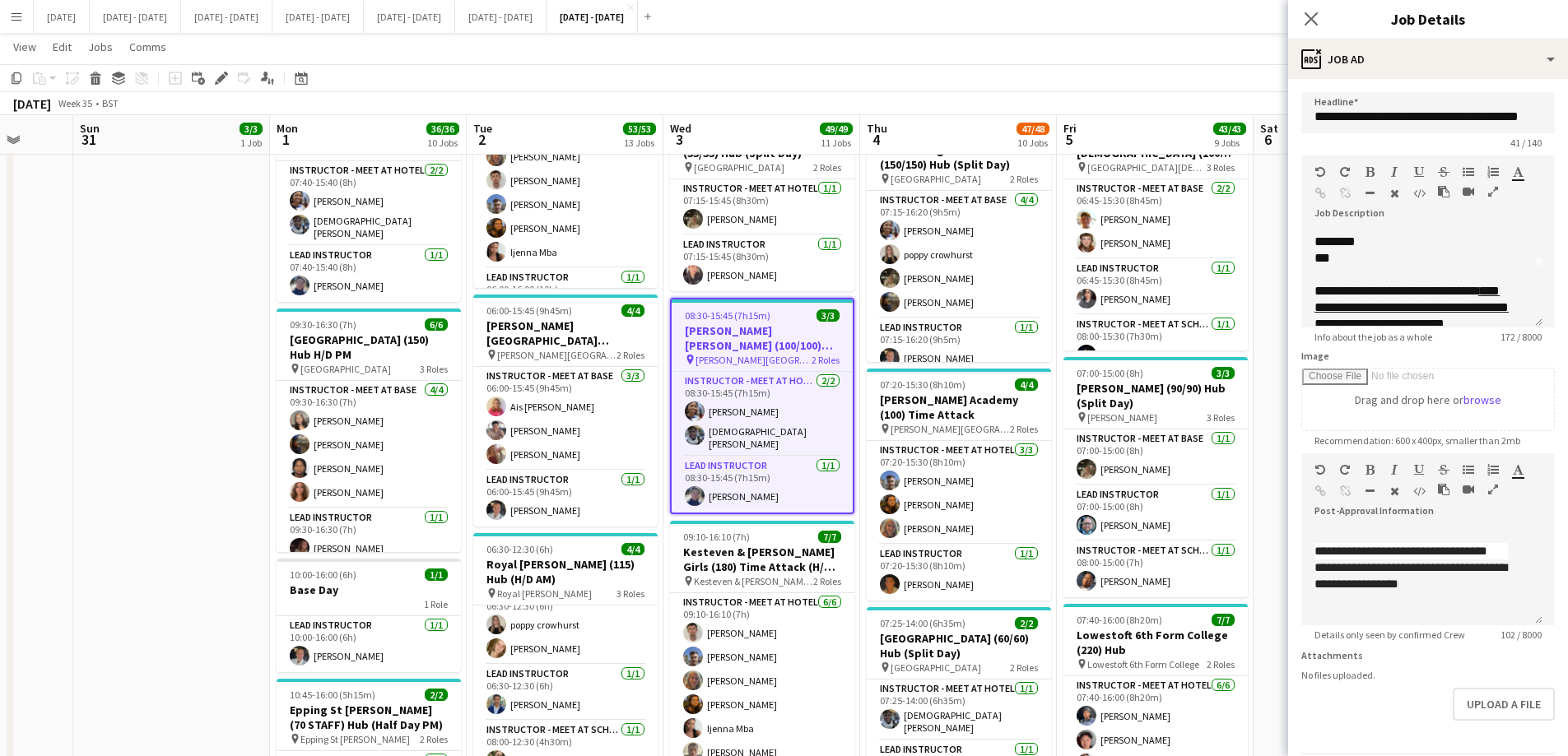
scroll to position [82, 0]
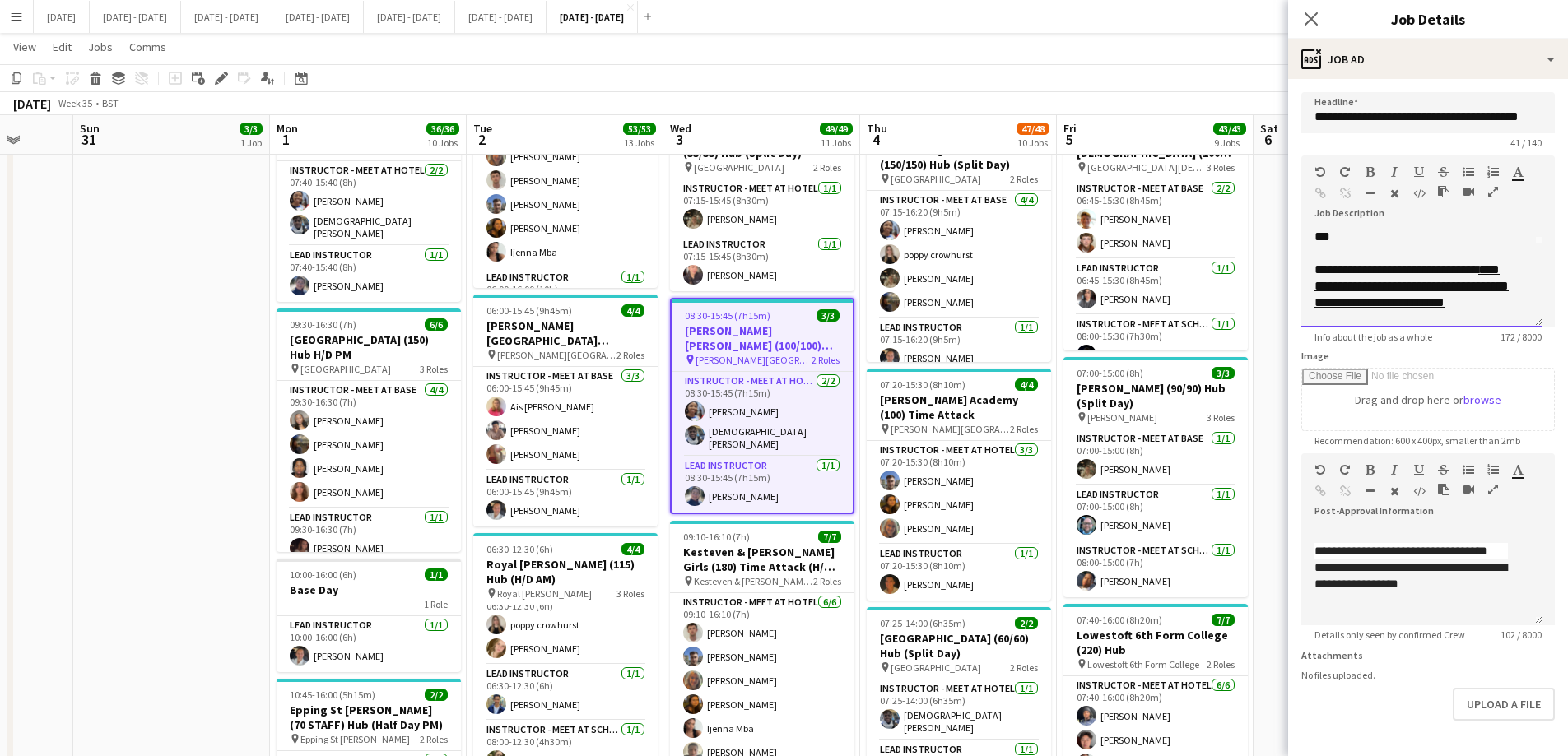
click at [1372, 237] on div "***" at bounding box center [1416, 236] width 202 height 16
click at [1480, 275] on div "**********" at bounding box center [1416, 278] width 202 height 33
click at [1471, 294] on div "**********" at bounding box center [1416, 278] width 202 height 33
click at [1465, 289] on div "**********" at bounding box center [1416, 278] width 202 height 33
click at [1500, 288] on div "**********" at bounding box center [1416, 278] width 202 height 33
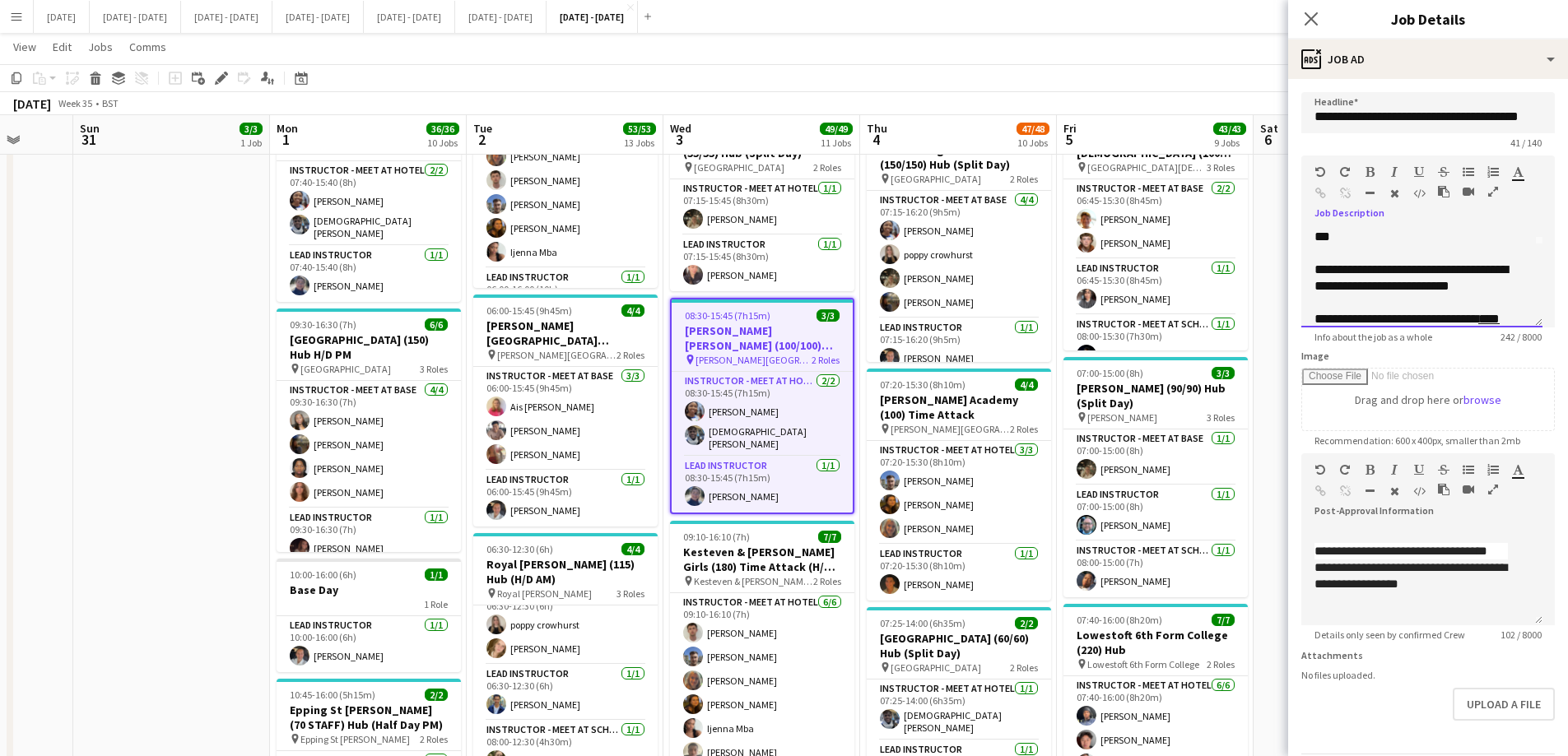
click at [1355, 236] on div "***" at bounding box center [1416, 236] width 202 height 16
drag, startPoint x: 1316, startPoint y: 272, endPoint x: 1499, endPoint y: 283, distance: 183.3
click at [1499, 283] on div "**********" at bounding box center [1416, 278] width 202 height 33
click at [1366, 167] on icon "button" at bounding box center [1370, 172] width 9 height 12
click at [1443, 255] on div at bounding box center [1422, 253] width 215 height 16
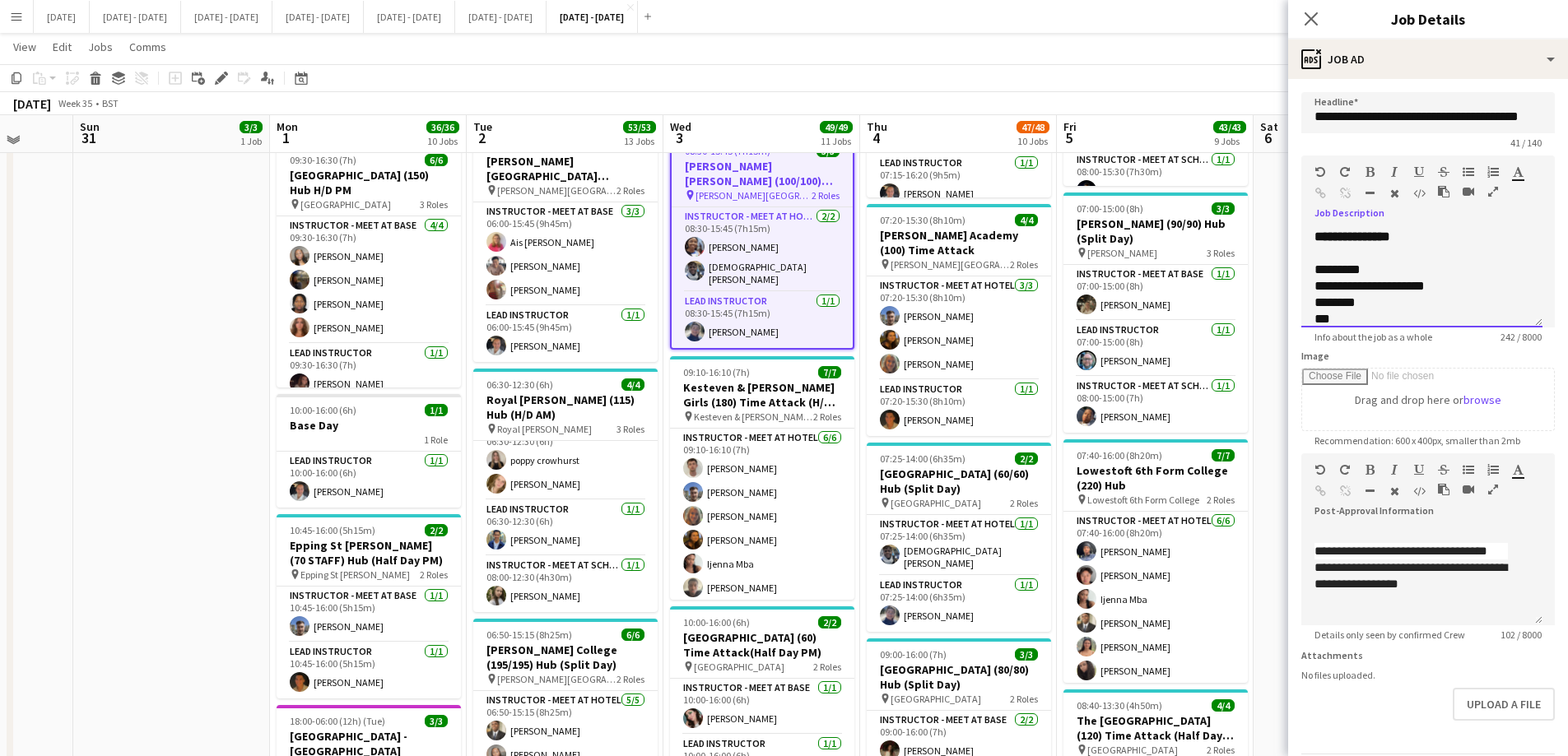
scroll to position [906, 0]
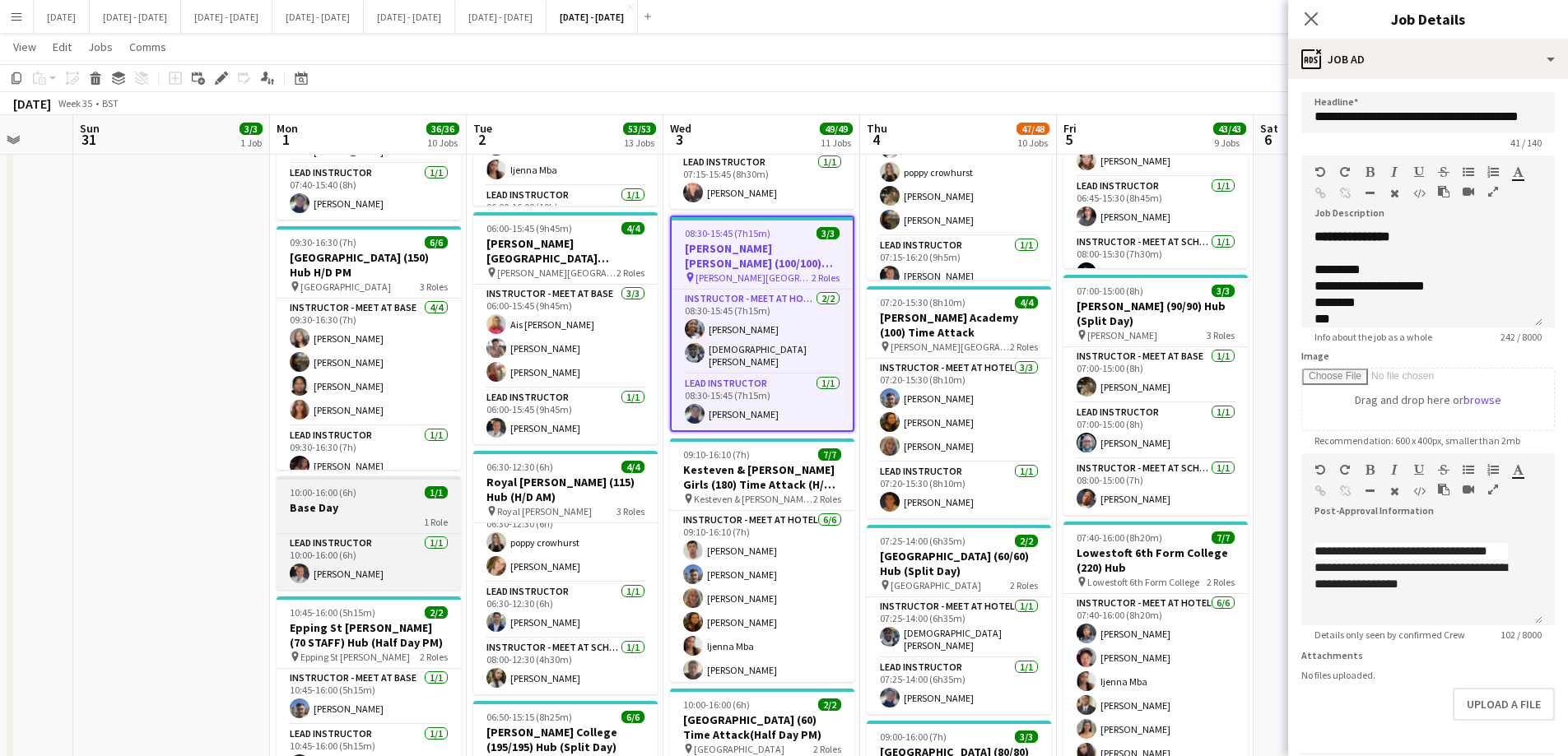
click at [383, 515] on div "1 Role" at bounding box center [369, 521] width 185 height 13
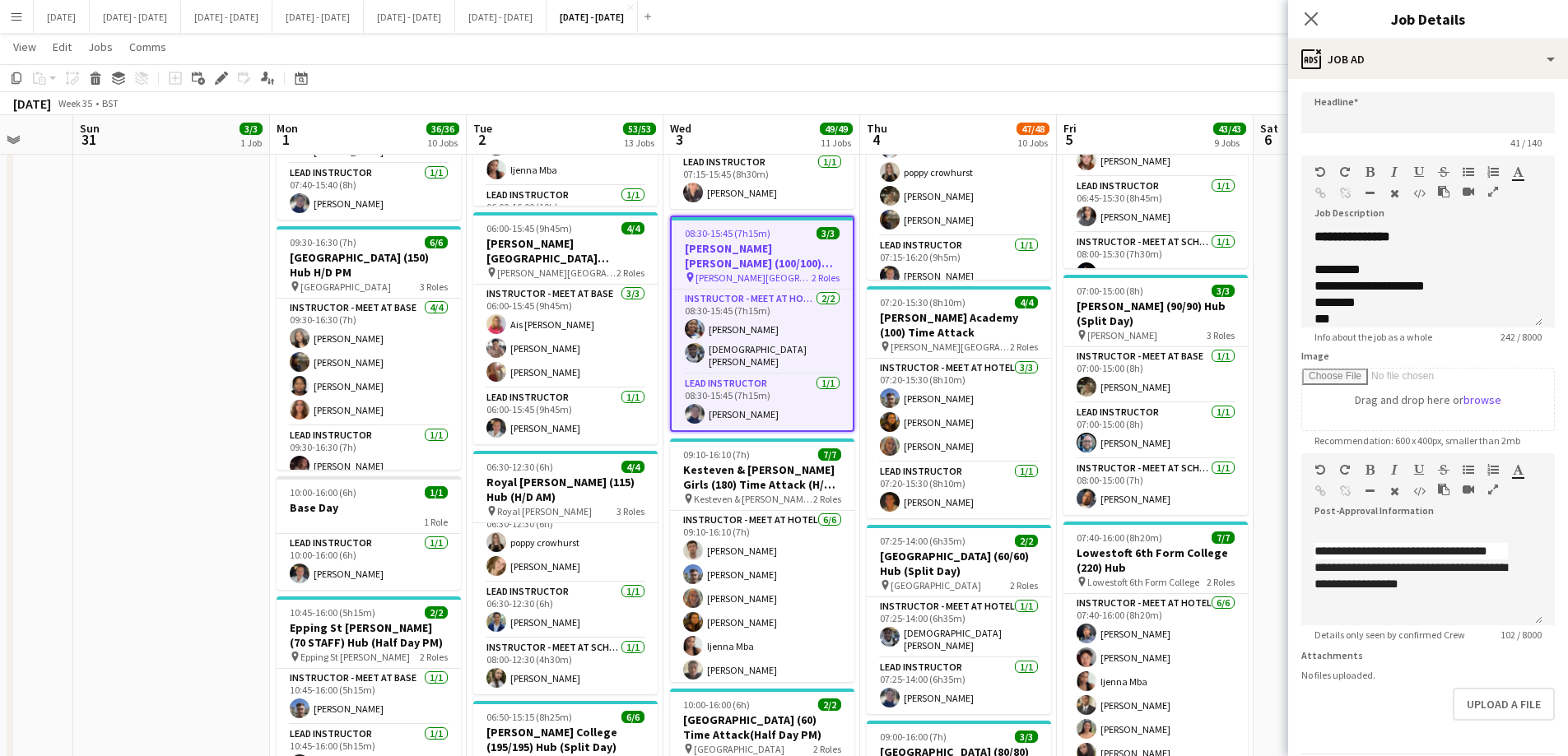
type input "********"
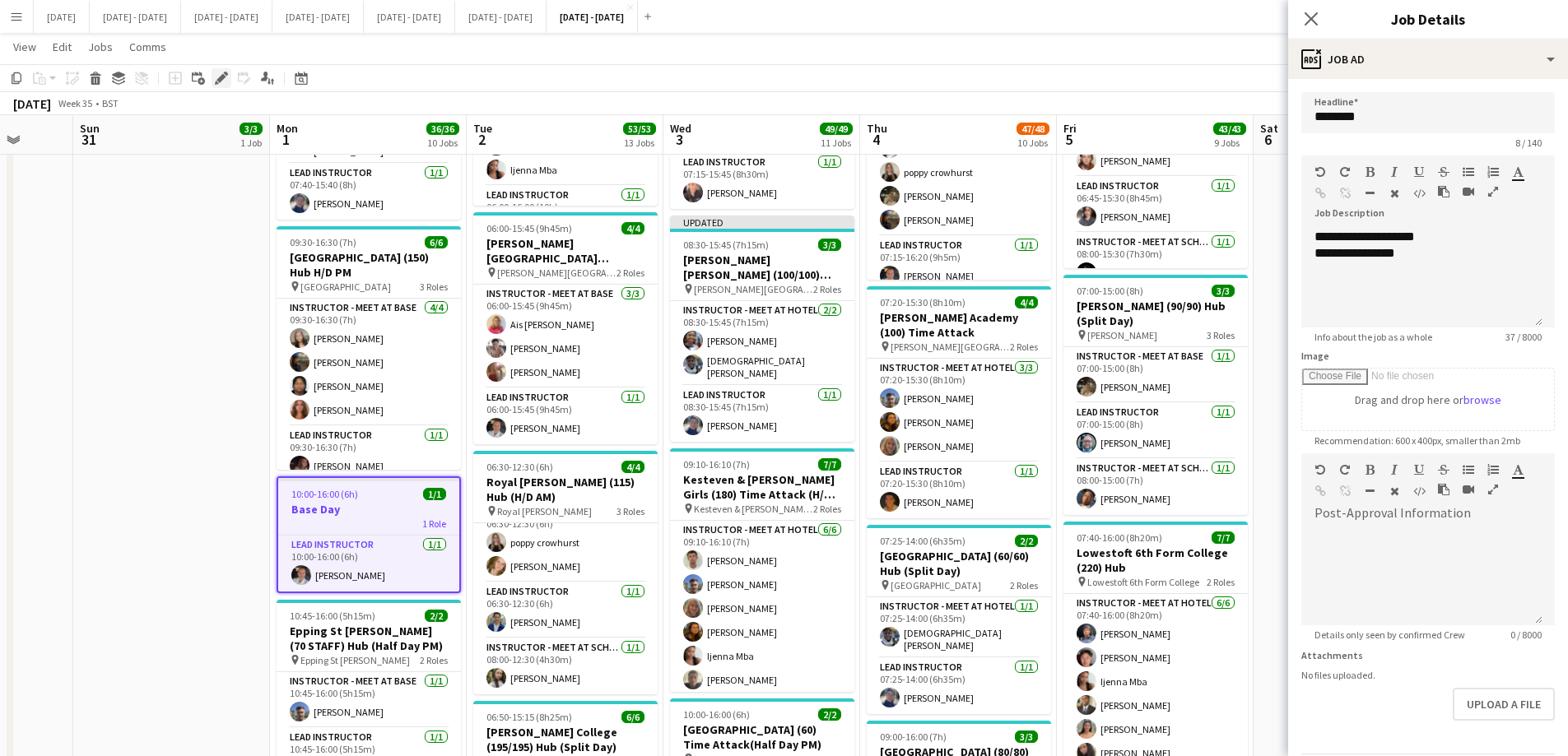
click at [219, 80] on icon at bounding box center [221, 79] width 9 height 9
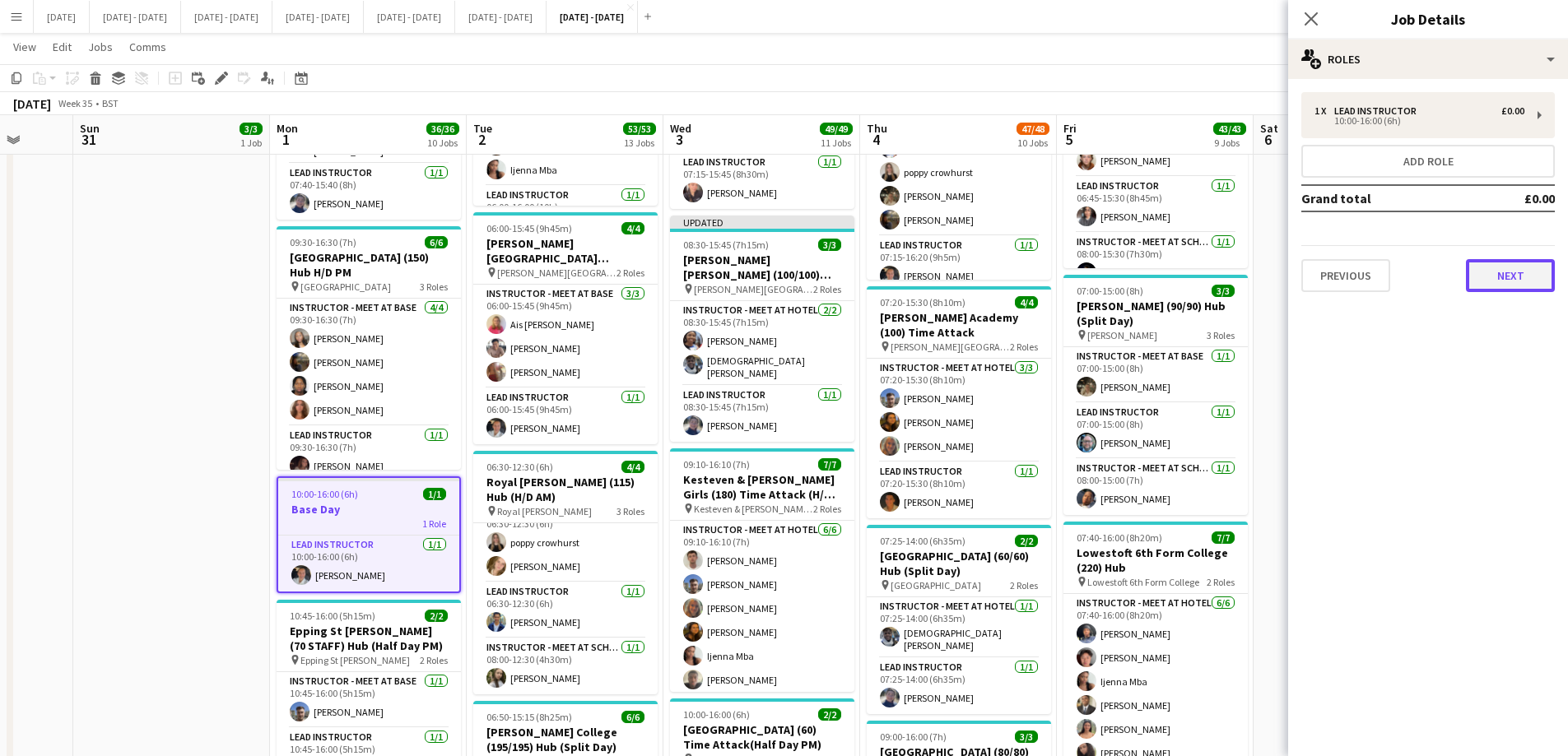
click at [1485, 283] on button "Next" at bounding box center [1510, 275] width 89 height 33
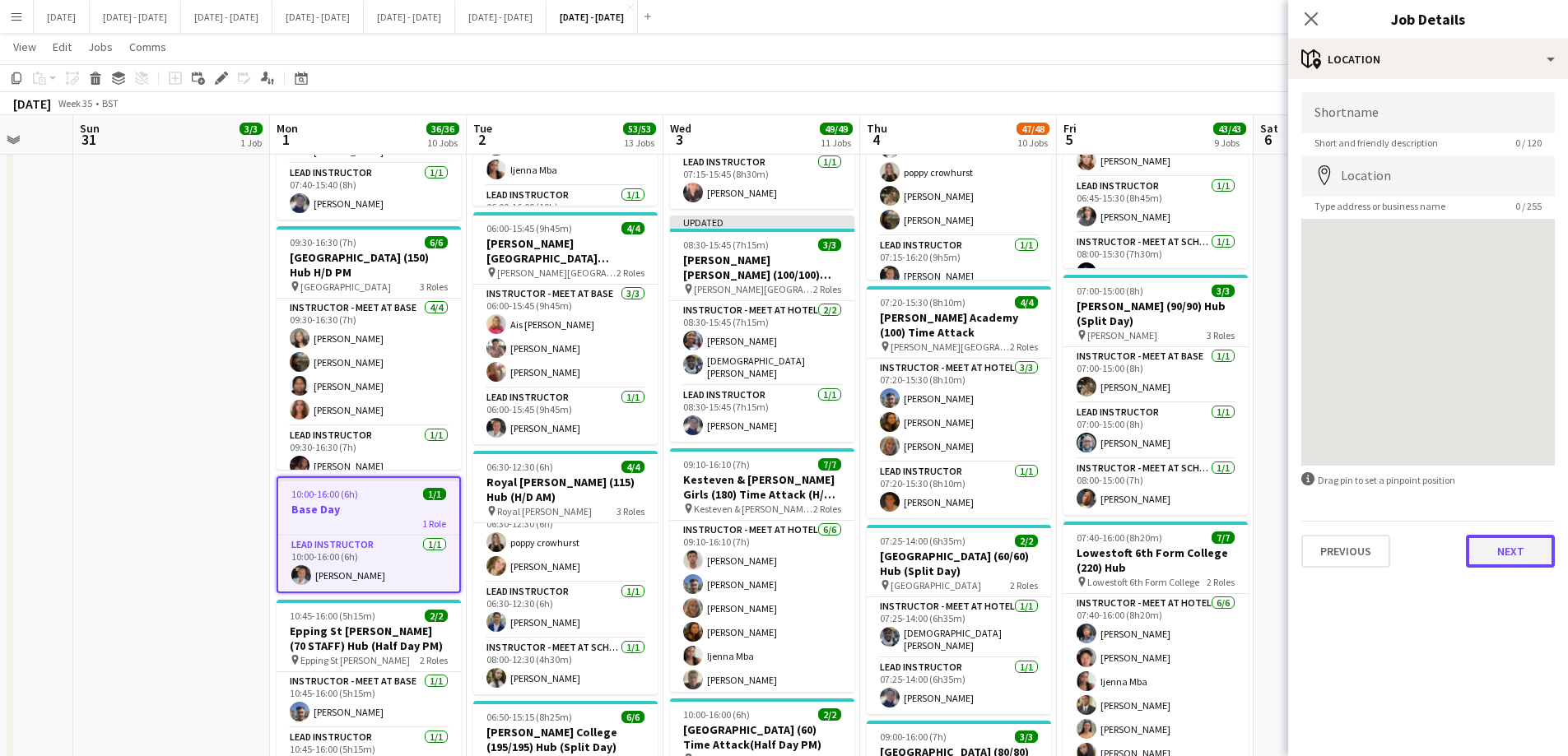
click at [1519, 548] on button "Next" at bounding box center [1510, 551] width 89 height 33
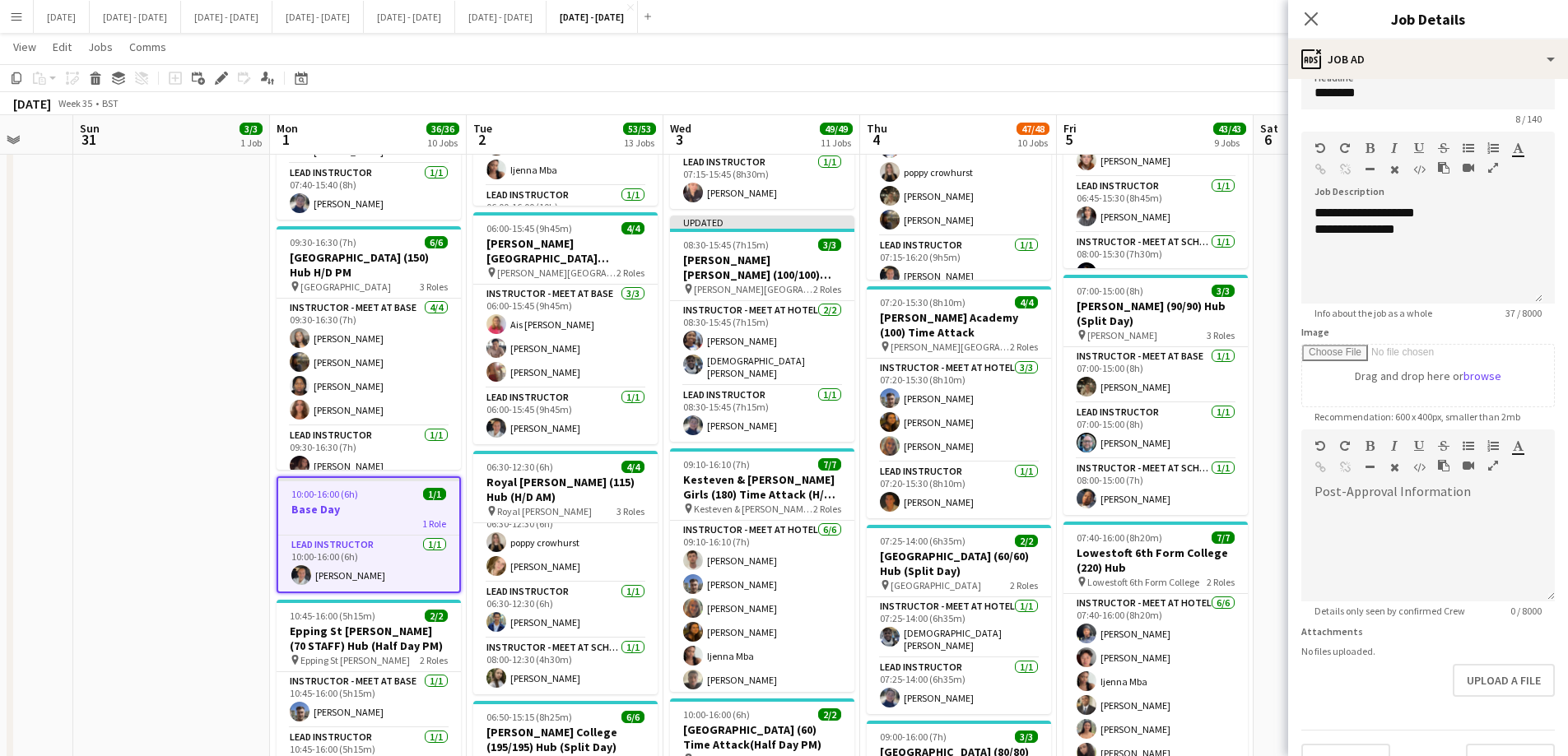
scroll to position [57, 0]
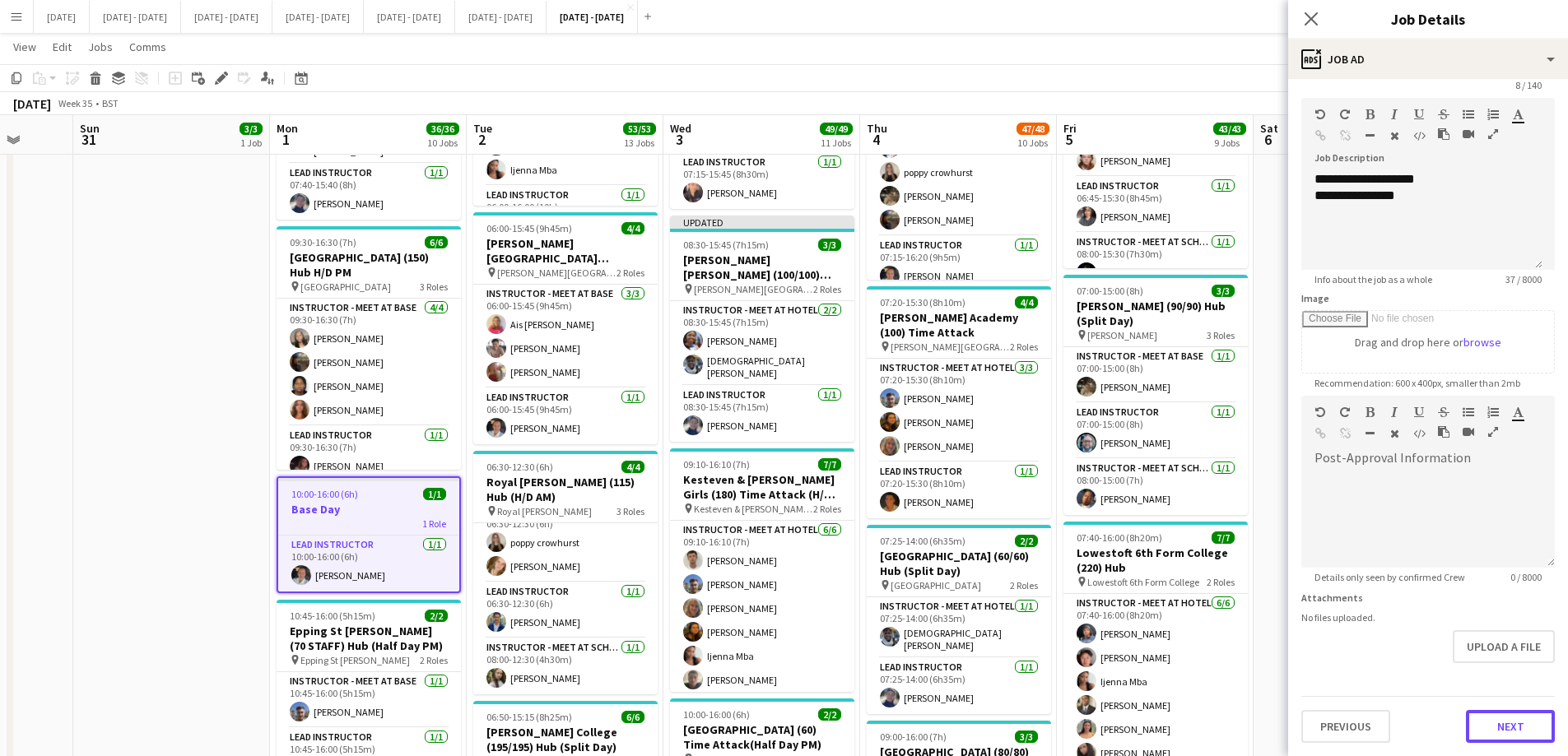
click at [1494, 728] on button "Next" at bounding box center [1510, 726] width 89 height 33
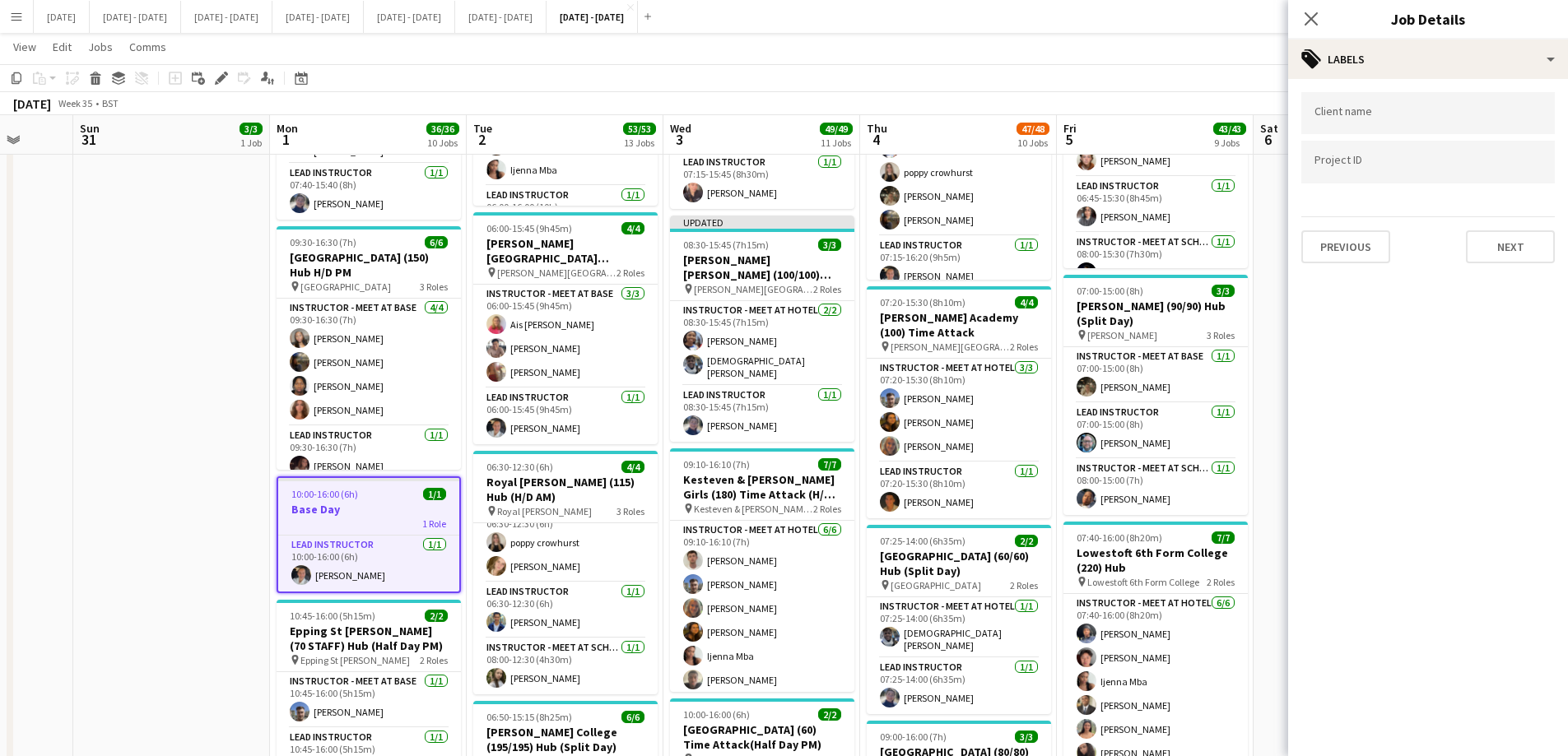
scroll to position [0, 0]
click at [1534, 245] on button "Next" at bounding box center [1510, 246] width 89 height 33
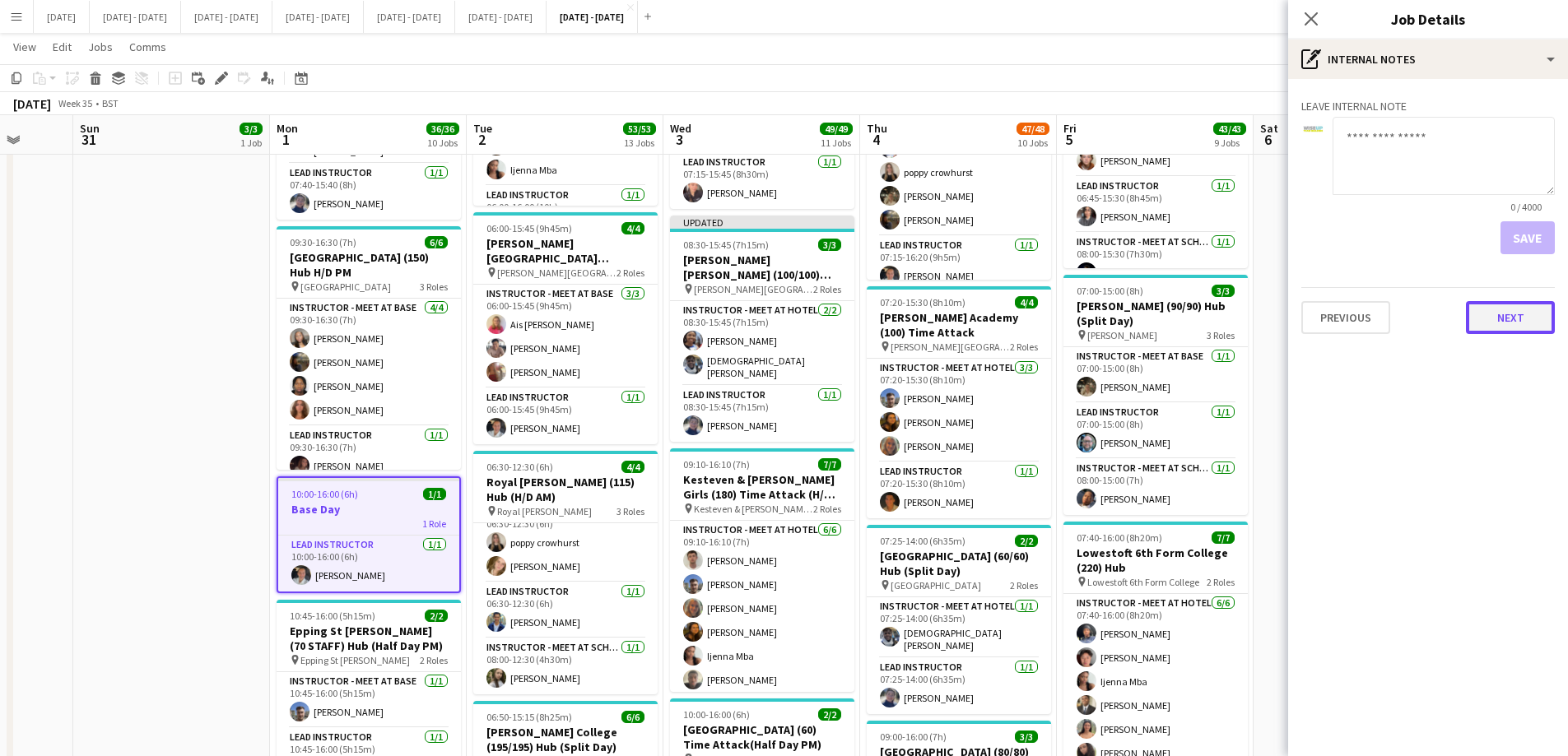
click at [1503, 324] on button "Next" at bounding box center [1510, 317] width 89 height 33
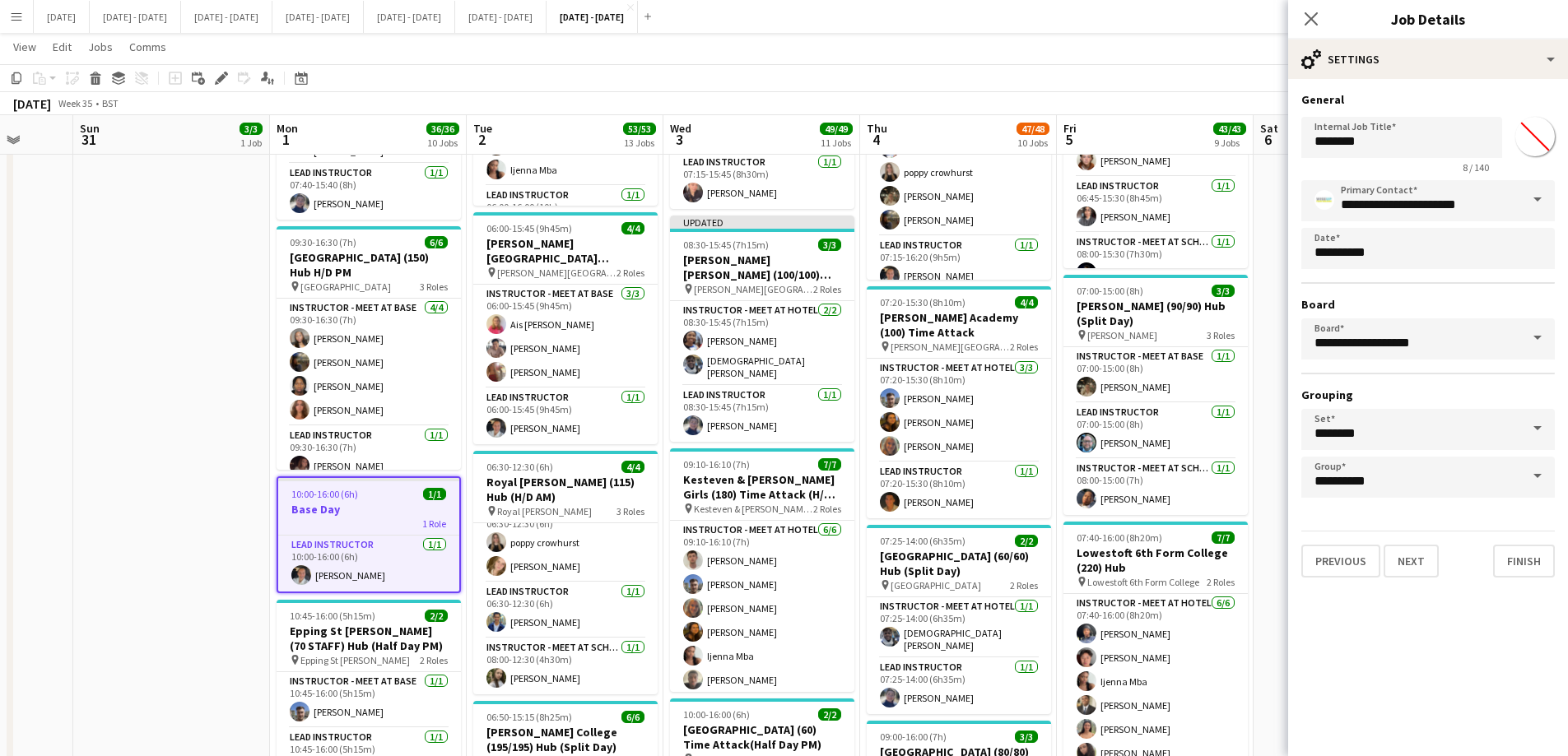
click at [1534, 128] on input "*******" at bounding box center [1535, 136] width 59 height 59
type input "*******"
click at [1550, 98] on h3 "General" at bounding box center [1427, 99] width 254 height 15
click at [1522, 564] on button "Finish" at bounding box center [1524, 561] width 62 height 33
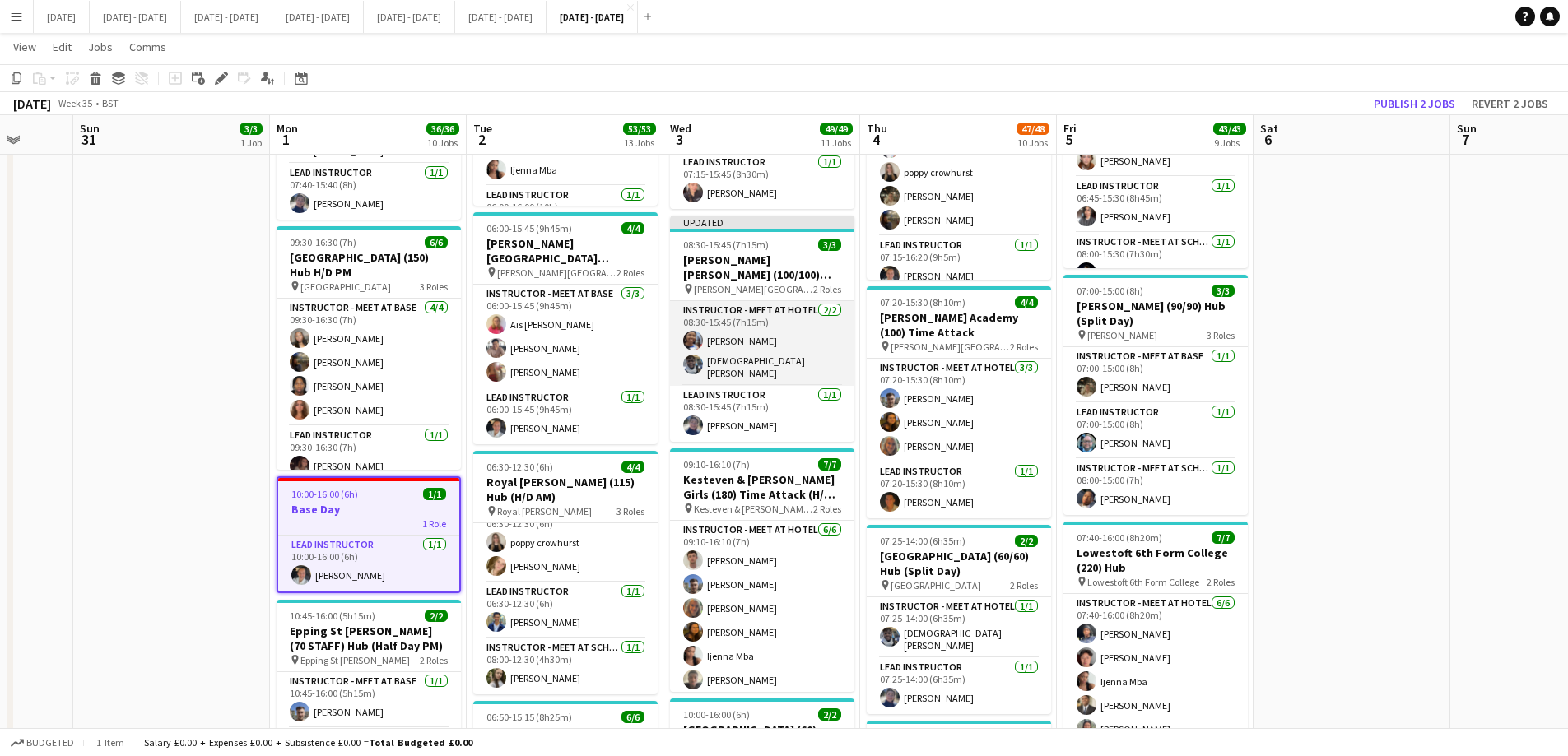
click at [745, 339] on app-card-role "Instructor - Meet at Hotel [DATE] 08:30-15:45 (7h15m) [PERSON_NAME] [PERSON_NAM…" at bounding box center [762, 343] width 185 height 85
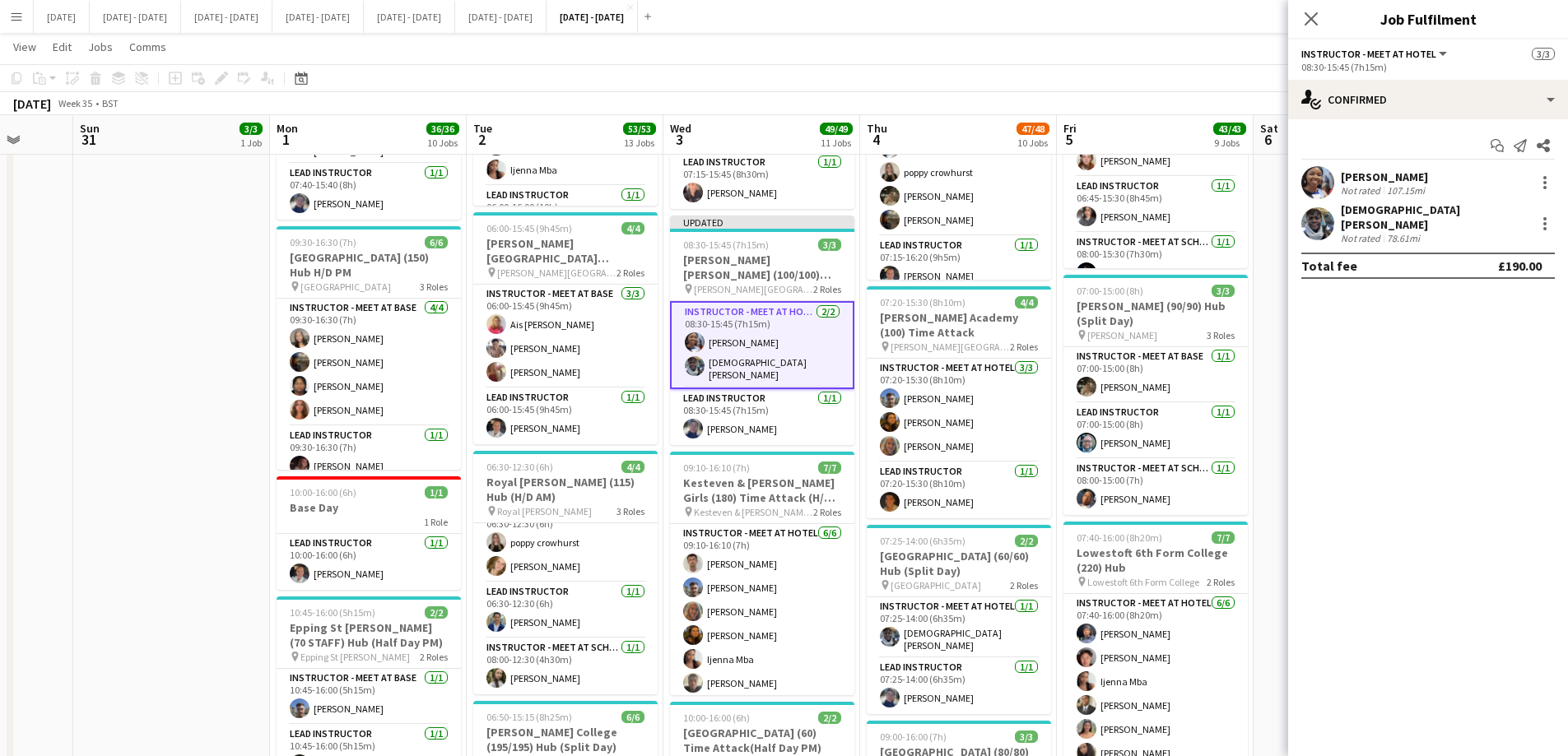
click at [1390, 177] on div "[PERSON_NAME]" at bounding box center [1384, 176] width 87 height 15
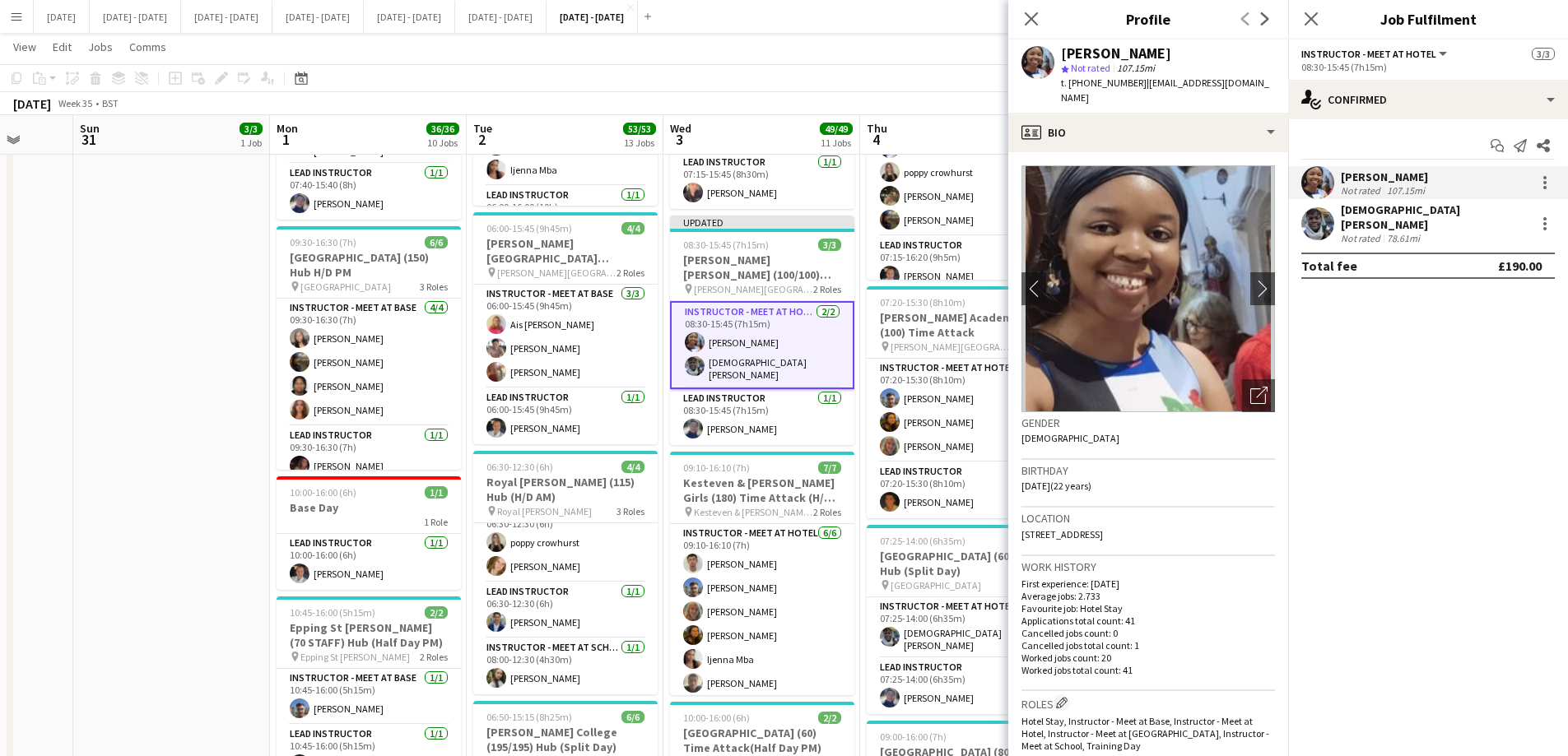
drag, startPoint x: 1260, startPoint y: 85, endPoint x: 1141, endPoint y: 93, distance: 119.3
click at [1141, 93] on div "[PERSON_NAME] star Not rated 107.15mi t. [PHONE_NUMBER] | [EMAIL_ADDRESS][DOMAI…" at bounding box center [1148, 76] width 280 height 73
copy span "[EMAIL_ADDRESS][DOMAIN_NAME]"
click at [1030, 13] on icon "Close pop-in" at bounding box center [1030, 18] width 15 height 15
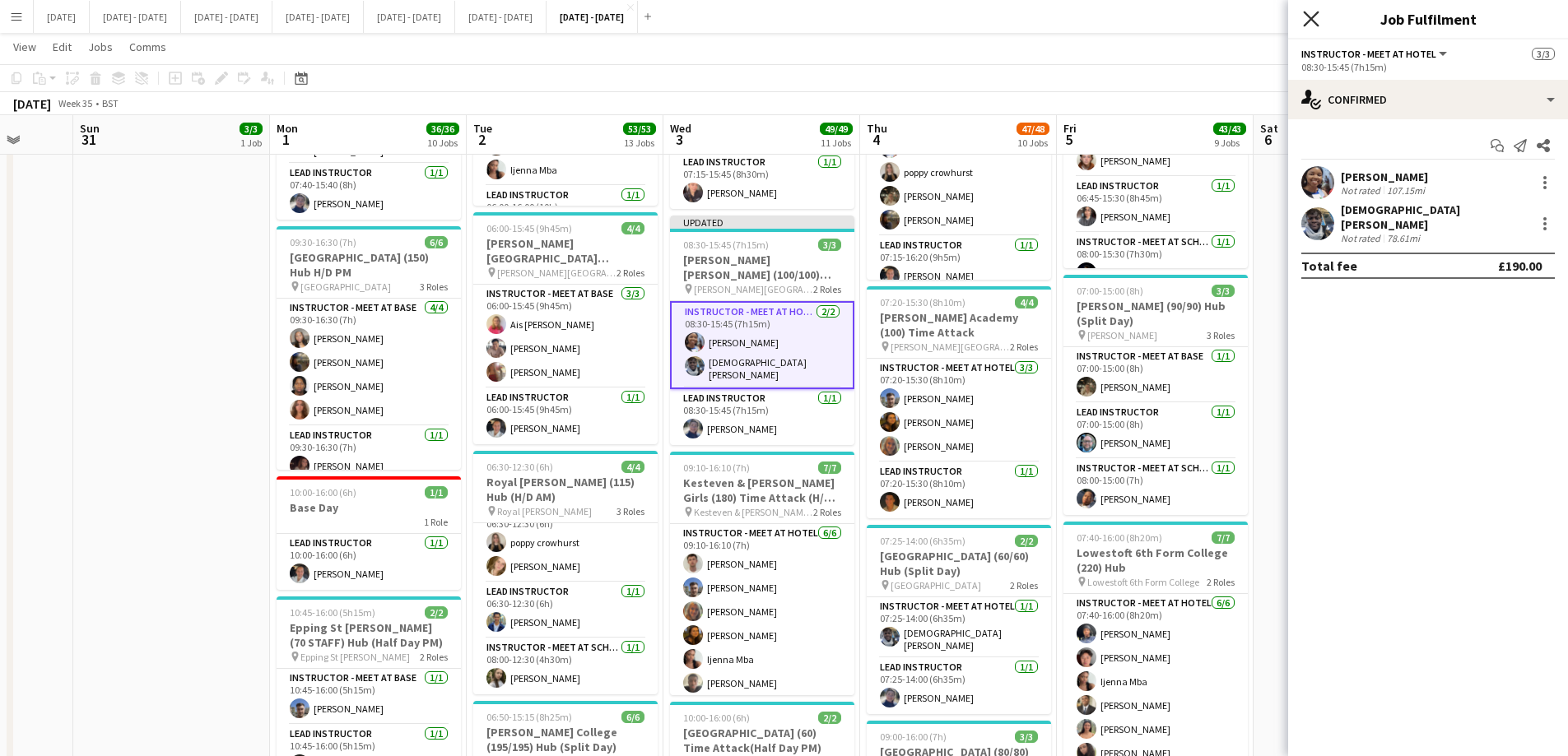
click at [1314, 15] on icon "Close pop-in" at bounding box center [1310, 18] width 15 height 15
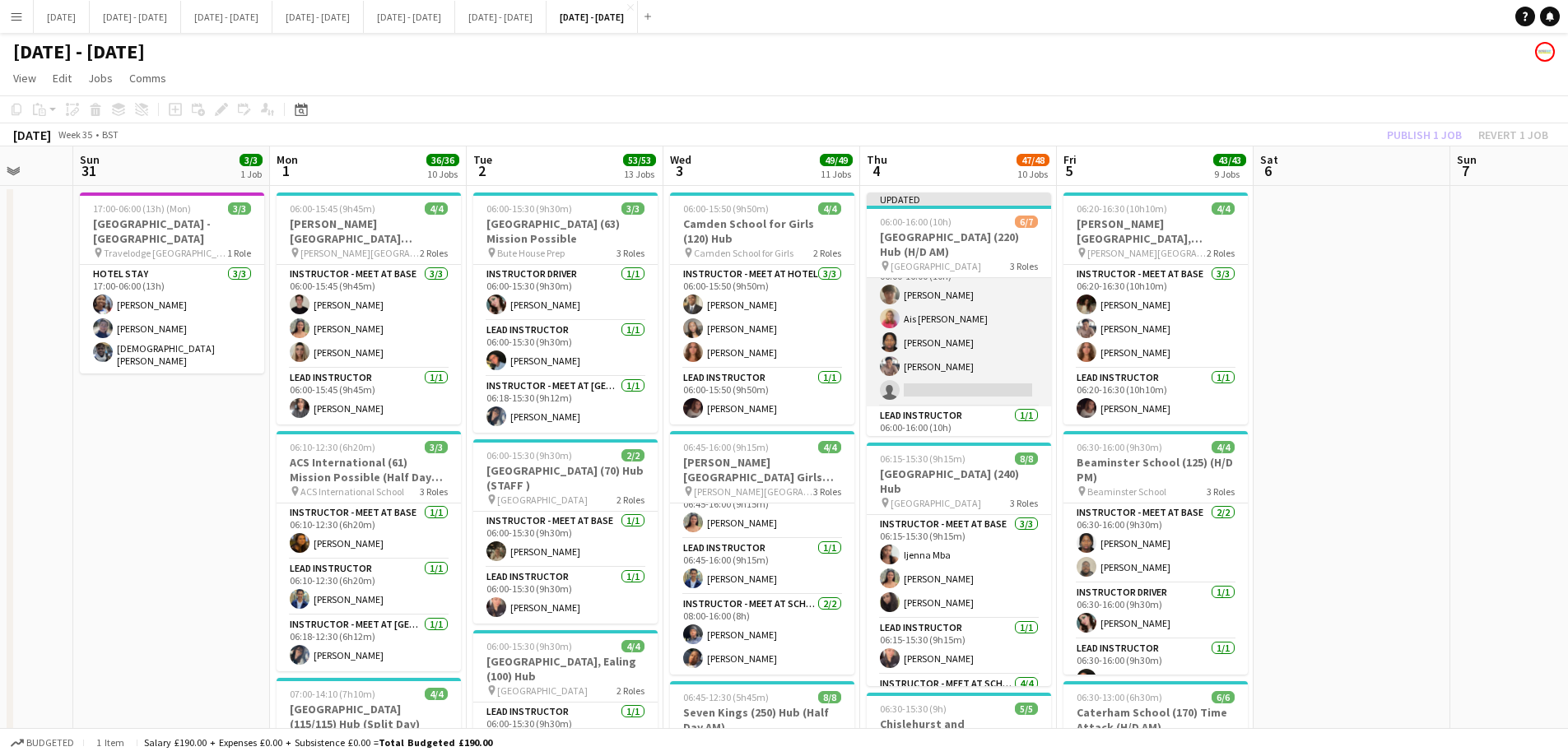
click at [967, 387] on app-card-role "Instructor - Meet at Base [DATE] 06:00-16:00 (10h) [PERSON_NAME] Ais [PERSON_NA…" at bounding box center [959, 331] width 185 height 151
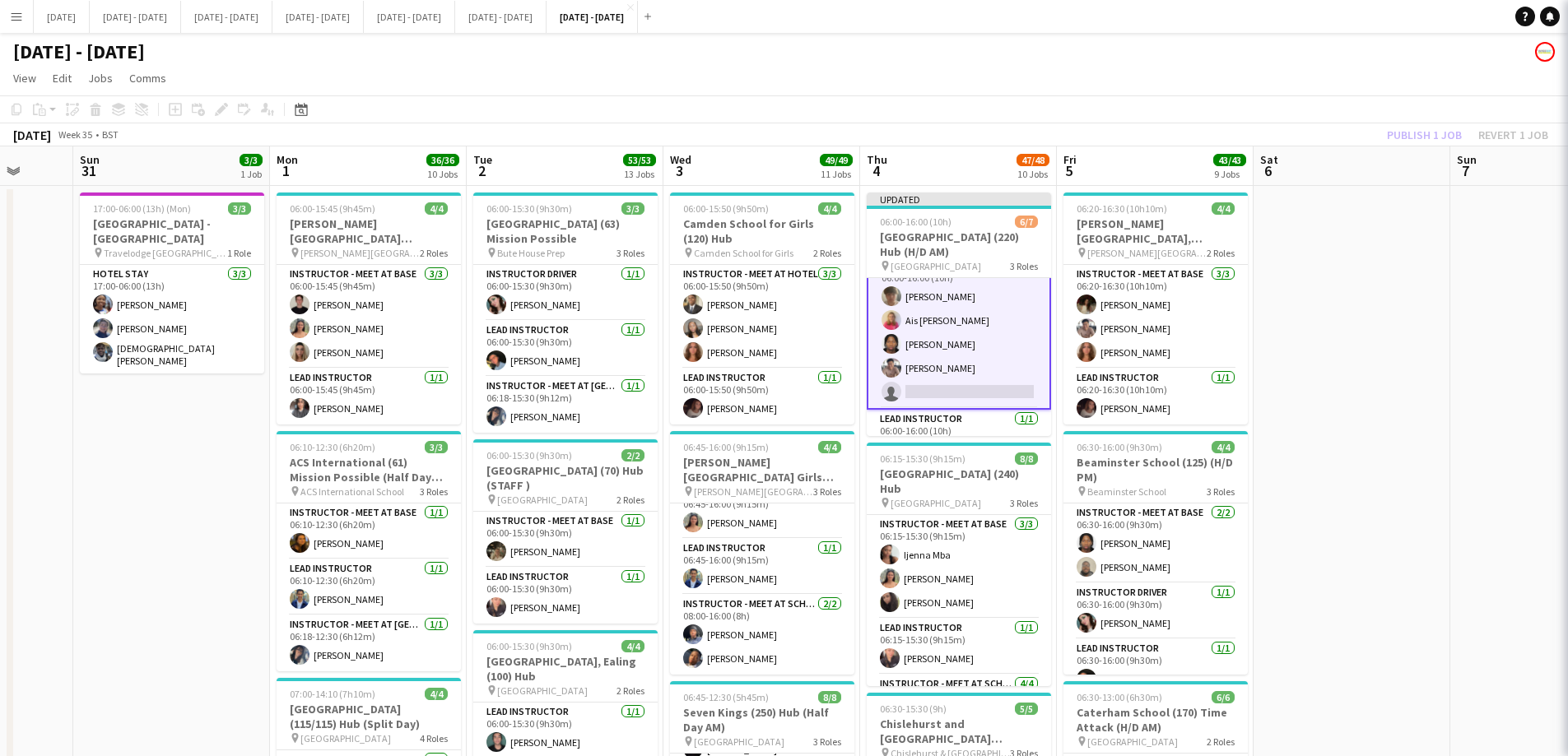
scroll to position [25, 0]
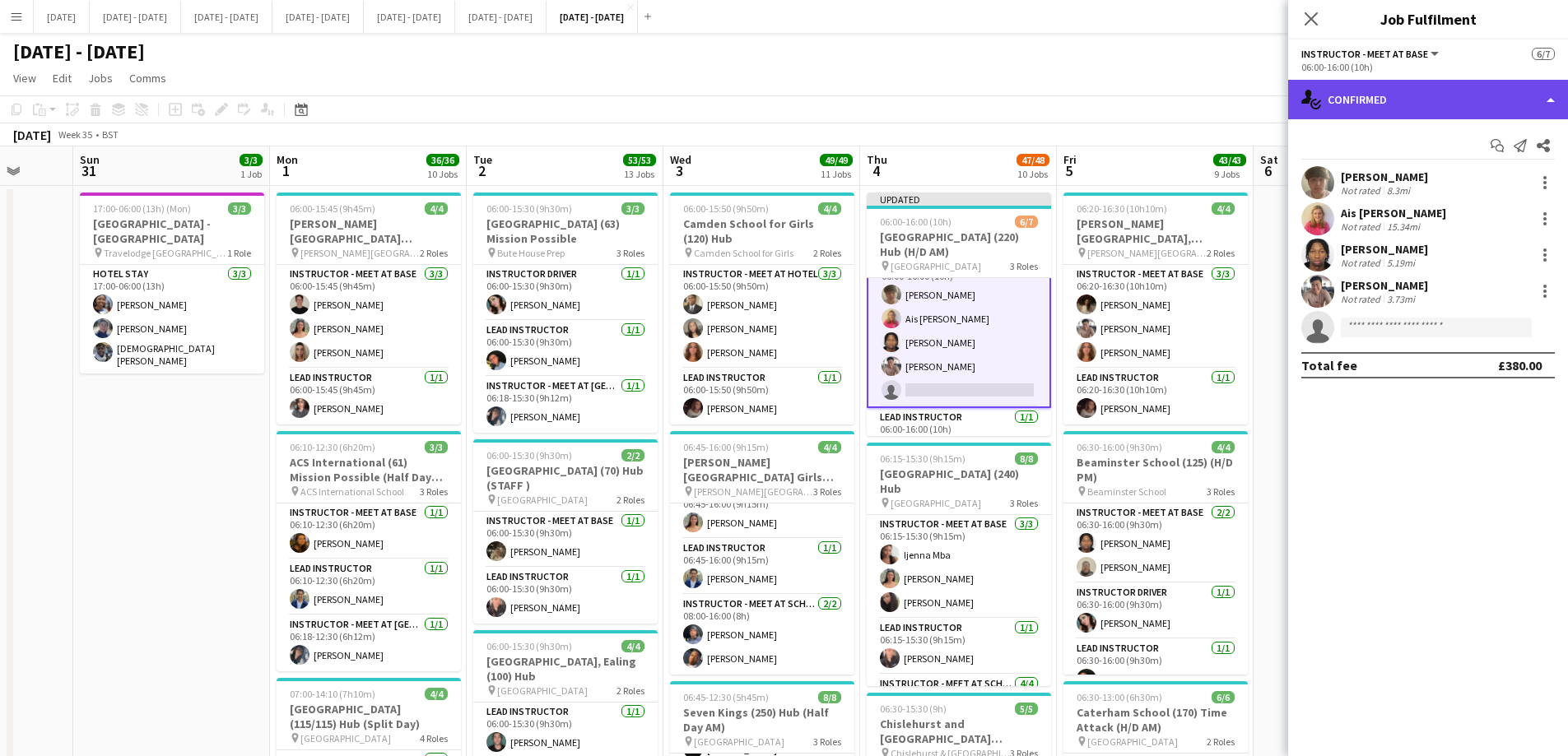
click at [1440, 94] on div "single-neutral-actions-check-2 Confirmed" at bounding box center [1428, 99] width 280 height 39
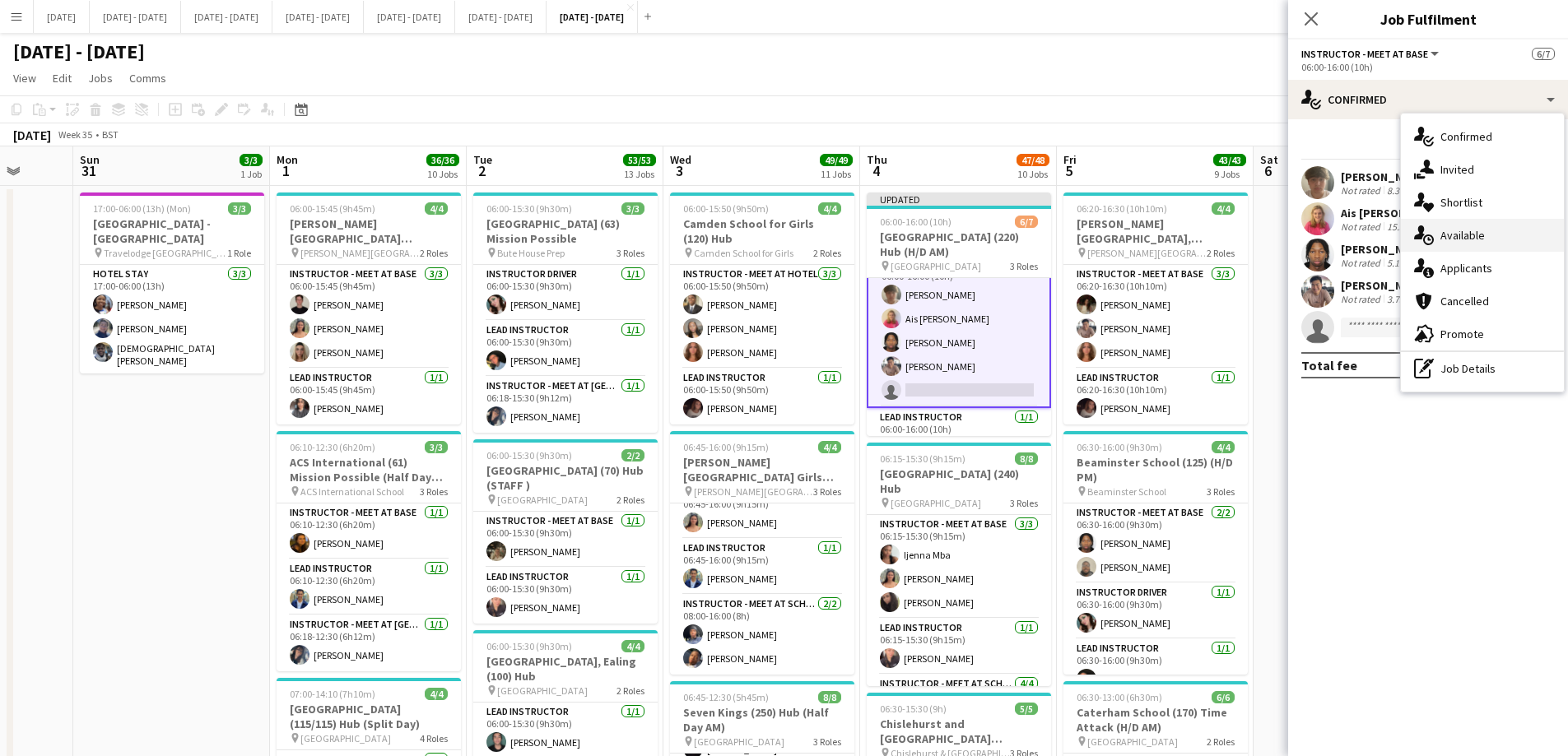
click at [1517, 228] on div "single-neutral-actions-upload Available" at bounding box center [1483, 235] width 163 height 33
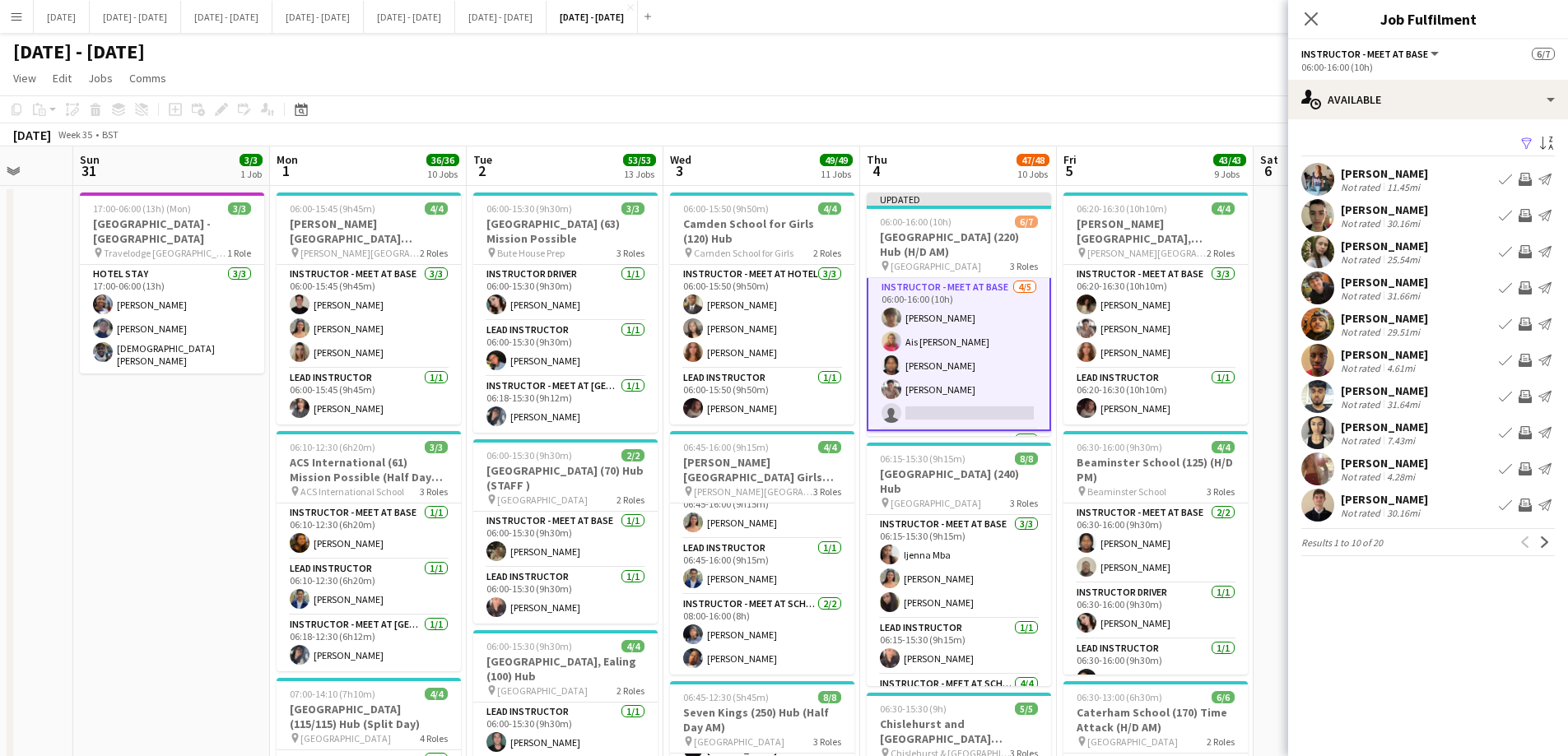
scroll to position [0, 0]
click at [1542, 549] on button "Next" at bounding box center [1545, 542] width 20 height 20
click at [1398, 430] on div "[PERSON_NAME]" at bounding box center [1384, 427] width 87 height 15
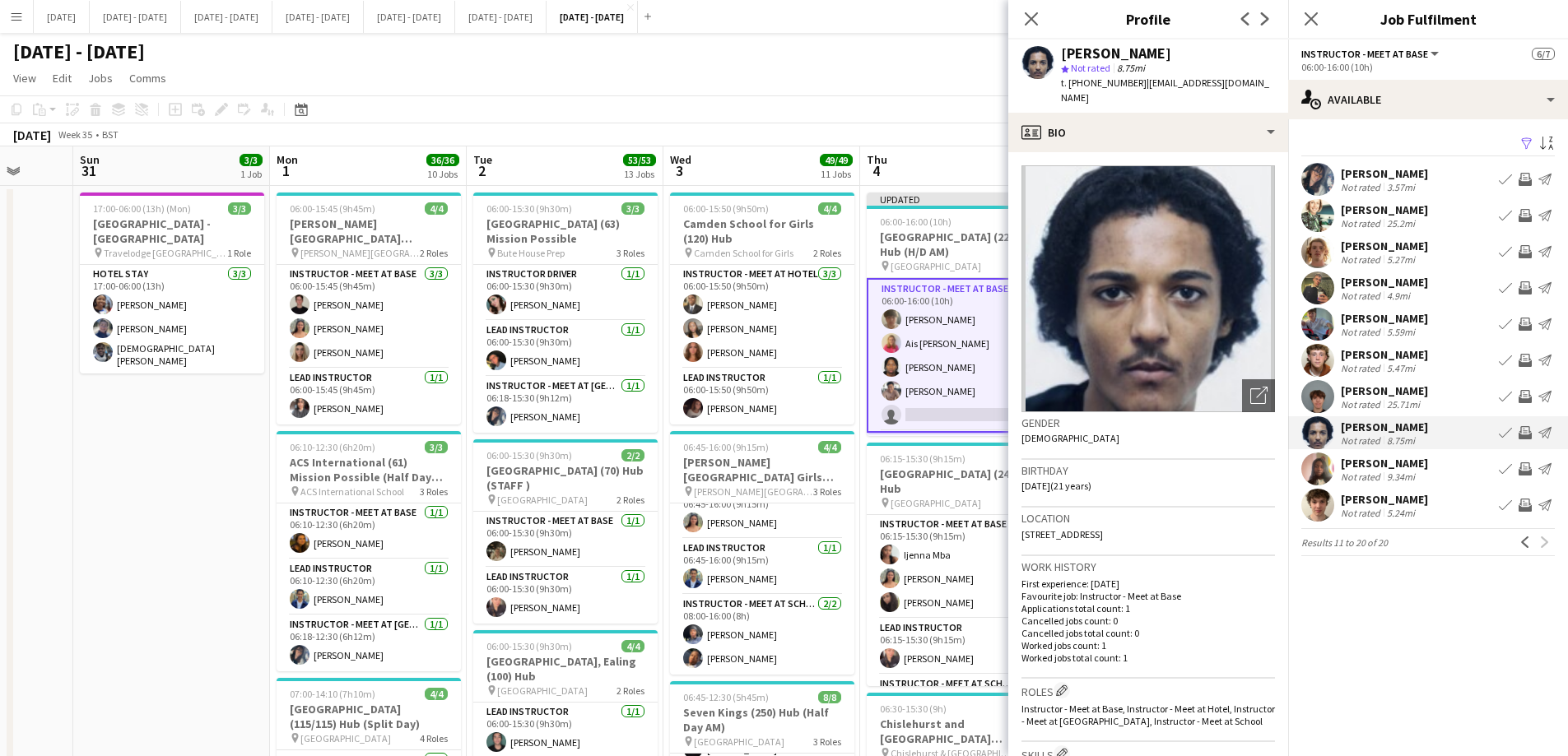
click at [1400, 397] on div "[PERSON_NAME]" at bounding box center [1384, 391] width 87 height 15
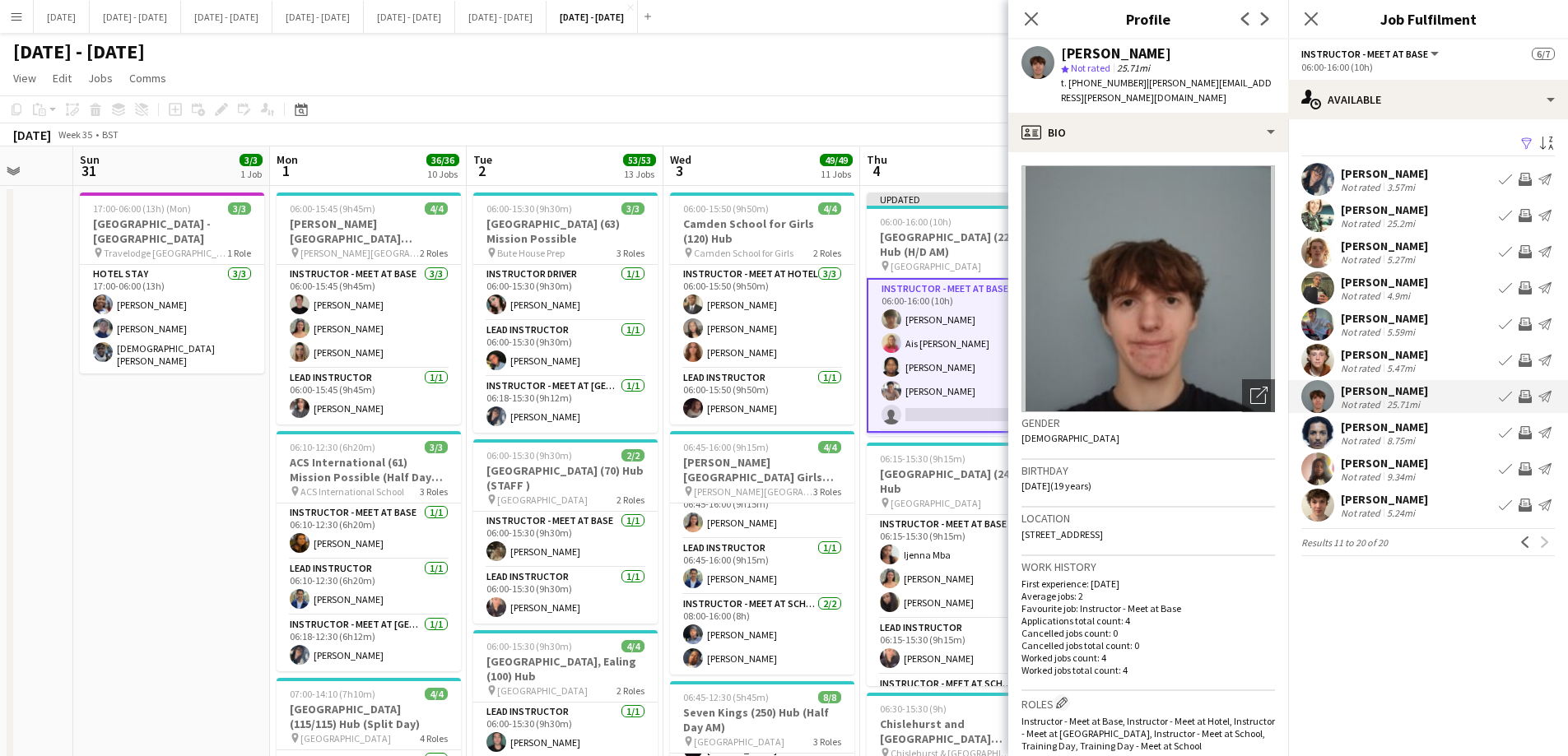
click at [1398, 363] on div "5.47mi" at bounding box center [1400, 368] width 35 height 13
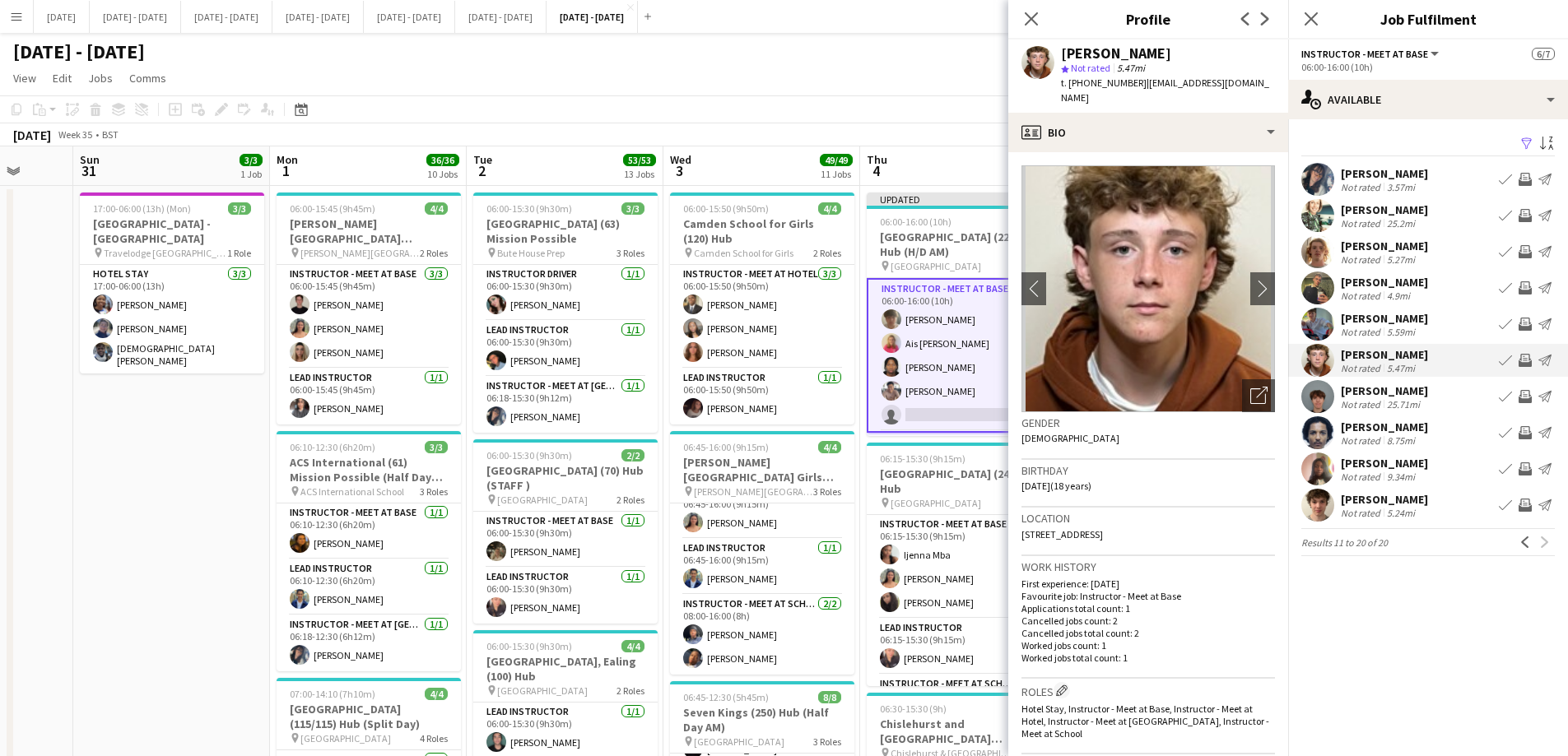
drag, startPoint x: 1023, startPoint y: 520, endPoint x: 1061, endPoint y: 523, distance: 38.1
click at [1061, 528] on span "[STREET_ADDRESS]" at bounding box center [1062, 535] width 82 height 13
copy span "ME18 6EX"
click at [1407, 291] on div "4.9mi" at bounding box center [1398, 296] width 30 height 13
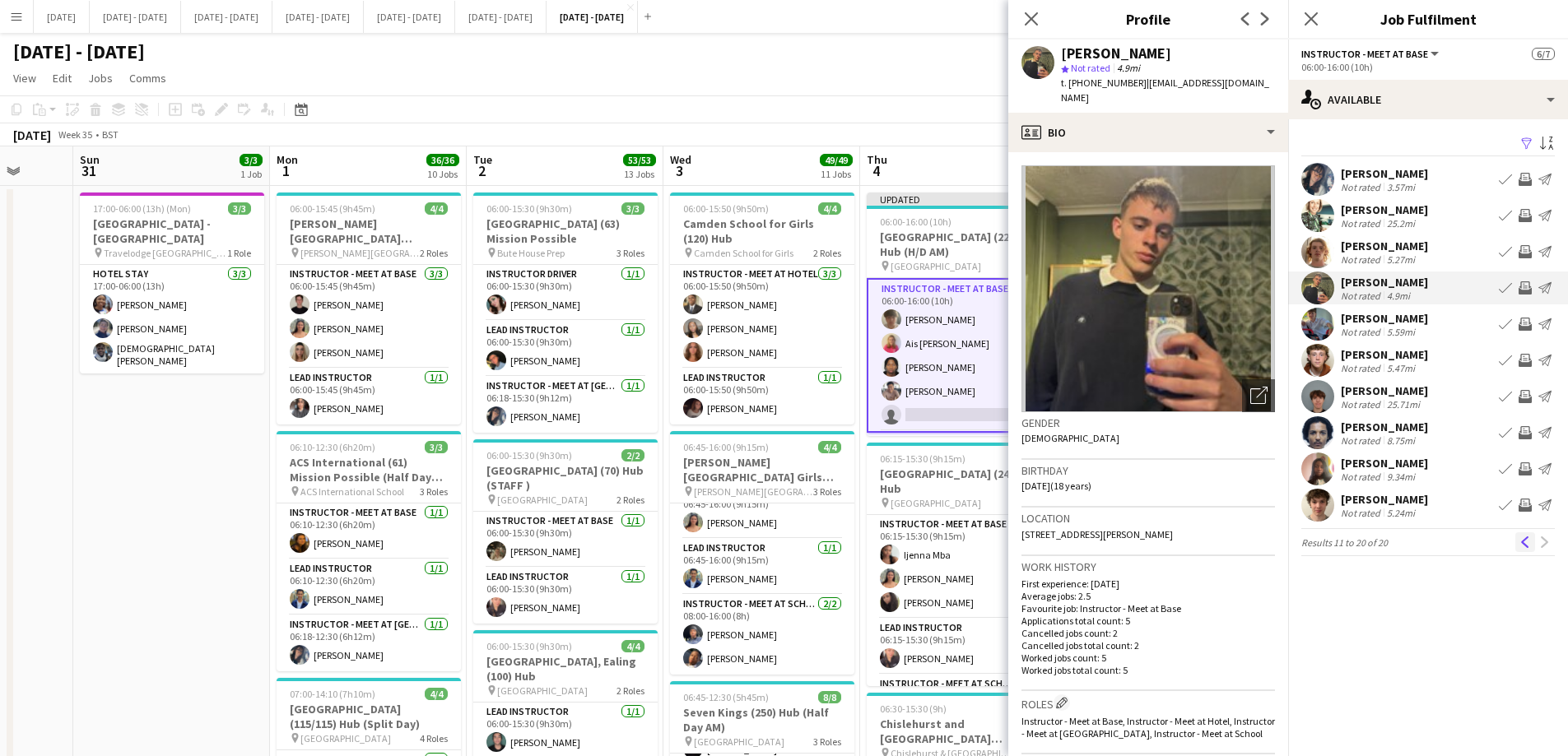
click at [1522, 545] on app-icon "Previous" at bounding box center [1525, 542] width 12 height 12
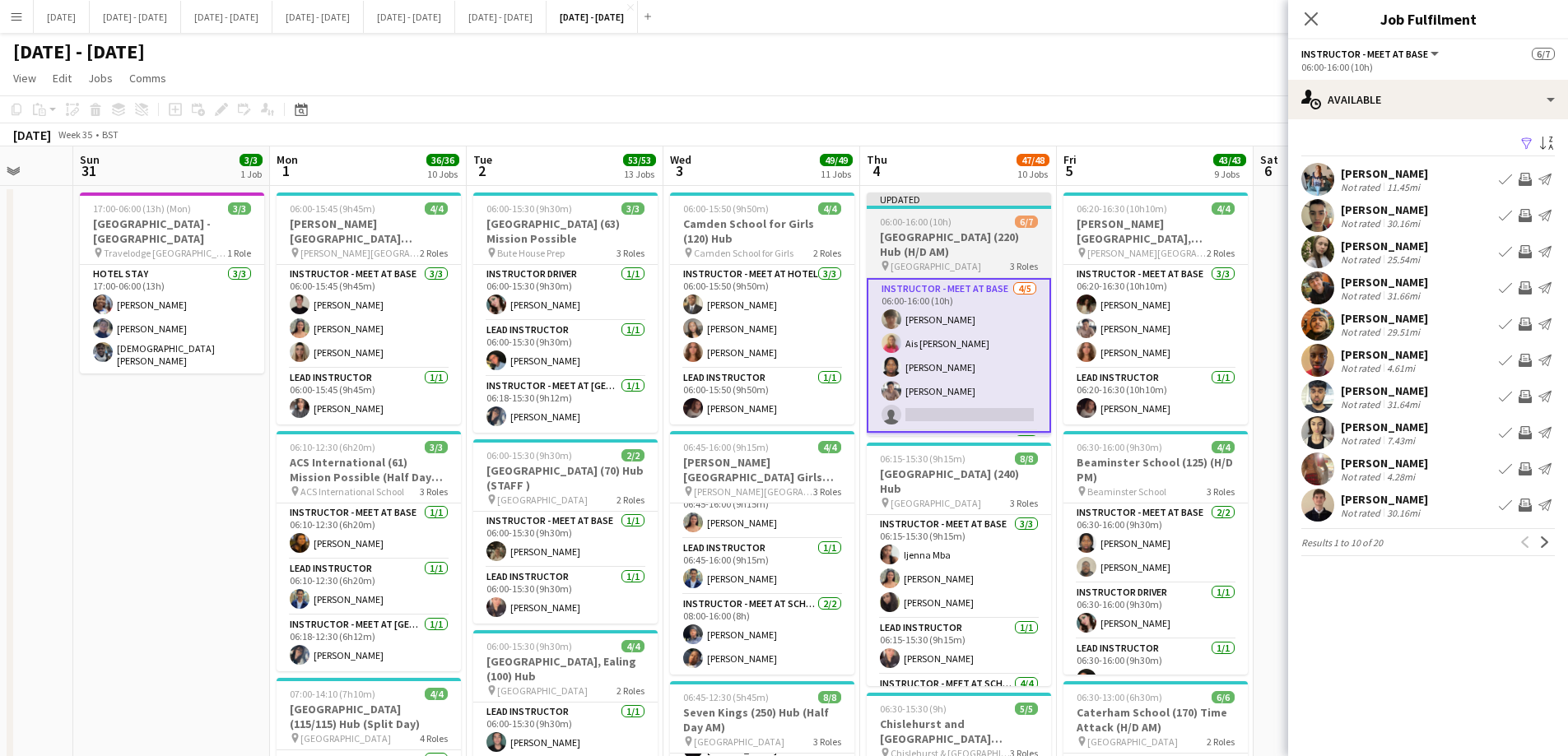
click at [973, 254] on h3 "[GEOGRAPHIC_DATA] (220) Hub (H/D AM)" at bounding box center [959, 244] width 185 height 30
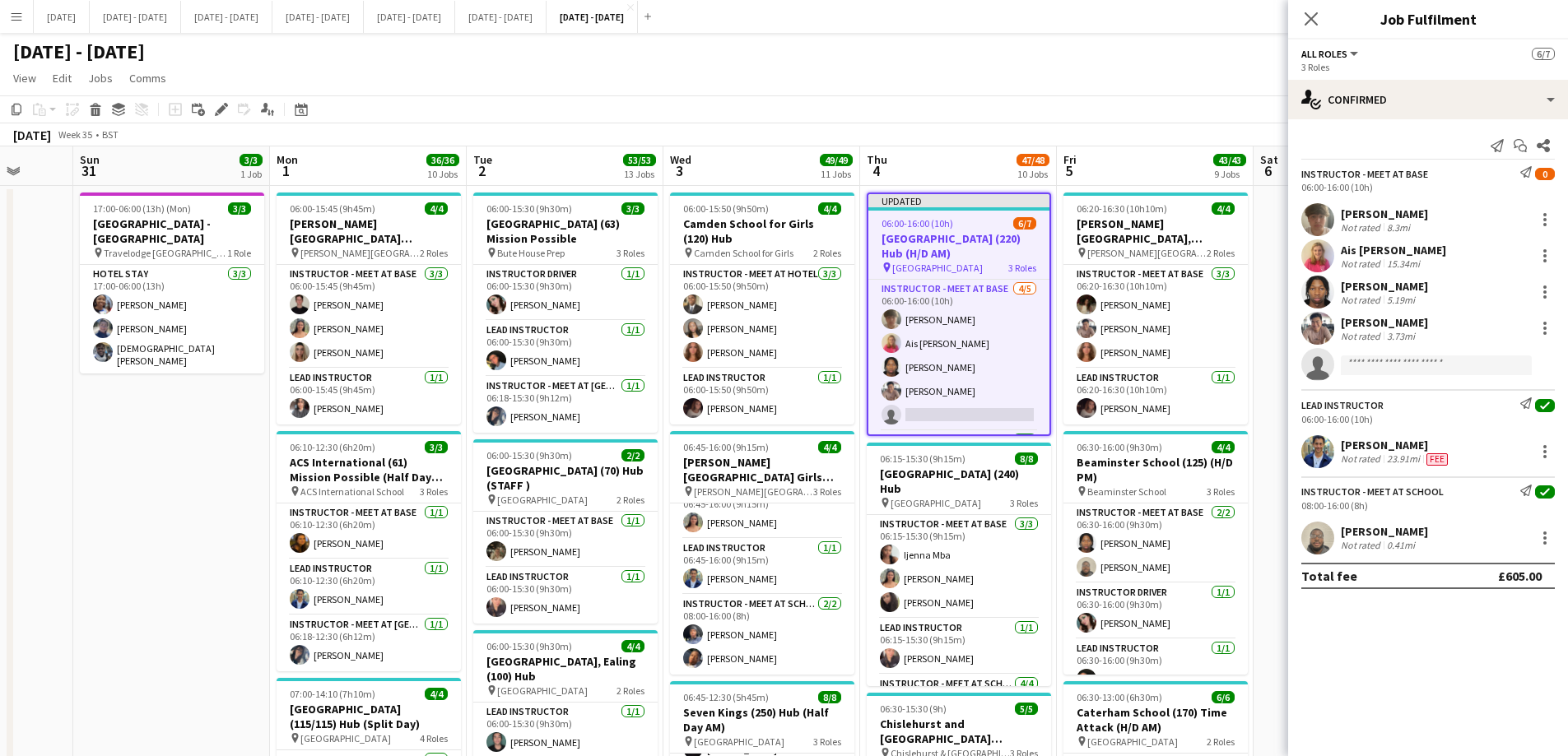
click at [220, 109] on icon at bounding box center [221, 110] width 9 height 9
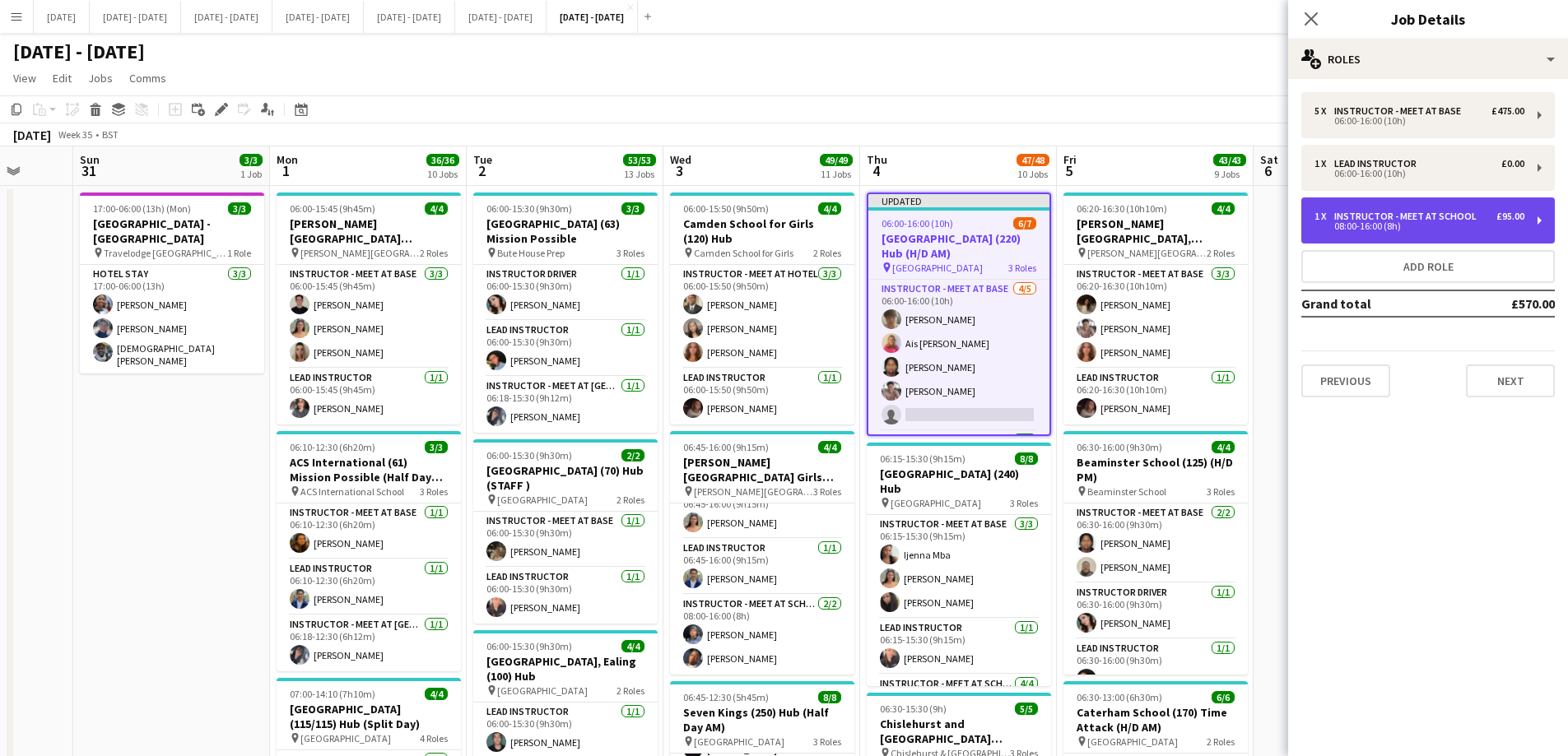
click at [1392, 217] on div "Instructor - Meet at School" at bounding box center [1409, 216] width 149 height 12
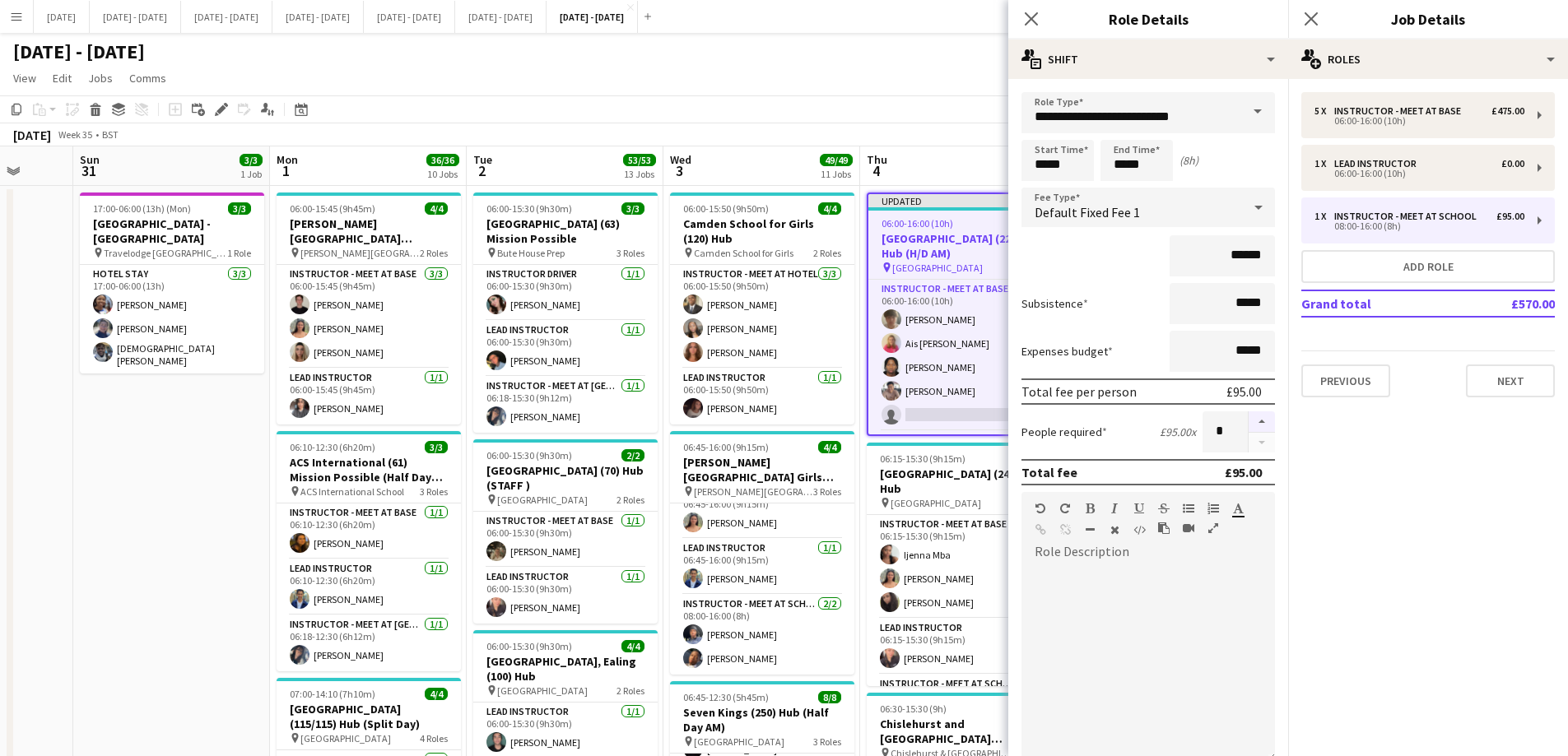
click at [1255, 418] on button "button" at bounding box center [1262, 422] width 26 height 21
type input "*"
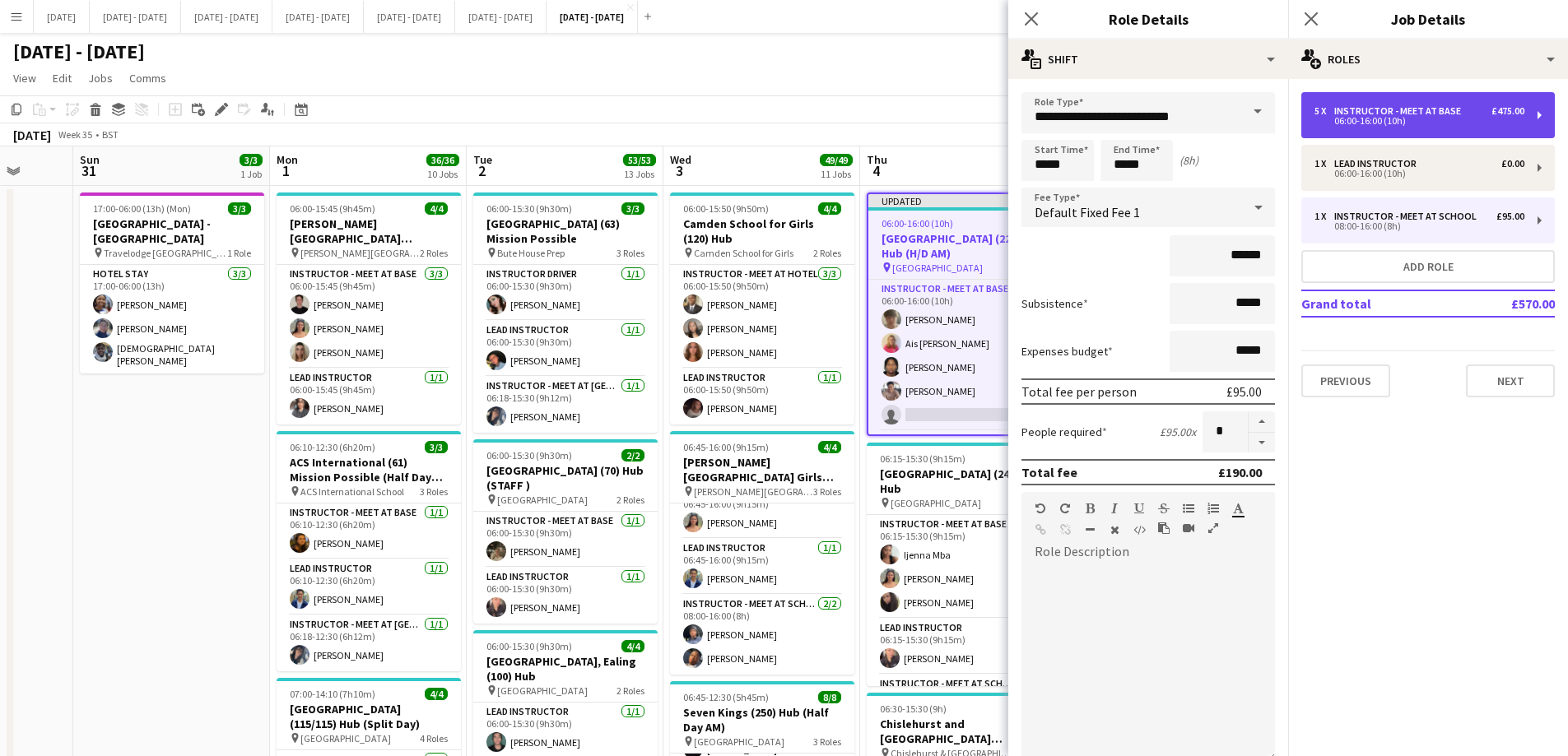
click at [1422, 118] on div "06:00-16:00 (10h)" at bounding box center [1419, 120] width 210 height 8
type input "**********"
type input "*****"
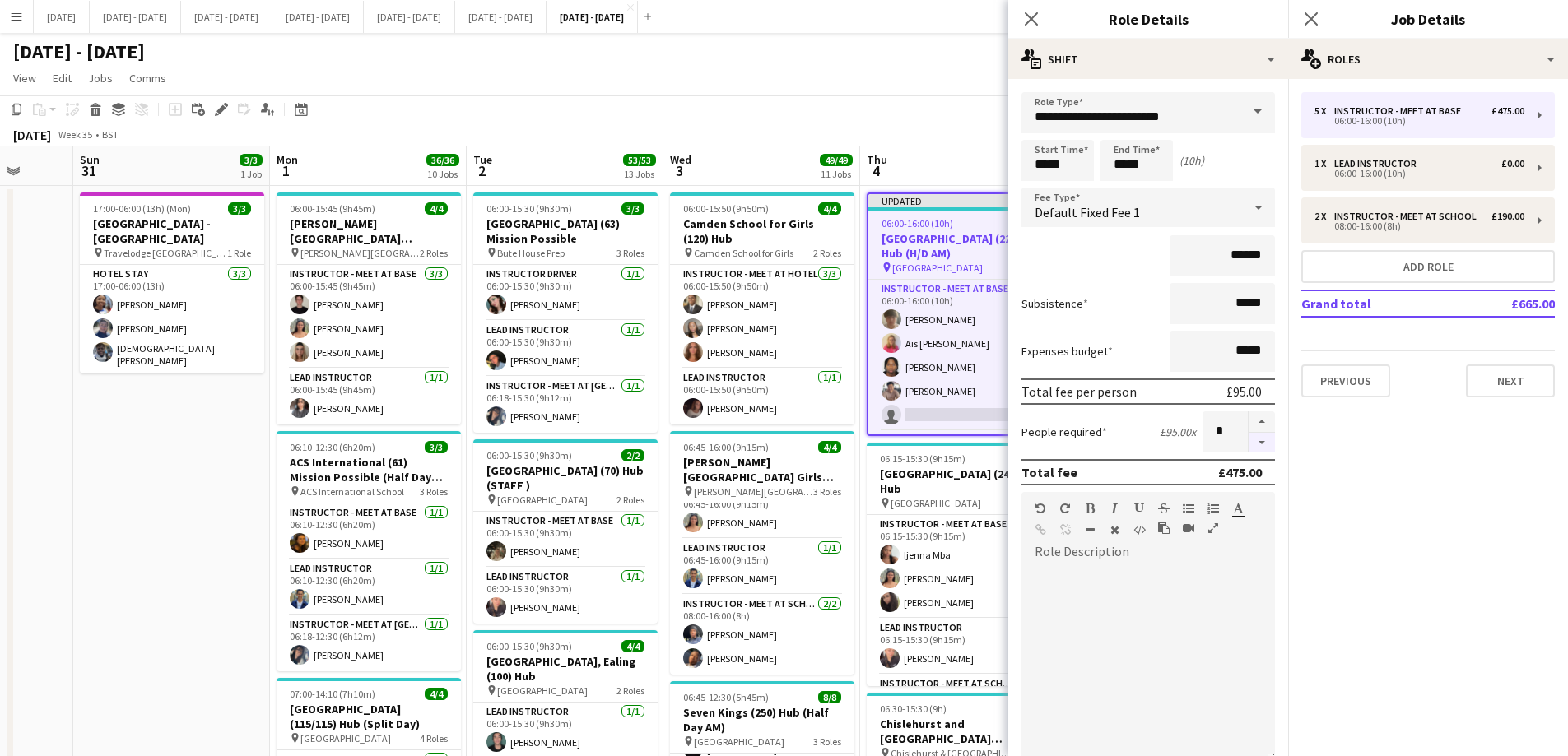
click at [1249, 444] on button "button" at bounding box center [1262, 442] width 26 height 21
type input "*"
click at [1032, 13] on icon "Close pop-in" at bounding box center [1030, 18] width 15 height 15
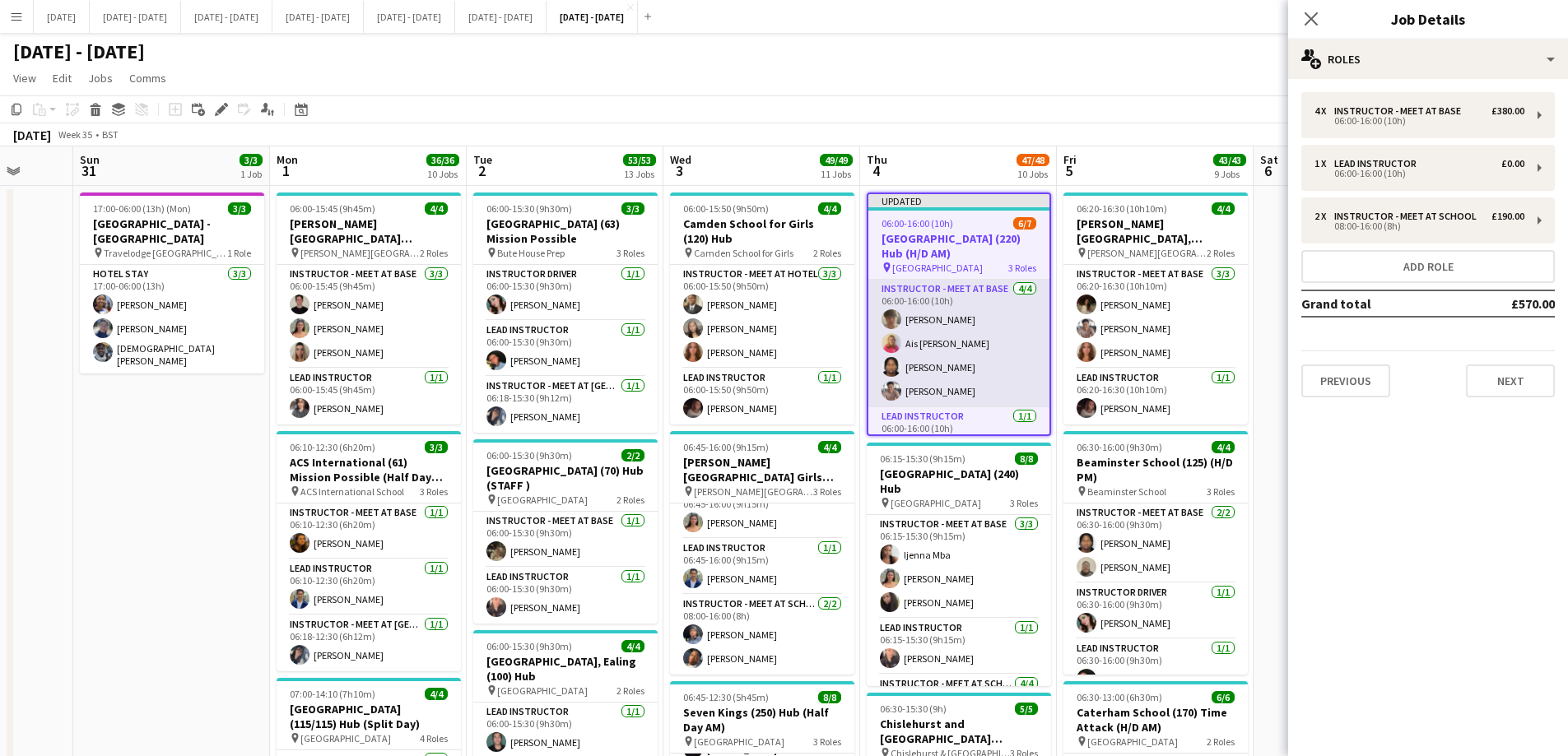
scroll to position [108, 0]
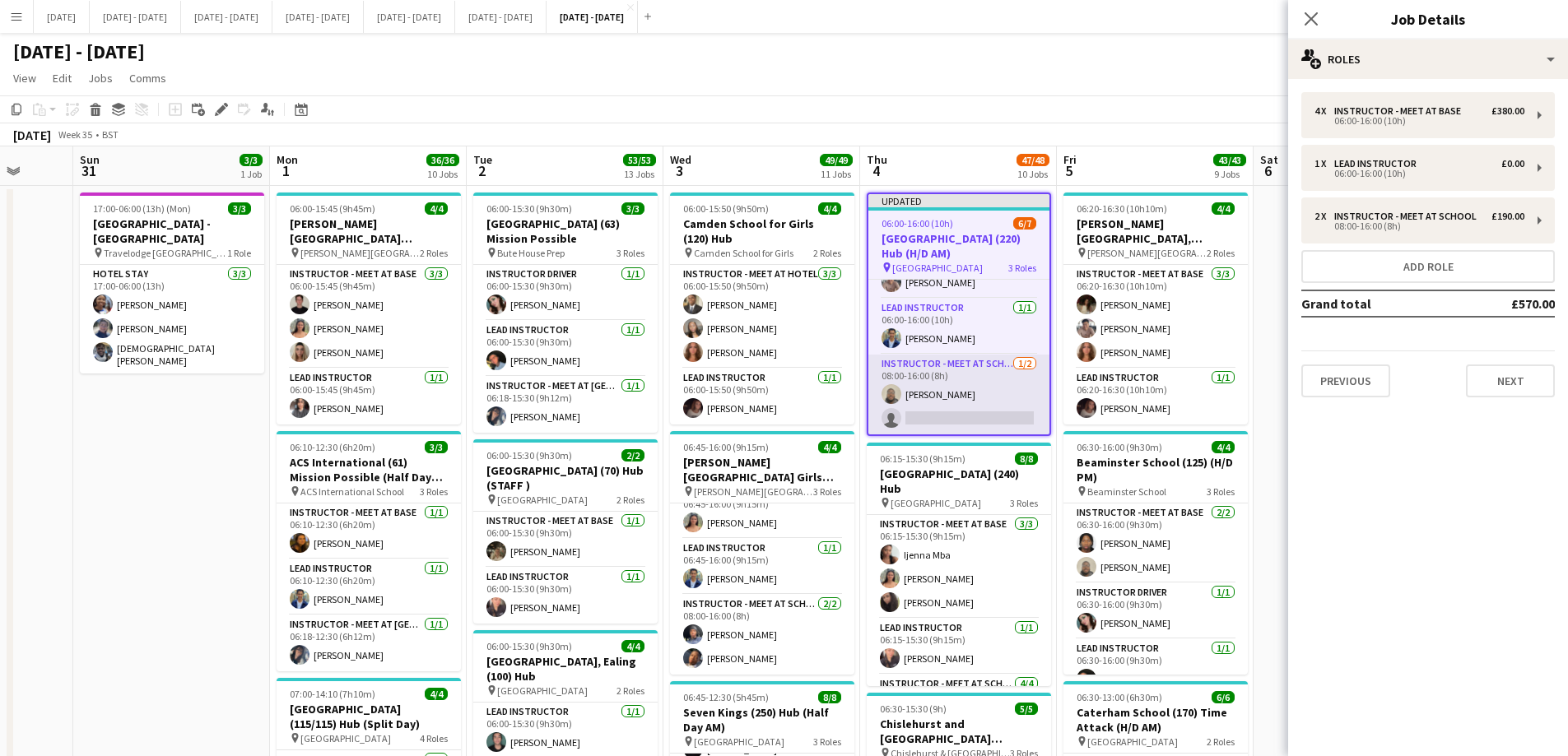
click at [964, 409] on app-card-role "Instructor - Meet at School [DATE] 08:00-16:00 (8h) [PERSON_NAME] single-neutra…" at bounding box center [959, 394] width 181 height 80
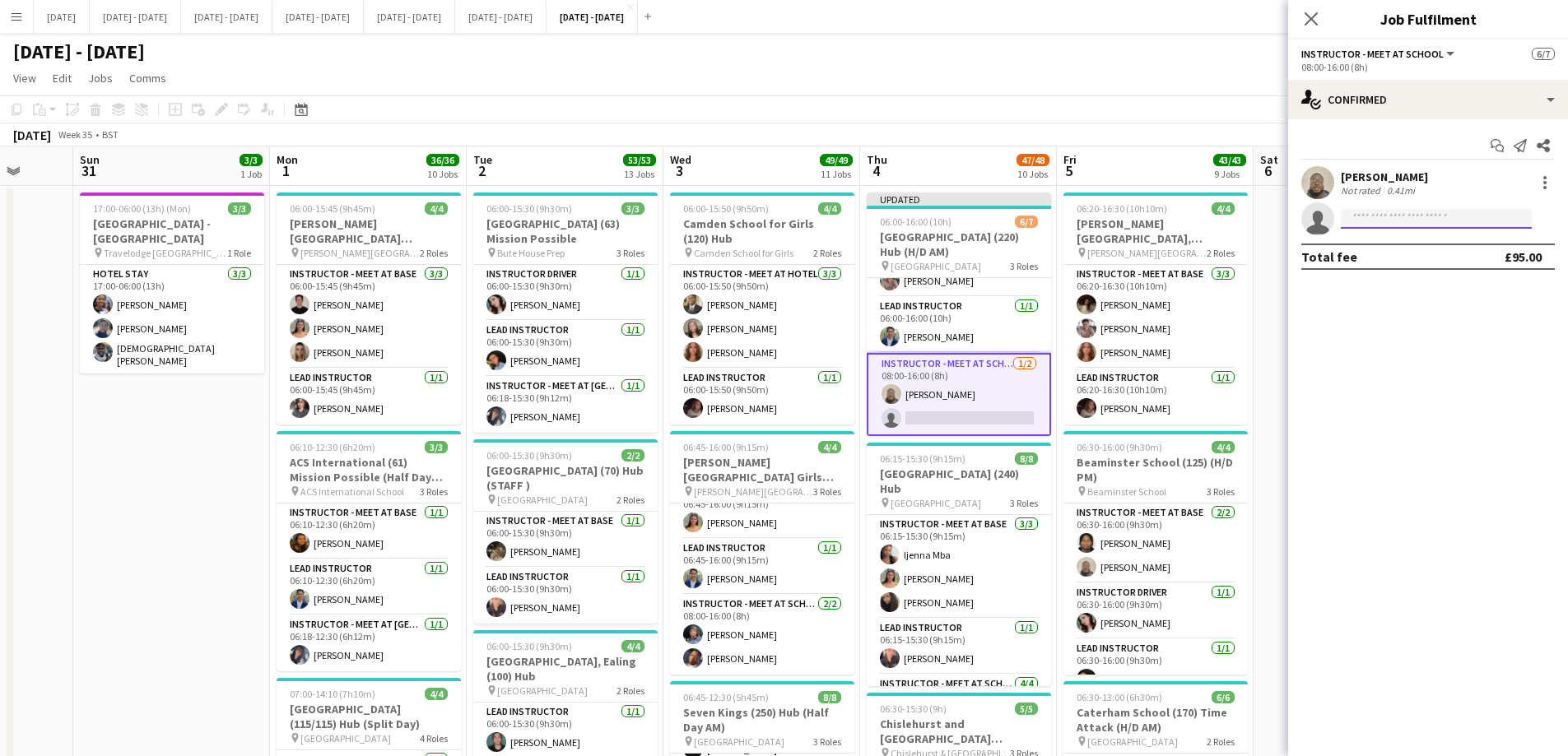
click at [1398, 220] on input at bounding box center [1436, 219] width 191 height 20
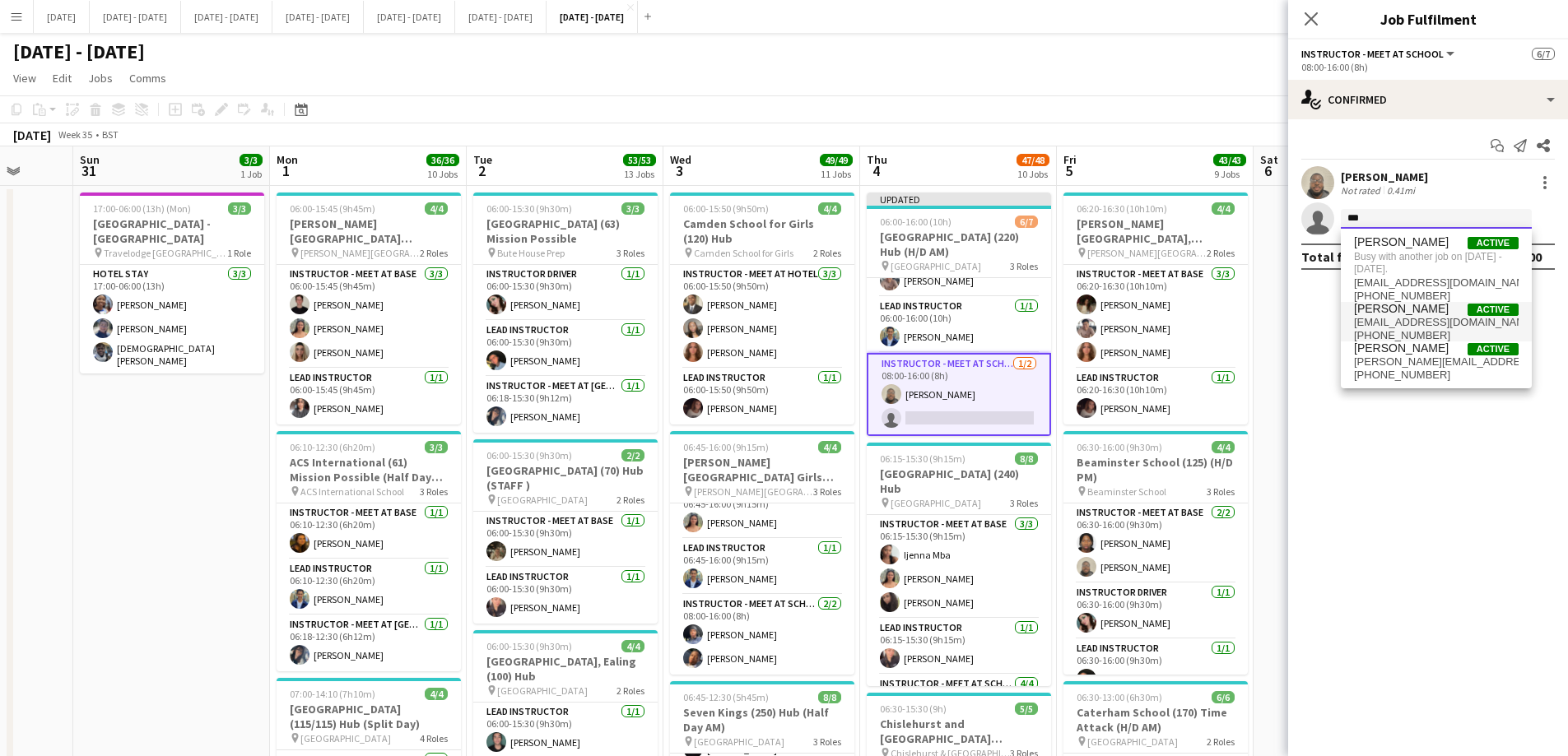
type input "***"
click at [1402, 312] on span "[PERSON_NAME]" at bounding box center [1401, 309] width 95 height 14
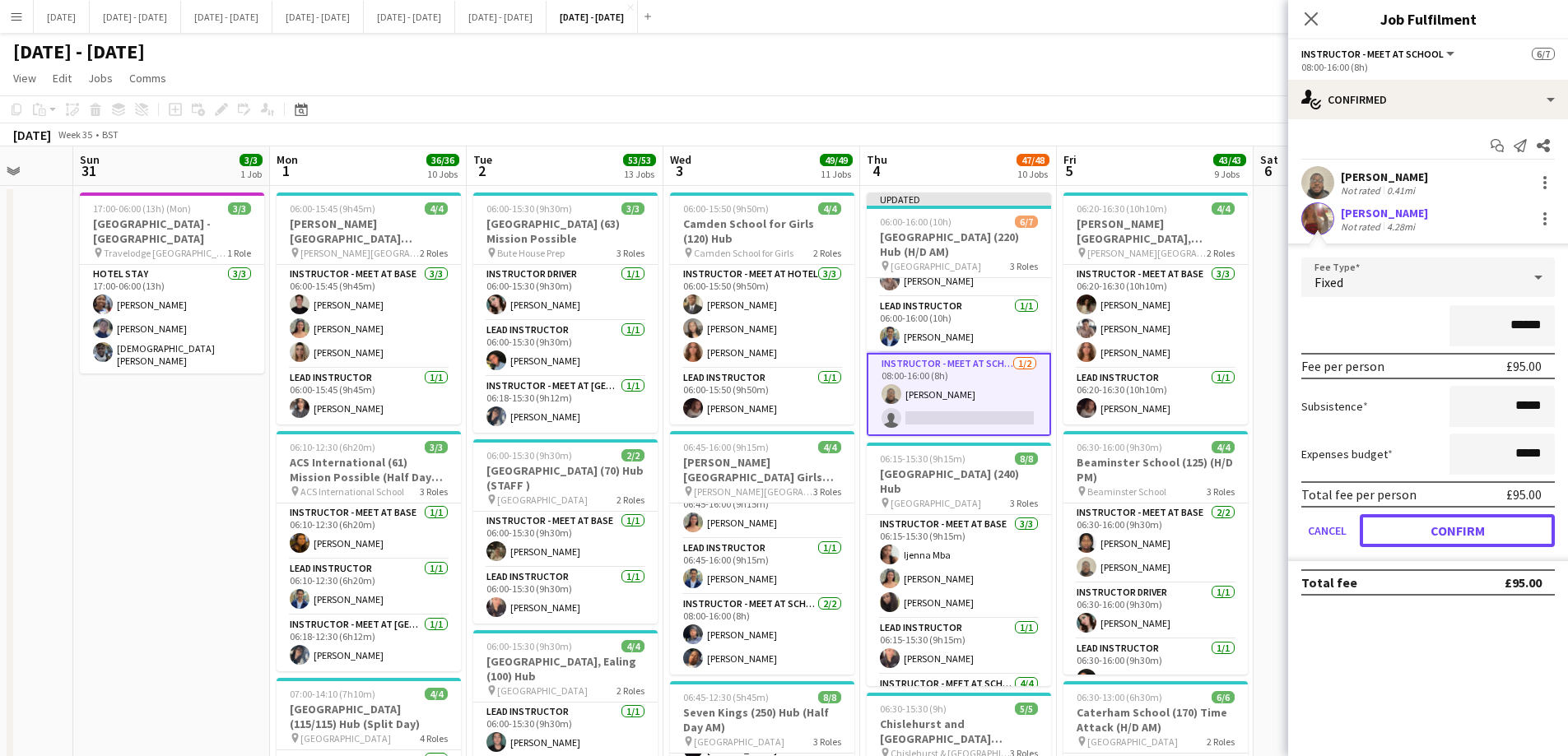
drag, startPoint x: 1460, startPoint y: 528, endPoint x: 1357, endPoint y: 165, distance: 377.3
click at [1461, 528] on button "Confirm" at bounding box center [1458, 530] width 195 height 33
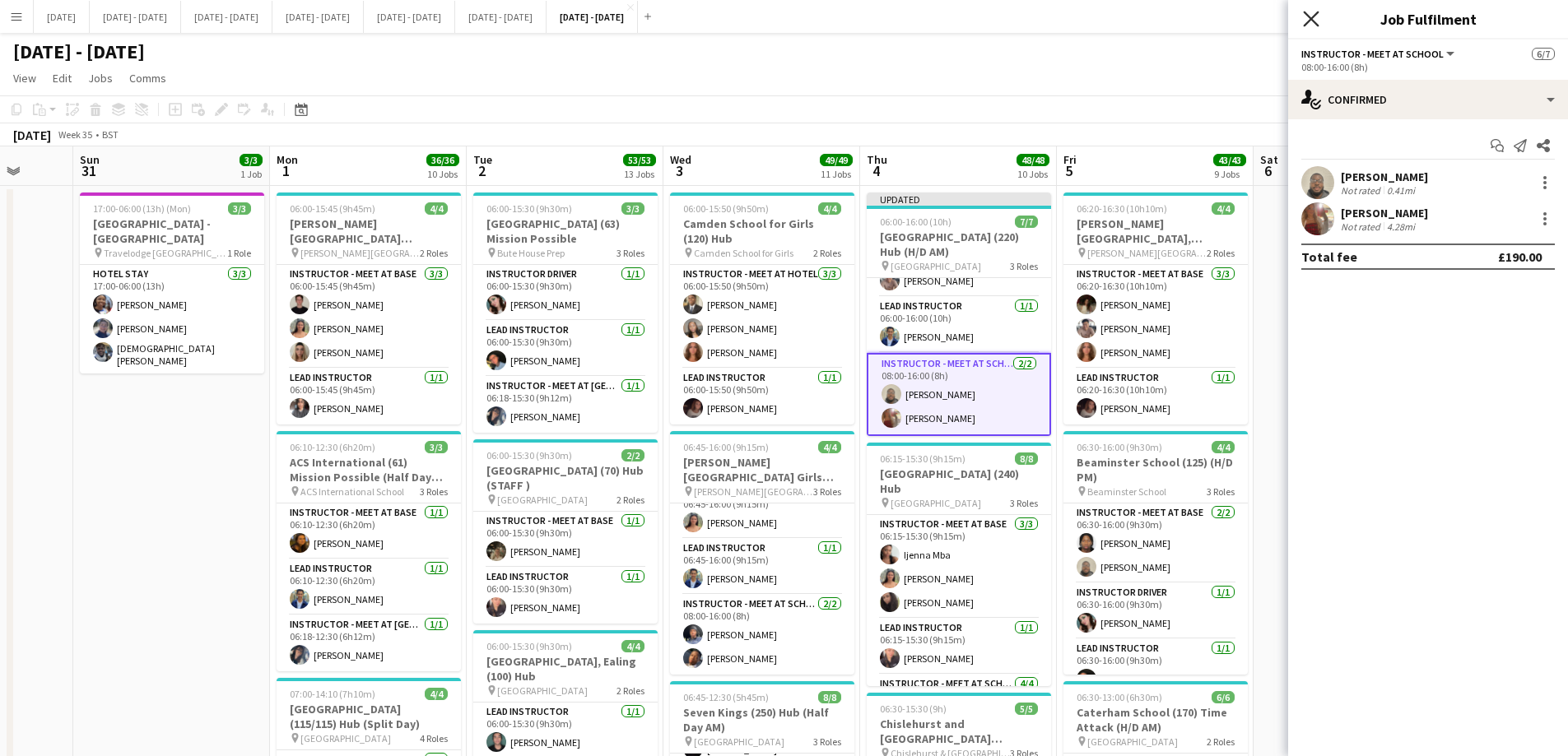
click at [1313, 16] on icon at bounding box center [1310, 18] width 15 height 15
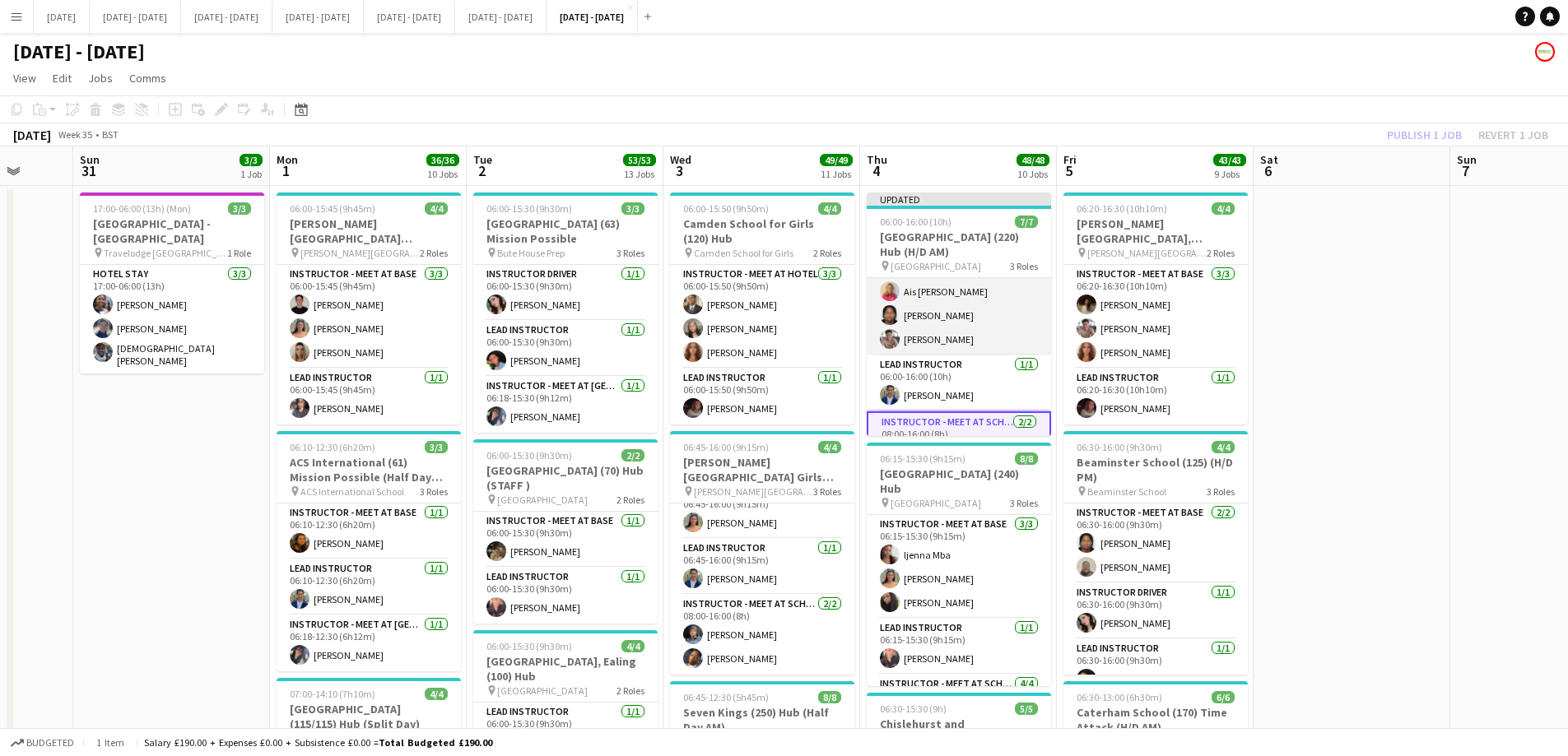
scroll to position [0, 0]
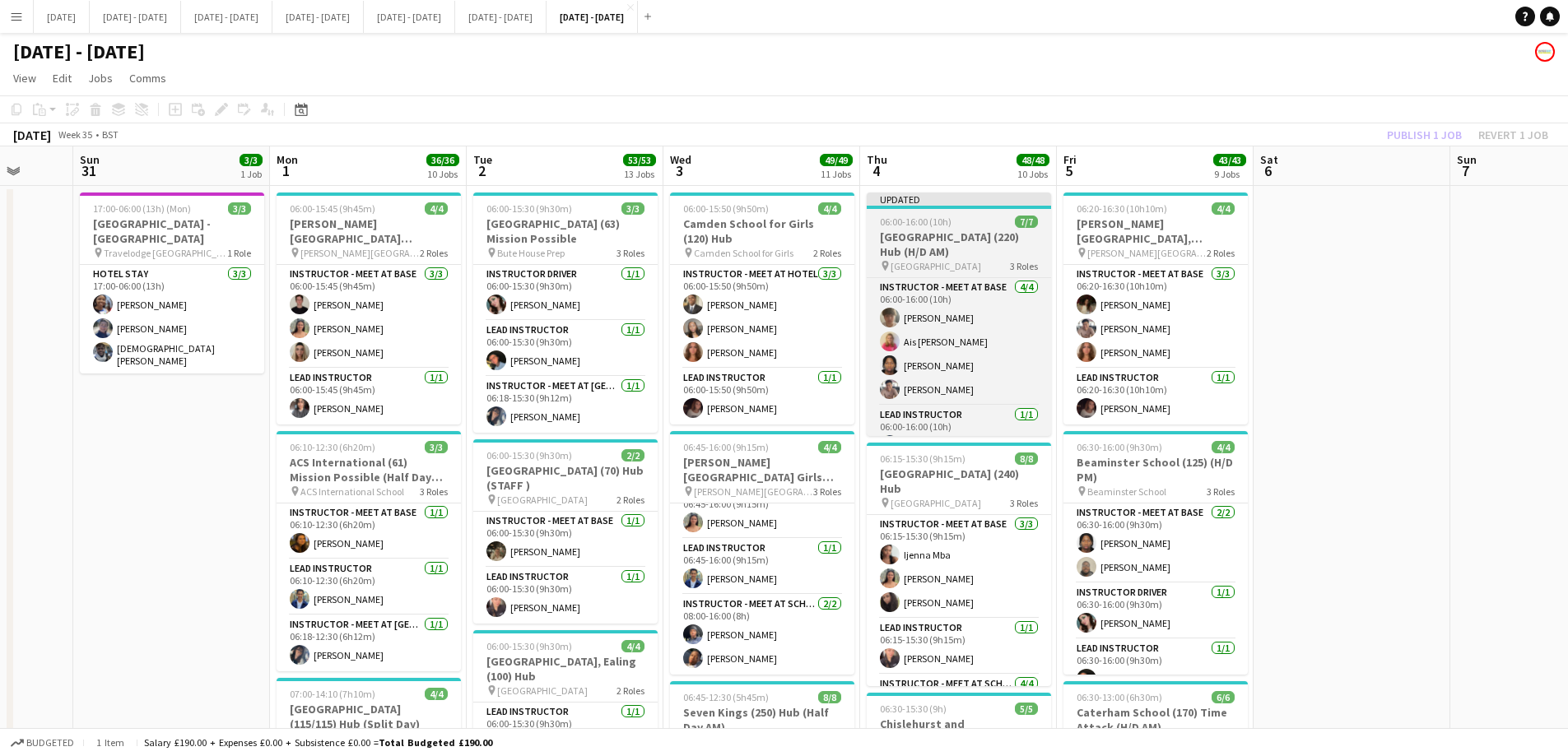
click at [978, 220] on div "06:00-16:00 (10h) 7/7" at bounding box center [959, 222] width 185 height 13
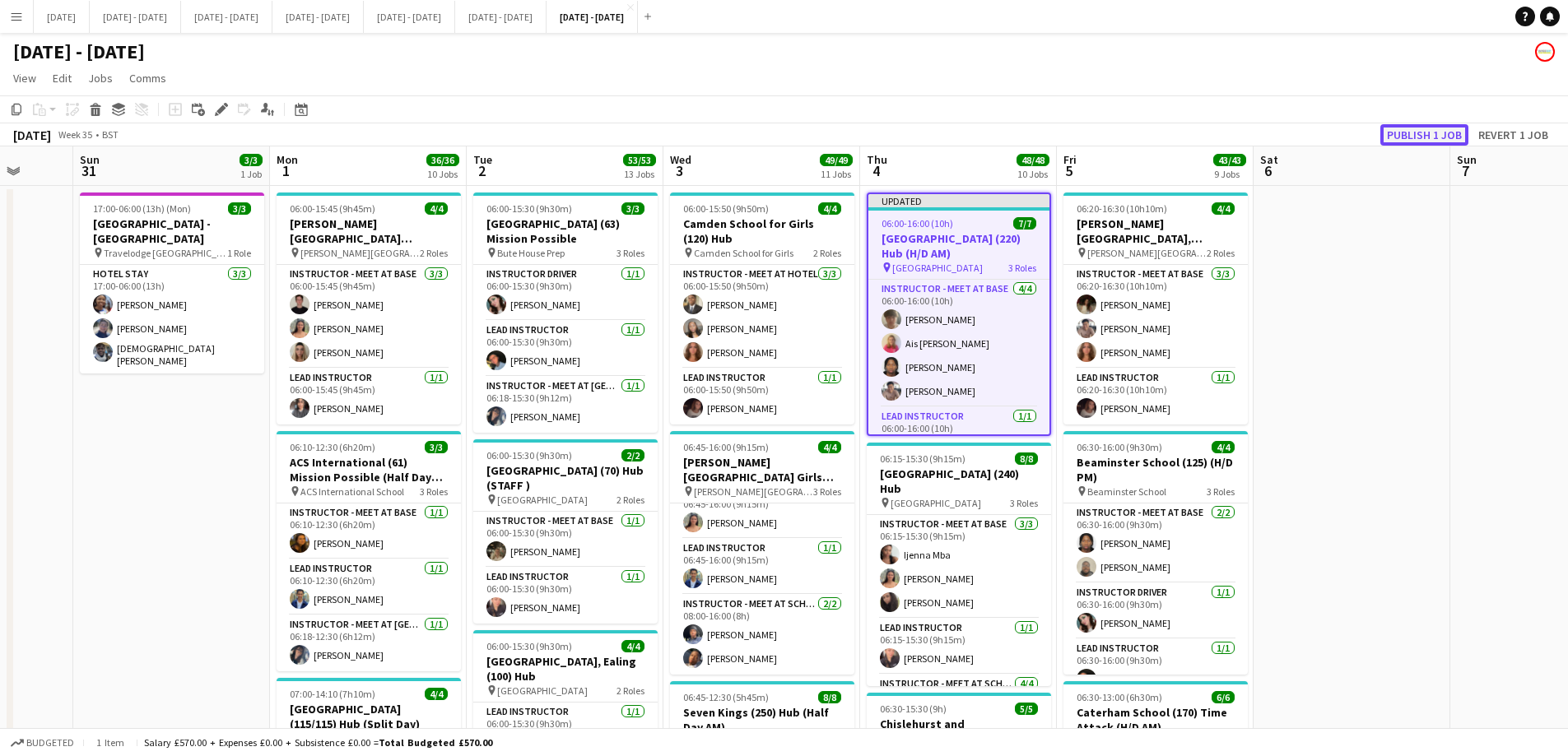
click at [1433, 134] on button "Publish 1 job" at bounding box center [1425, 135] width 88 height 21
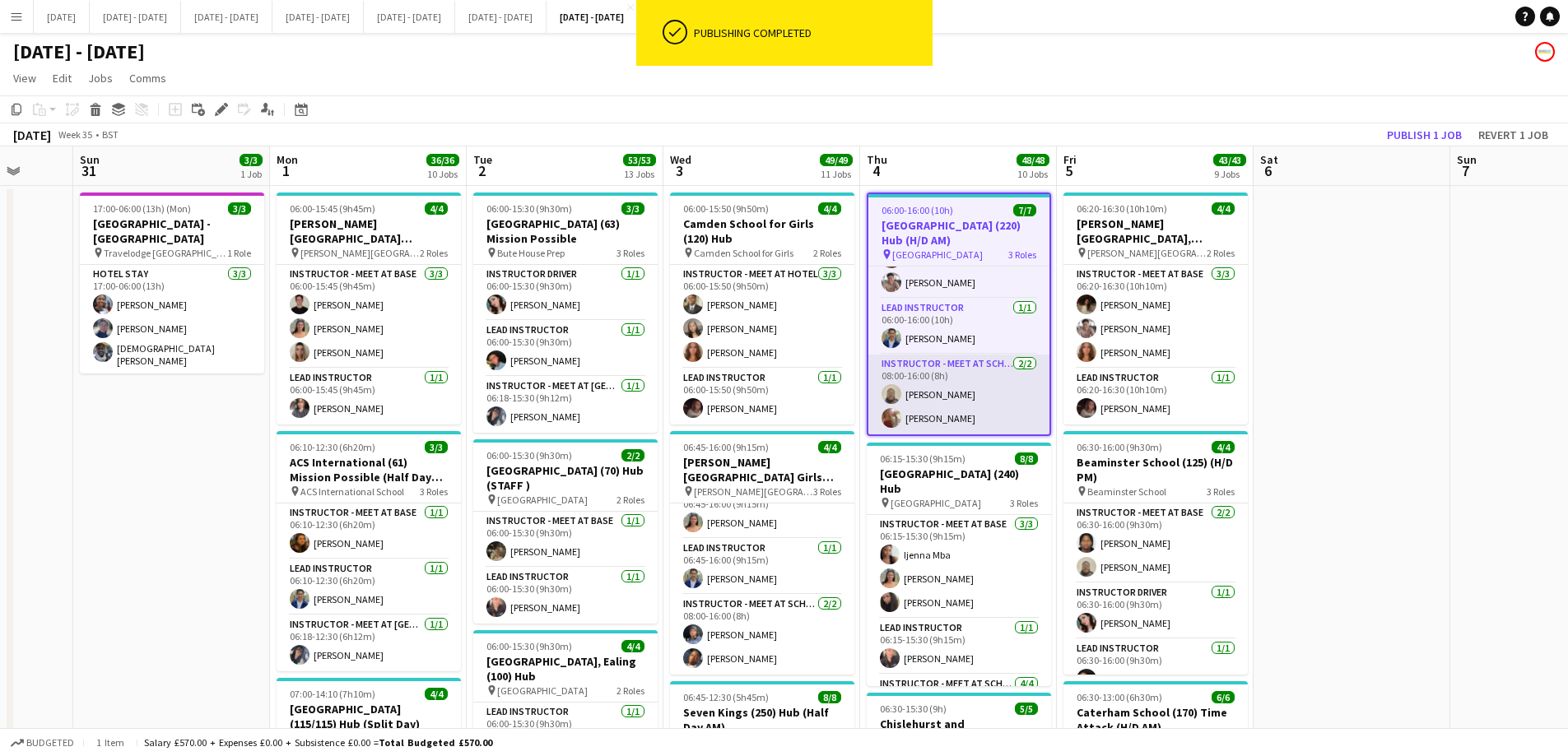
scroll to position [13, 0]
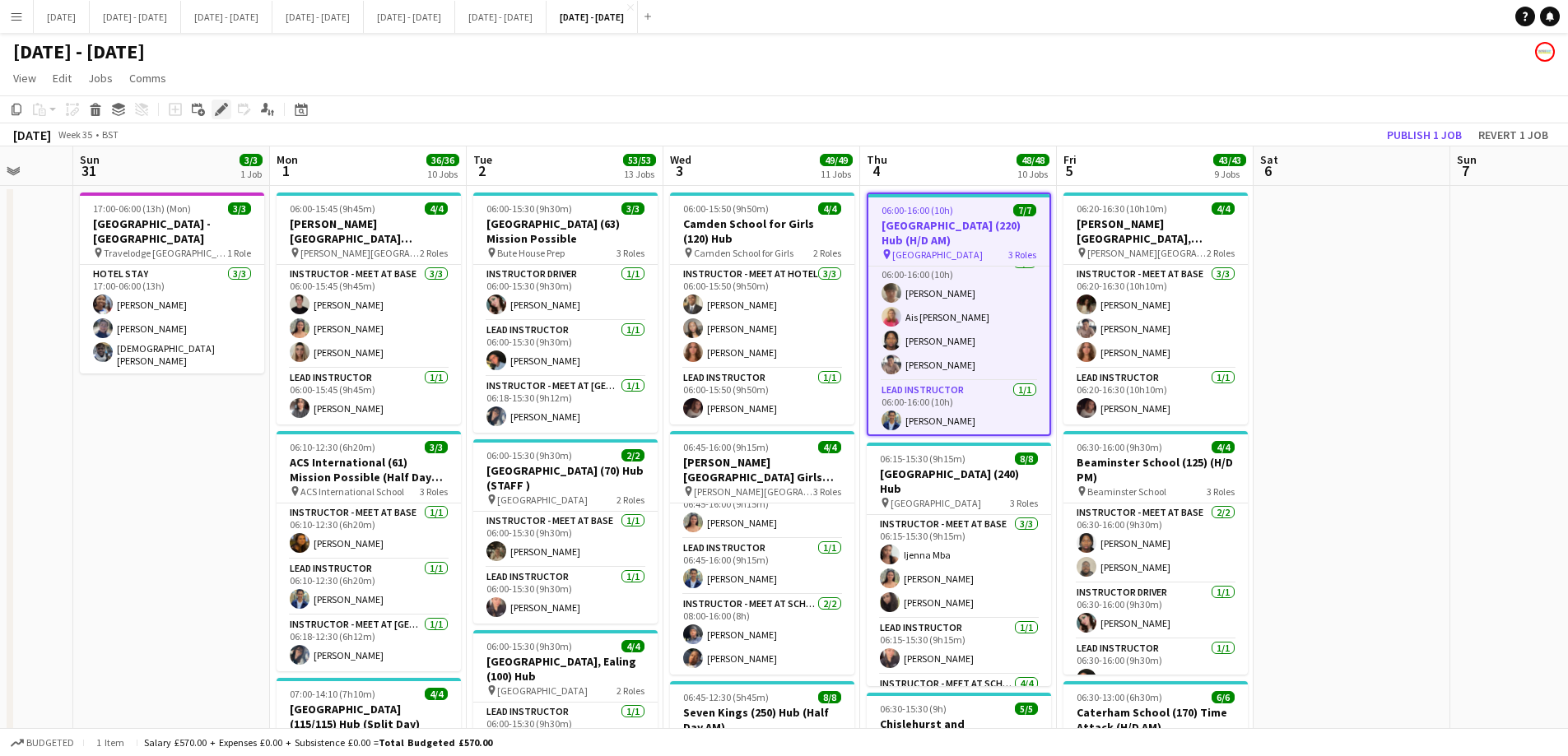
click at [223, 107] on icon at bounding box center [221, 110] width 9 height 9
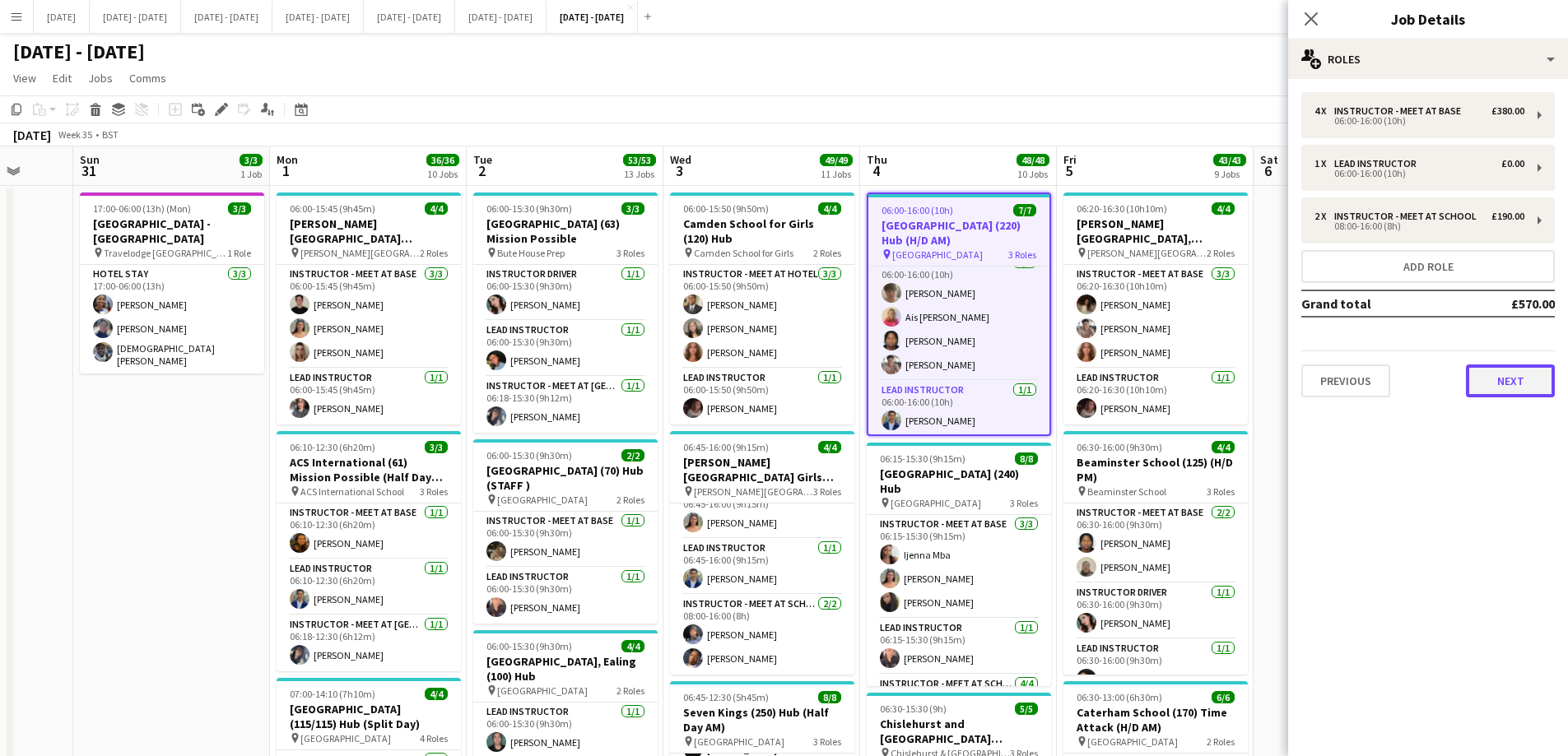
click at [1532, 390] on button "Next" at bounding box center [1510, 381] width 89 height 33
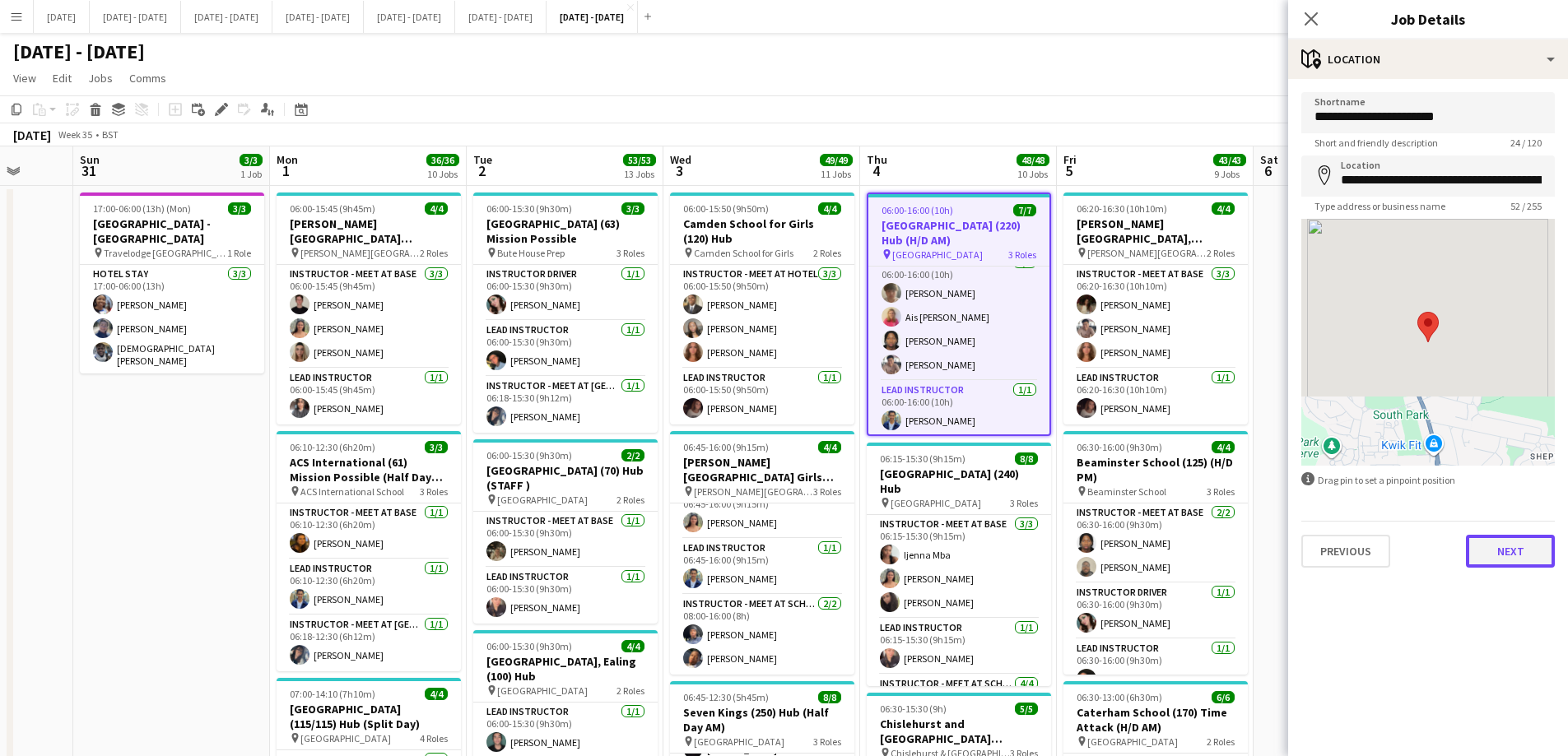
click at [1495, 551] on button "Next" at bounding box center [1510, 551] width 89 height 33
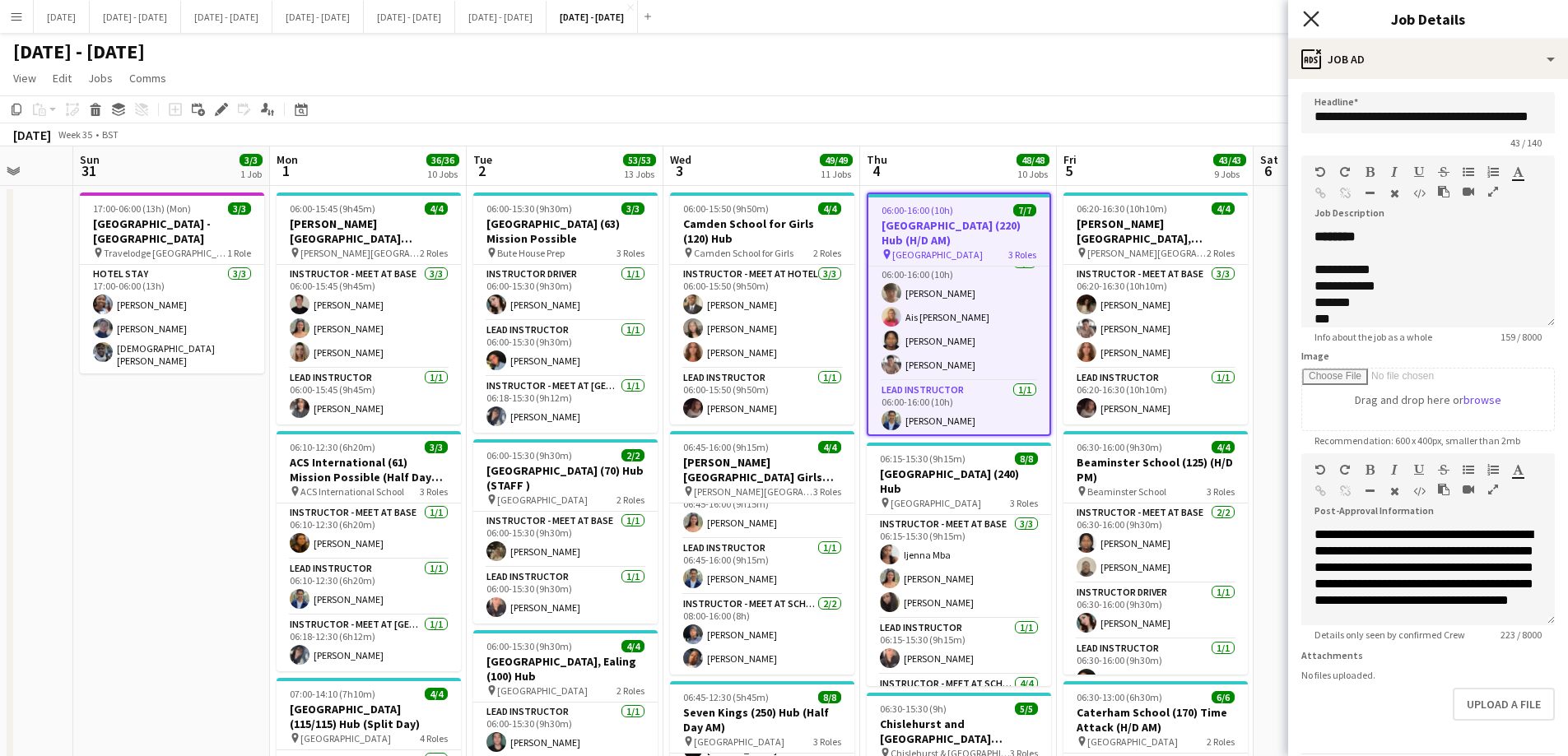
click at [1311, 13] on icon "Close pop-in" at bounding box center [1310, 18] width 15 height 15
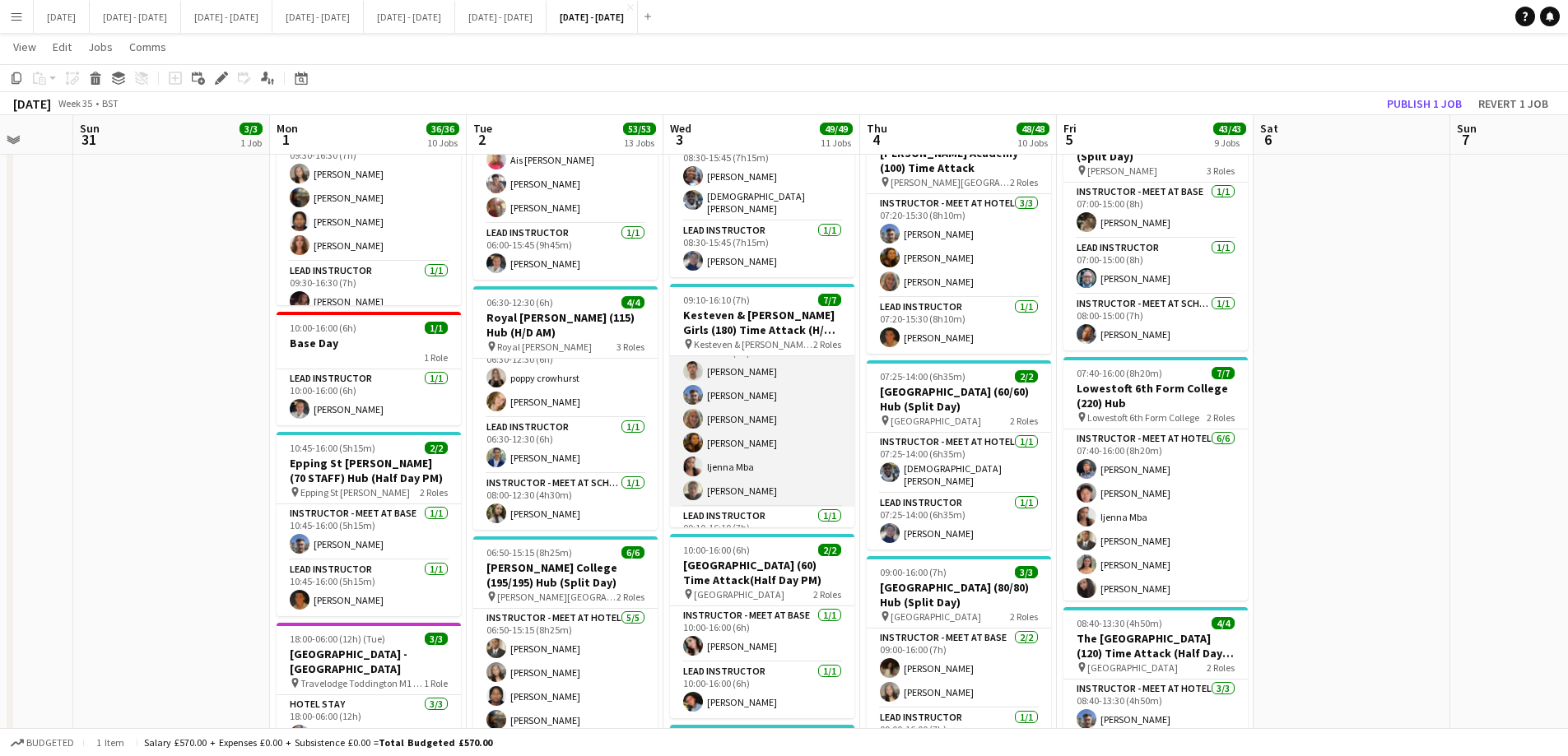
scroll to position [0, 0]
click at [762, 387] on app-card-role "Instructor - Meet at Hotel [DATE] 09:10-16:10 (7h) [PERSON_NAME] [PERSON_NAME] …" at bounding box center [762, 444] width 185 height 176
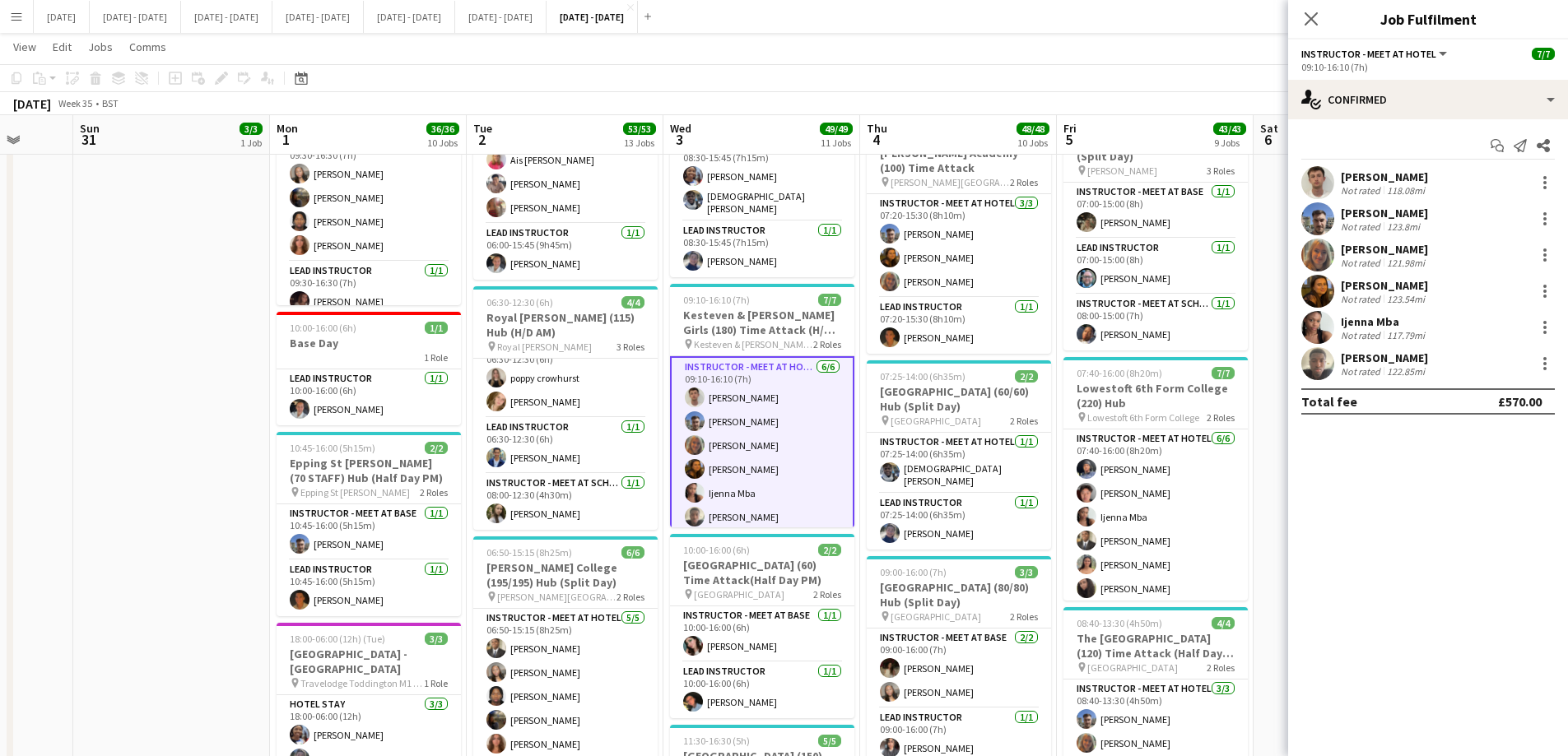
click at [1393, 179] on div "[PERSON_NAME]" at bounding box center [1384, 176] width 87 height 15
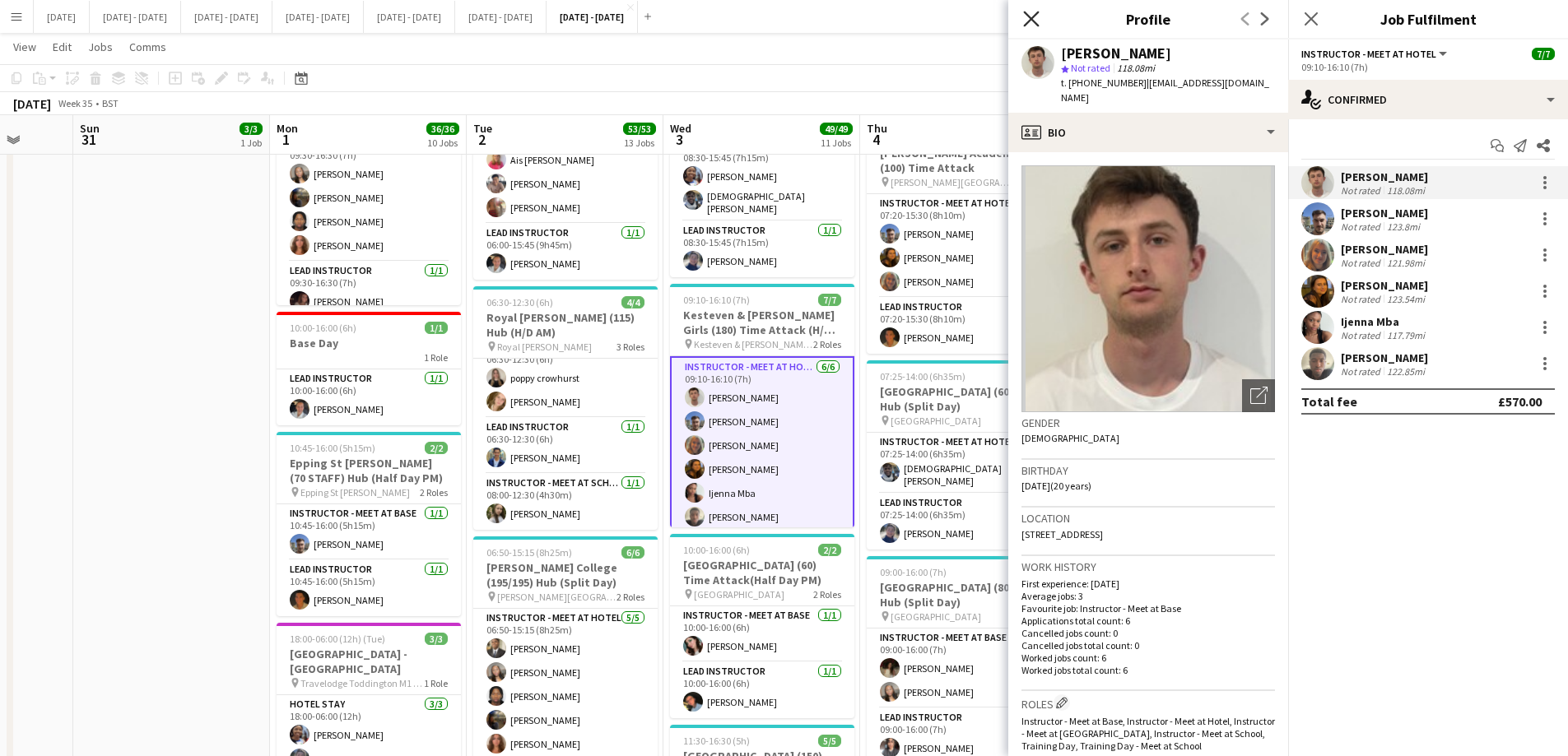
click at [1038, 11] on icon "Close pop-in" at bounding box center [1030, 18] width 15 height 15
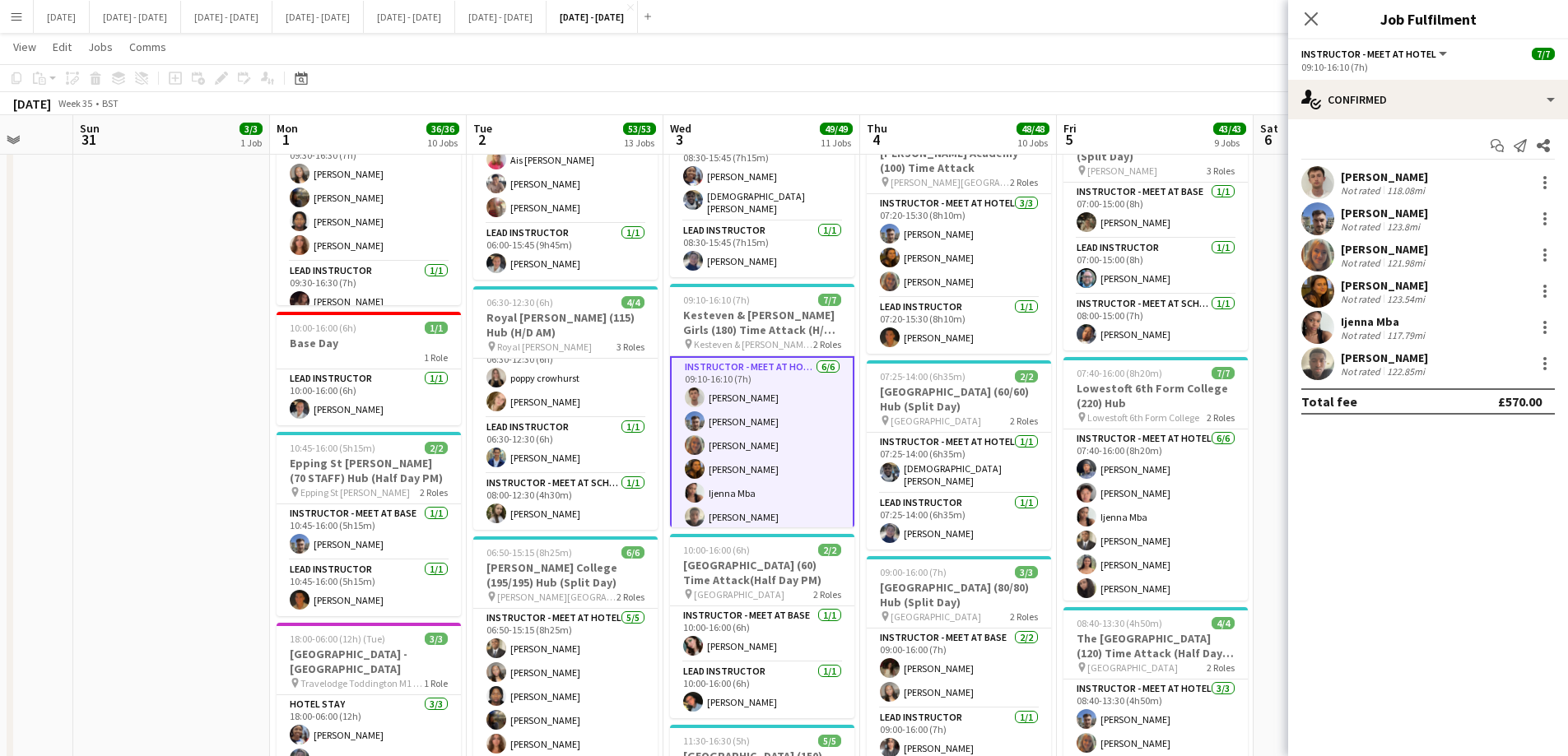
drag, startPoint x: 1309, startPoint y: 17, endPoint x: 1261, endPoint y: 29, distance: 49.5
click at [1310, 18] on icon at bounding box center [1311, 19] width 13 height 13
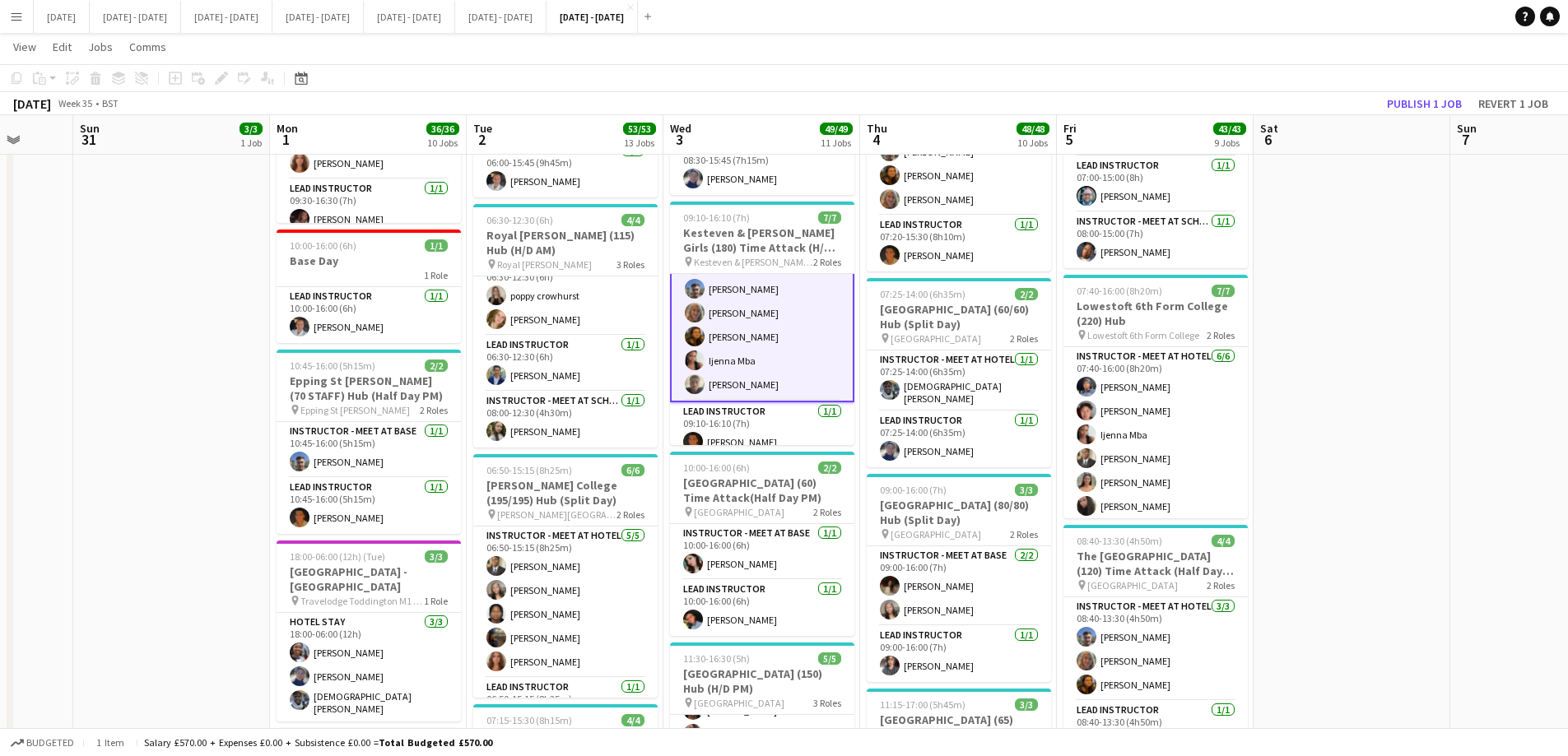
scroll to position [64, 0]
